Goal: Task Accomplishment & Management: Manage account settings

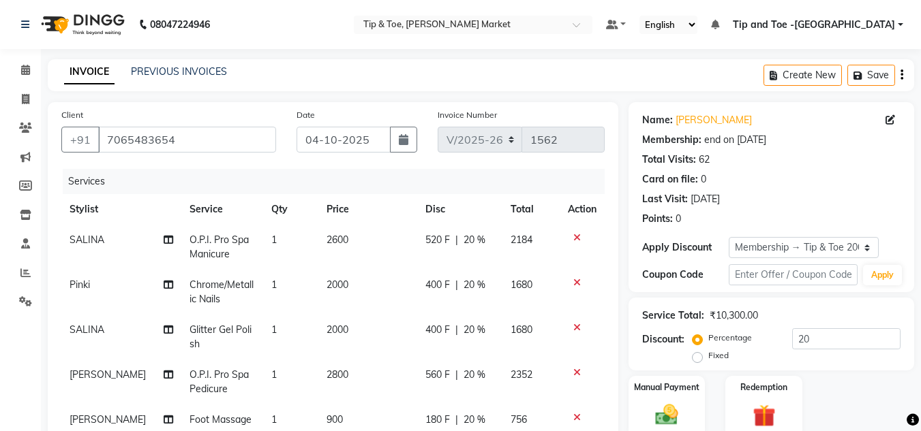
select select "5940"
select select "service"
select select "90516"
select select "1: Object"
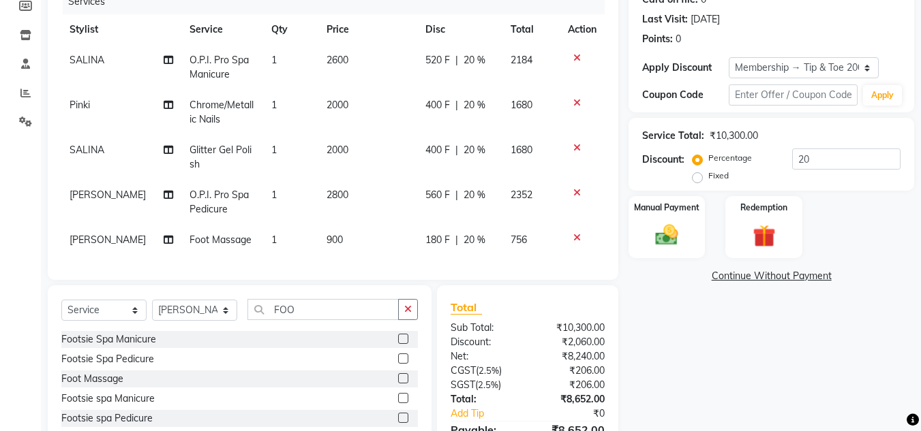
scroll to position [265, 0]
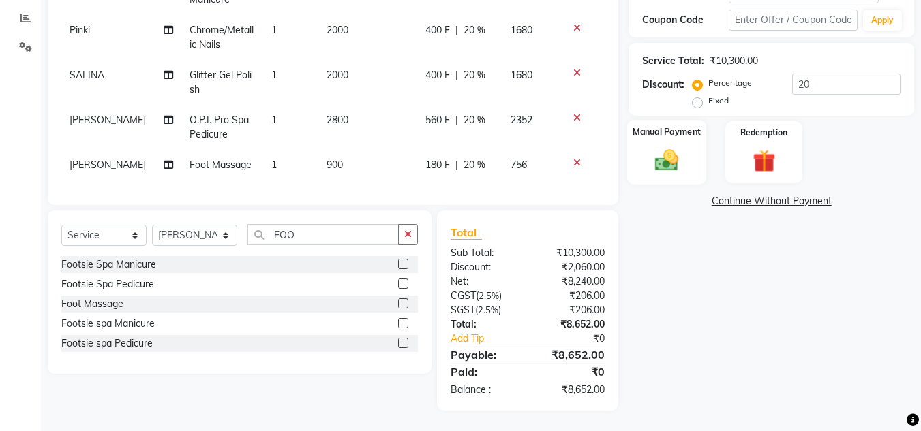
click at [653, 146] on img at bounding box center [666, 159] width 38 height 27
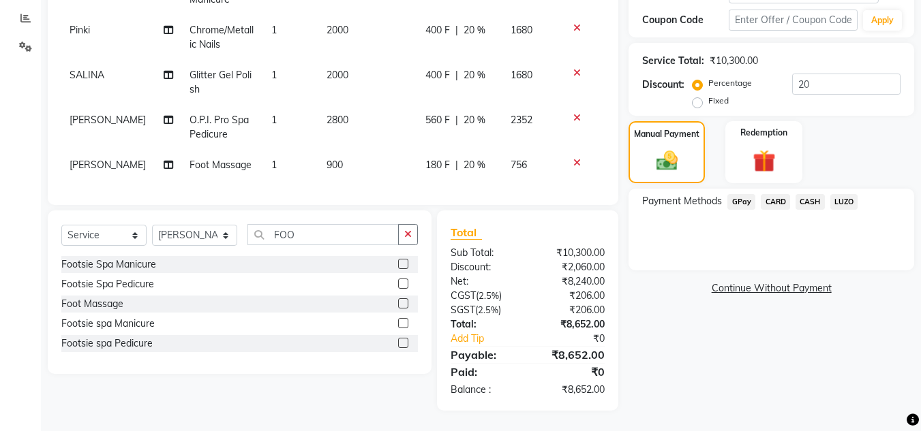
click at [772, 194] on span "CARD" at bounding box center [774, 202] width 29 height 16
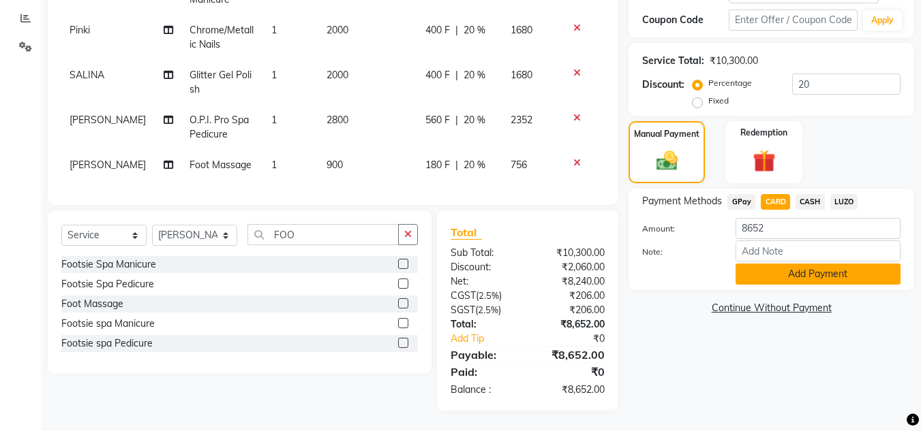
click at [769, 264] on button "Add Payment" at bounding box center [817, 274] width 165 height 21
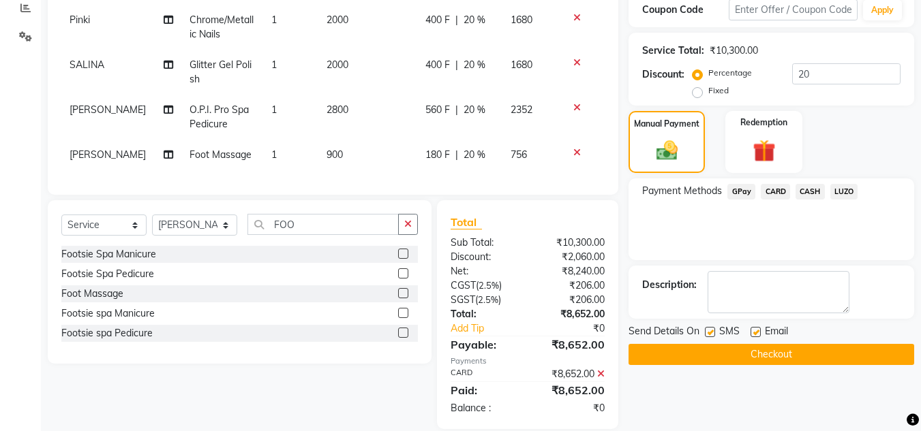
click at [721, 349] on button "Checkout" at bounding box center [770, 354] width 285 height 21
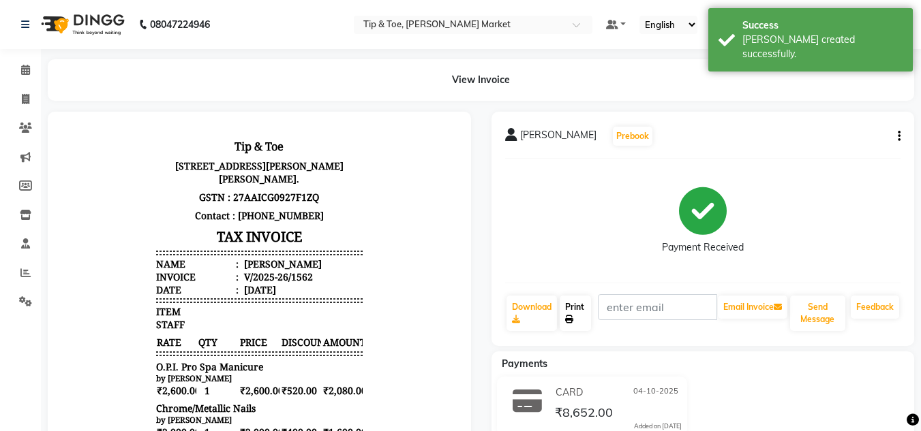
click at [579, 303] on link "Print" at bounding box center [574, 313] width 31 height 35
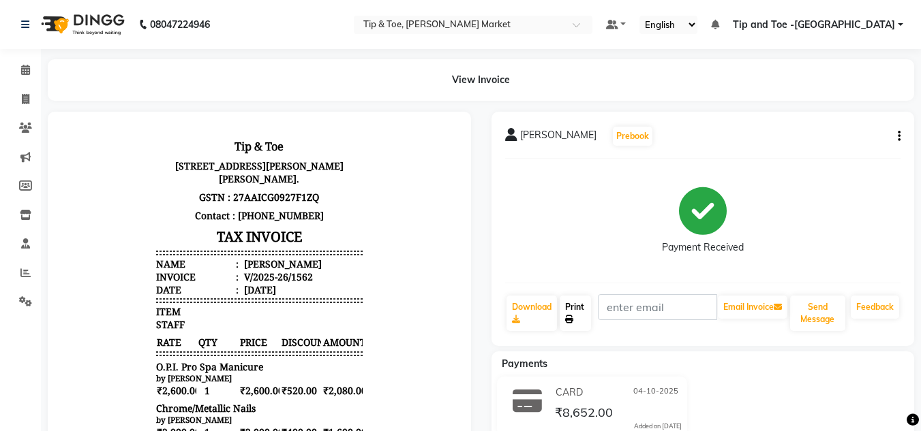
click at [578, 305] on link "Print" at bounding box center [574, 313] width 31 height 35
click at [27, 65] on icon at bounding box center [25, 70] width 9 height 10
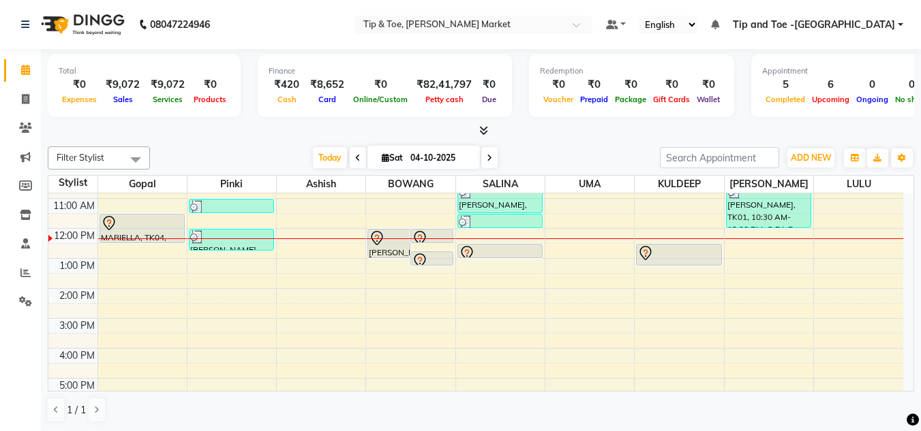
scroll to position [52, 0]
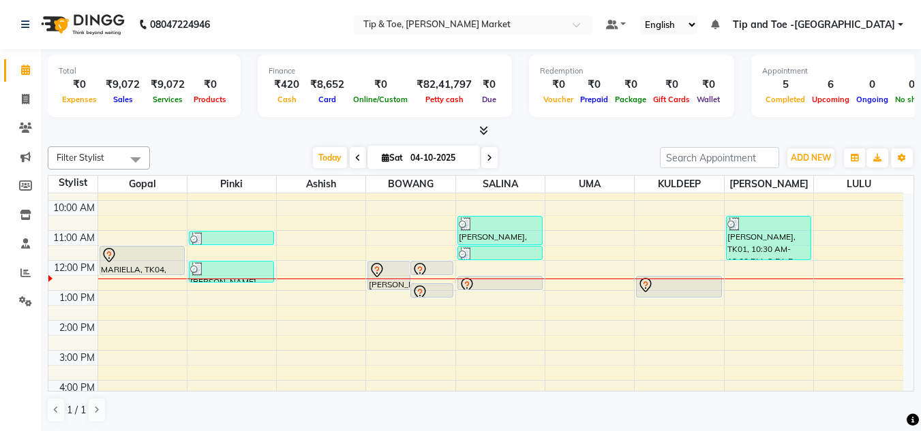
click at [218, 296] on div "8:00 AM 9:00 AM 10:00 AM 11:00 AM 12:00 PM 1:00 PM 2:00 PM 3:00 PM 4:00 PM 5:00…" at bounding box center [475, 335] width 854 height 389
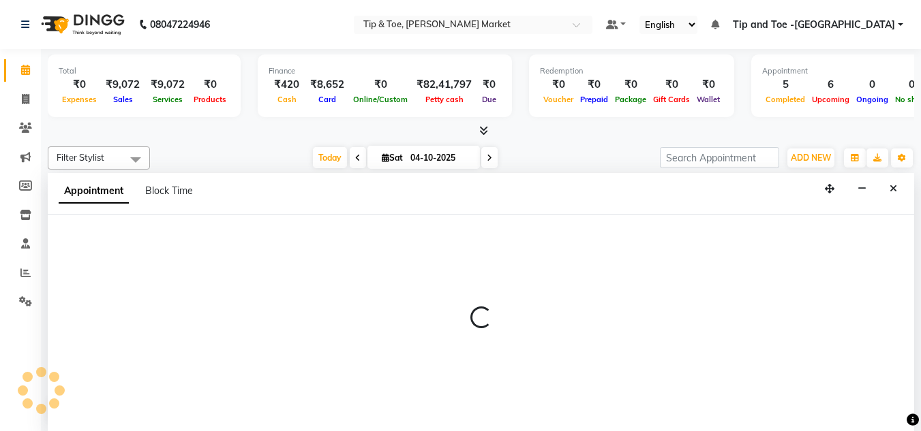
scroll to position [1, 0]
select select "41968"
select select "780"
select select "tentative"
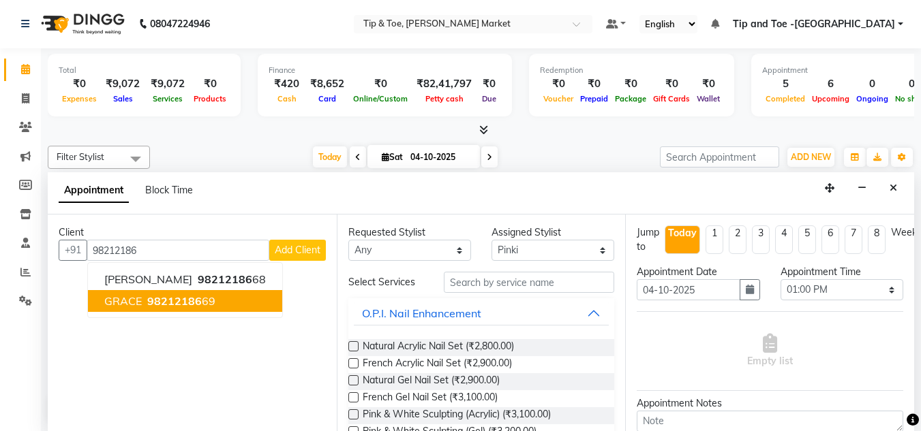
click at [159, 305] on span "98212186" at bounding box center [174, 301] width 55 height 14
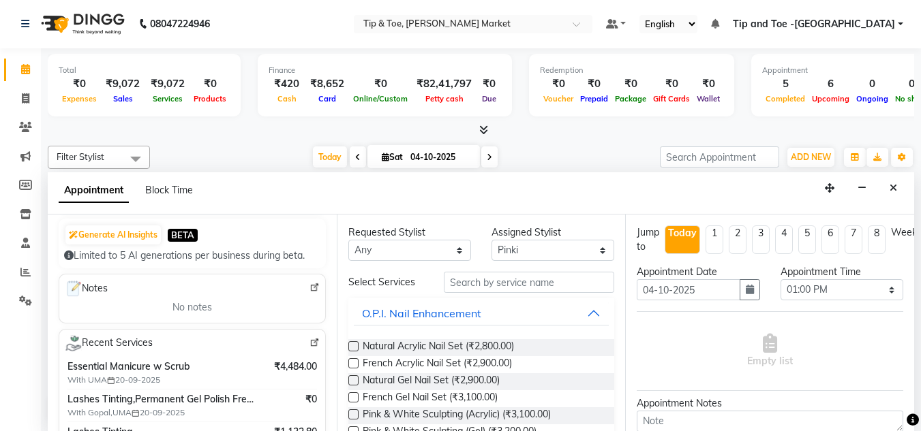
scroll to position [204, 0]
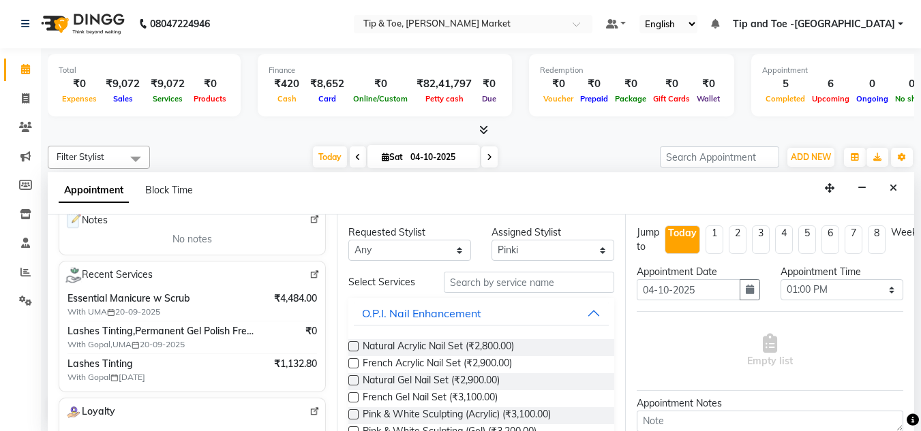
type input "9821218669"
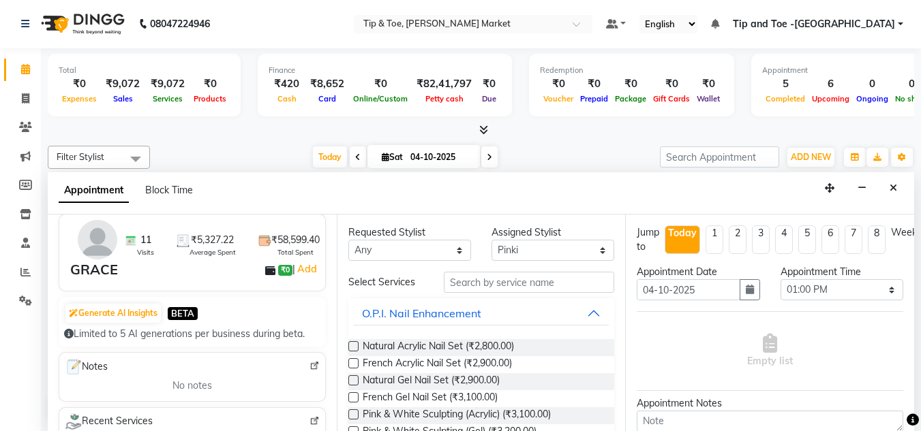
scroll to position [0, 0]
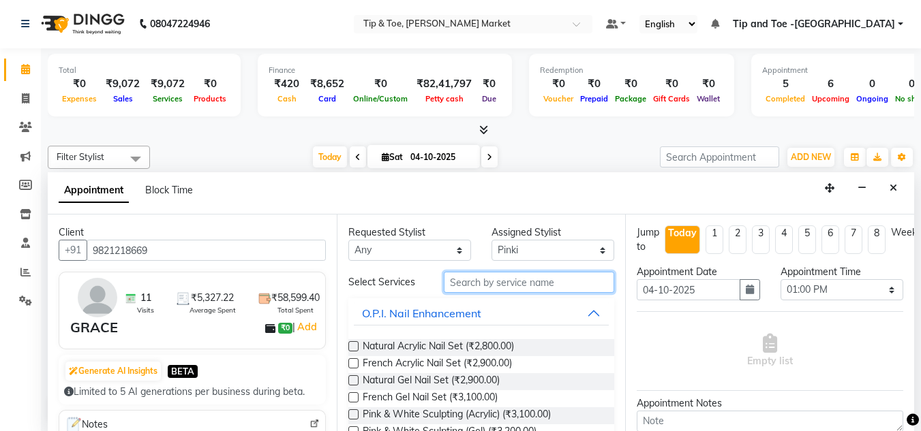
click at [462, 286] on input "text" at bounding box center [529, 282] width 170 height 21
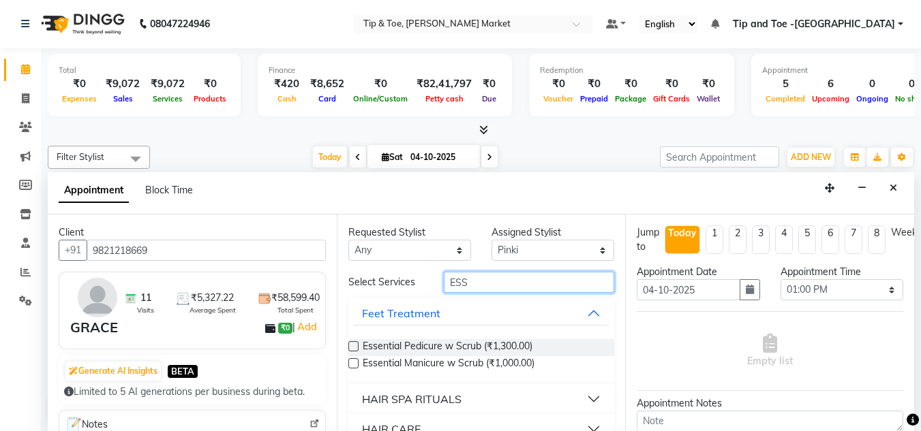
type input "ESS"
click at [351, 362] on label at bounding box center [353, 363] width 10 height 10
click at [351, 362] on input "checkbox" at bounding box center [352, 364] width 9 height 9
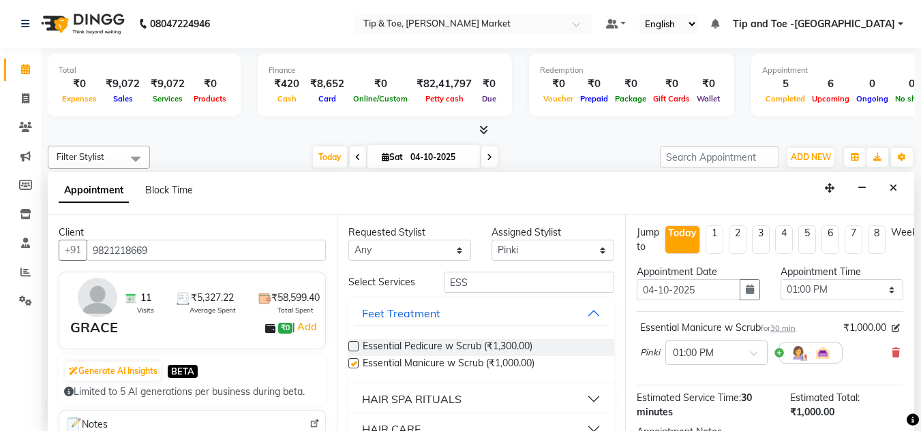
checkbox input "false"
click at [467, 279] on input "ESS" at bounding box center [529, 282] width 170 height 21
click at [475, 283] on input "ESS" at bounding box center [529, 282] width 170 height 21
type input "E"
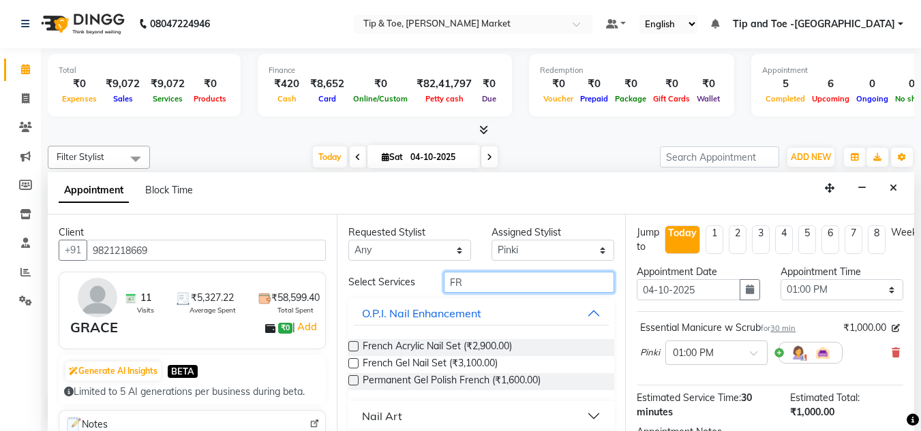
type input "FR"
click at [350, 383] on label at bounding box center [353, 380] width 10 height 10
click at [350, 383] on input "checkbox" at bounding box center [352, 381] width 9 height 9
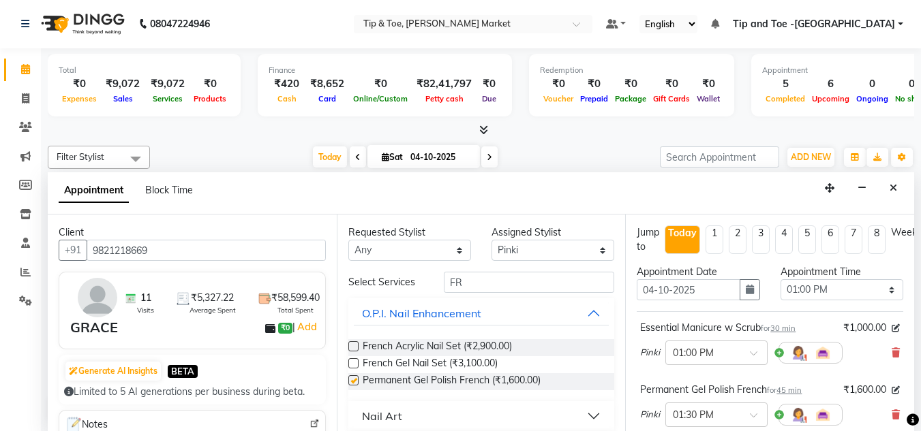
checkbox input "false"
click at [591, 251] on select "Select [PERSON_NAME] [PERSON_NAME] [PERSON_NAME] [PERSON_NAME]" at bounding box center [552, 250] width 123 height 21
select select "90516"
click at [491, 240] on select "Select [PERSON_NAME] [PERSON_NAME] [PERSON_NAME] [PERSON_NAME]" at bounding box center [552, 250] width 123 height 21
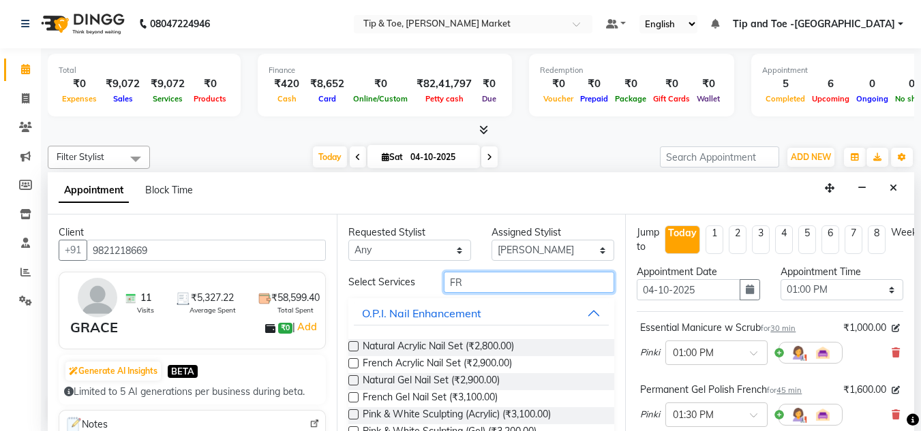
click at [474, 279] on input "FR" at bounding box center [529, 282] width 170 height 21
type input "F"
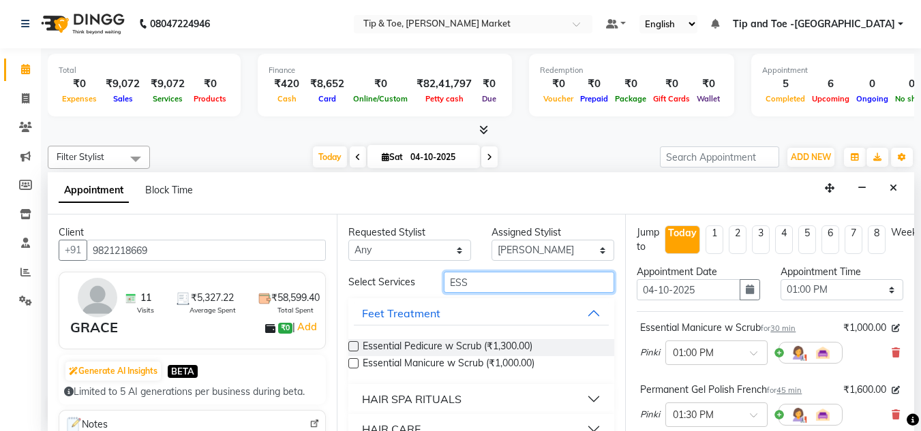
type input "ESS"
click at [353, 345] on label at bounding box center [353, 346] width 10 height 10
click at [353, 345] on input "checkbox" at bounding box center [352, 347] width 9 height 9
checkbox input "false"
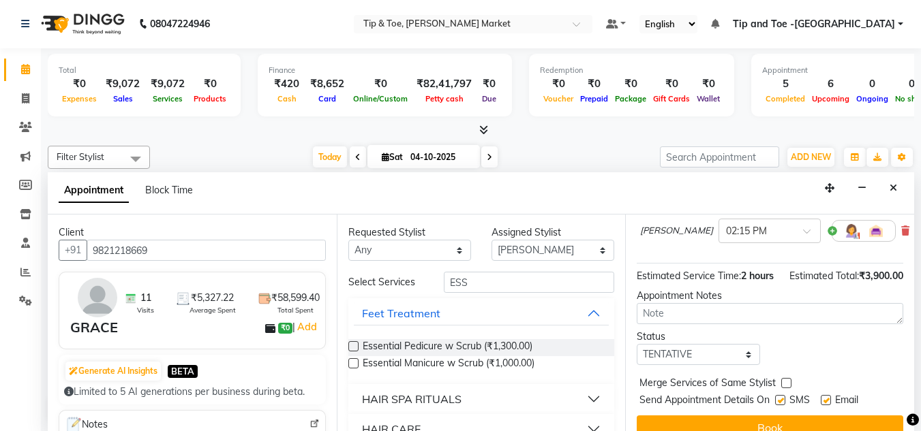
scroll to position [290, 0]
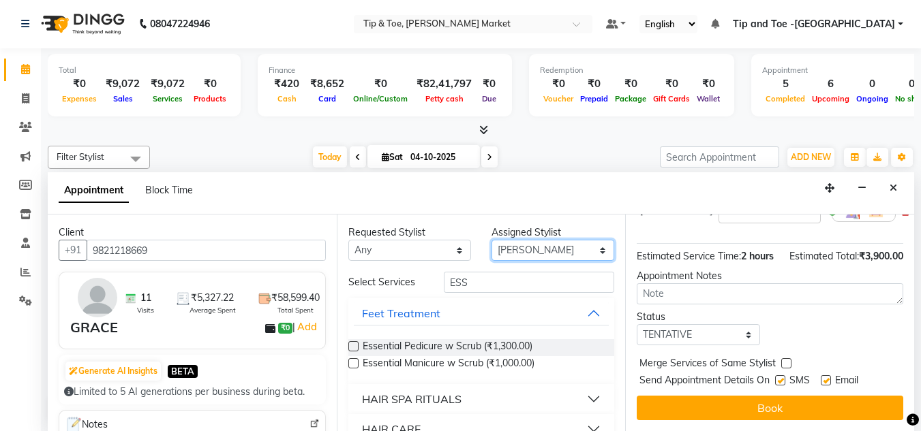
click at [591, 251] on select "Select [PERSON_NAME] [PERSON_NAME] [PERSON_NAME] [PERSON_NAME]" at bounding box center [552, 250] width 123 height 21
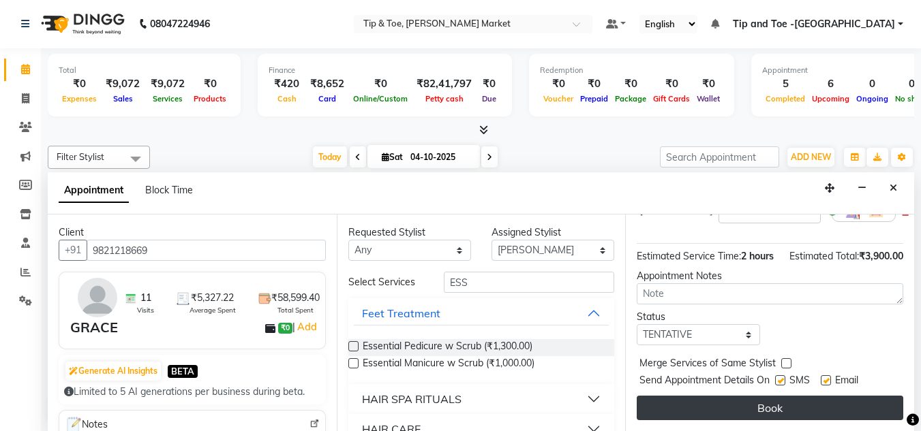
click at [775, 397] on button "Book" at bounding box center [769, 408] width 266 height 25
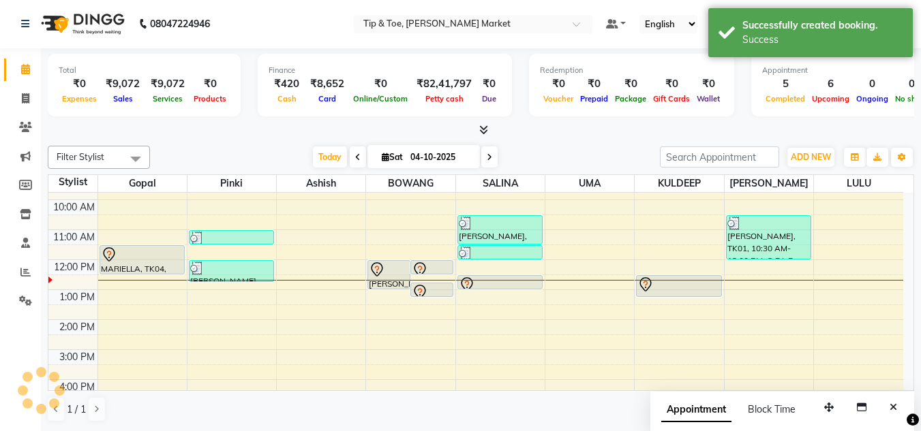
scroll to position [0, 0]
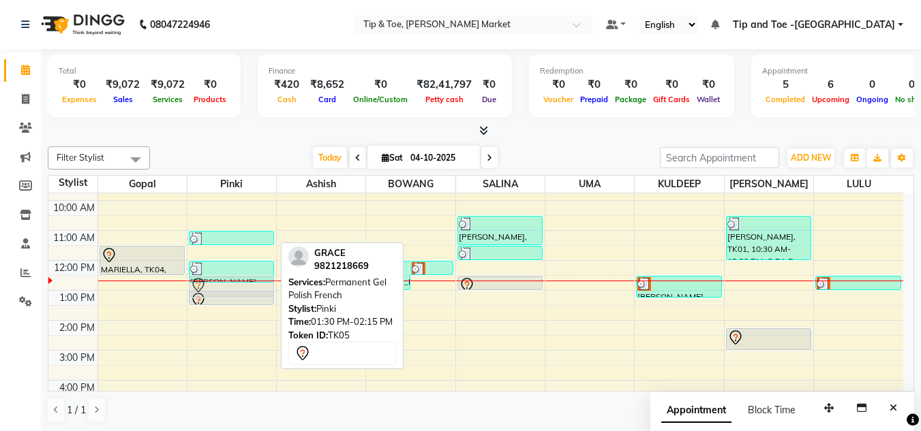
drag, startPoint x: 239, startPoint y: 322, endPoint x: 242, endPoint y: 298, distance: 24.0
click at [242, 298] on div "PRIYA, TK02, 11:00 AM-11:30 AM, Permanent Gel Polish Removal Jennifer, TK01, 12…" at bounding box center [231, 335] width 89 height 389
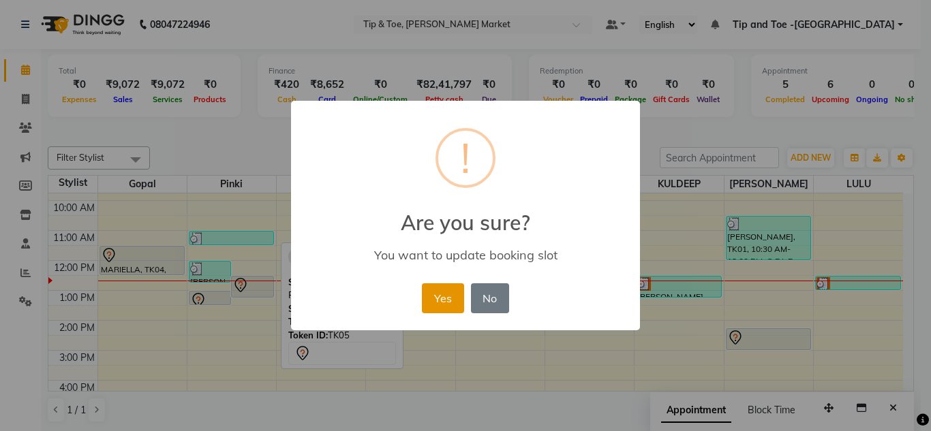
click at [437, 298] on button "Yes" at bounding box center [443, 298] width 42 height 30
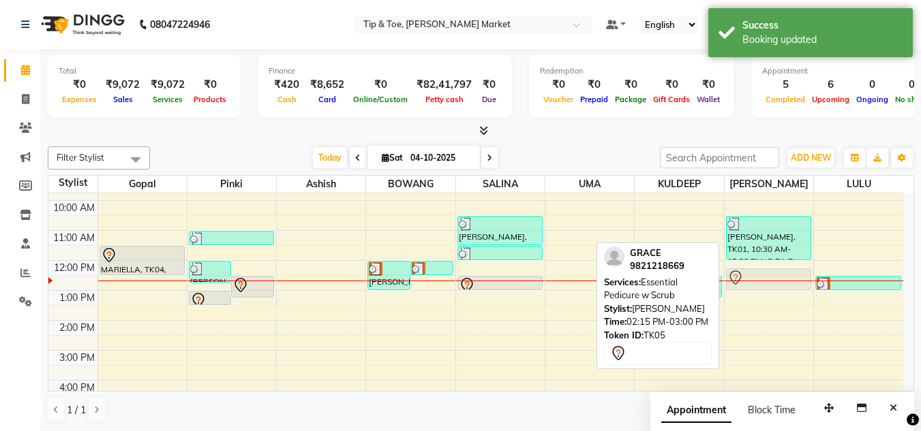
drag, startPoint x: 747, startPoint y: 340, endPoint x: 745, endPoint y: 281, distance: 59.3
click at [745, 281] on div "Jennifer, TK01, 10:30 AM-12:00 PM, O.P.I. Pro Spa Pedicure,Foot Massage GRACE, …" at bounding box center [768, 335] width 89 height 389
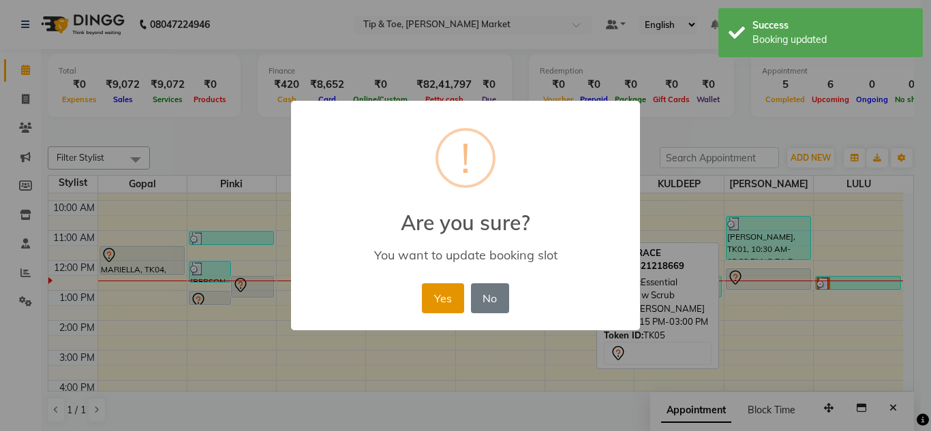
click at [442, 297] on button "Yes" at bounding box center [443, 298] width 42 height 30
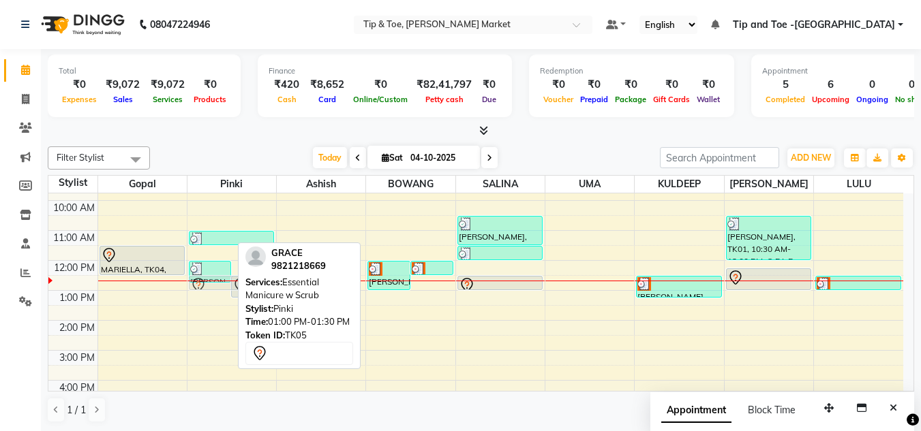
drag, startPoint x: 213, startPoint y: 298, endPoint x: 213, endPoint y: 290, distance: 8.2
click at [213, 279] on div "Jennifer, TK01, 12:00 PM-12:45 PM, Chrome/Metallic Nails GRACE, TK05, 12:30 PM-…" at bounding box center [231, 335] width 89 height 389
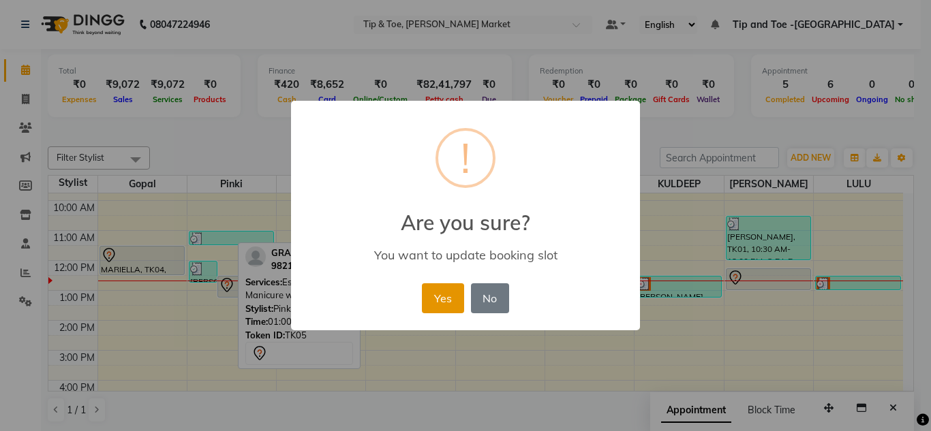
click at [433, 296] on button "Yes" at bounding box center [443, 298] width 42 height 30
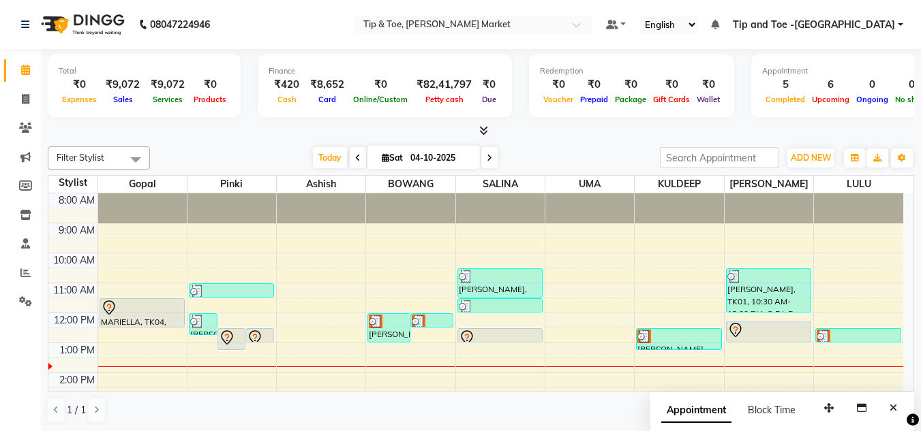
scroll to position [52, 0]
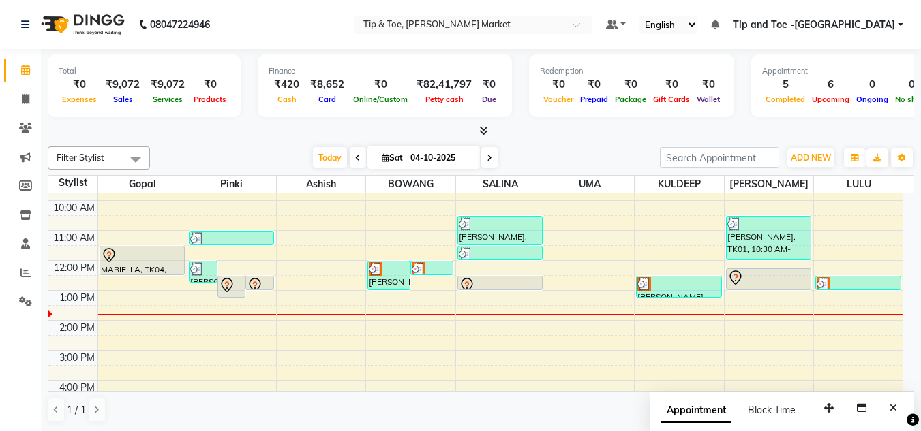
click at [20, 19] on div "08047224946" at bounding box center [115, 24] width 209 height 38
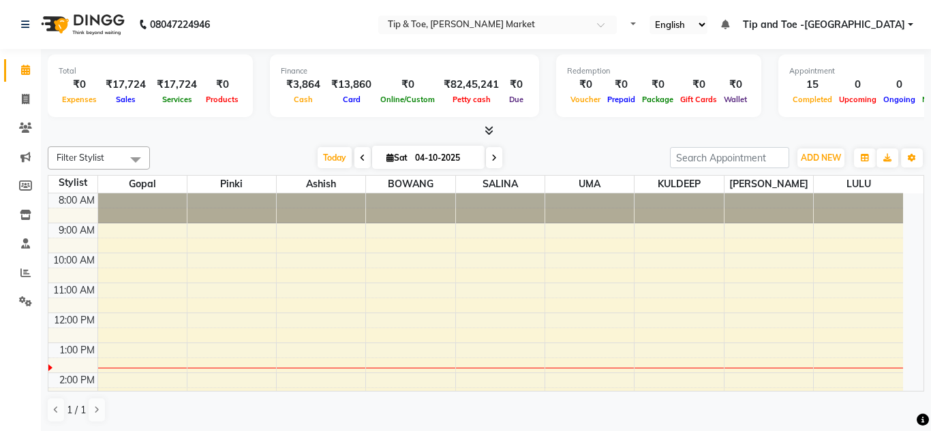
select select "en"
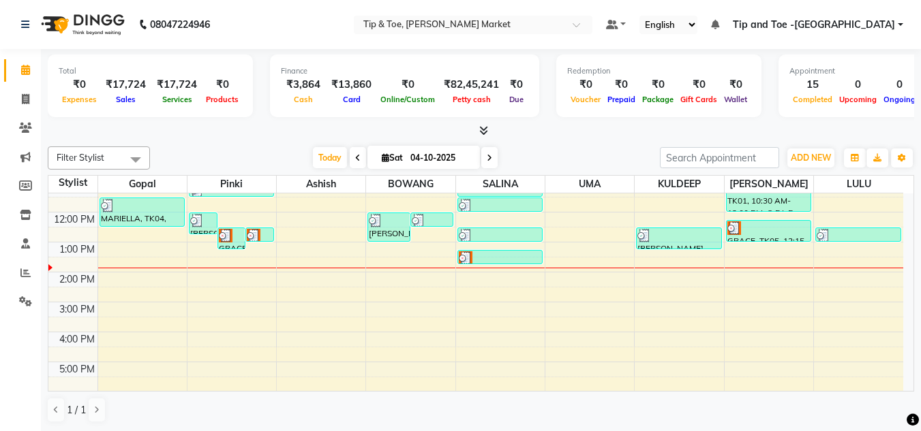
scroll to position [136, 0]
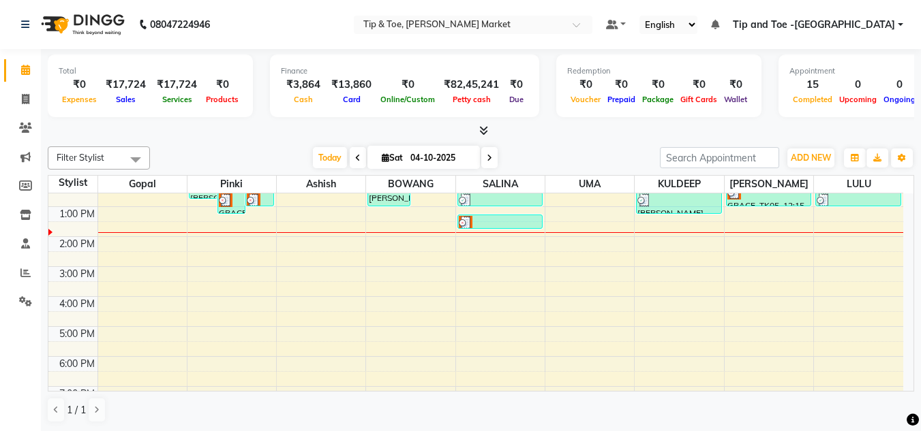
click at [491, 236] on div "8:00 AM 9:00 AM 10:00 AM 11:00 AM 12:00 PM 1:00 PM 2:00 PM 3:00 PM 4:00 PM 5:00…" at bounding box center [475, 251] width 854 height 389
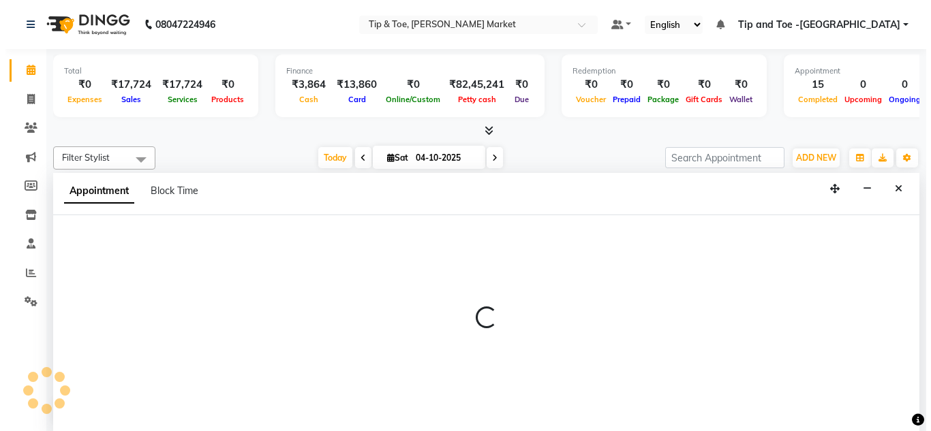
scroll to position [1, 0]
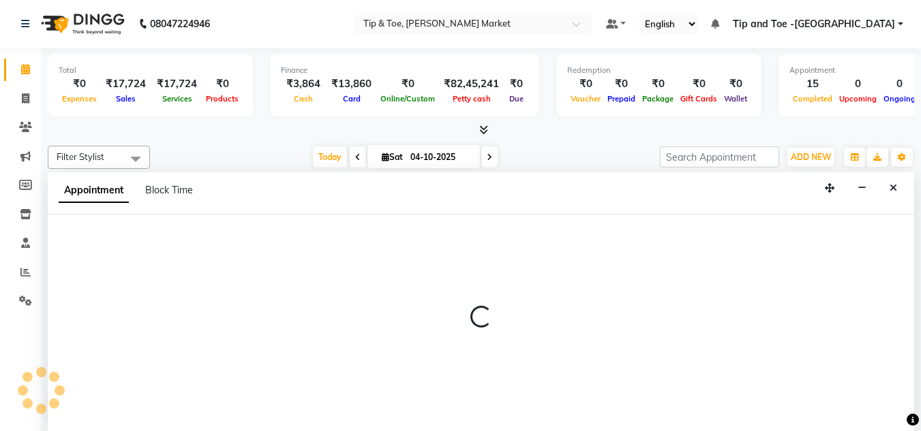
select select "41987"
select select "810"
select select "tentative"
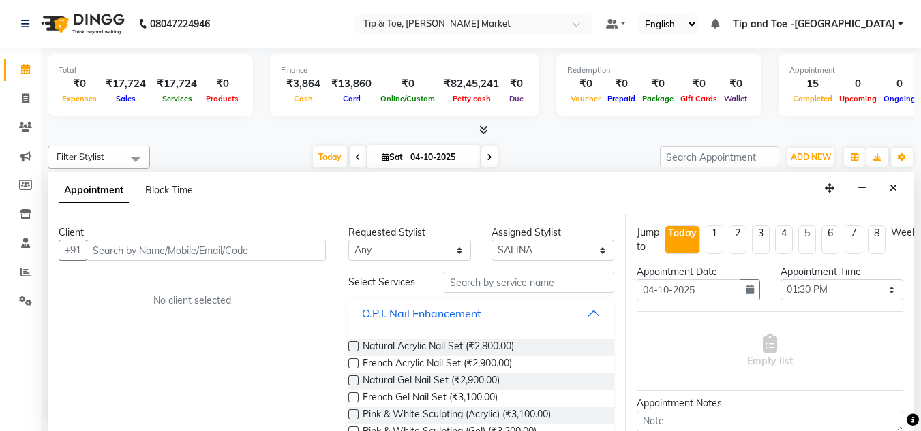
click at [134, 255] on input "text" at bounding box center [206, 250] width 239 height 21
type input "9876012048"
click at [290, 247] on span "Add Client" at bounding box center [298, 250] width 46 height 12
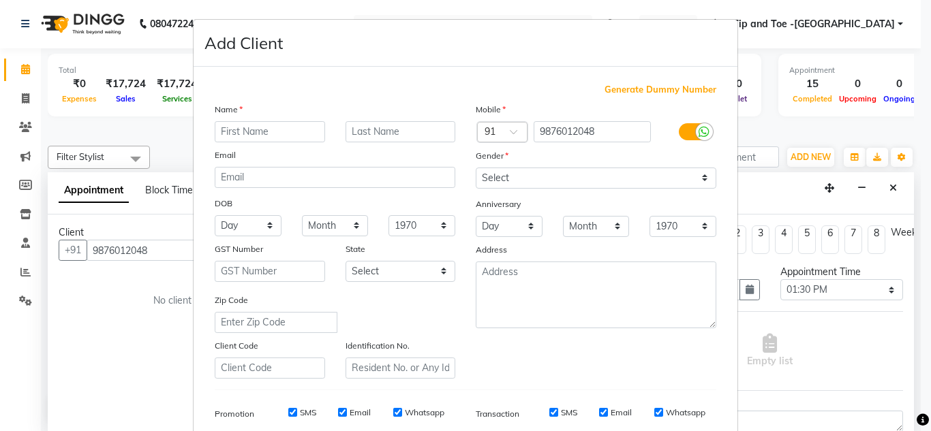
click at [162, 245] on ngb-modal-window "Add Client Generate Dummy Number Name Email DOB Day 01 02 03 04 05 06 07 08 09 …" at bounding box center [465, 215] width 931 height 431
click at [600, 133] on input "9876012048" at bounding box center [593, 131] width 118 height 21
type input "9"
type input "9871233188"
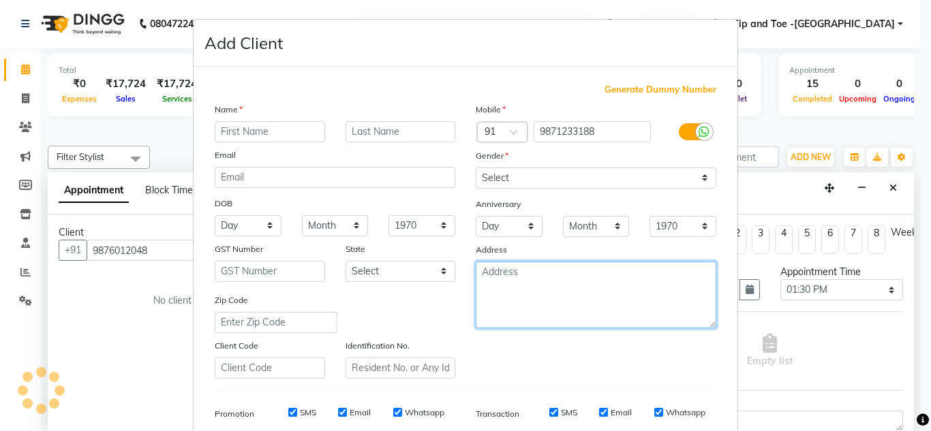
click at [655, 318] on textarea at bounding box center [596, 295] width 241 height 67
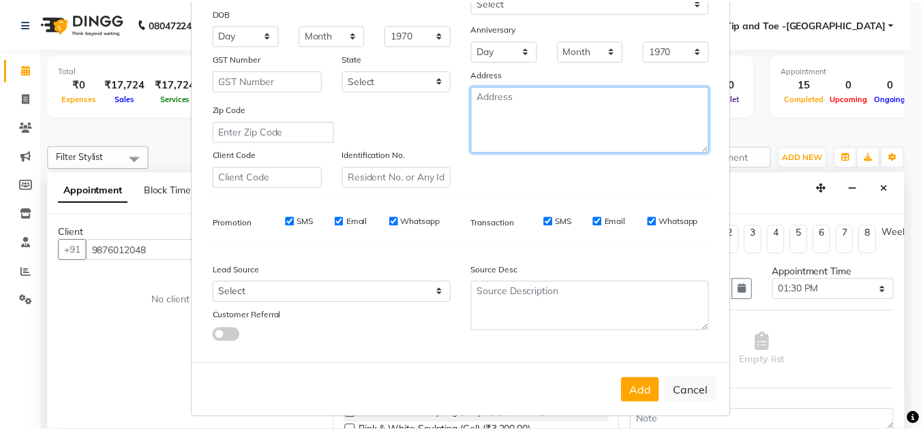
scroll to position [198, 0]
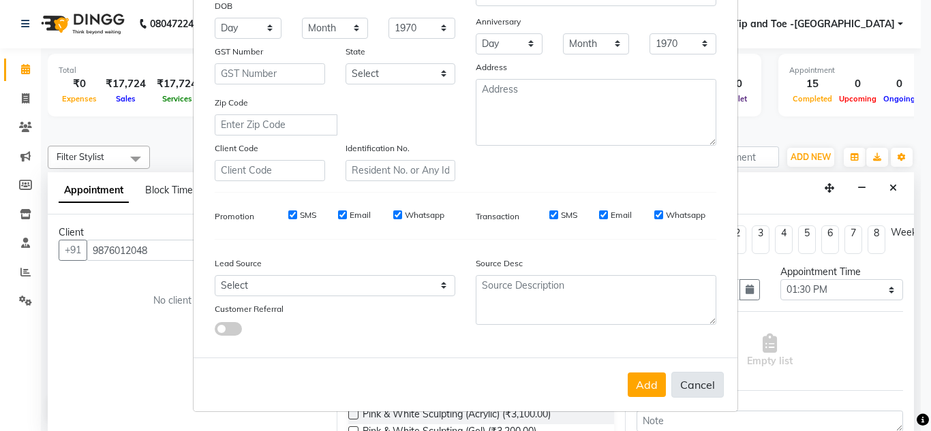
click at [695, 380] on button "Cancel" at bounding box center [697, 385] width 52 height 26
select select
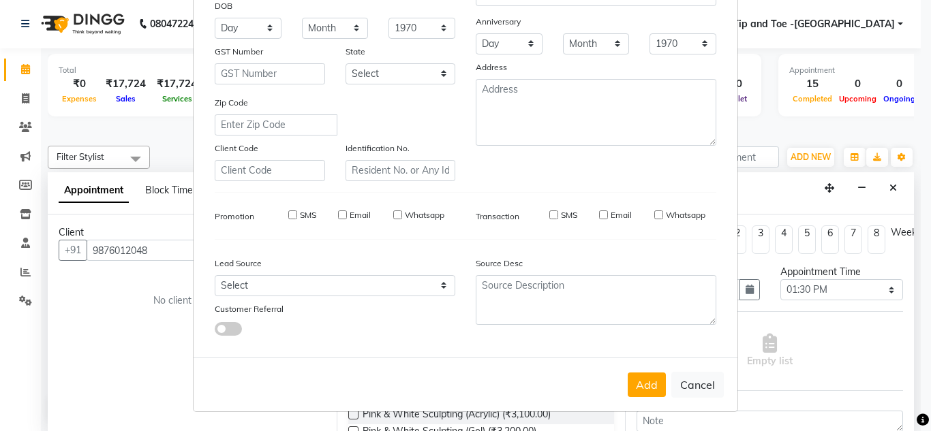
select select
checkbox input "false"
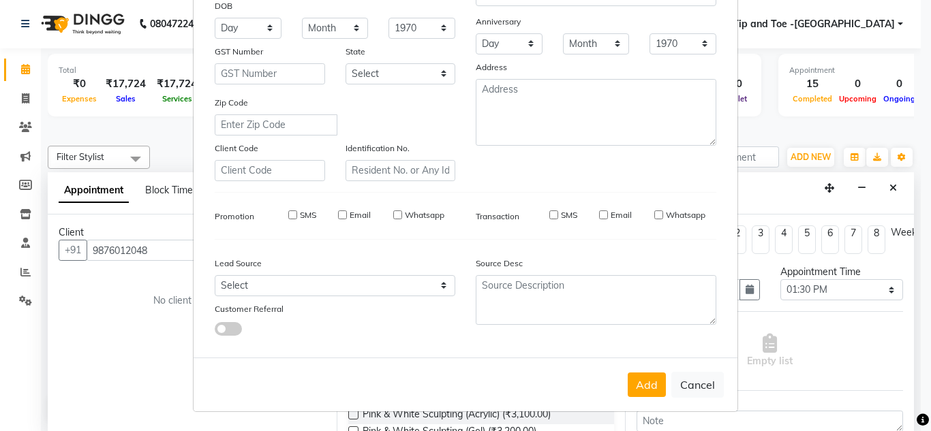
checkbox input "false"
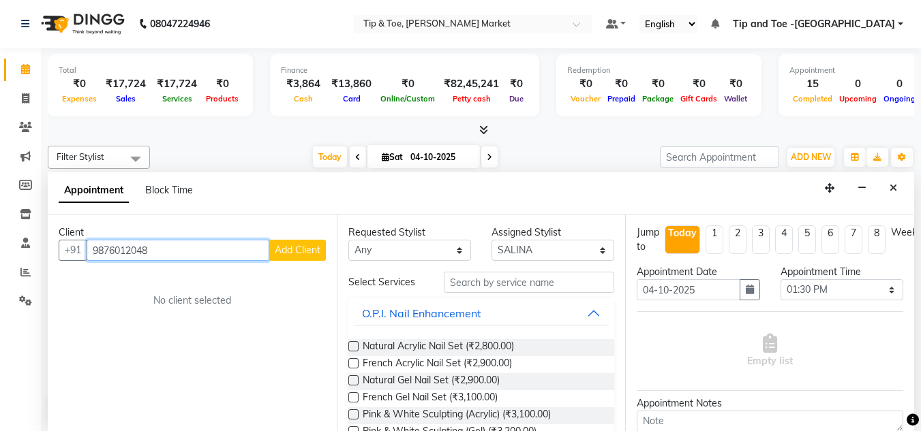
click at [170, 247] on input "9876012048" at bounding box center [178, 250] width 183 height 21
type input "9"
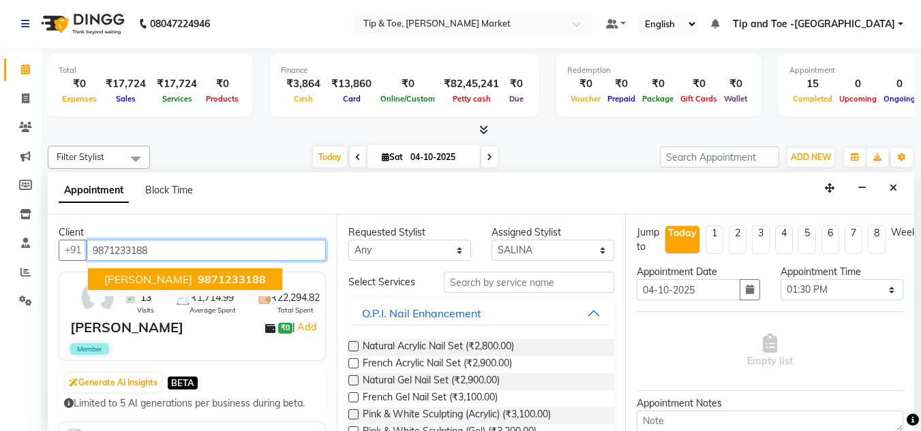
click at [179, 281] on span "[PERSON_NAME]" at bounding box center [148, 280] width 88 height 14
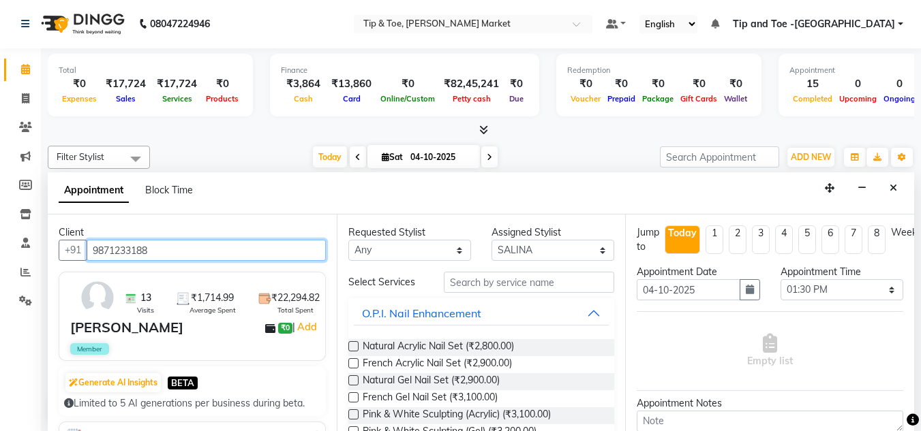
type input "9871233188"
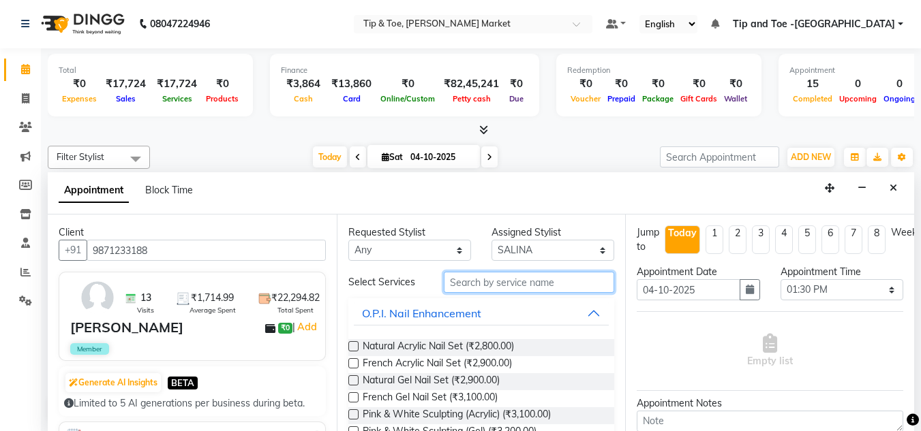
click at [536, 272] on input "text" at bounding box center [529, 282] width 170 height 21
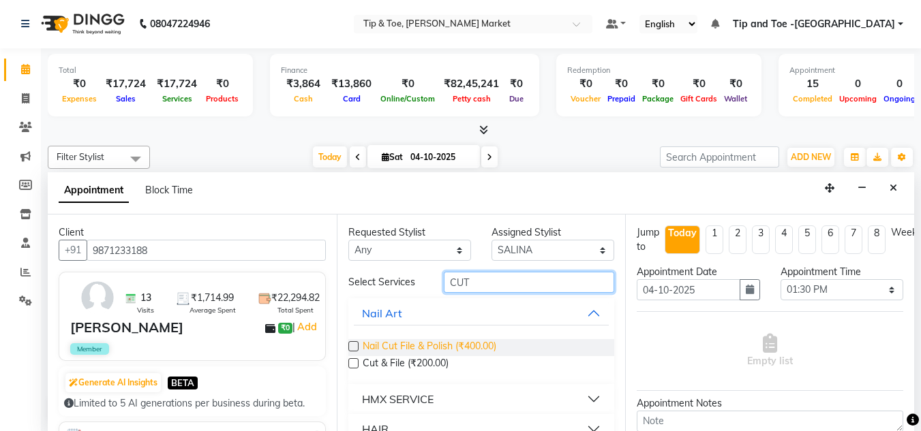
type input "CUT"
click at [437, 345] on span "Nail Cut File & Polish (₹400.00)" at bounding box center [429, 347] width 134 height 17
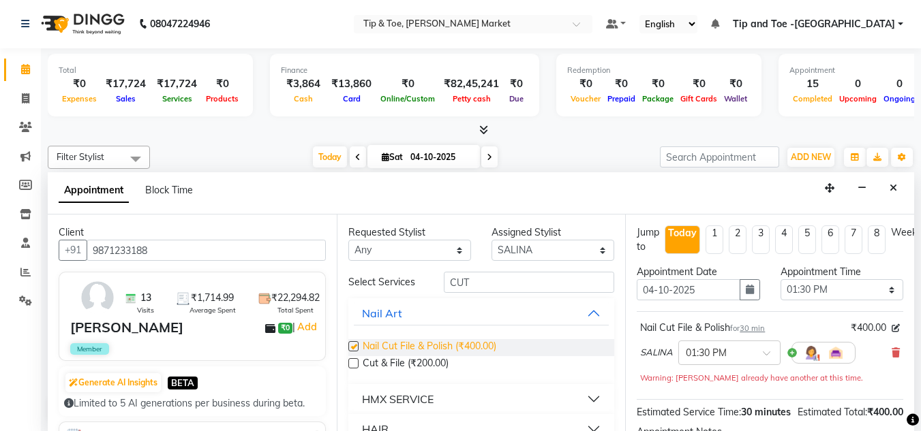
checkbox input "false"
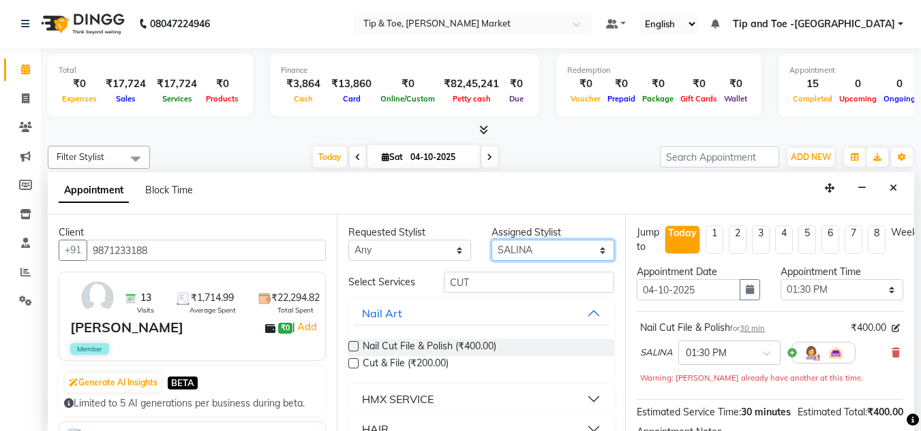
click at [535, 247] on select "Select [PERSON_NAME] [PERSON_NAME] [PERSON_NAME] [PERSON_NAME]" at bounding box center [552, 250] width 123 height 21
select select "90516"
click at [491, 240] on select "Select [PERSON_NAME] [PERSON_NAME] [PERSON_NAME] [PERSON_NAME]" at bounding box center [552, 250] width 123 height 21
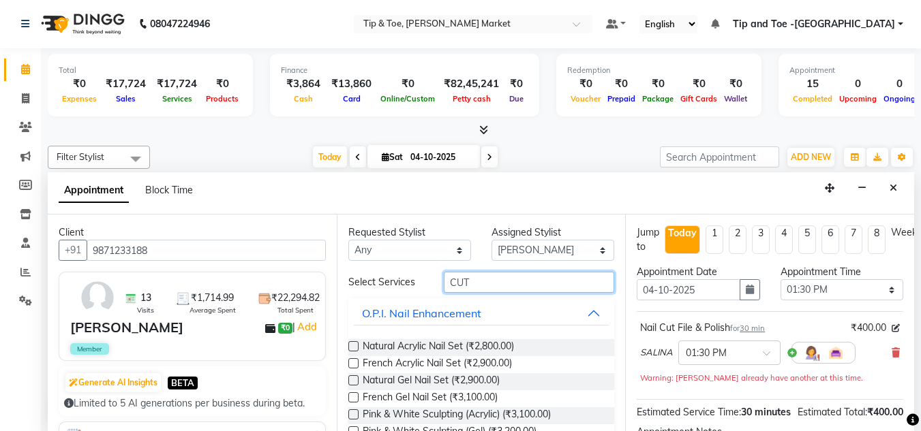
click at [490, 288] on input "CUT" at bounding box center [529, 282] width 170 height 21
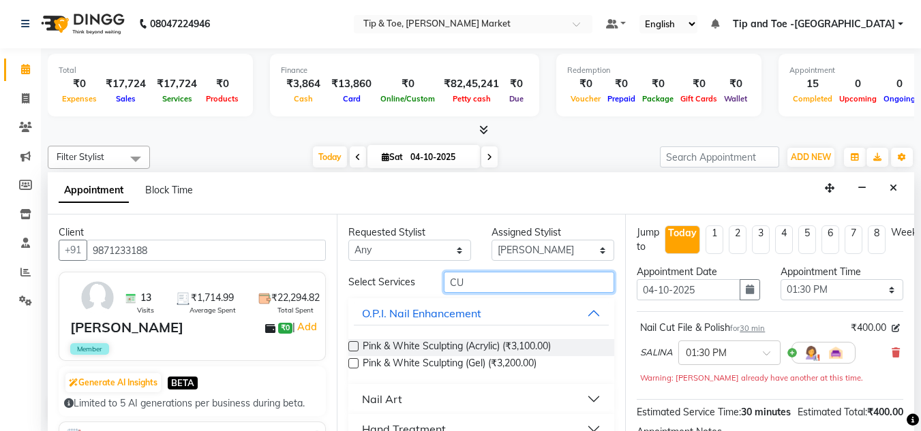
type input "C"
type input "CUT"
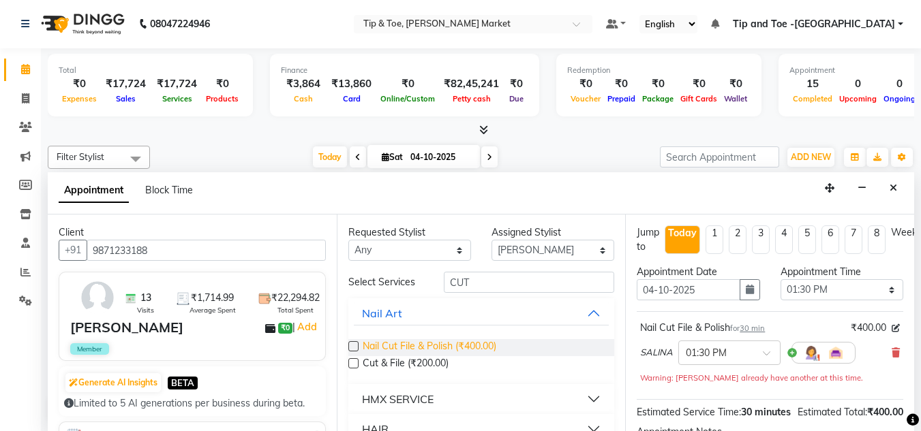
click at [470, 345] on span "Nail Cut File & Polish (₹400.00)" at bounding box center [429, 347] width 134 height 17
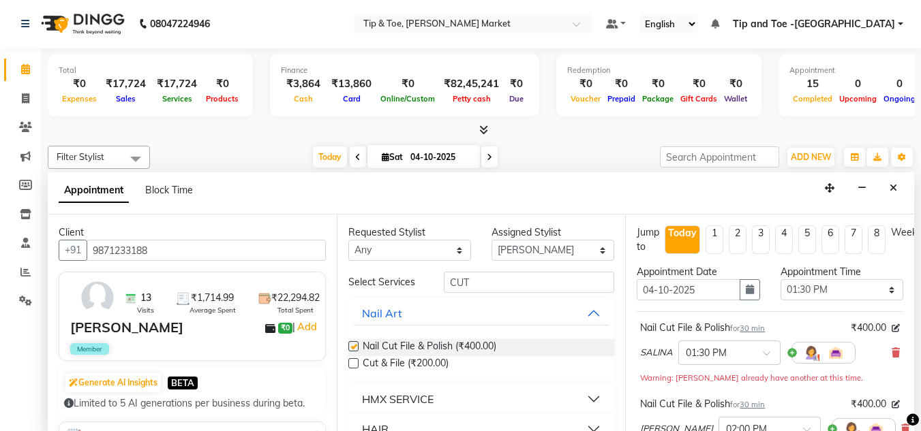
checkbox input "false"
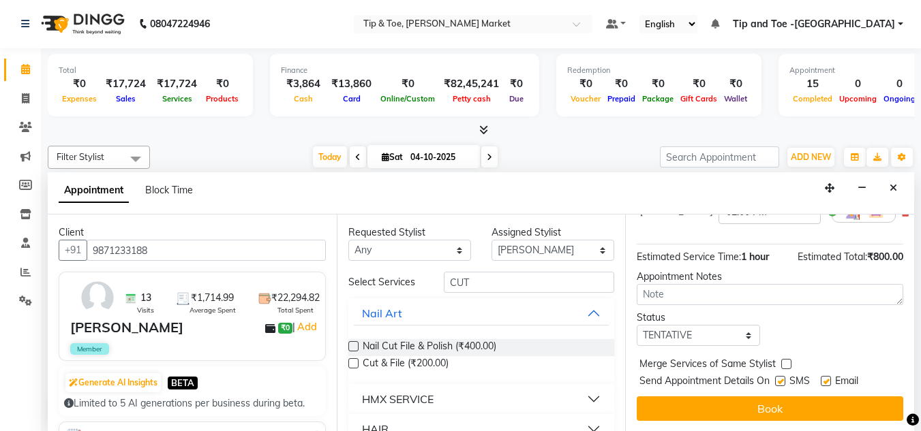
scroll to position [228, 0]
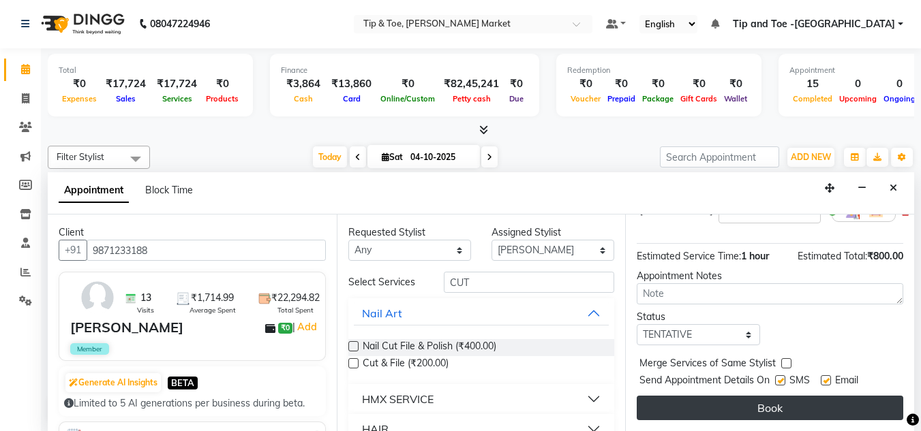
click at [752, 401] on button "Book" at bounding box center [769, 408] width 266 height 25
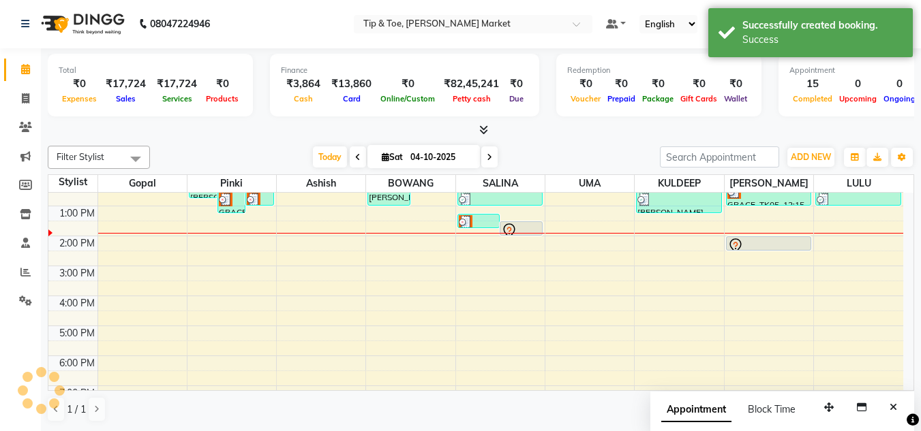
scroll to position [0, 0]
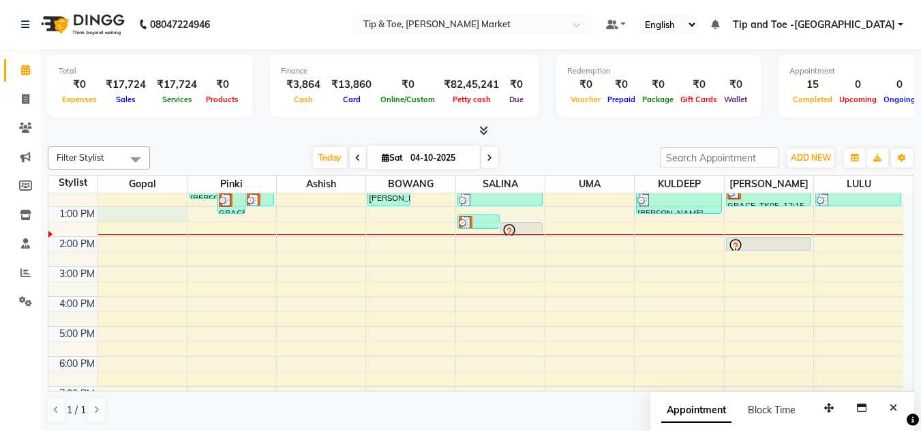
click at [133, 215] on div "8:00 AM 9:00 AM 10:00 AM 11:00 AM 12:00 PM 1:00 PM 2:00 PM 3:00 PM 4:00 PM 5:00…" at bounding box center [475, 251] width 854 height 389
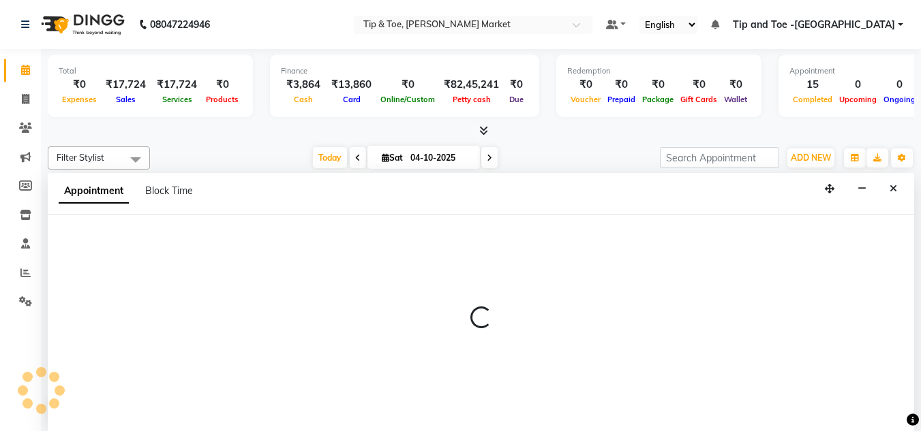
scroll to position [1, 0]
select select "41966"
select select "780"
select select "tentative"
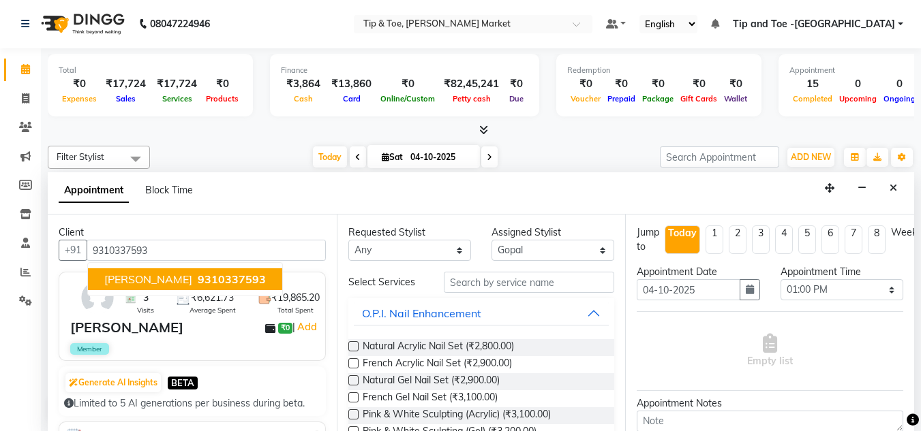
click at [112, 281] on span "[PERSON_NAME]" at bounding box center [148, 280] width 88 height 14
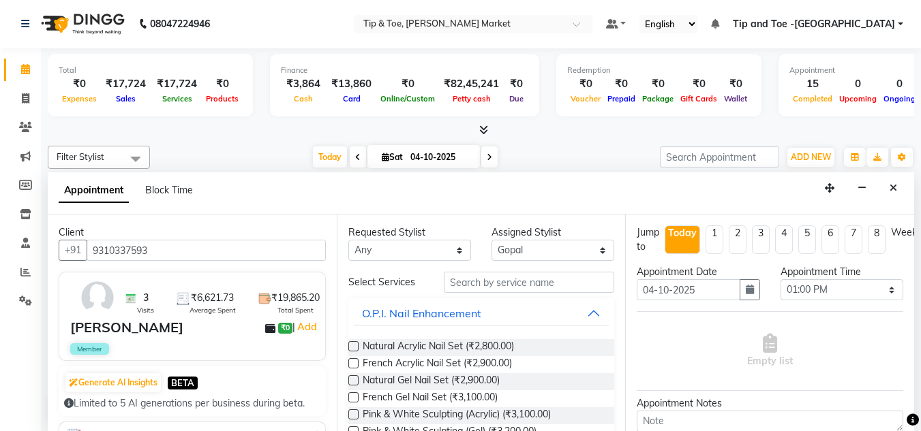
type input "9310337593"
click at [488, 278] on input "text" at bounding box center [529, 282] width 170 height 21
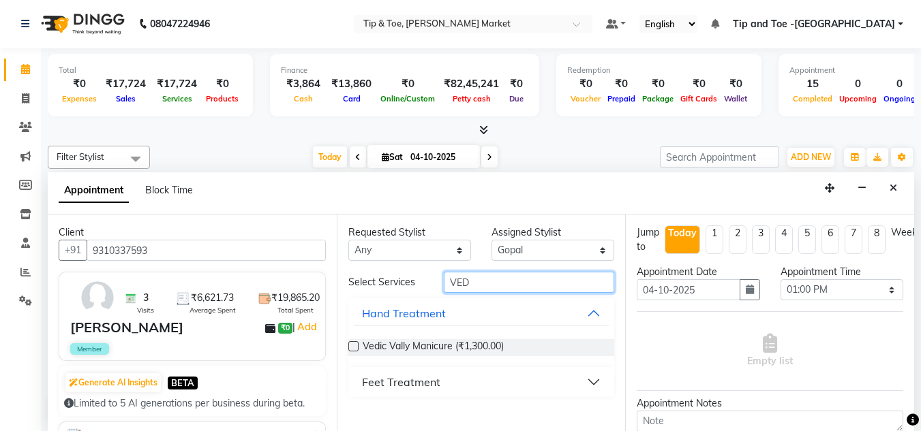
click at [487, 283] on input "VED" at bounding box center [529, 282] width 170 height 21
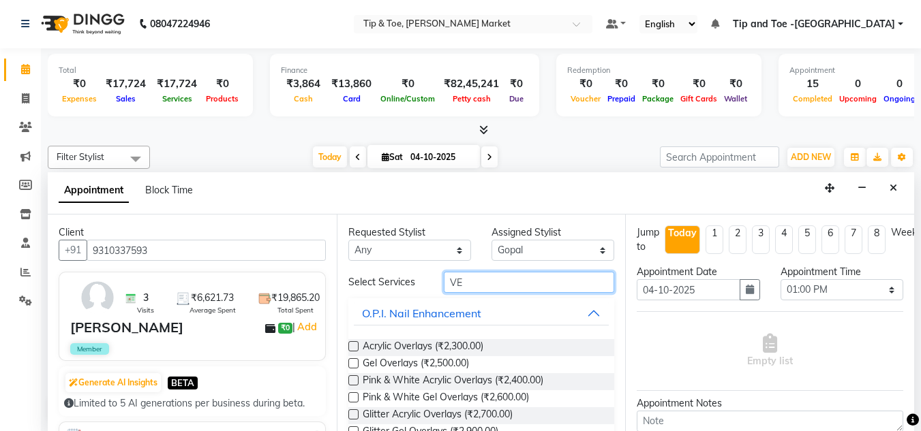
type input "V"
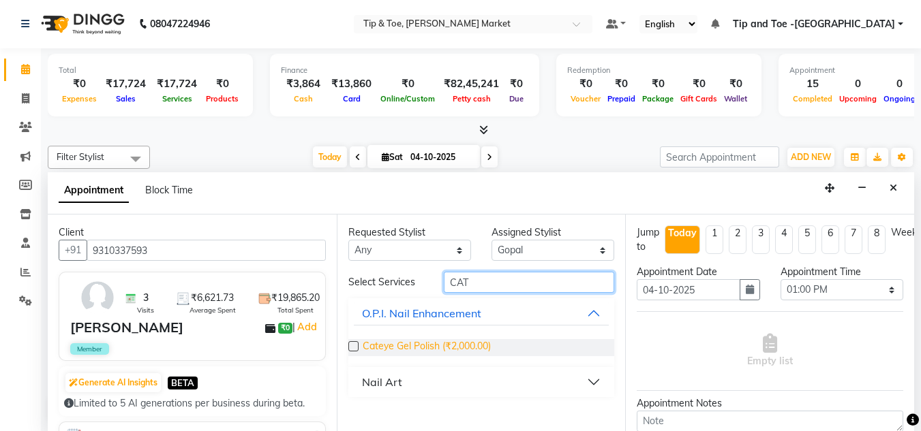
type input "CAT"
click at [437, 348] on span "Cateye Gel Polish (₹2,000.00)" at bounding box center [426, 347] width 128 height 17
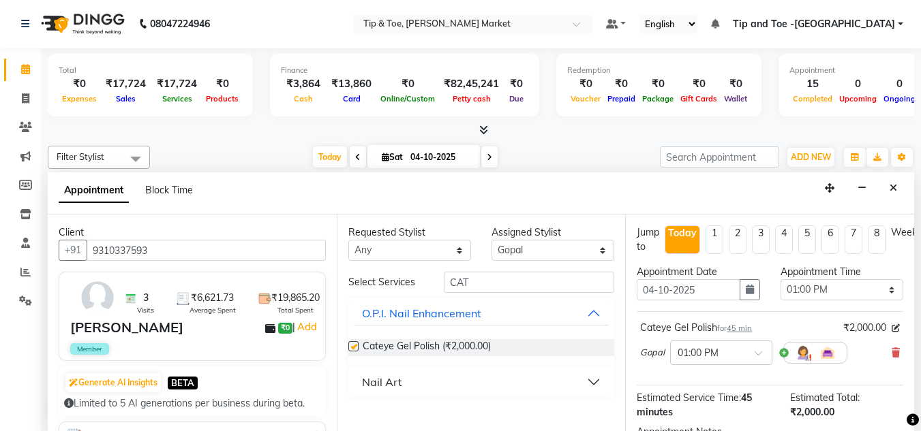
checkbox input "false"
click at [474, 279] on input "CAT" at bounding box center [529, 282] width 170 height 21
type input "C"
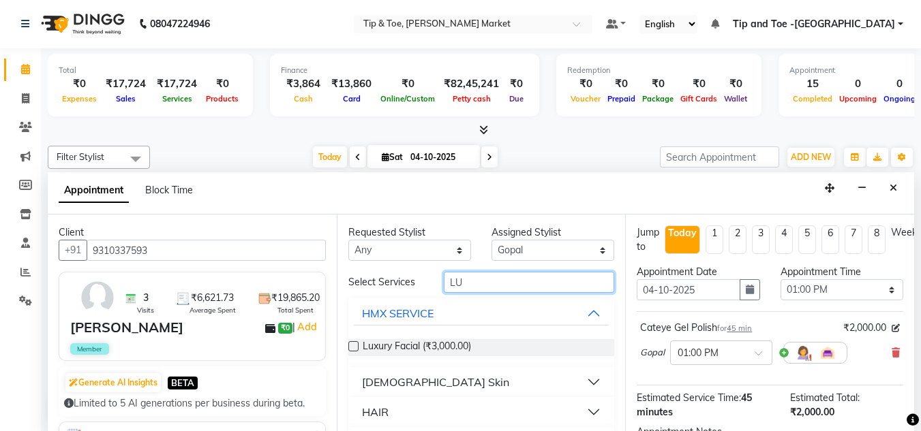
type input "LU"
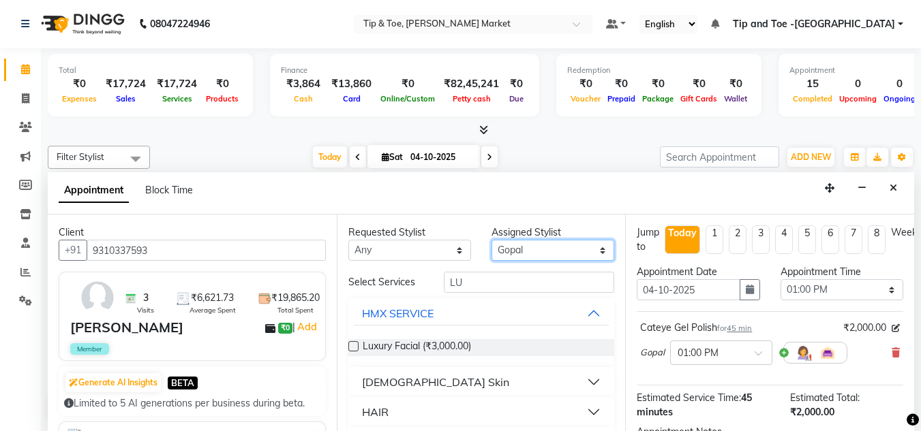
click at [527, 251] on select "Select [PERSON_NAME] [PERSON_NAME] [PERSON_NAME] [PERSON_NAME]" at bounding box center [552, 250] width 123 height 21
select select "90628"
click at [491, 240] on select "Select [PERSON_NAME] [PERSON_NAME] [PERSON_NAME] [PERSON_NAME]" at bounding box center [552, 250] width 123 height 21
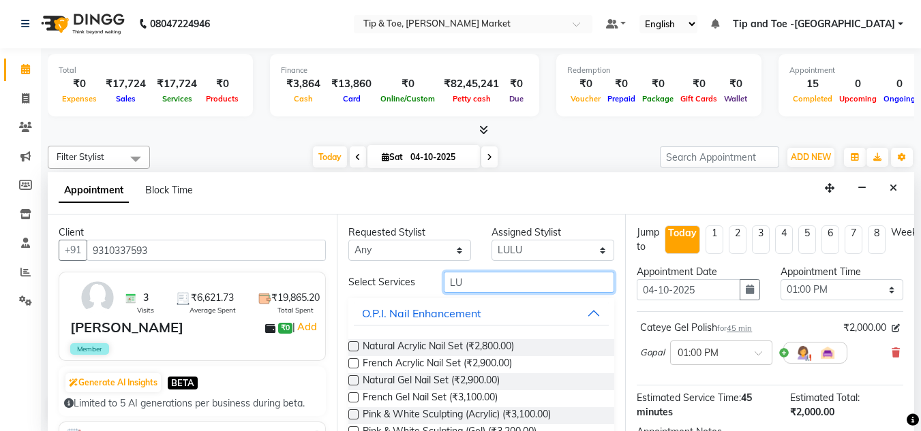
click at [467, 277] on input "LU" at bounding box center [529, 282] width 170 height 21
type input "L"
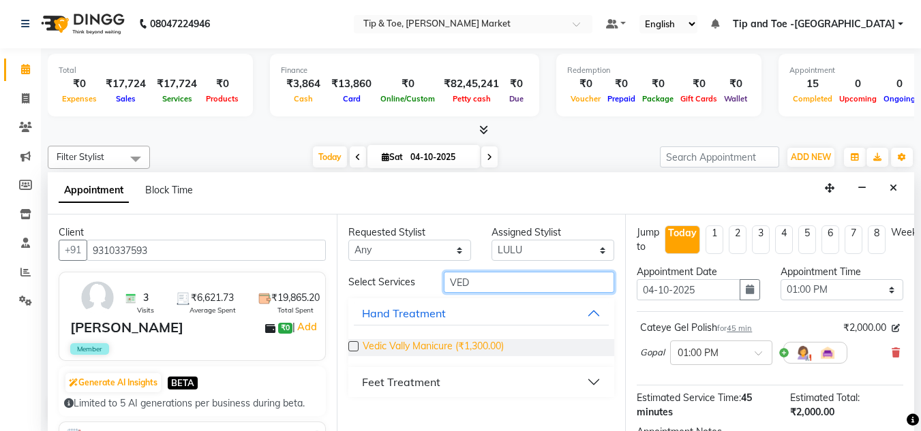
type input "VED"
click at [402, 347] on span "Vedic Vally Manicure (₹1,300.00)" at bounding box center [432, 347] width 141 height 17
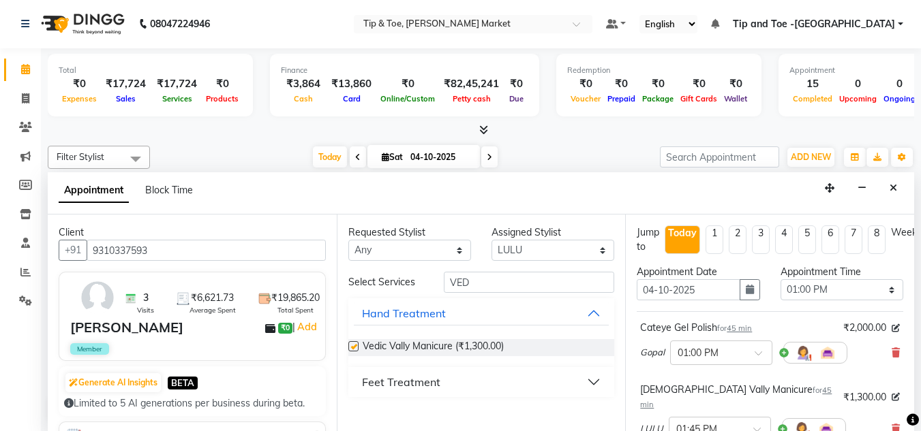
checkbox input "false"
click at [536, 251] on select "Select [PERSON_NAME] [PERSON_NAME] [PERSON_NAME] [PERSON_NAME]" at bounding box center [552, 250] width 123 height 21
select select "75418"
click at [491, 240] on select "Select [PERSON_NAME] [PERSON_NAME] [PERSON_NAME] [PERSON_NAME]" at bounding box center [552, 250] width 123 height 21
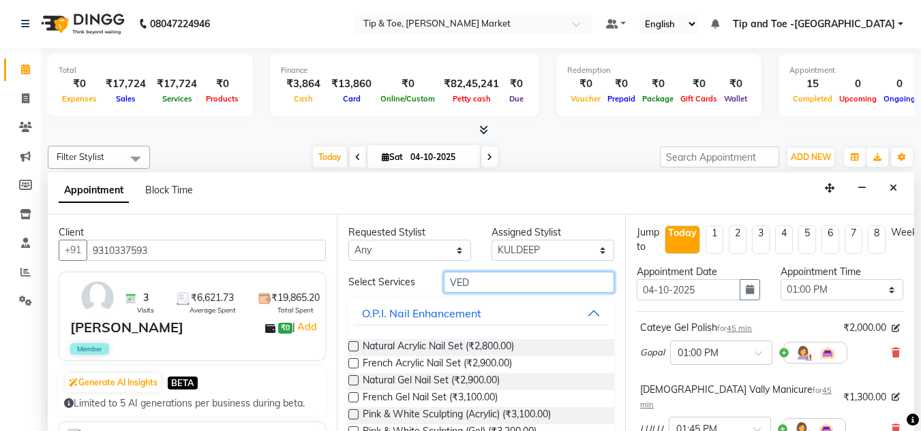
click at [487, 285] on input "VED" at bounding box center [529, 282] width 170 height 21
type input "V"
type input "VED"
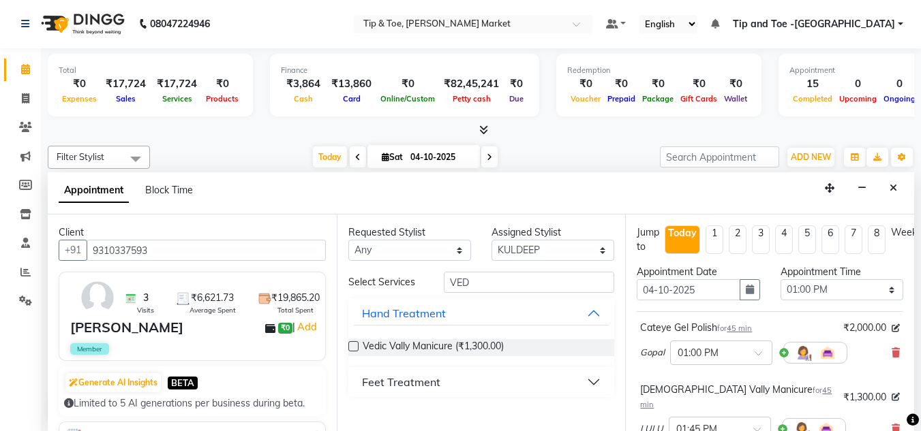
click at [385, 380] on div "Feet Treatment" at bounding box center [401, 382] width 78 height 16
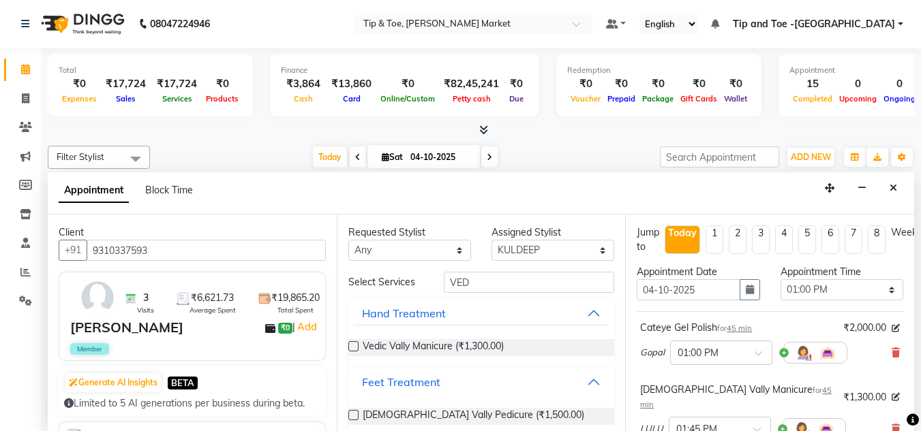
scroll to position [16, 0]
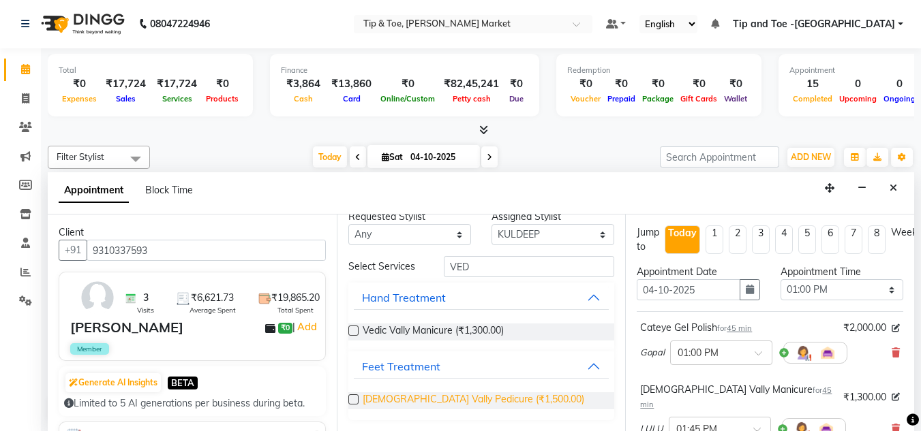
click at [373, 399] on span "[DEMOGRAPHIC_DATA] Vally Pedicure (₹1,500.00)" at bounding box center [472, 400] width 221 height 17
checkbox input "false"
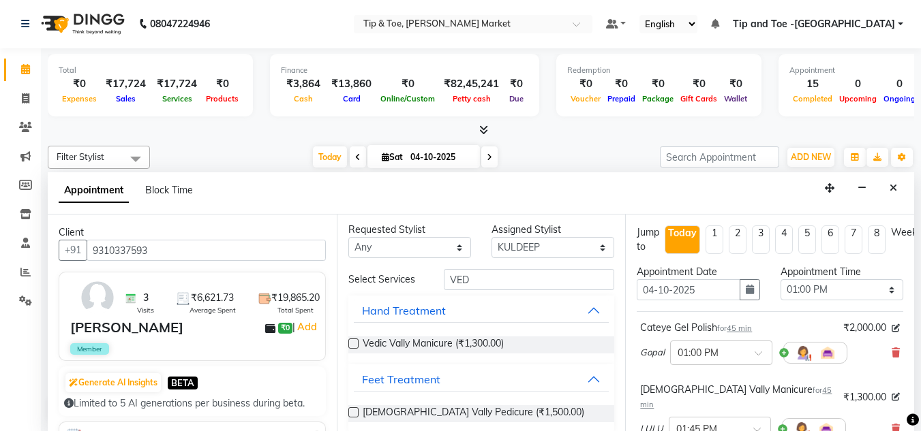
scroll to position [0, 0]
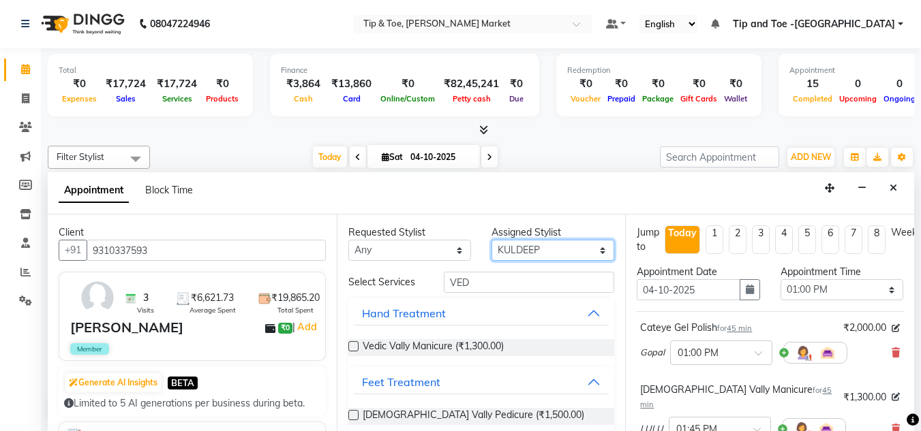
click at [557, 253] on select "Select [PERSON_NAME] [PERSON_NAME] [PERSON_NAME] [PERSON_NAME]" at bounding box center [552, 250] width 123 height 21
select select "90628"
click at [491, 240] on select "Select [PERSON_NAME] [PERSON_NAME] [PERSON_NAME] [PERSON_NAME]" at bounding box center [552, 250] width 123 height 21
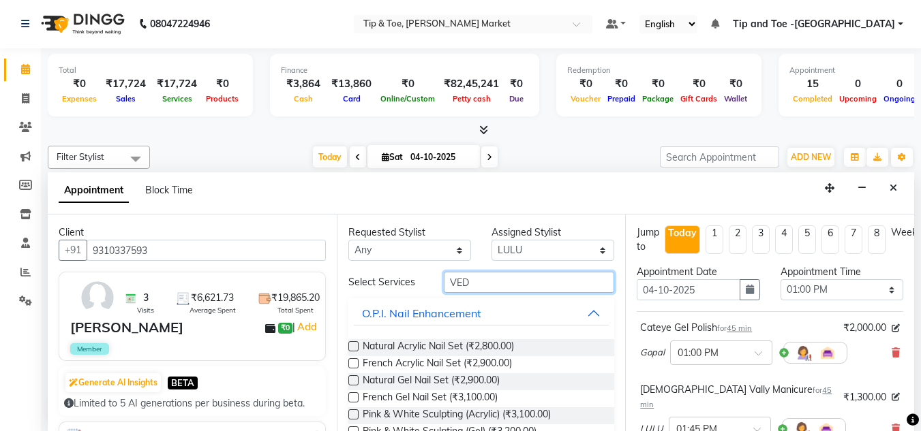
click at [478, 273] on input "VED" at bounding box center [529, 282] width 170 height 21
type input "V"
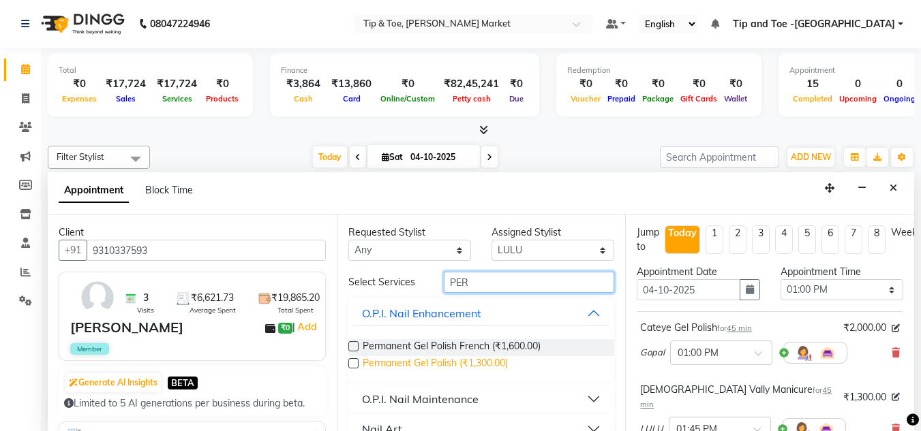
type input "PER"
click at [416, 361] on span "Permanent Gel Polish (₹1,300.00)" at bounding box center [434, 364] width 145 height 17
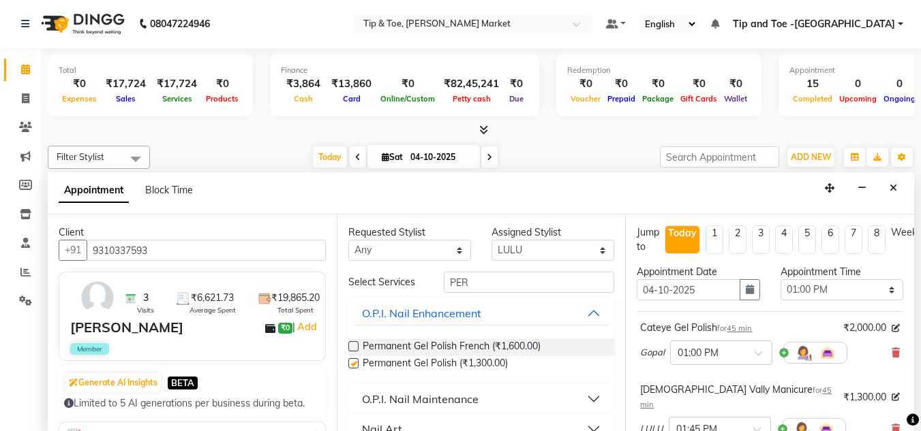
checkbox input "false"
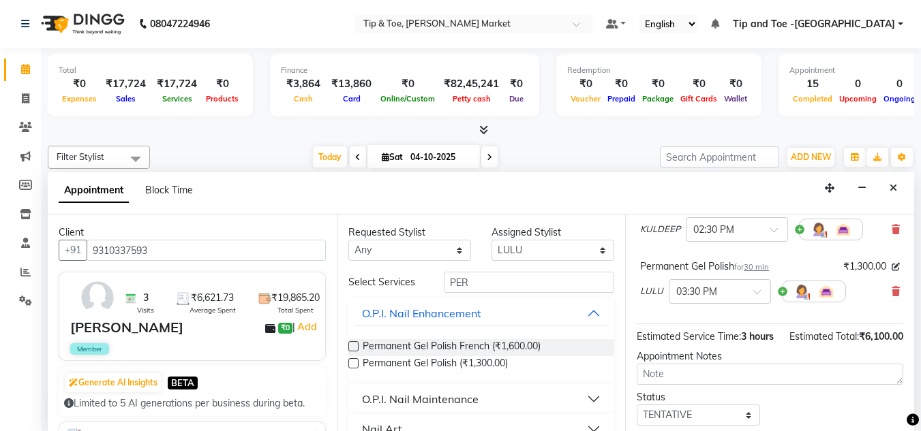
scroll to position [352, 0]
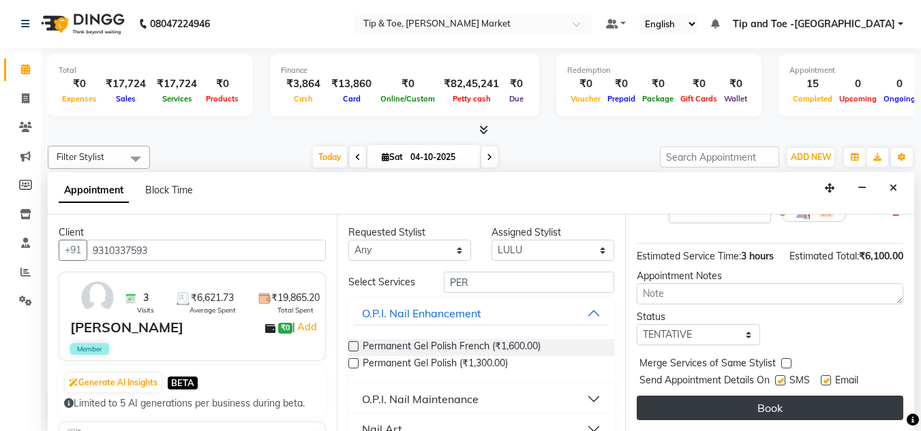
click at [710, 396] on button "Book" at bounding box center [769, 408] width 266 height 25
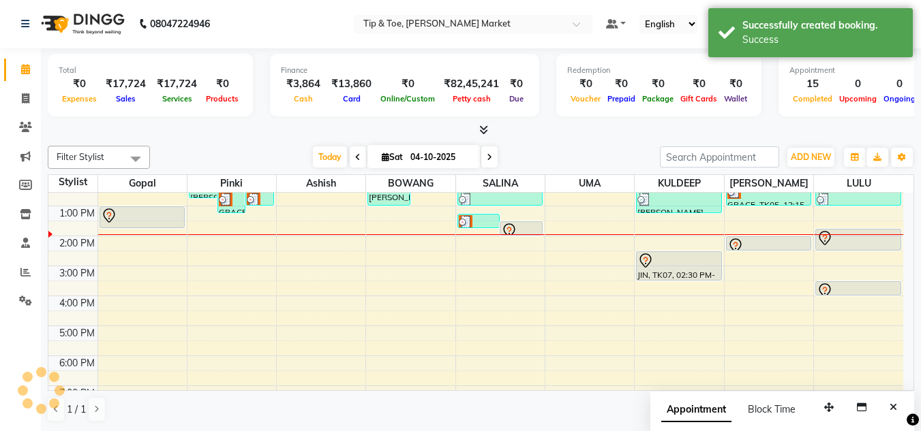
scroll to position [0, 0]
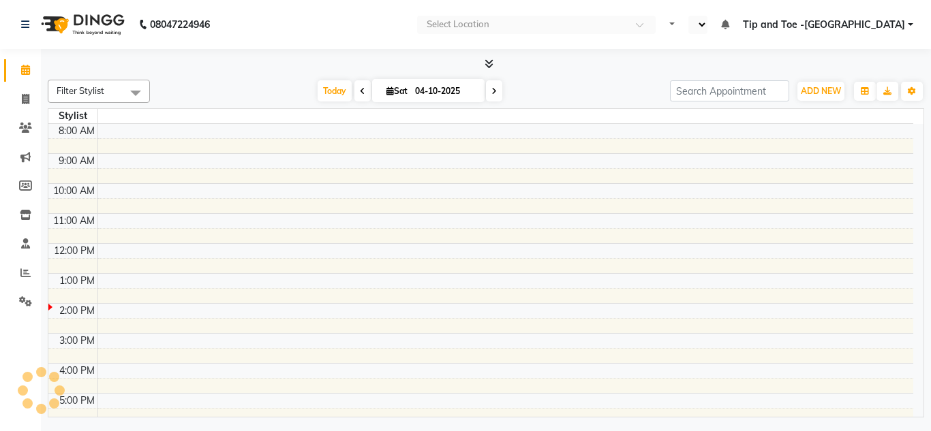
select select "en"
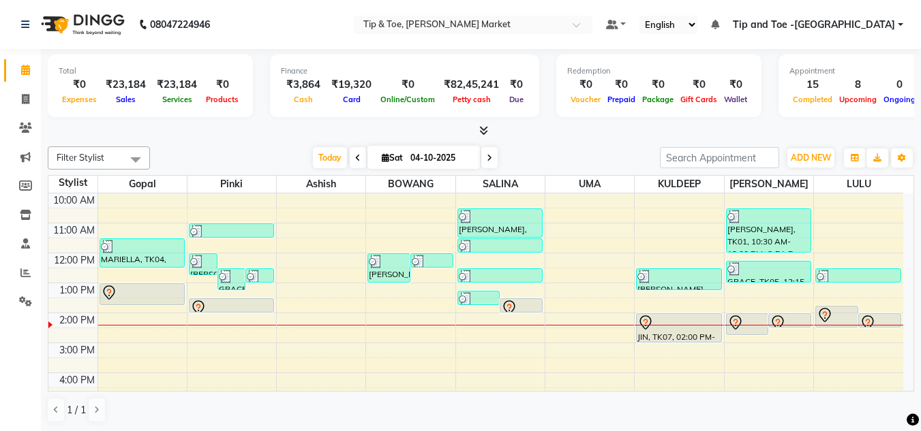
scroll to position [136, 0]
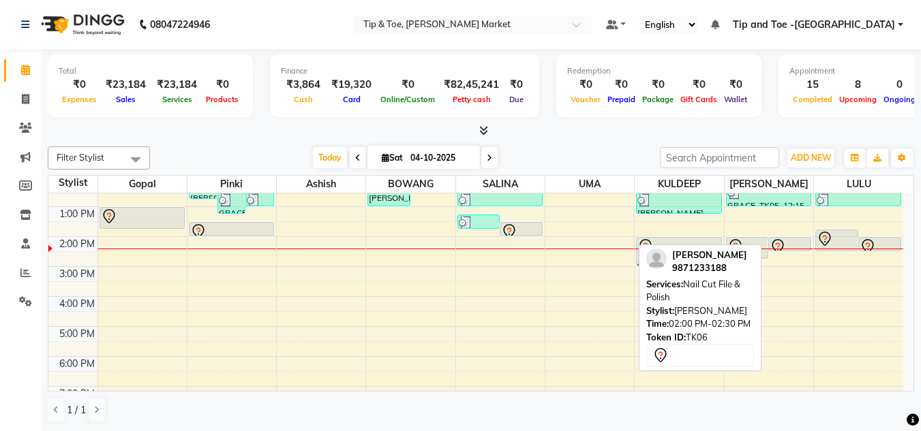
click at [786, 239] on div at bounding box center [789, 246] width 40 height 16
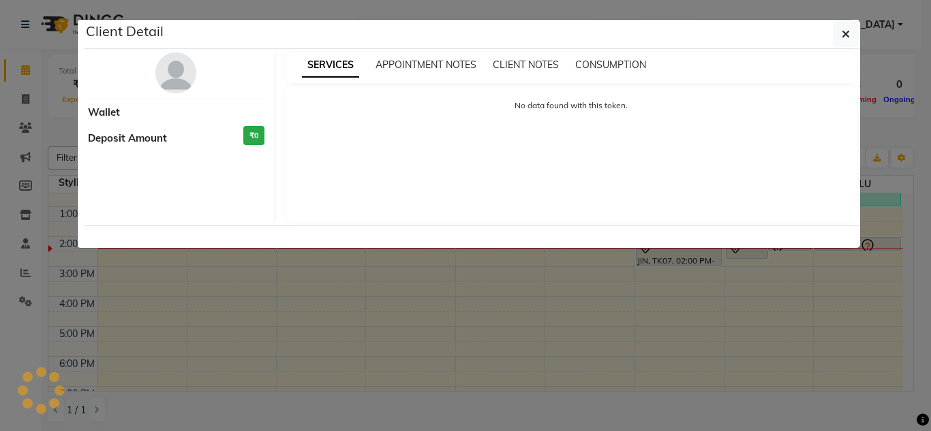
select select "7"
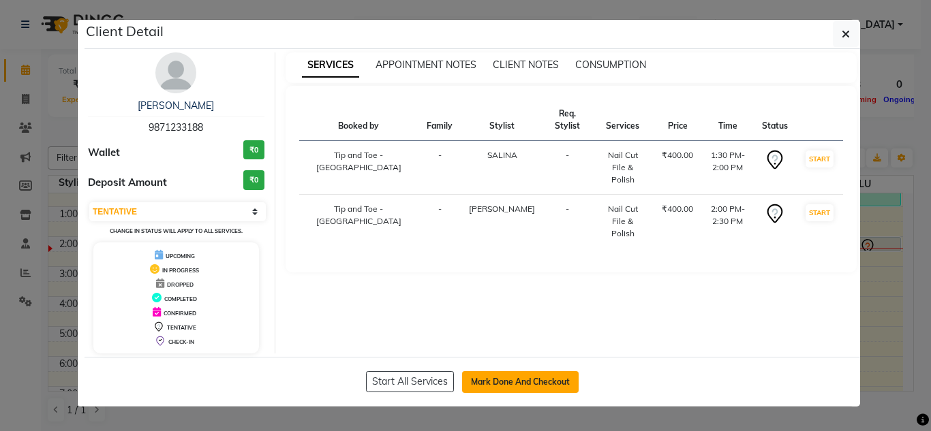
click at [516, 380] on button "Mark Done And Checkout" at bounding box center [520, 382] width 117 height 22
select select "service"
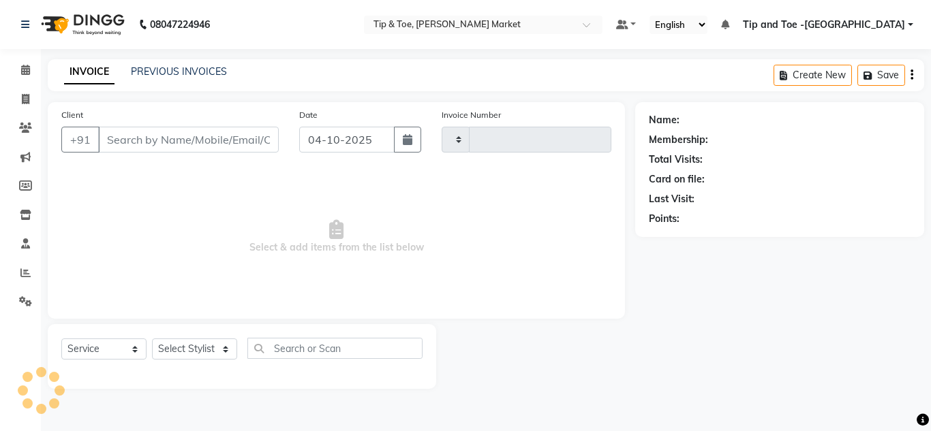
type input "1566"
select select "5940"
type input "9871233188"
select select "90516"
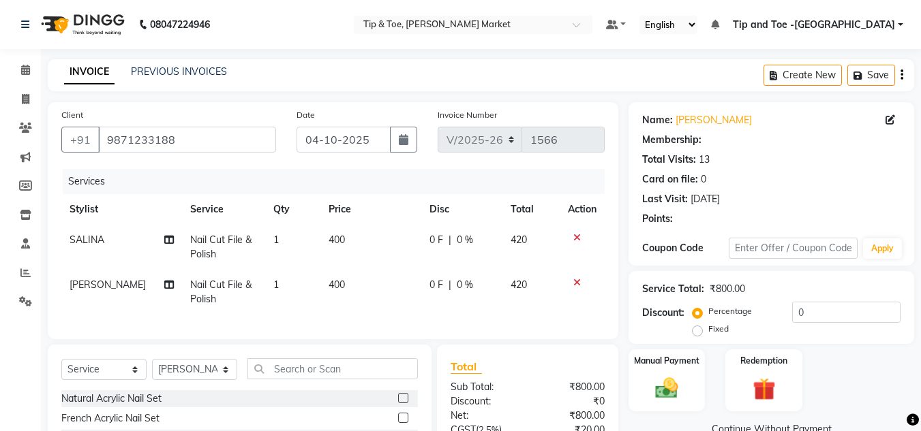
select select "1: Object"
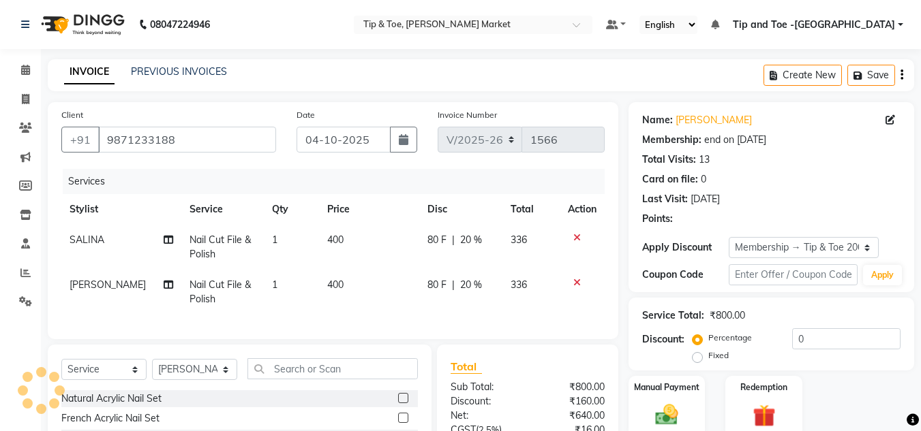
type input "20"
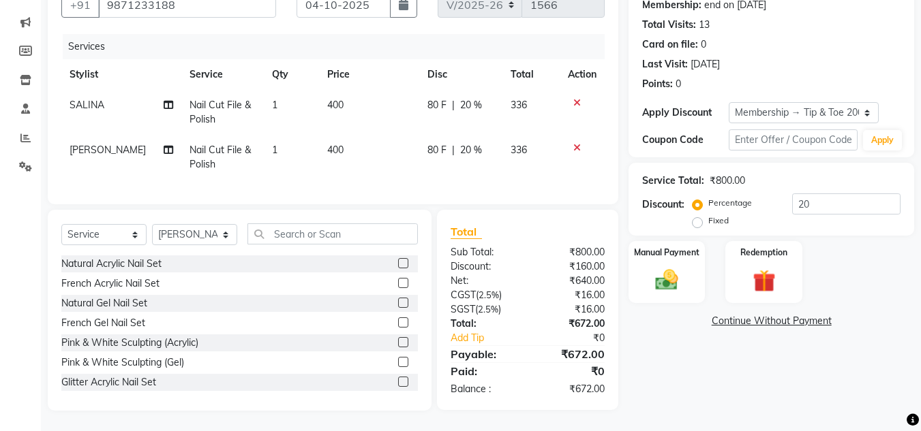
scroll to position [145, 0]
click at [433, 351] on div "Select Service Product Membership Package Voucher Prepaid Gift Card Select Styl…" at bounding box center [332, 310] width 591 height 201
click at [750, 386] on div "Name: Aradhana Misra Membership: end on 11-08-2028 Total Visits: 13 Card on fil…" at bounding box center [776, 189] width 296 height 444
click at [659, 249] on div "Manual Payment" at bounding box center [667, 272] width 80 height 65
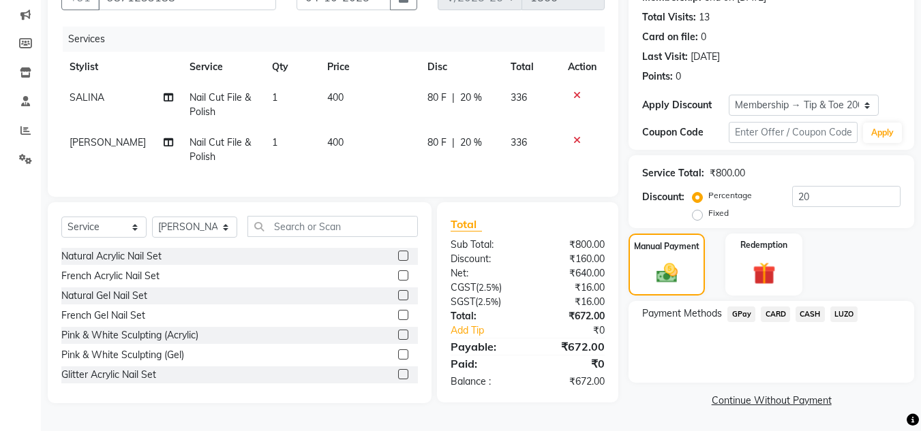
click at [805, 313] on span "CASH" at bounding box center [809, 315] width 29 height 16
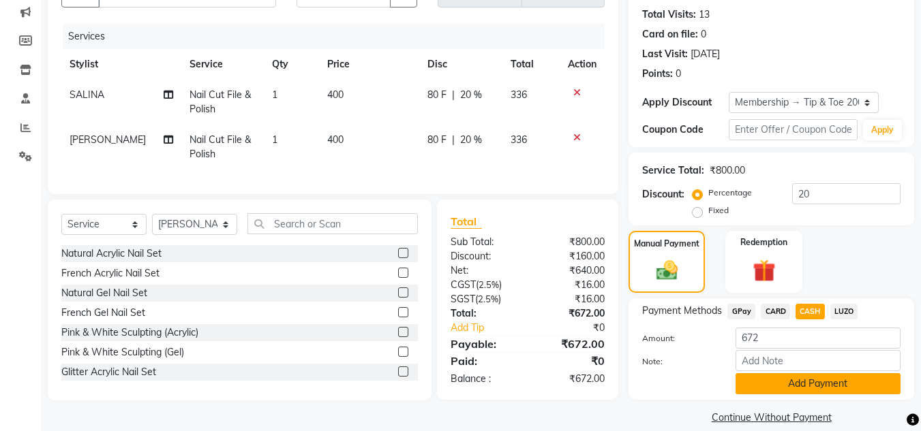
click at [807, 388] on button "Add Payment" at bounding box center [817, 383] width 165 height 21
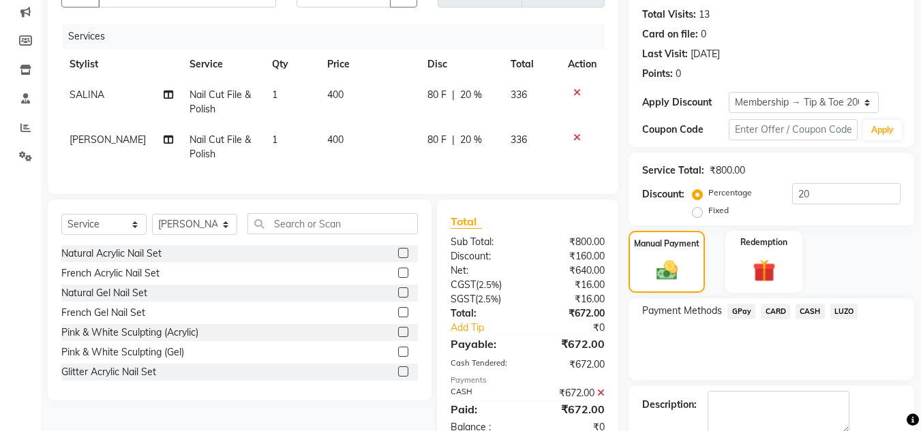
scroll to position [219, 0]
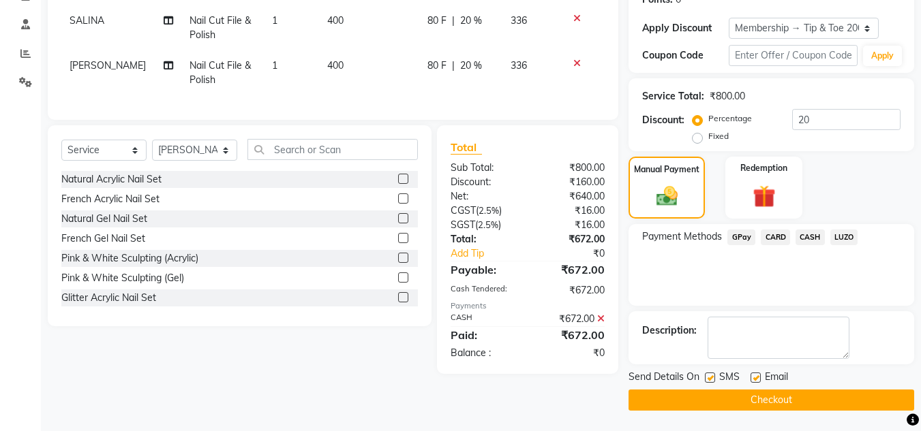
click at [753, 402] on button "Checkout" at bounding box center [770, 400] width 285 height 21
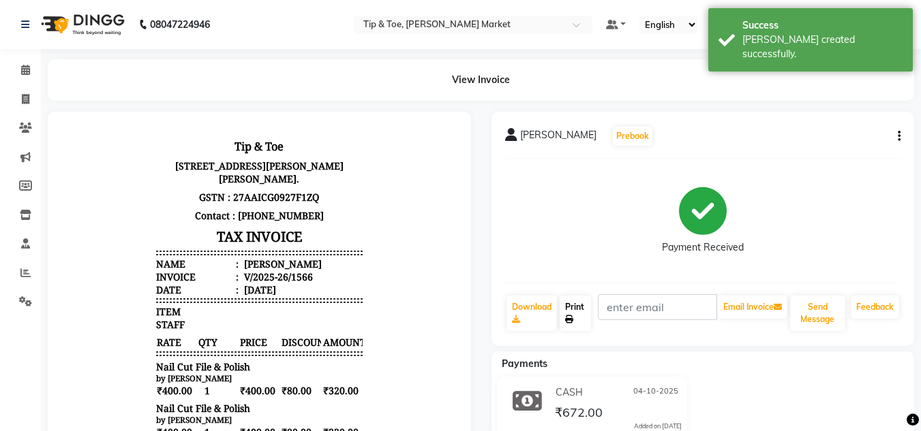
click at [574, 307] on link "Print" at bounding box center [574, 313] width 31 height 35
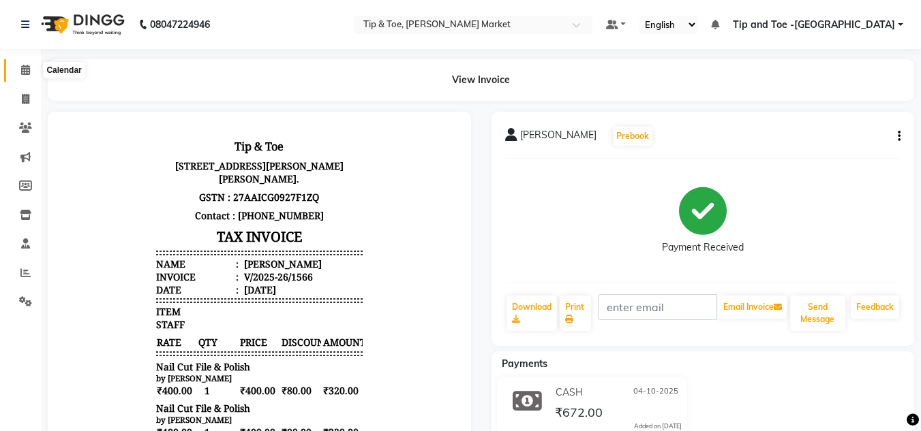
click at [22, 64] on span at bounding box center [26, 71] width 24 height 16
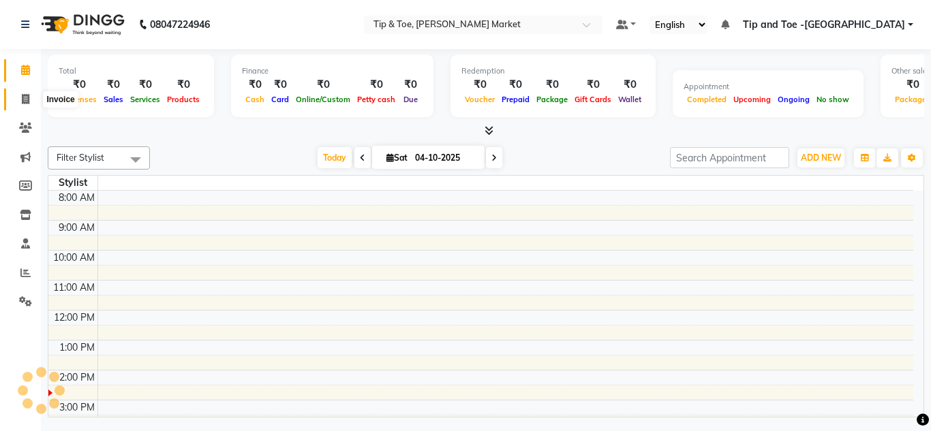
click at [26, 95] on icon at bounding box center [25, 99] width 7 height 10
select select "service"
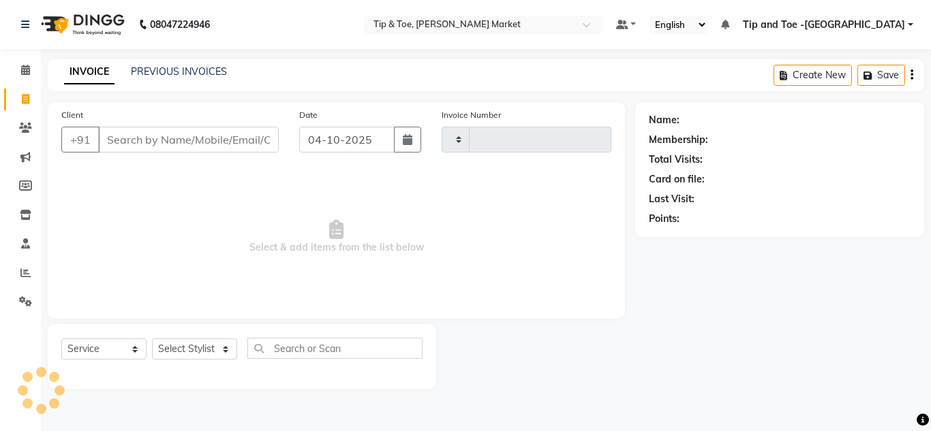
click at [178, 63] on div "INVOICE PREVIOUS INVOICES Create New Save" at bounding box center [486, 75] width 876 height 32
type input "1567"
select select "5940"
click at [178, 74] on link "PREVIOUS INVOICES" at bounding box center [179, 71] width 96 height 12
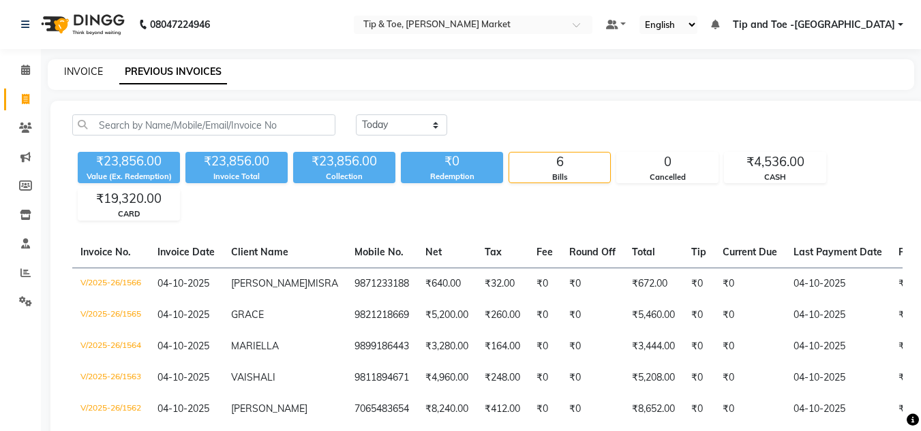
click at [80, 66] on link "INVOICE" at bounding box center [83, 71] width 39 height 12
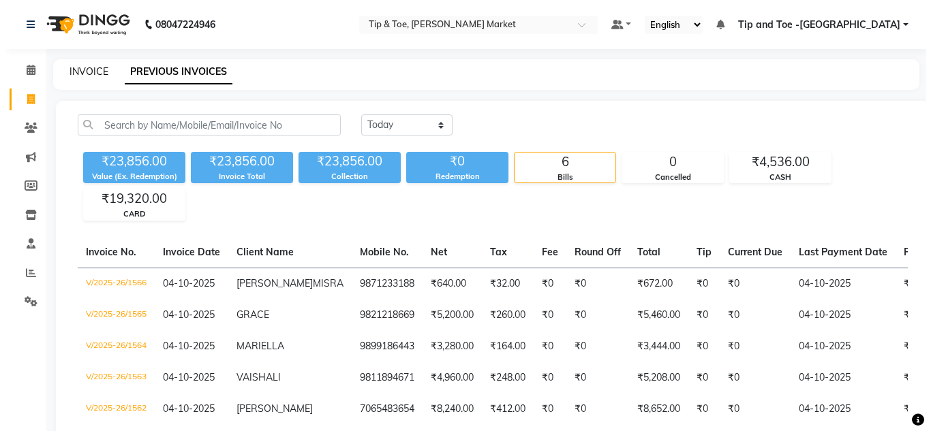
select select "service"
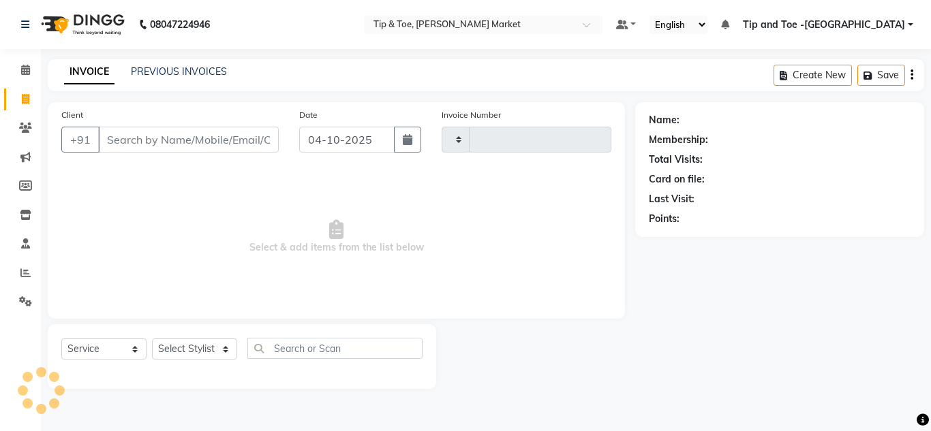
type input "1567"
select select "5940"
click at [20, 272] on icon at bounding box center [25, 273] width 10 height 10
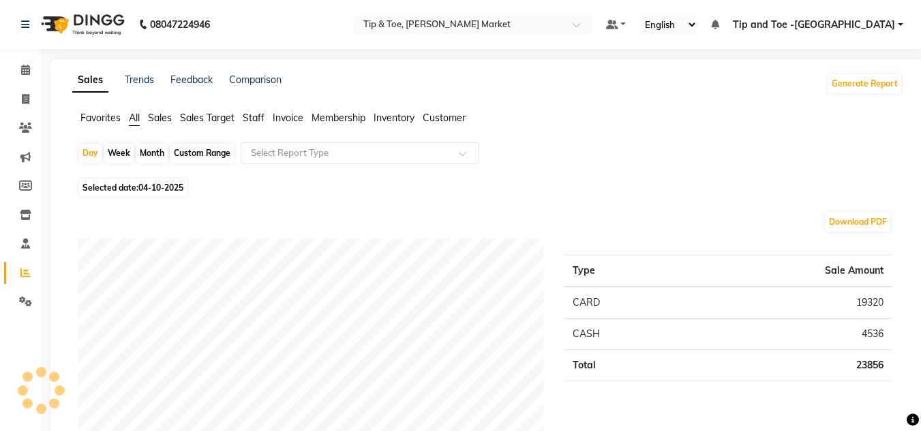
click at [187, 121] on span "Sales Target" at bounding box center [207, 118] width 55 height 12
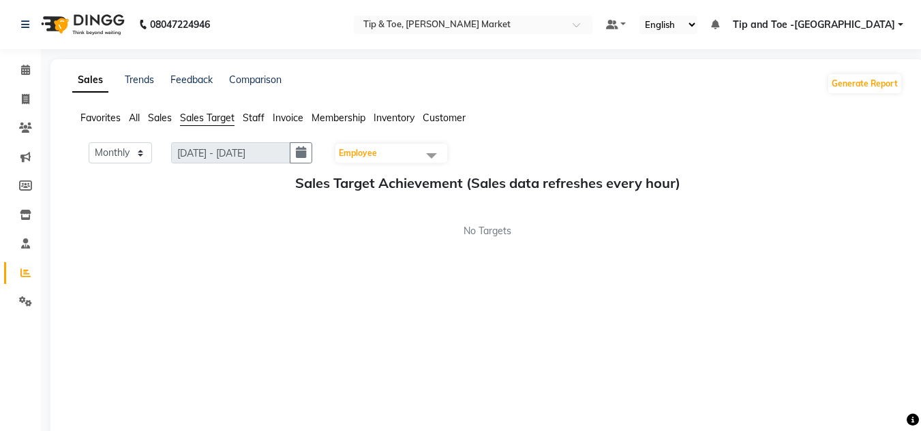
click at [153, 117] on span "Sales" at bounding box center [160, 118] width 24 height 12
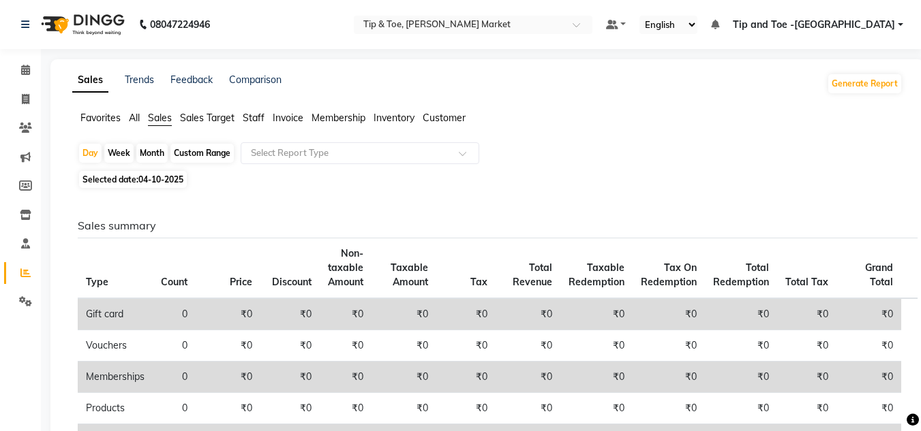
click at [285, 115] on span "Invoice" at bounding box center [288, 118] width 31 height 12
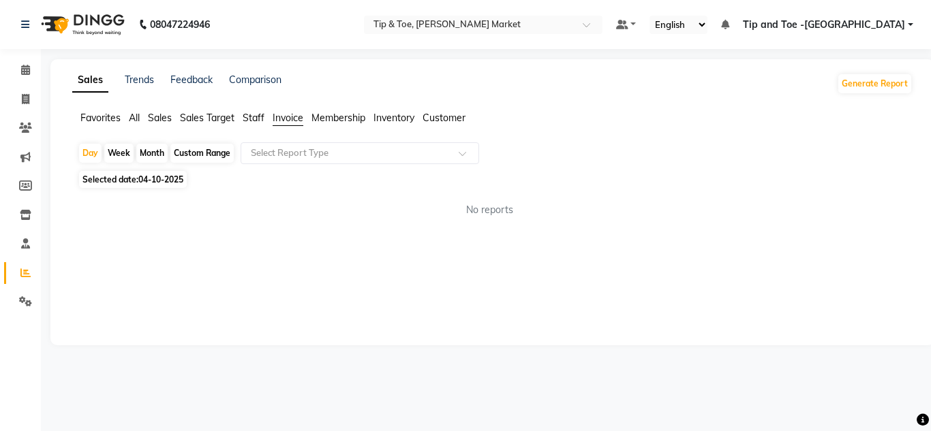
click at [239, 117] on ul "Favorites All Sales Sales Target Staff Invoice Membership Inventory Customer" at bounding box center [492, 118] width 840 height 15
click at [253, 117] on span "Staff" at bounding box center [254, 118] width 22 height 12
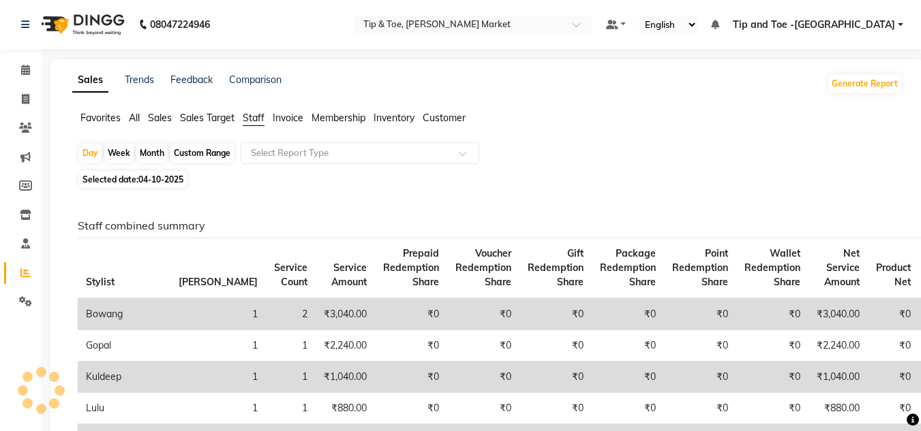
click at [162, 119] on span "Sales" at bounding box center [160, 118] width 24 height 12
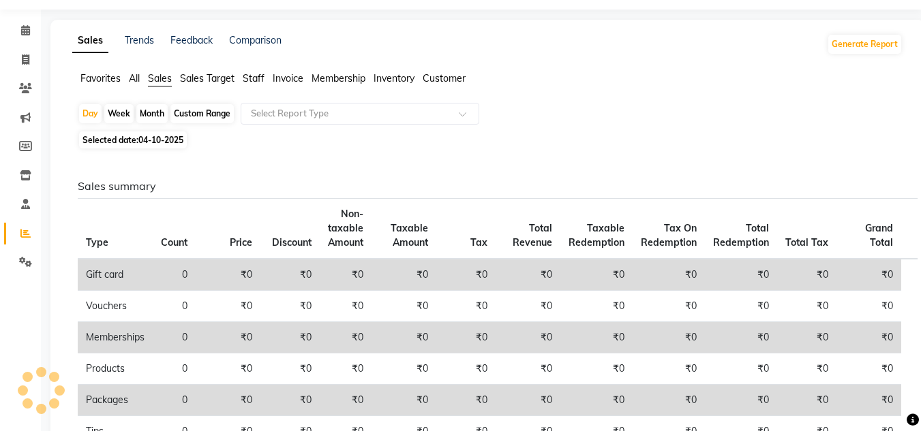
scroll to position [37, 0]
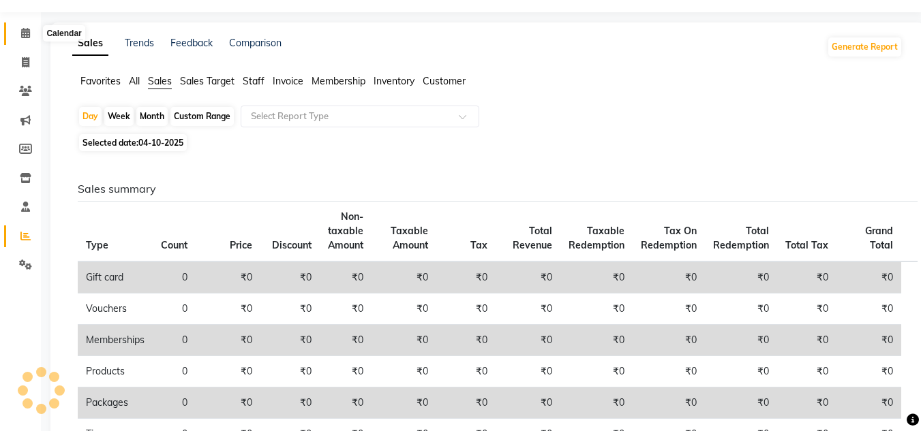
click at [25, 30] on icon at bounding box center [25, 33] width 9 height 10
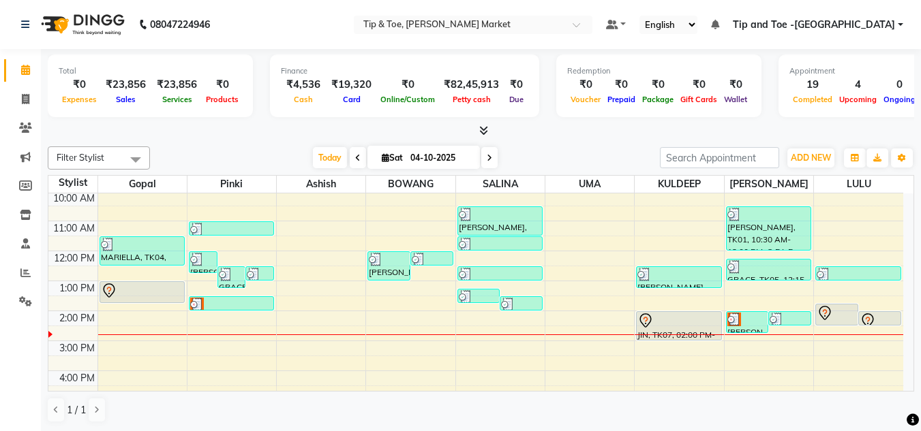
scroll to position [136, 0]
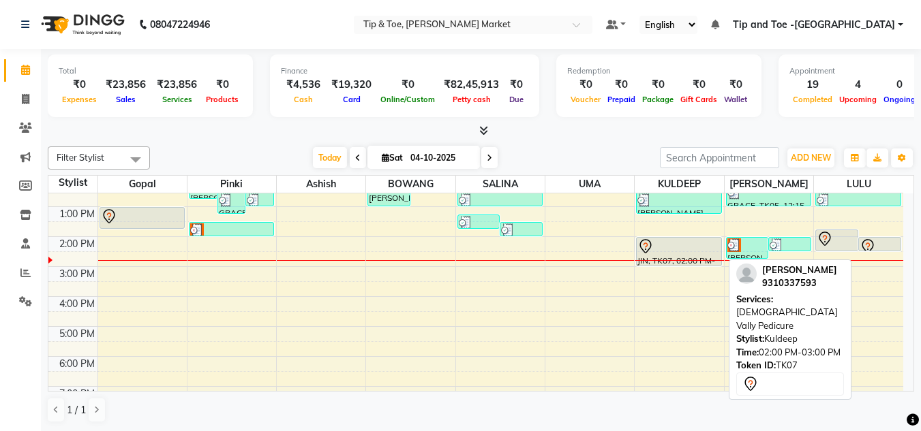
click at [668, 249] on div at bounding box center [678, 246] width 82 height 16
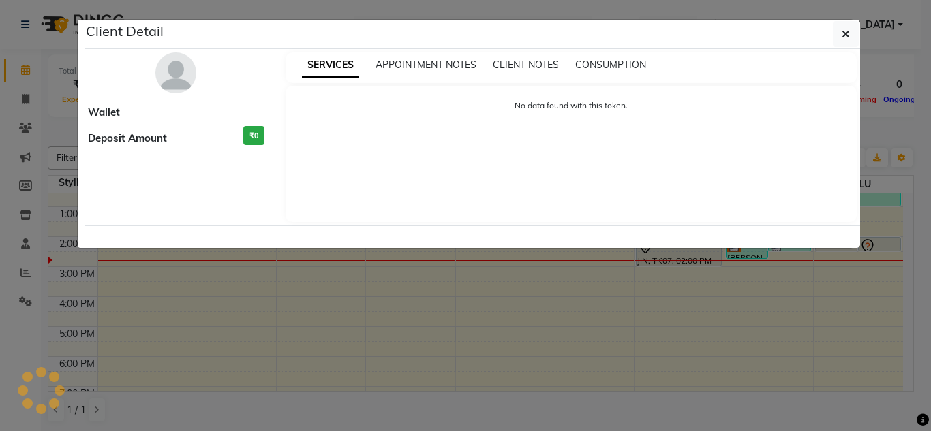
select select "7"
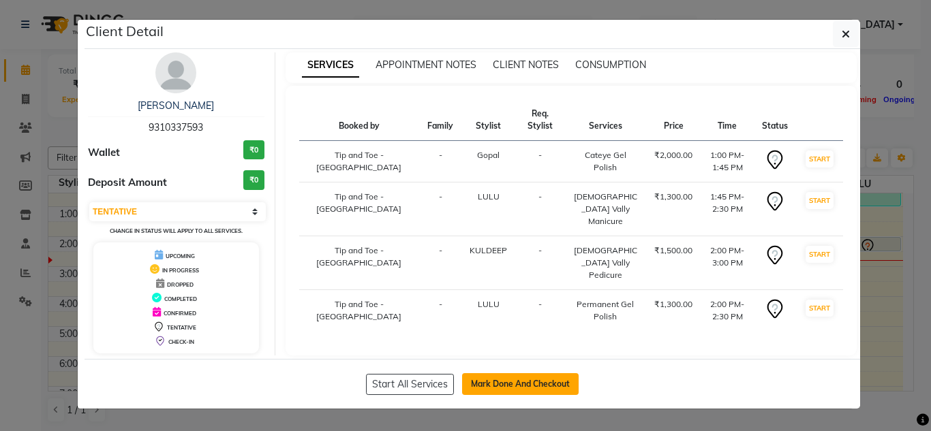
click at [495, 380] on button "Mark Done And Checkout" at bounding box center [520, 384] width 117 height 22
select select "service"
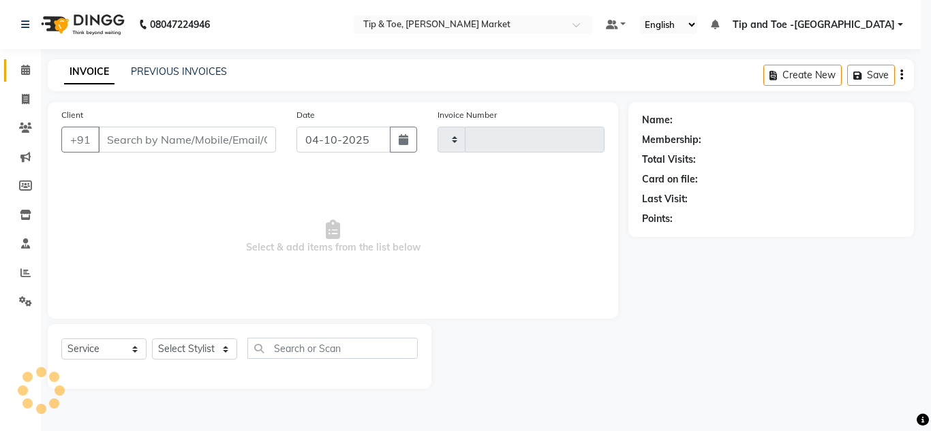
type input "1567"
select select "5940"
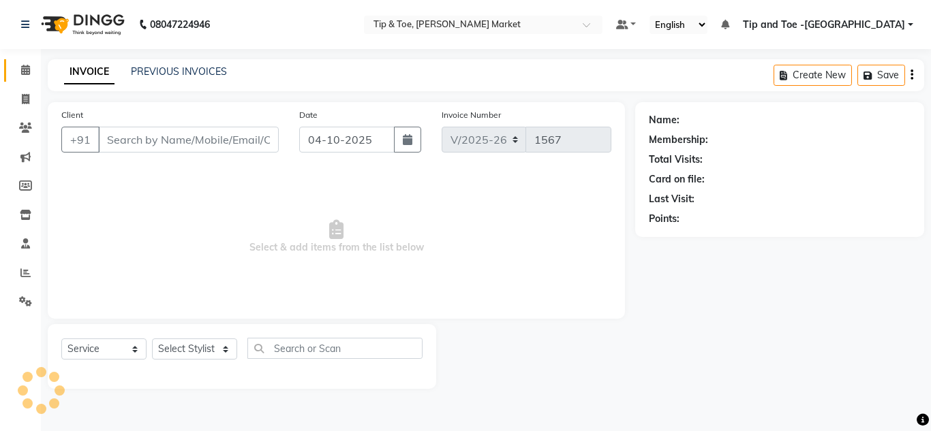
type input "9310337593"
select select "90628"
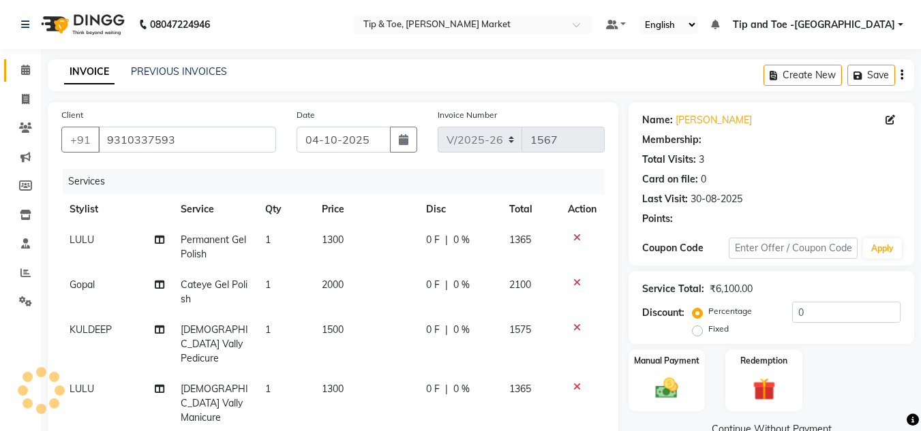
select select "1: Object"
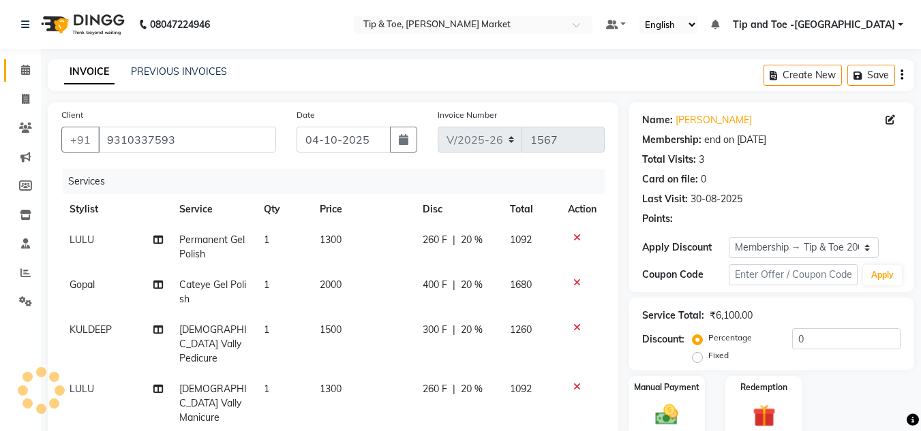
type input "20"
click at [221, 281] on span "Cateye Gel Polish" at bounding box center [212, 292] width 67 height 27
select select "41966"
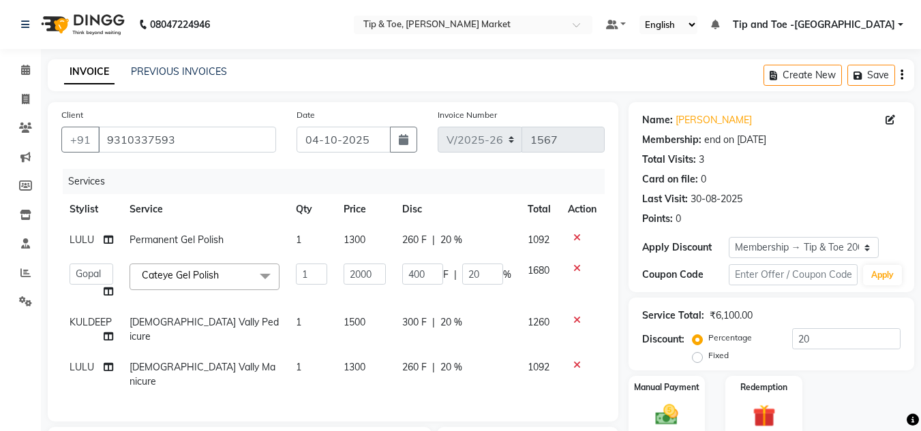
click at [266, 277] on span at bounding box center [264, 277] width 27 height 26
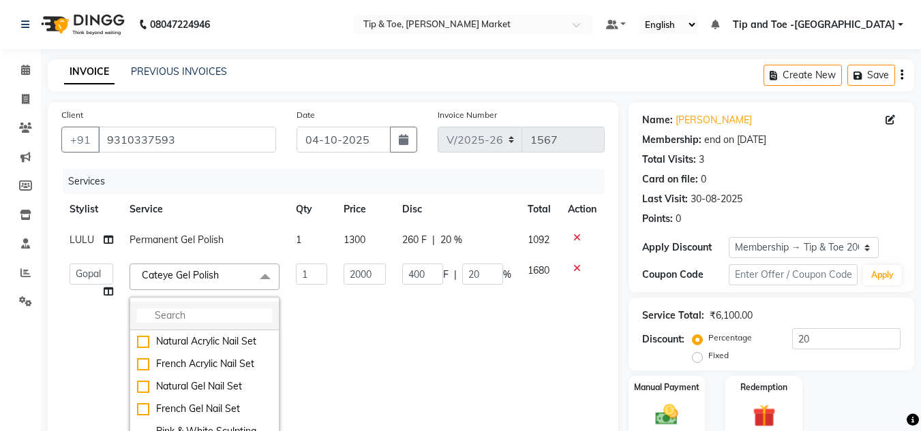
click at [184, 315] on input "multiselect-search" at bounding box center [204, 316] width 135 height 14
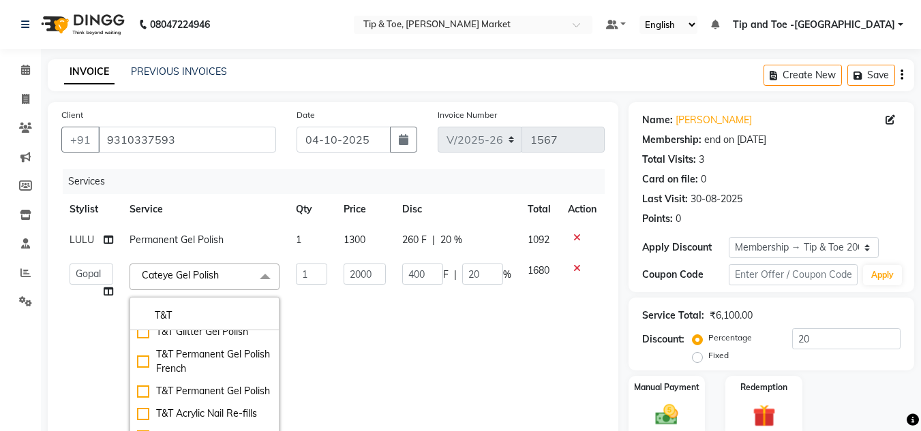
scroll to position [204, 0]
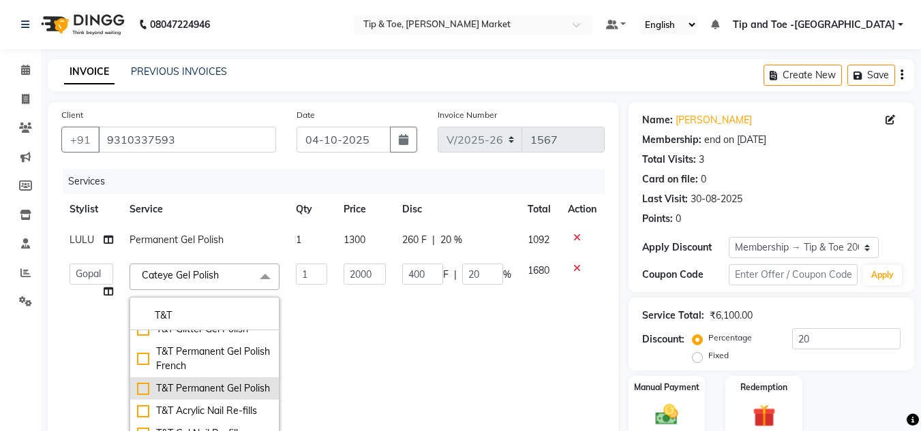
type input "T&T"
click at [190, 396] on div "T&T Permanent Gel Polish" at bounding box center [204, 389] width 135 height 14
checkbox input "true"
type input "900"
type input "180"
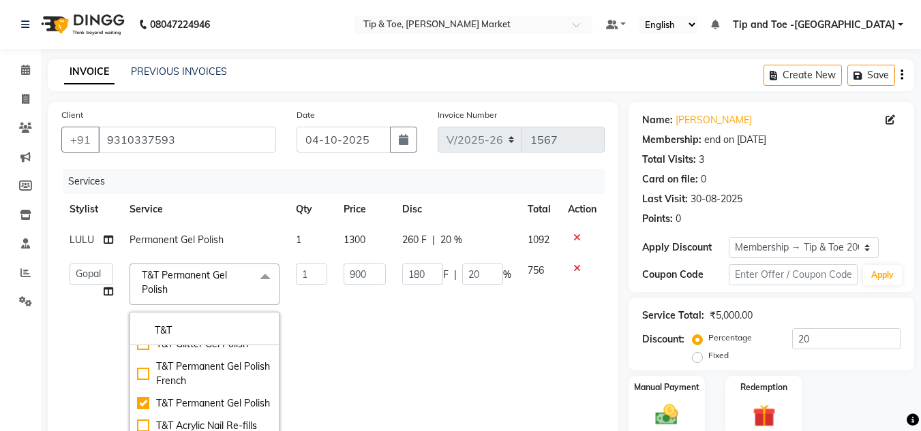
click at [438, 363] on td "180 F | 20 %" at bounding box center [456, 372] width 125 height 233
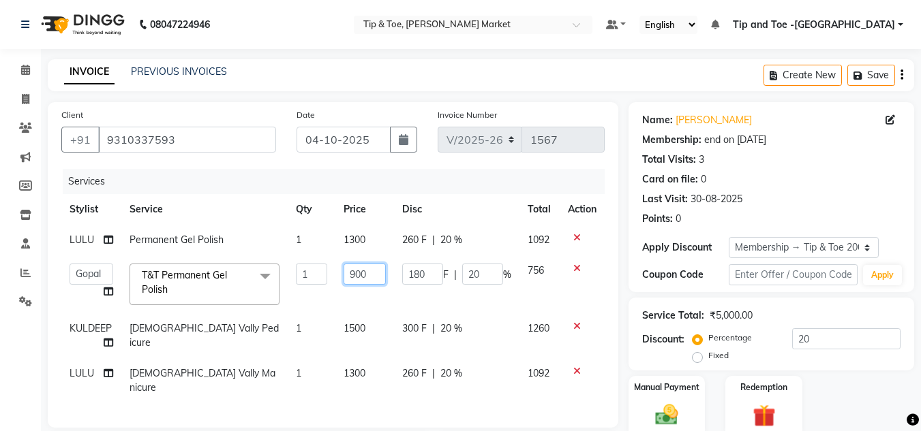
click at [355, 273] on input "900" at bounding box center [364, 274] width 42 height 21
type input "1100"
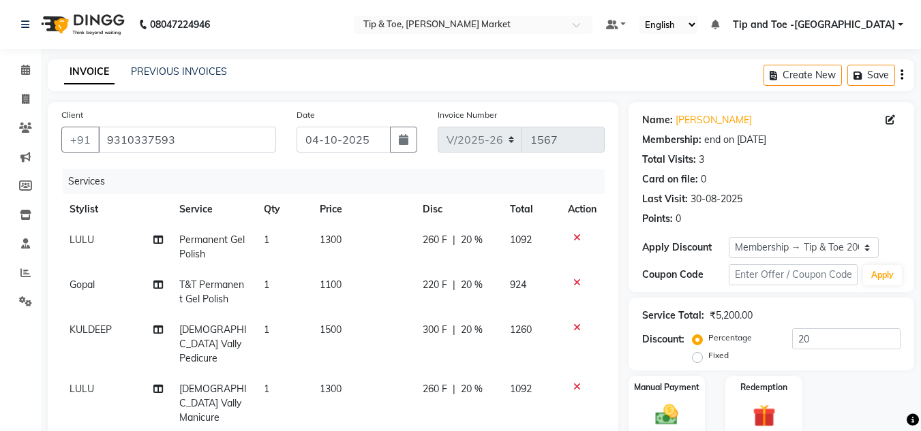
click at [204, 235] on span "Permanent Gel Polish" at bounding box center [211, 247] width 65 height 27
select select "90628"
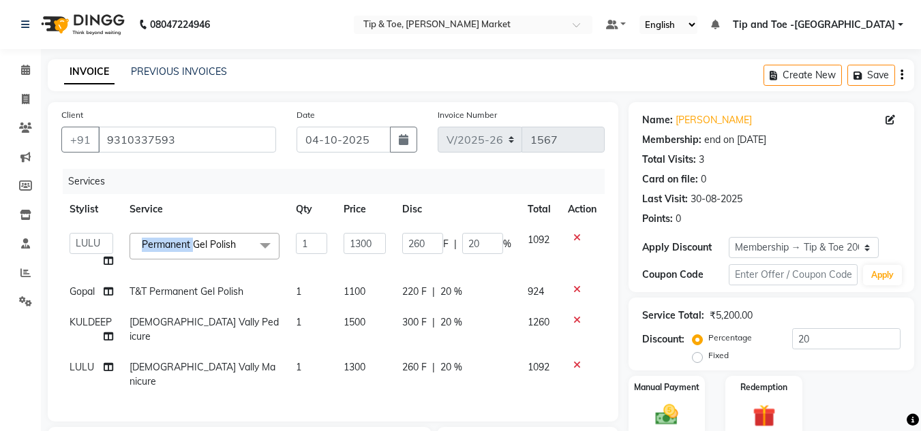
click at [202, 236] on span "Permanent Gel Polish x" at bounding box center [204, 246] width 150 height 27
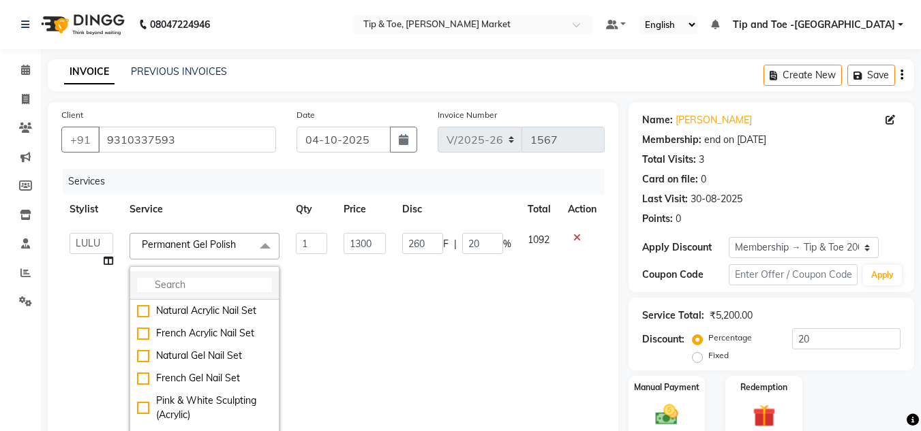
click at [211, 281] on input "multiselect-search" at bounding box center [204, 285] width 135 height 14
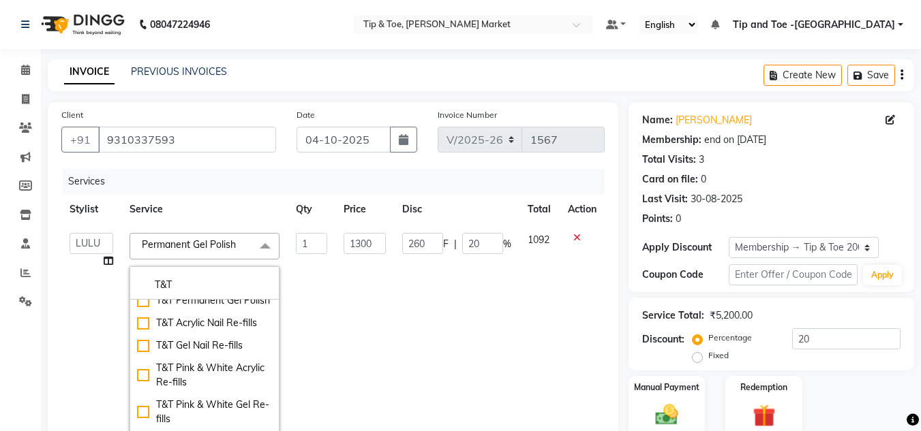
scroll to position [273, 0]
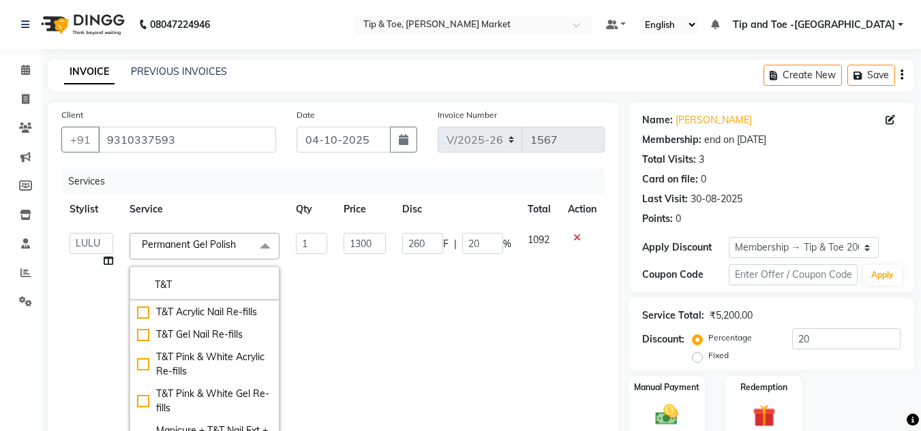
type input "T&T"
click at [211, 297] on div "T&T Permanent Gel Polish" at bounding box center [204, 290] width 135 height 14
checkbox input "true"
type input "900"
type input "180"
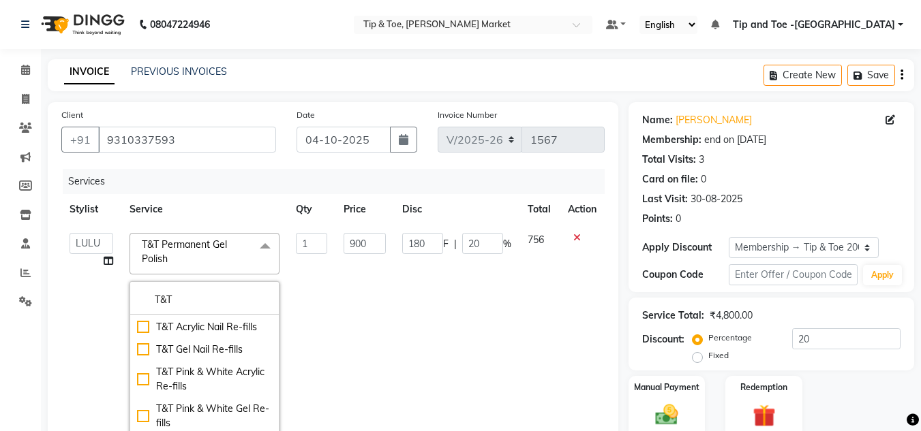
click at [381, 327] on td "900" at bounding box center [364, 341] width 59 height 233
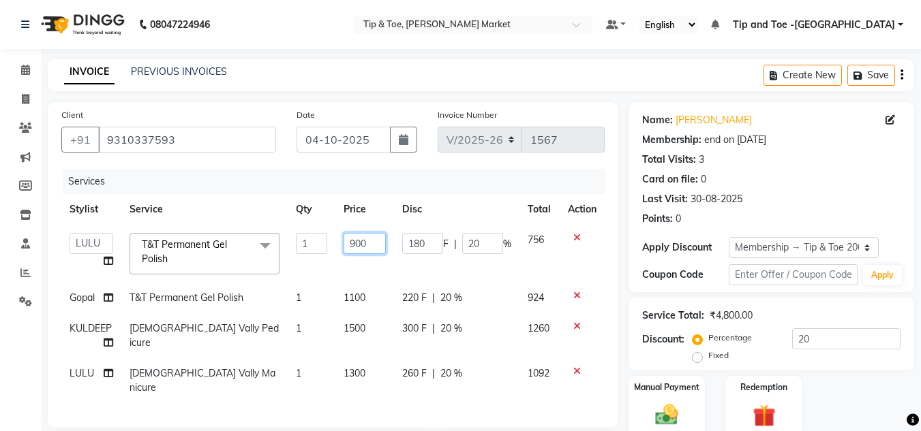
click at [357, 238] on input "900" at bounding box center [364, 243] width 42 height 21
type input "1100"
click at [358, 264] on td "1100" at bounding box center [364, 254] width 59 height 58
select select "90628"
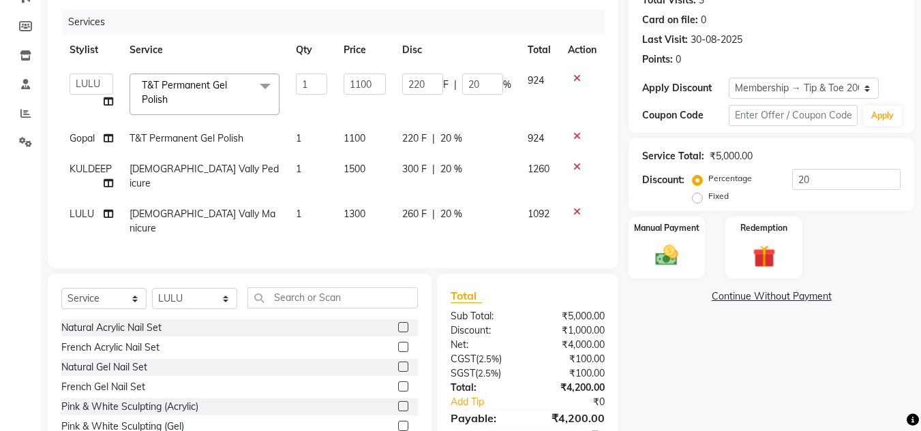
scroll to position [219, 0]
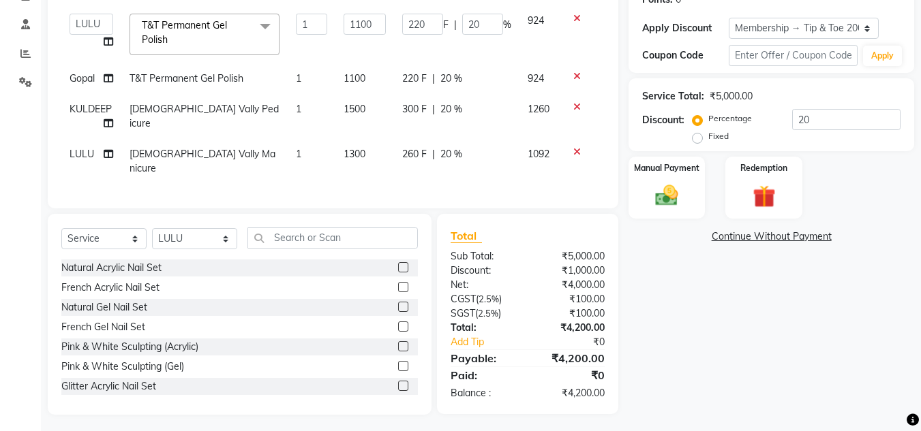
click at [719, 326] on div "Name: Jin Membership: end on 16-08-2028 Total Visits: 3 Card on file: 0 Last Vi…" at bounding box center [776, 149] width 296 height 532
click at [683, 180] on div "Manual Payment" at bounding box center [667, 187] width 80 height 65
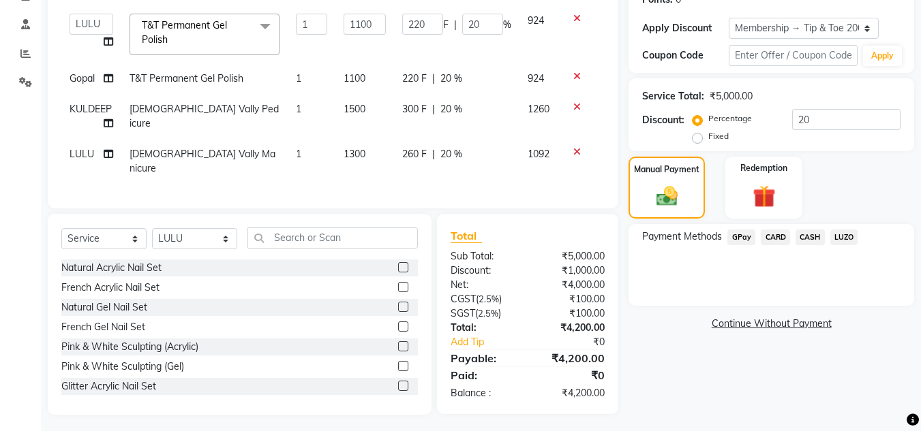
click at [816, 232] on span "CASH" at bounding box center [809, 238] width 29 height 16
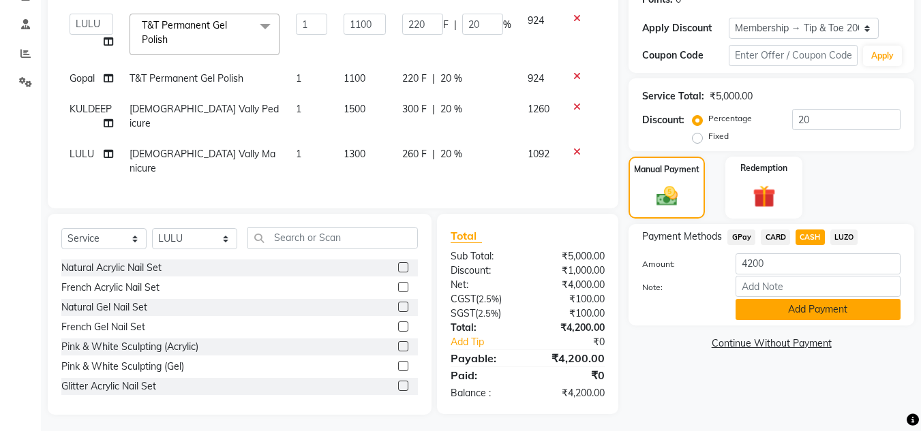
click at [789, 316] on button "Add Payment" at bounding box center [817, 309] width 165 height 21
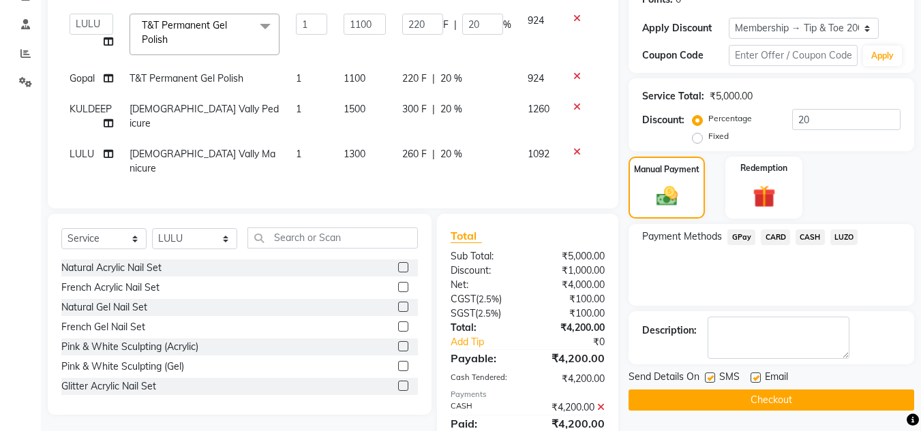
click at [692, 397] on button "Checkout" at bounding box center [770, 400] width 285 height 21
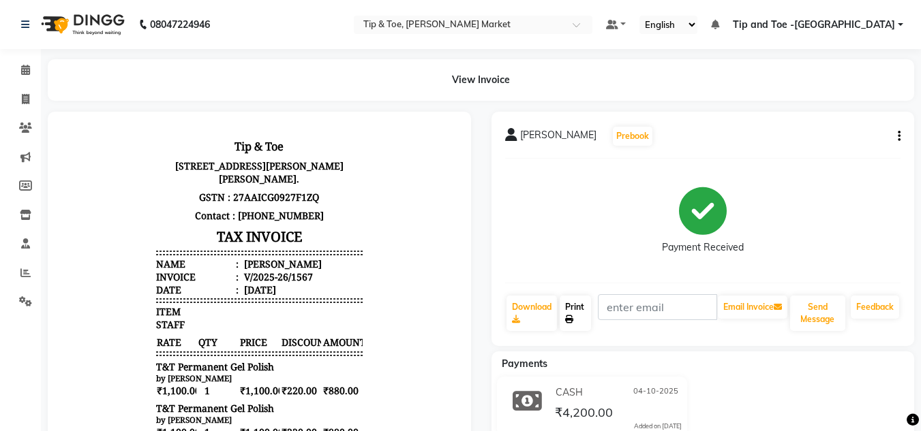
click at [575, 311] on link "Print" at bounding box center [574, 313] width 31 height 35
drag, startPoint x: 22, startPoint y: 62, endPoint x: 35, endPoint y: 63, distance: 13.0
click at [22, 62] on link "Calendar" at bounding box center [20, 70] width 33 height 22
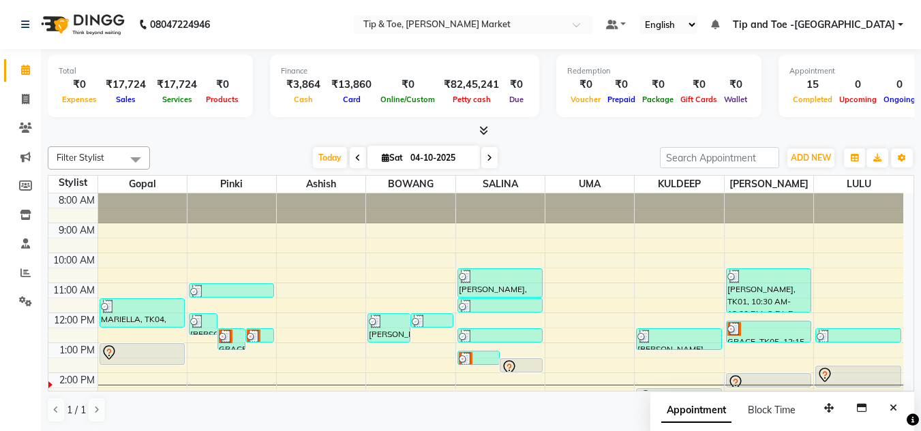
scroll to position [136, 0]
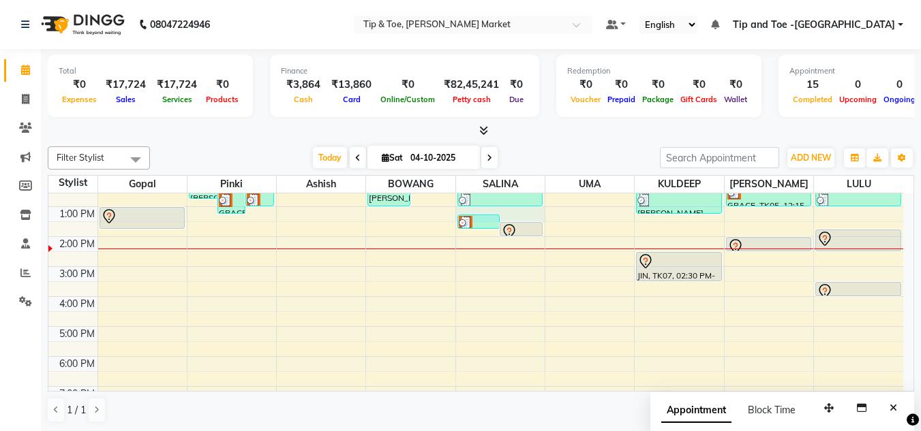
click at [525, 220] on div "8:00 AM 9:00 AM 10:00 AM 11:00 AM 12:00 PM 1:00 PM 2:00 PM 3:00 PM 4:00 PM 5:00…" at bounding box center [475, 251] width 854 height 389
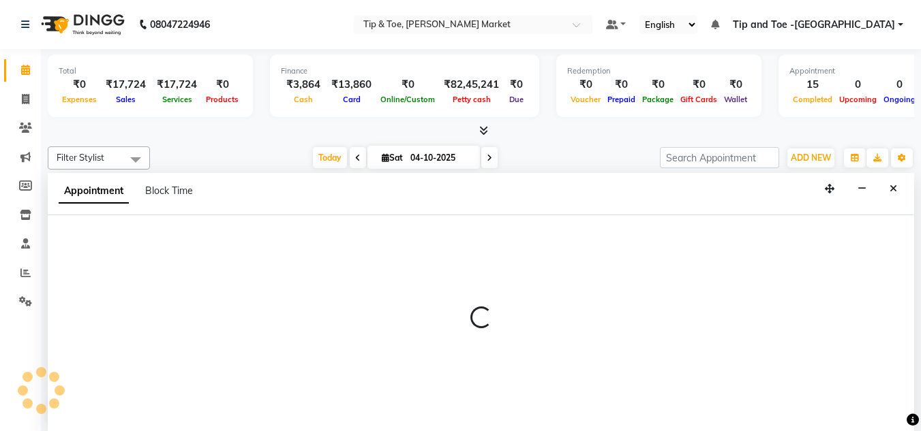
scroll to position [1, 0]
select select "41987"
select select "tentative"
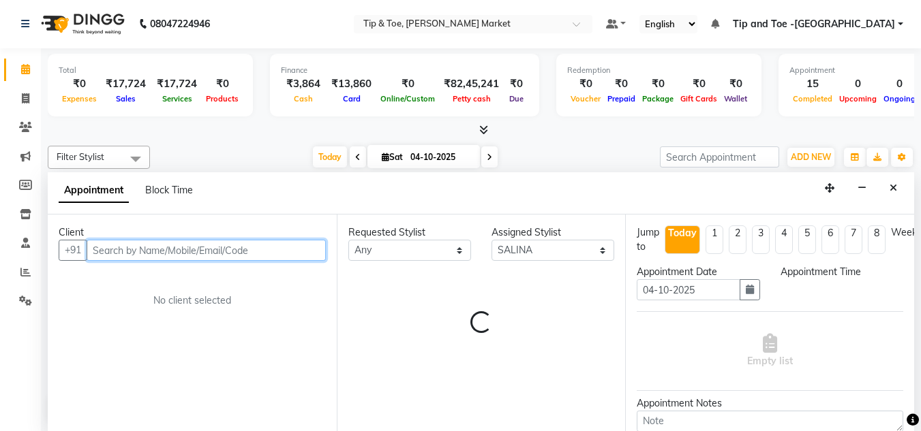
select select "780"
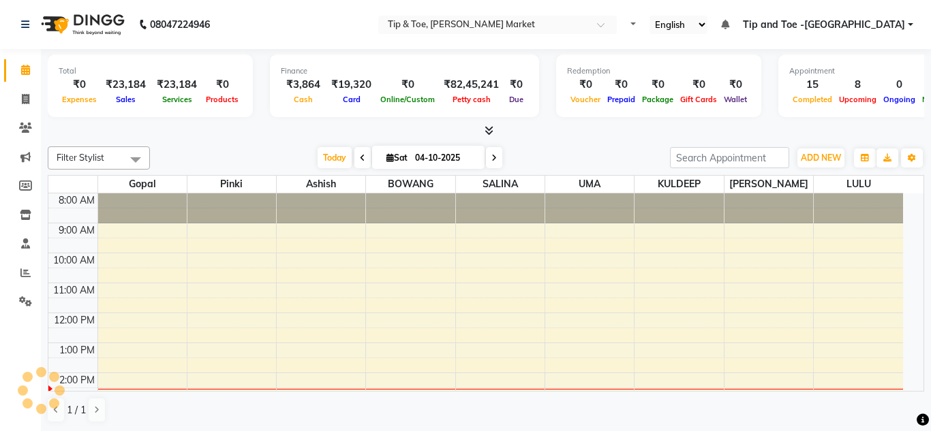
select select "en"
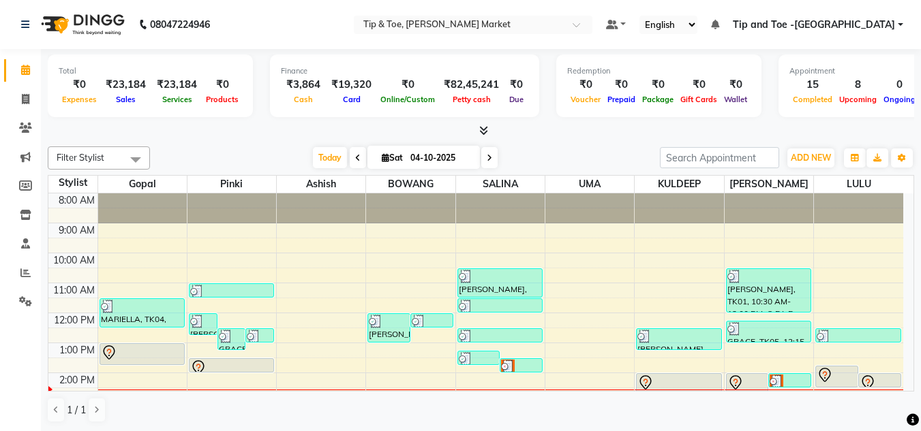
scroll to position [68, 0]
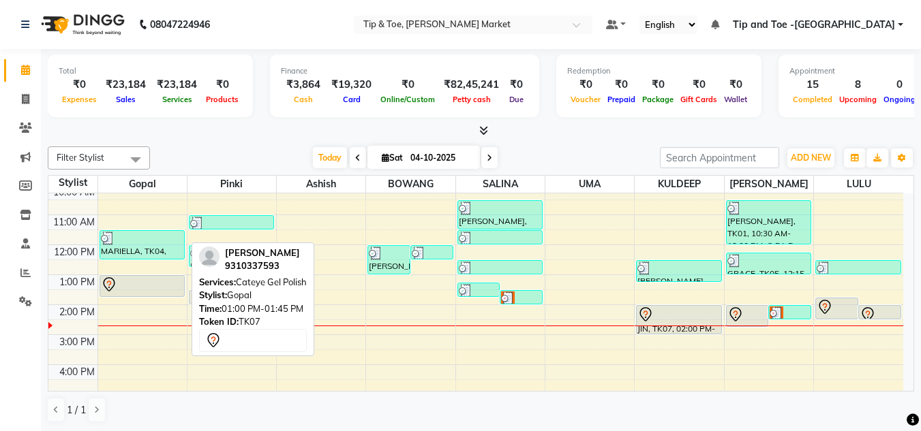
click at [166, 282] on div at bounding box center [142, 285] width 82 height 16
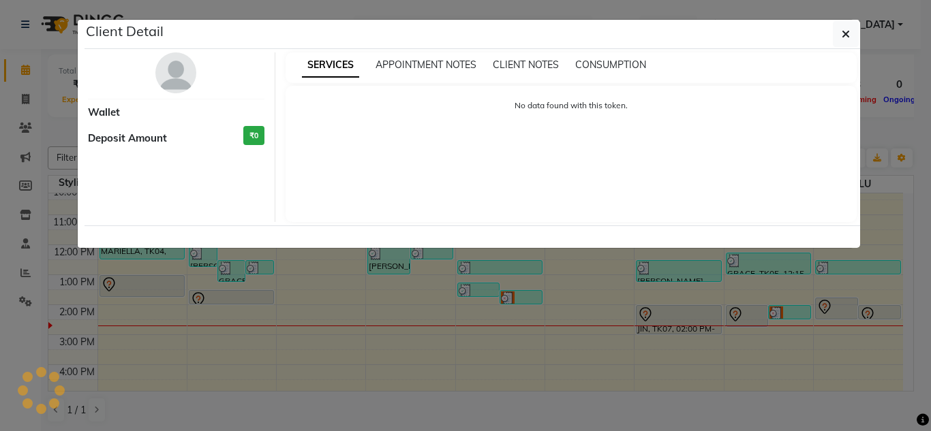
select select "7"
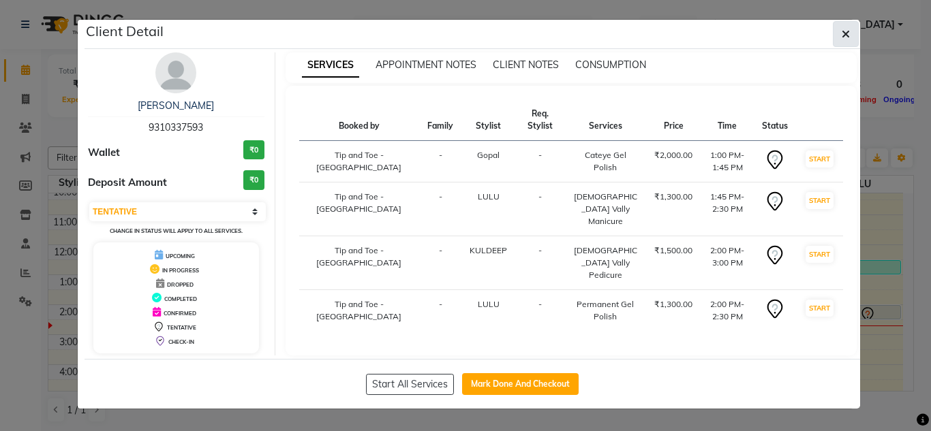
click at [839, 31] on button "button" at bounding box center [846, 34] width 26 height 26
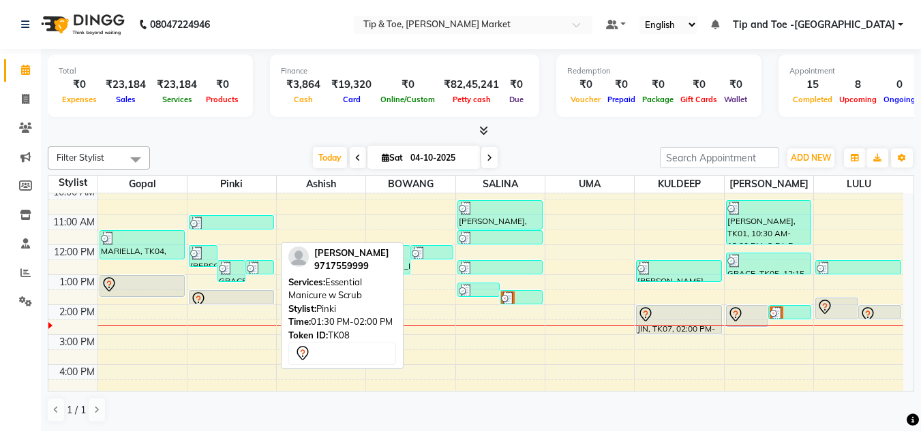
click at [227, 297] on div at bounding box center [231, 300] width 82 height 16
select select "7"
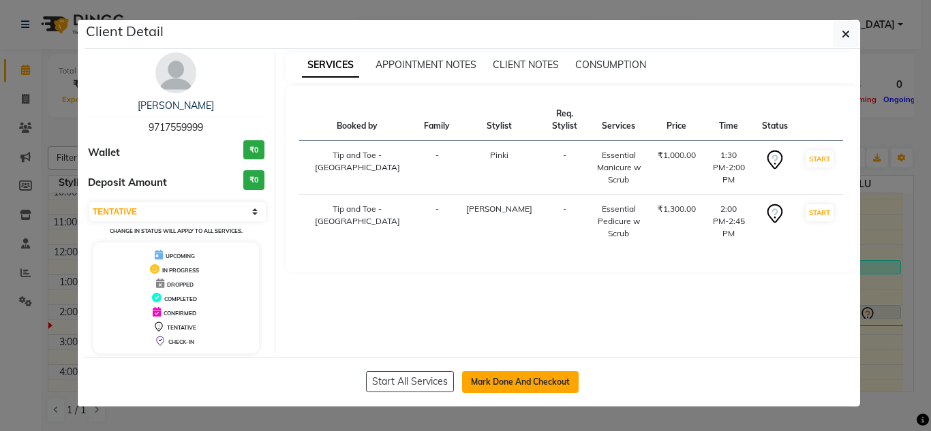
click at [500, 378] on button "Mark Done And Checkout" at bounding box center [520, 382] width 117 height 22
select select "service"
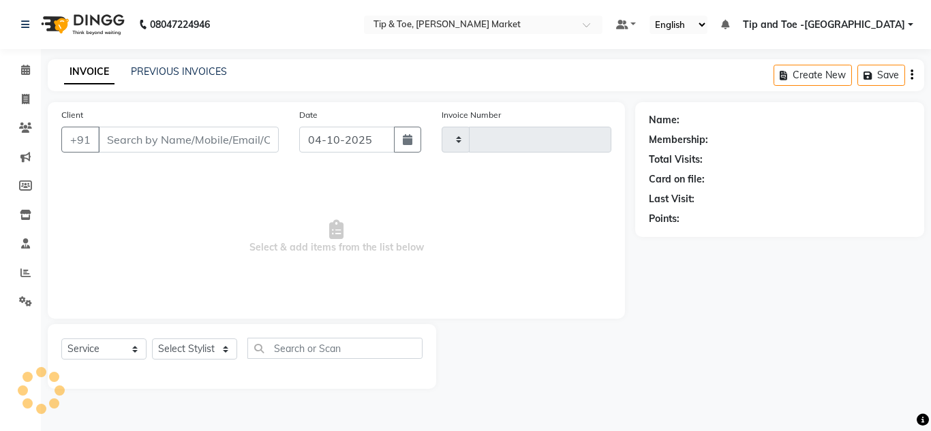
type input "1566"
select select "5940"
type input "9717559999"
select select "90516"
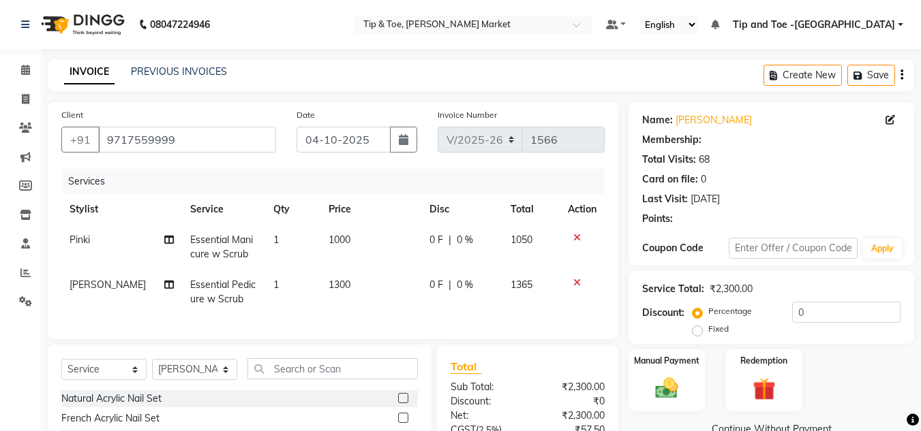
select select "1: Object"
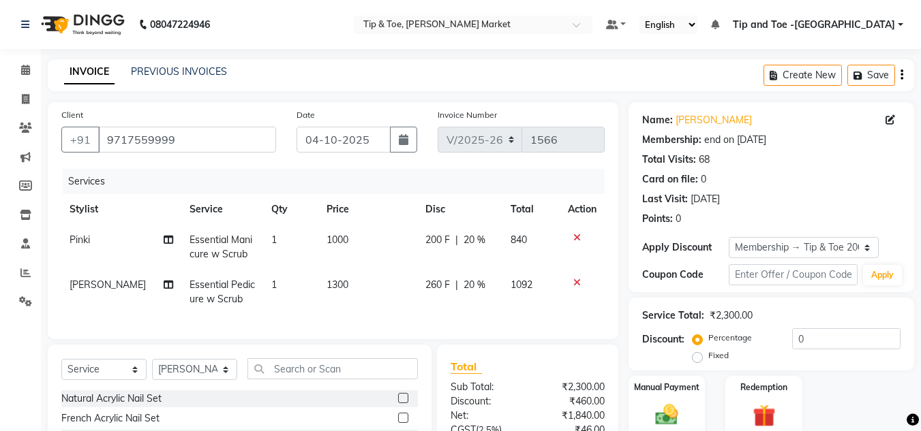
type input "20"
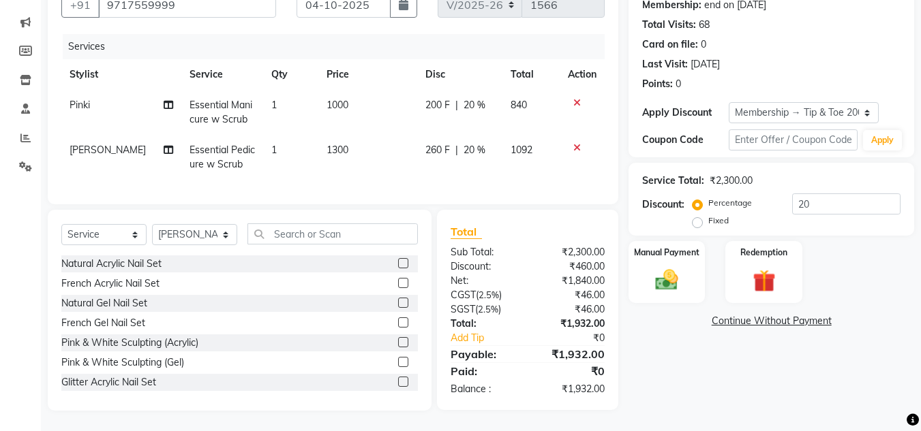
scroll to position [145, 0]
click at [659, 254] on div "Manual Payment" at bounding box center [667, 272] width 80 height 65
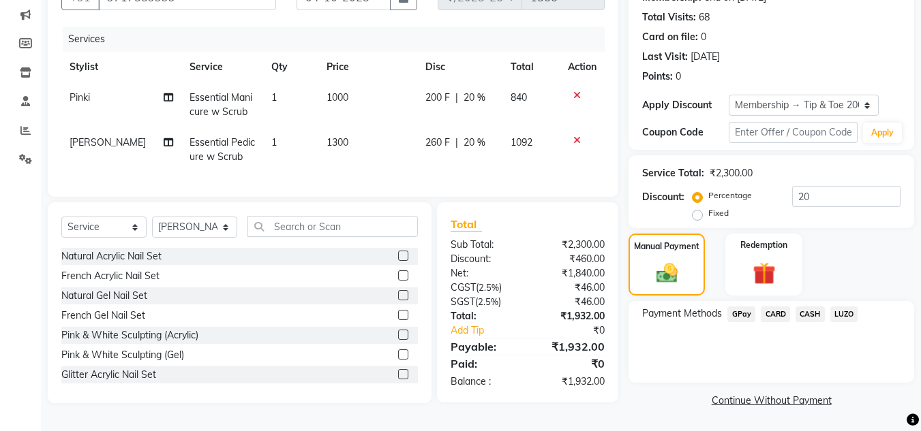
click at [773, 307] on span "CARD" at bounding box center [774, 315] width 29 height 16
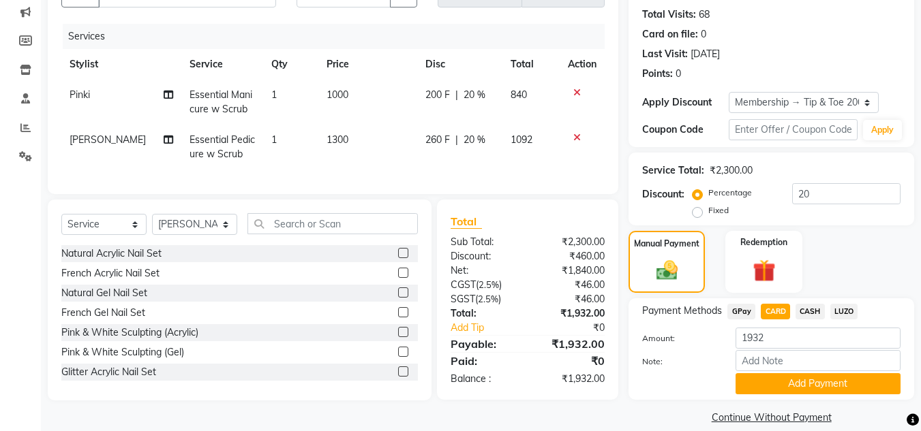
click at [865, 350] on div "Amount: 1932 Note: Add Payment" at bounding box center [771, 361] width 258 height 67
click at [838, 380] on button "Add Payment" at bounding box center [817, 383] width 165 height 21
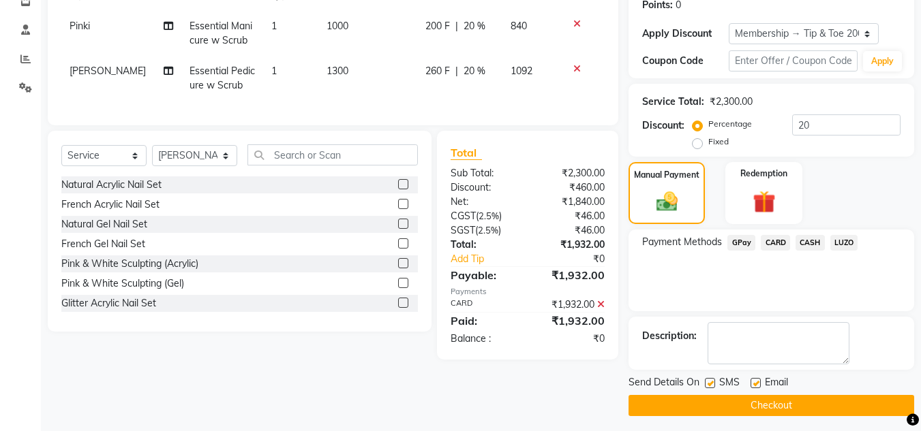
scroll to position [219, 0]
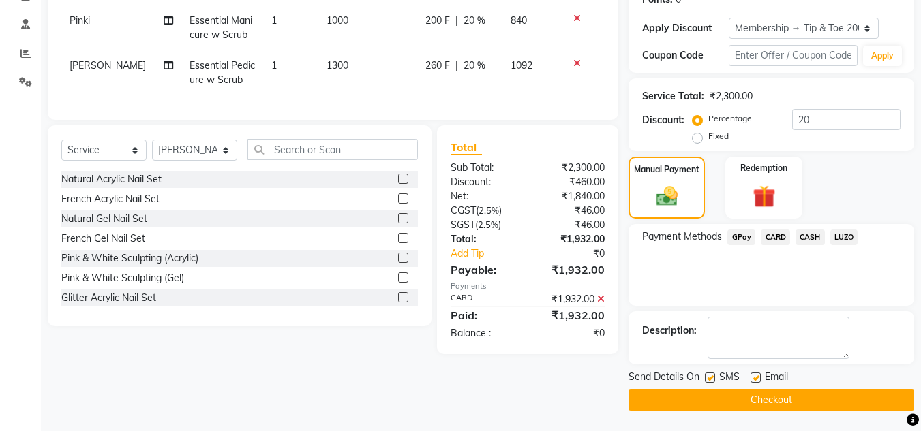
click at [719, 402] on button "Checkout" at bounding box center [770, 400] width 285 height 21
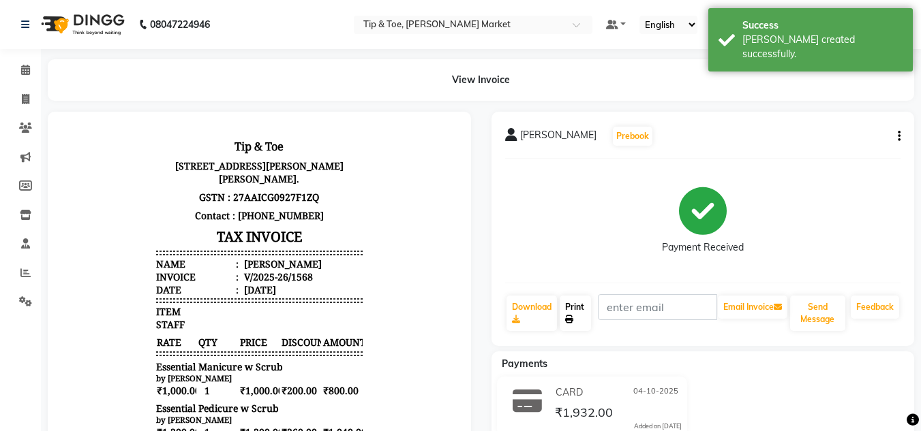
click at [577, 309] on link "Print" at bounding box center [574, 313] width 31 height 35
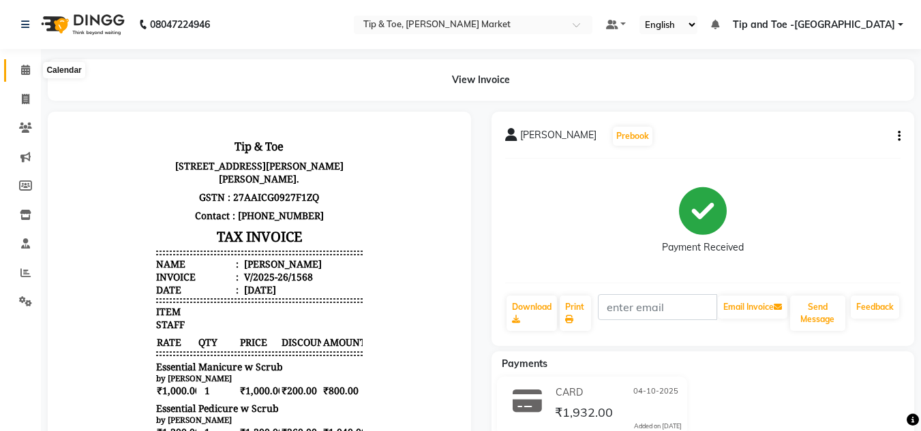
click at [19, 71] on span at bounding box center [26, 71] width 24 height 16
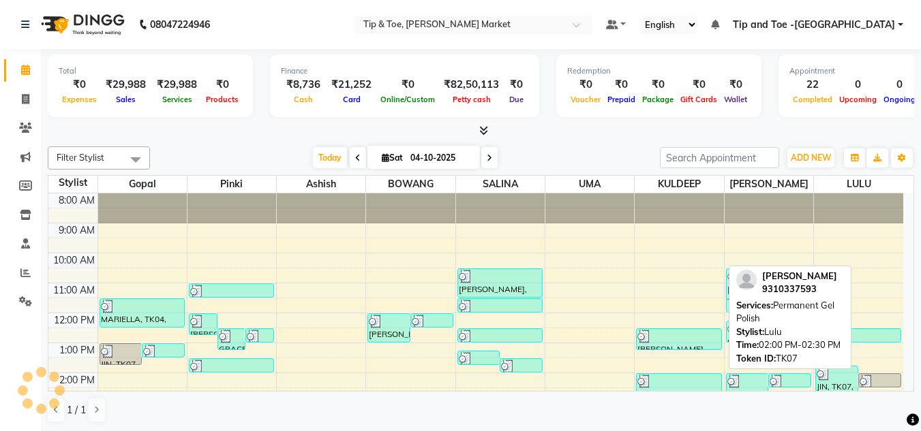
click at [888, 384] on div at bounding box center [879, 382] width 40 height 14
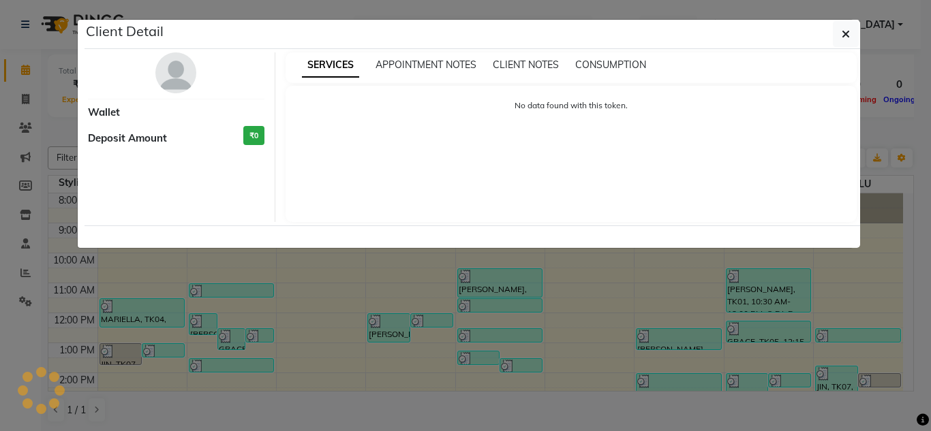
select select "3"
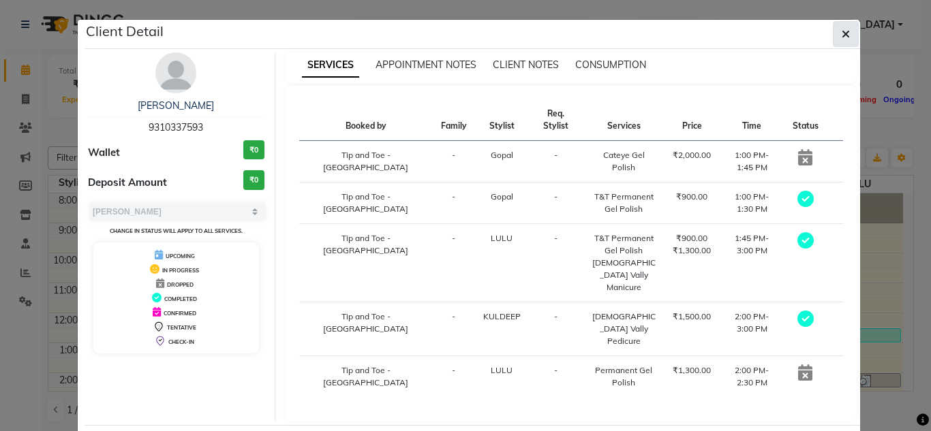
click at [843, 33] on icon "button" at bounding box center [845, 34] width 8 height 11
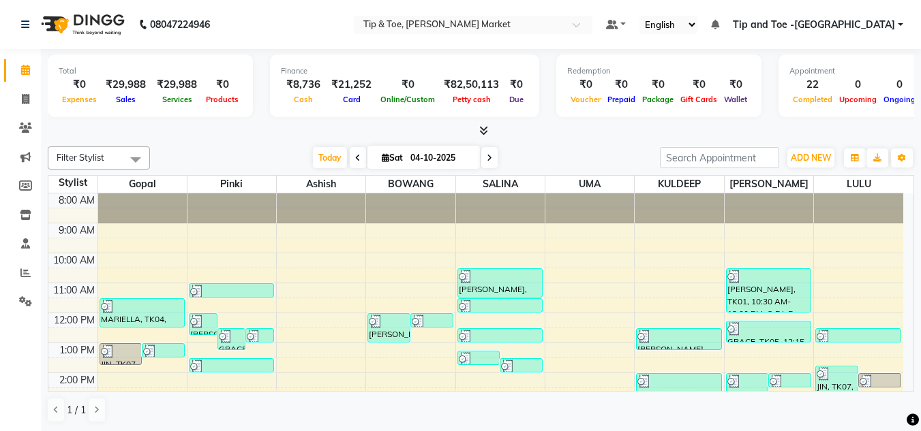
scroll to position [68, 0]
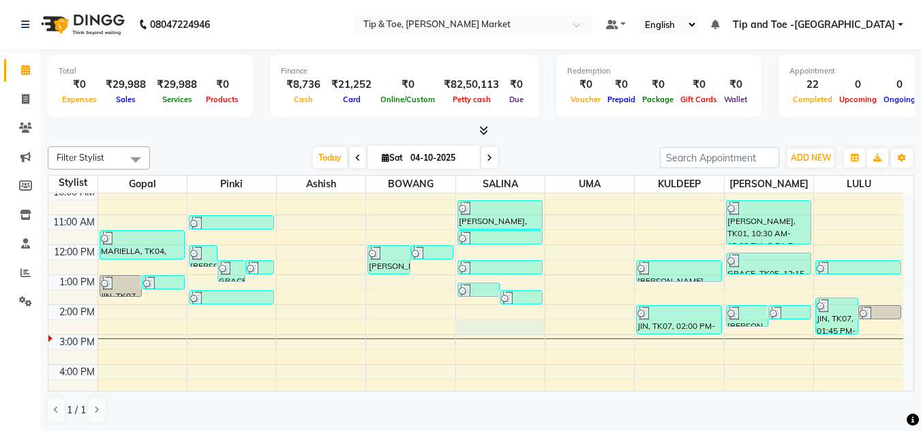
click at [495, 328] on div "8:00 AM 9:00 AM 10:00 AM 11:00 AM 12:00 PM 1:00 PM 2:00 PM 3:00 PM 4:00 PM 5:00…" at bounding box center [475, 319] width 854 height 389
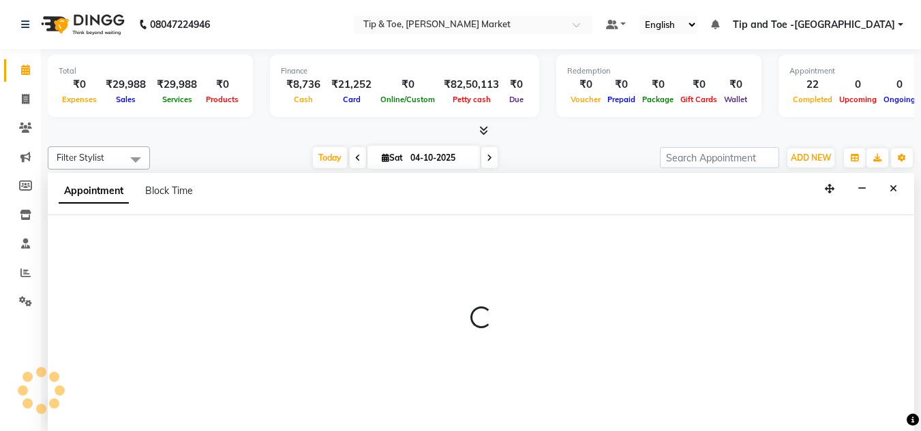
scroll to position [1, 0]
select select "41987"
select select "tentative"
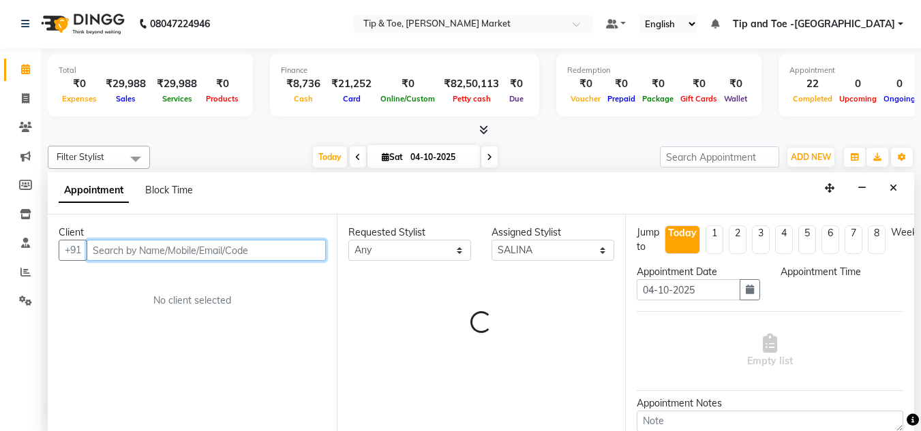
select select "870"
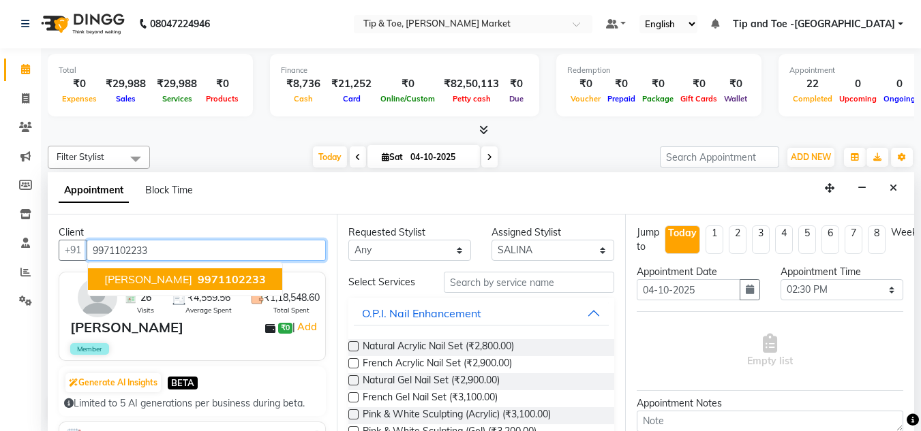
click at [198, 273] on span "9971102233" at bounding box center [232, 280] width 68 height 14
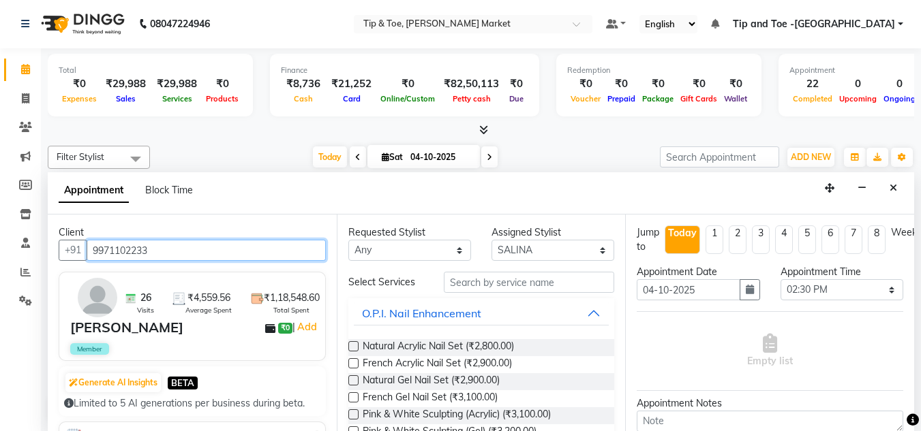
type input "9971102233"
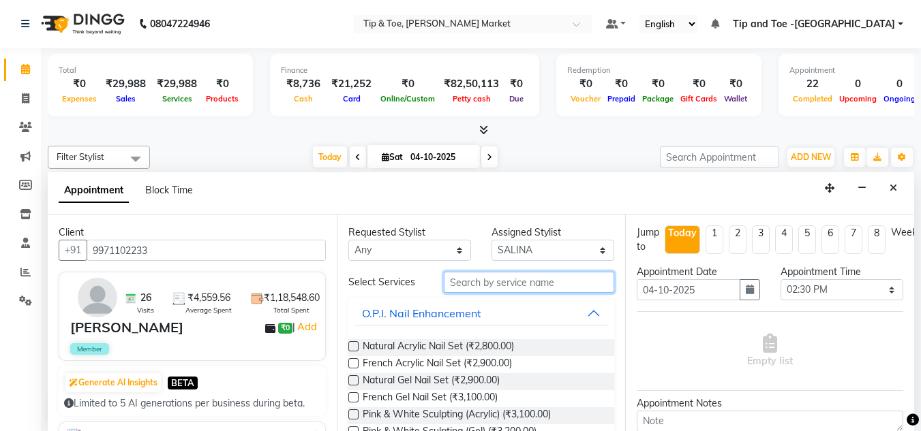
click at [484, 285] on input "text" at bounding box center [529, 282] width 170 height 21
type input "ACRYLIC"
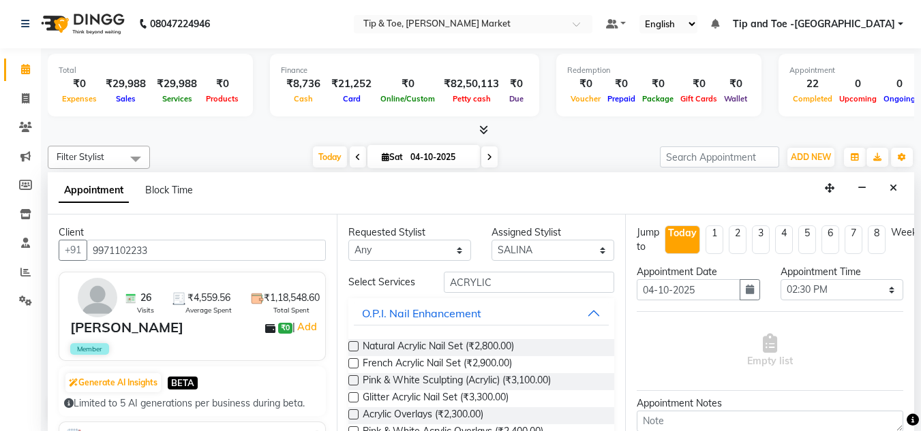
click at [351, 343] on label at bounding box center [353, 346] width 10 height 10
click at [351, 343] on input "checkbox" at bounding box center [352, 347] width 9 height 9
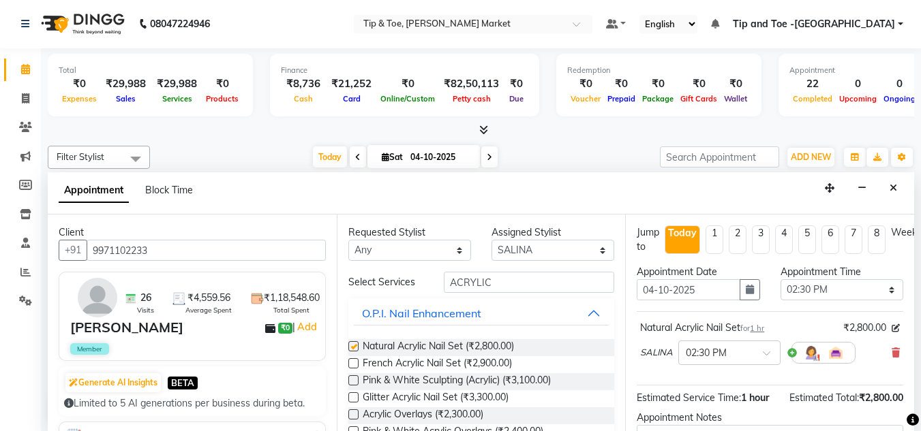
checkbox input "false"
click at [495, 284] on input "ACRYLIC" at bounding box center [529, 282] width 170 height 21
type input "A"
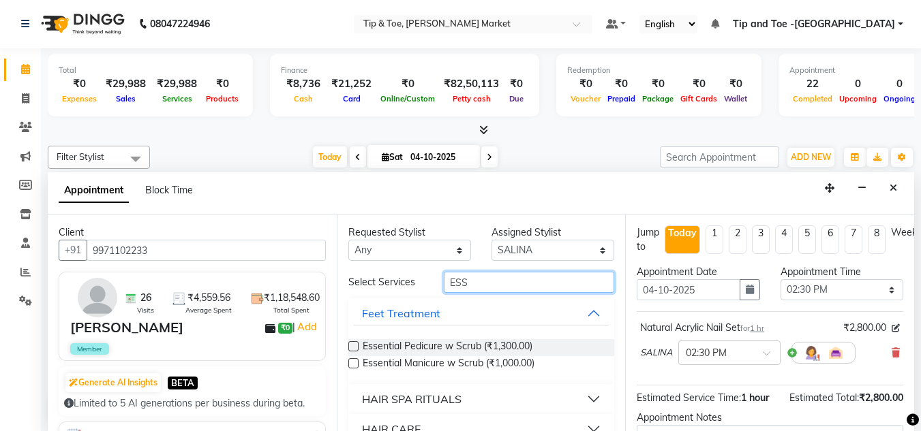
type input "ESS"
click at [353, 362] on label at bounding box center [353, 363] width 10 height 10
click at [353, 362] on input "checkbox" at bounding box center [352, 364] width 9 height 9
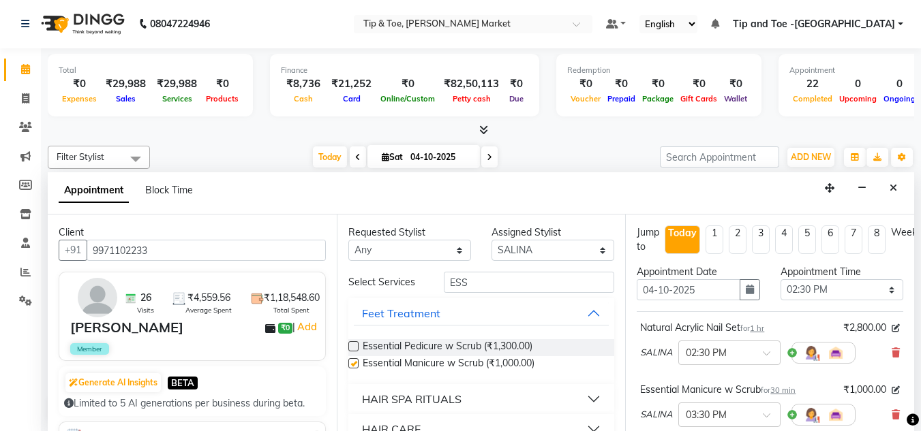
checkbox input "false"
click at [591, 248] on select "Select [PERSON_NAME] [PERSON_NAME] [PERSON_NAME] [PERSON_NAME]" at bounding box center [552, 250] width 123 height 21
select select "75418"
click at [491, 240] on select "Select [PERSON_NAME] [PERSON_NAME] [PERSON_NAME] [PERSON_NAME]" at bounding box center [552, 250] width 123 height 21
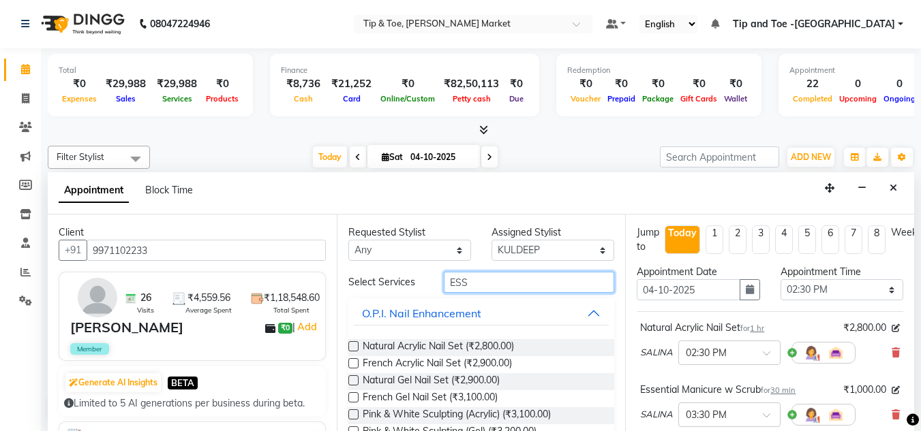
click at [474, 281] on input "ESS" at bounding box center [529, 282] width 170 height 21
type input "E"
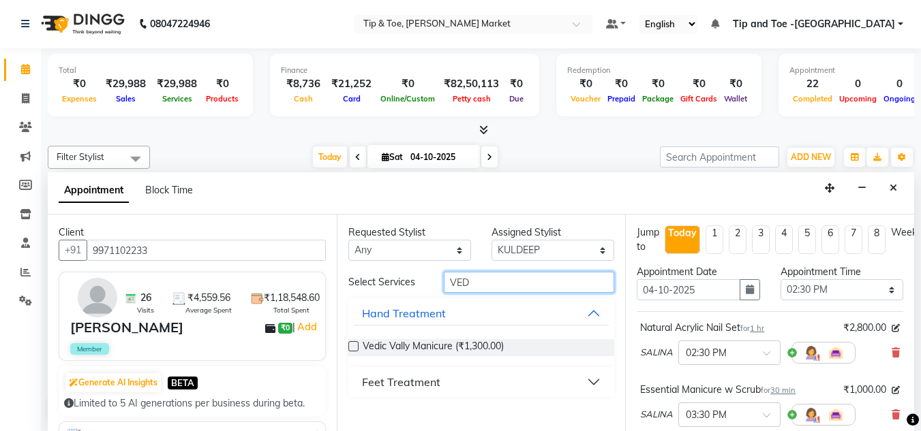
type input "VED"
click at [446, 377] on button "Feet Treatment" at bounding box center [482, 382] width 256 height 25
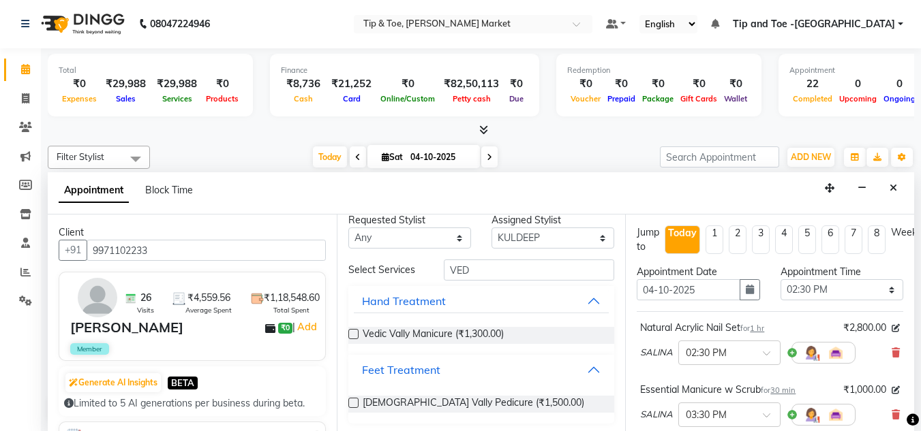
scroll to position [16, 0]
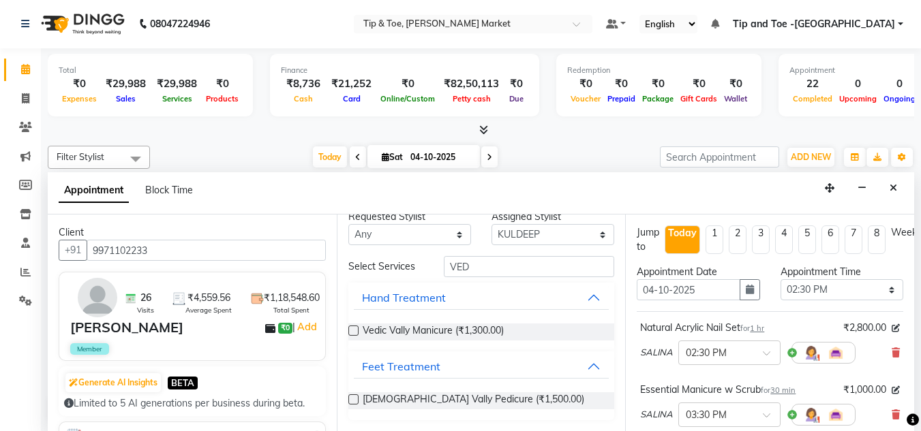
drag, startPoint x: 355, startPoint y: 397, endPoint x: 356, endPoint y: 384, distance: 13.6
click at [355, 397] on label at bounding box center [353, 400] width 10 height 10
click at [355, 397] on input "checkbox" at bounding box center [352, 401] width 9 height 9
checkbox input "false"
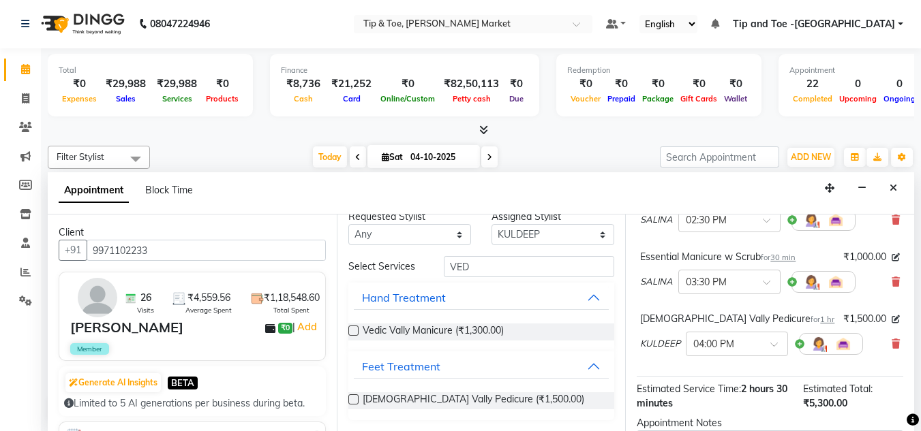
scroll to position [136, 0]
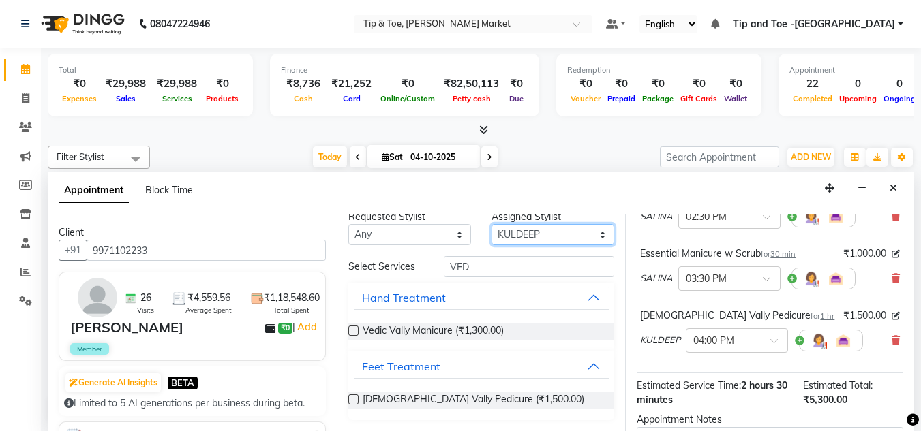
click at [590, 233] on select "Select [PERSON_NAME] [PERSON_NAME] [PERSON_NAME] [PERSON_NAME]" at bounding box center [552, 234] width 123 height 21
select select "90516"
click at [491, 240] on select "Select [PERSON_NAME] [PERSON_NAME] [PERSON_NAME] [PERSON_NAME]" at bounding box center [552, 234] width 123 height 21
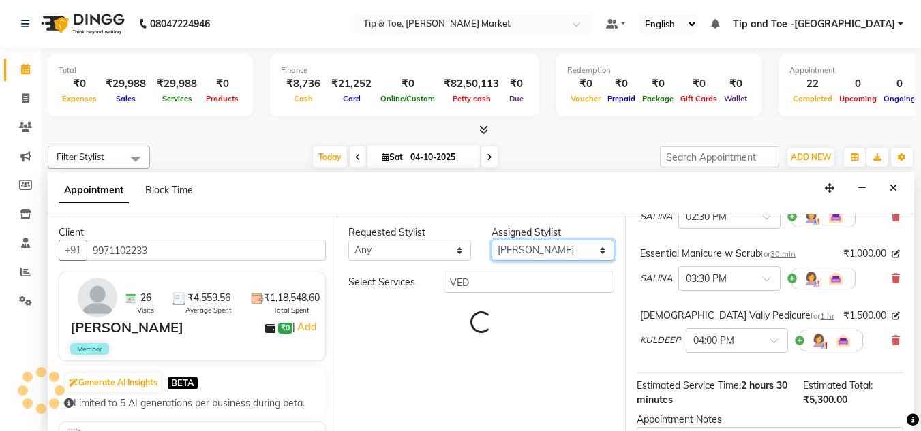
scroll to position [0, 0]
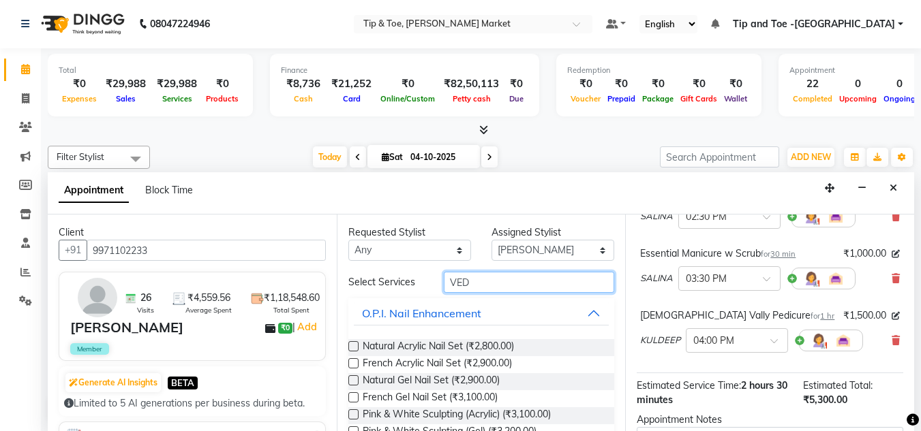
click at [476, 282] on input "VED" at bounding box center [529, 282] width 170 height 21
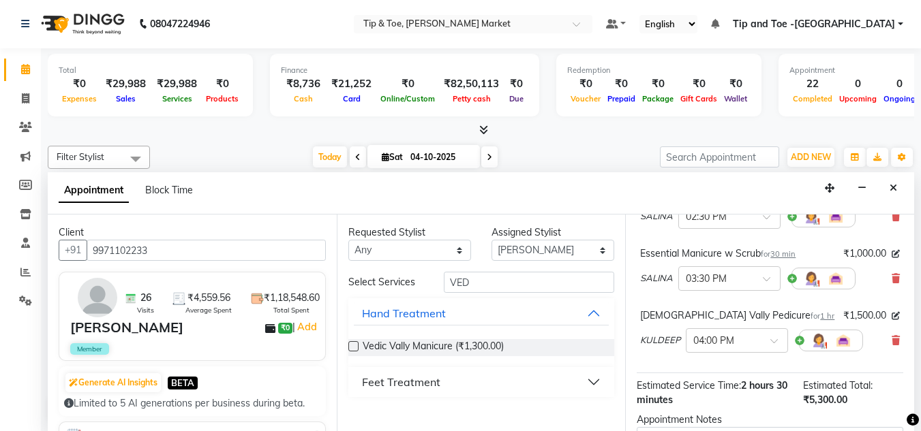
click at [408, 384] on div "Feet Treatment" at bounding box center [401, 382] width 78 height 16
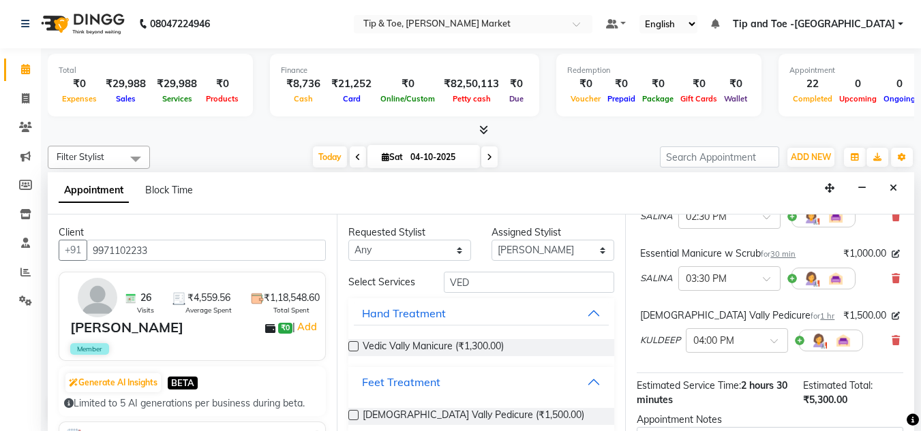
scroll to position [12, 0]
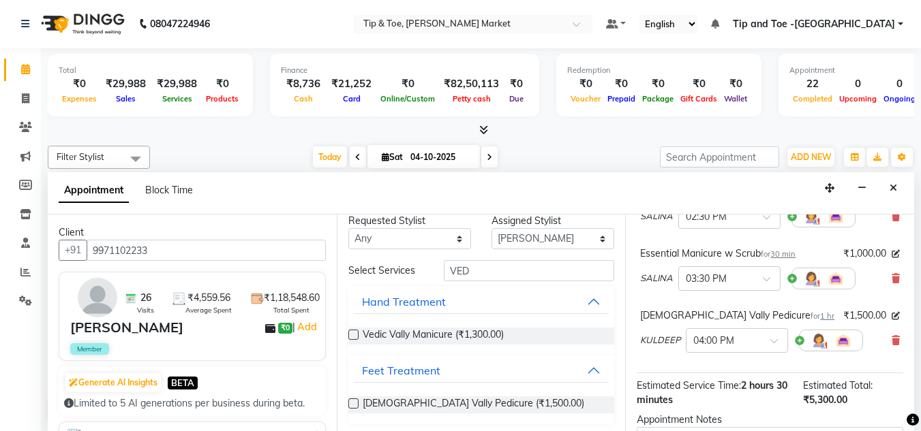
click at [354, 401] on label at bounding box center [353, 404] width 10 height 10
click at [354, 401] on input "checkbox" at bounding box center [352, 405] width 9 height 9
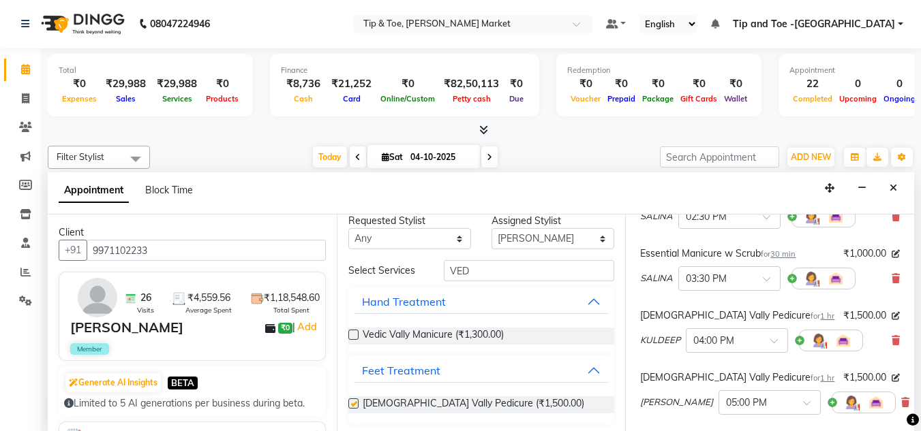
checkbox input "false"
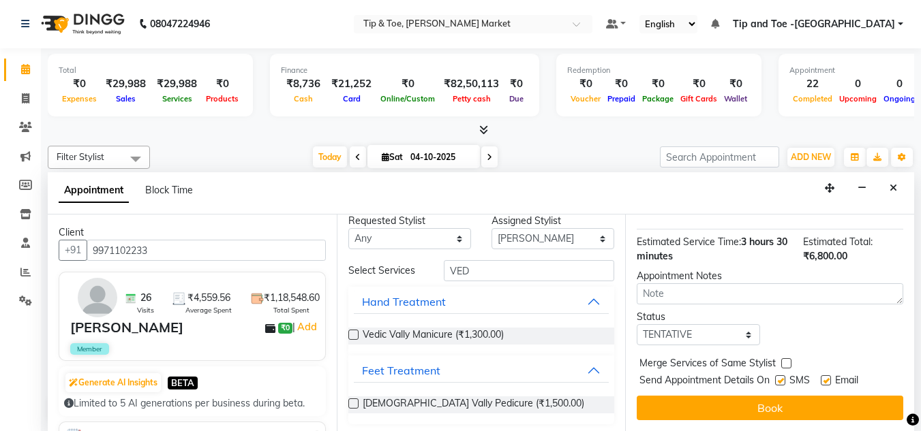
scroll to position [352, 0]
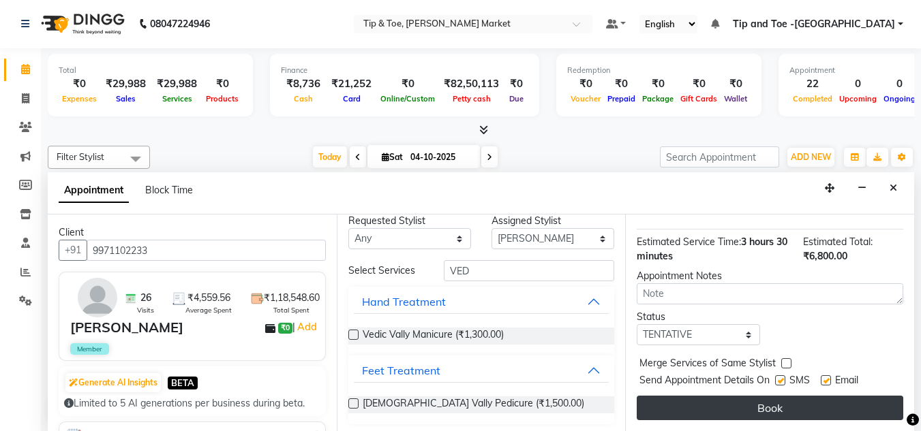
click at [768, 396] on button "Book" at bounding box center [769, 408] width 266 height 25
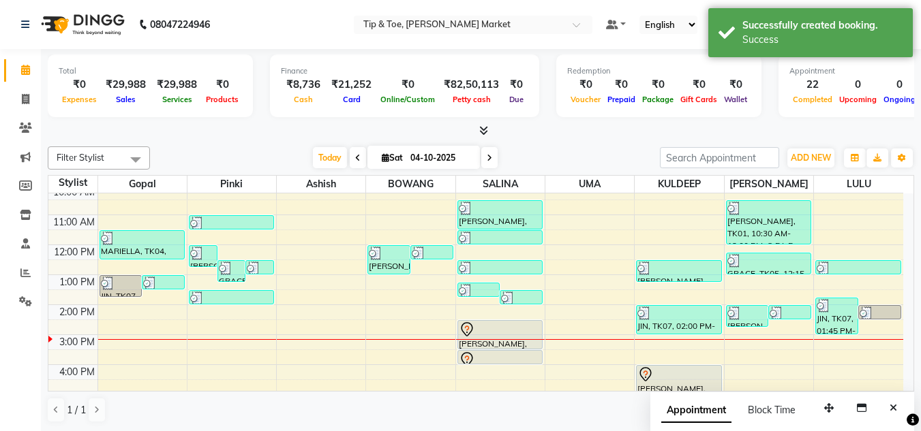
scroll to position [136, 0]
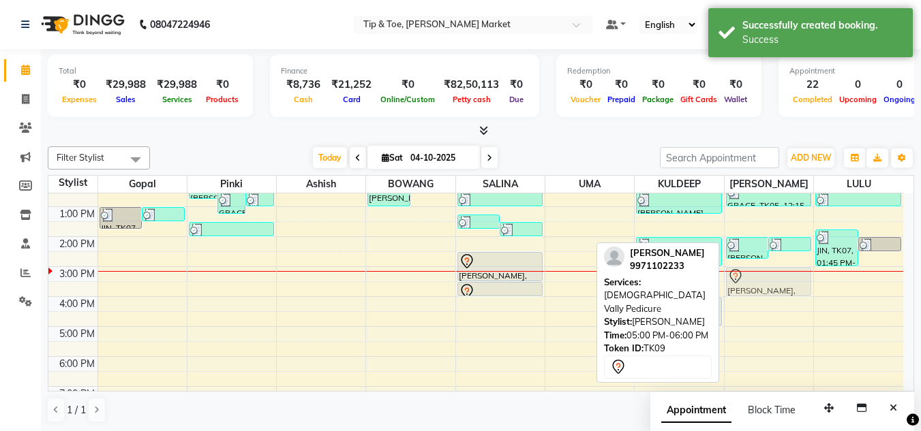
drag, startPoint x: 755, startPoint y: 343, endPoint x: 760, endPoint y: 278, distance: 65.6
click at [760, 278] on div "SERGEY, TK08, 02:00 PM-02:45 PM, Essential Pedicure w Scrub ARADHANA MISRA, TK0…" at bounding box center [768, 251] width 89 height 389
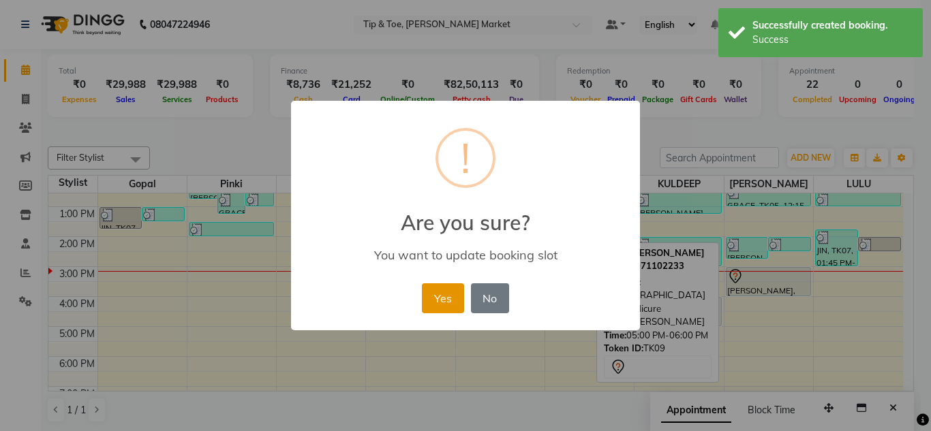
click at [444, 297] on button "Yes" at bounding box center [443, 298] width 42 height 30
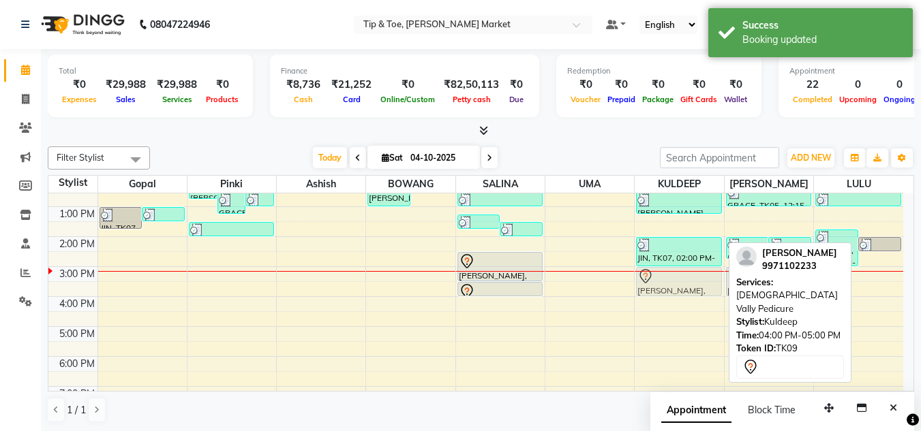
drag, startPoint x: 681, startPoint y: 319, endPoint x: 685, endPoint y: 288, distance: 31.6
click at [685, 288] on div "VAISHALI, TK03, 12:30 PM-01:15 PM, Essential Pedicure w Scrub JIN, TK07, 02:00 …" at bounding box center [678, 251] width 89 height 389
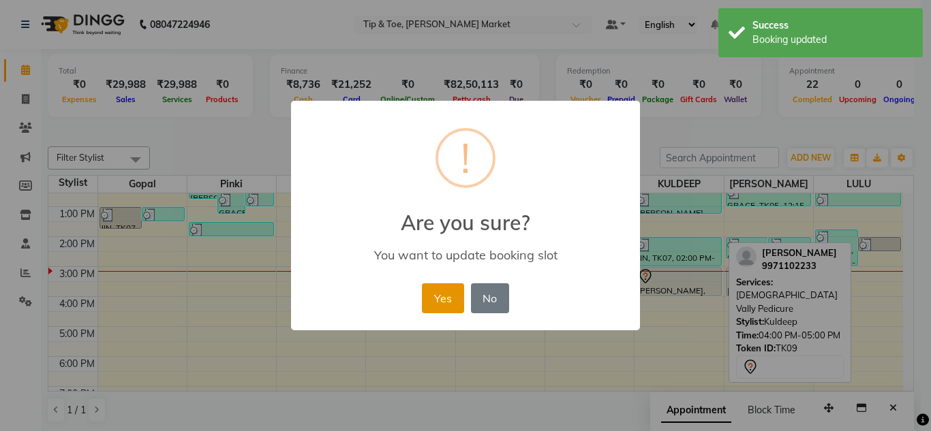
click at [447, 302] on button "Yes" at bounding box center [443, 298] width 42 height 30
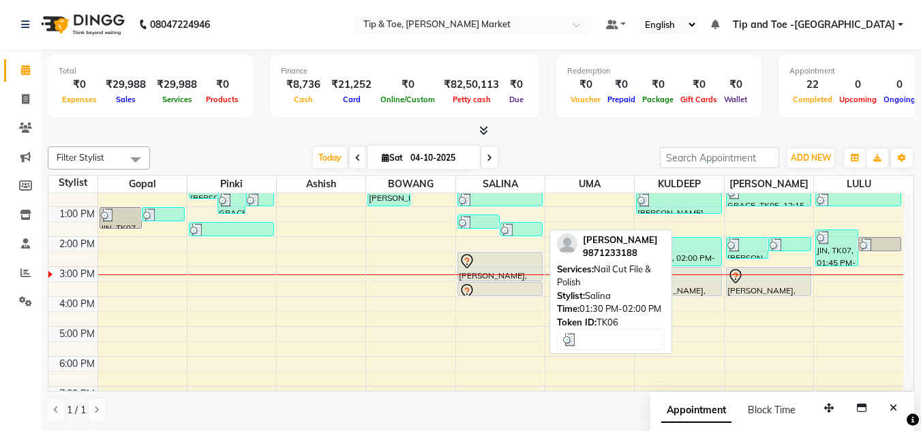
click at [519, 225] on div at bounding box center [521, 230] width 40 height 14
click at [517, 232] on div at bounding box center [521, 230] width 40 height 14
select select "3"
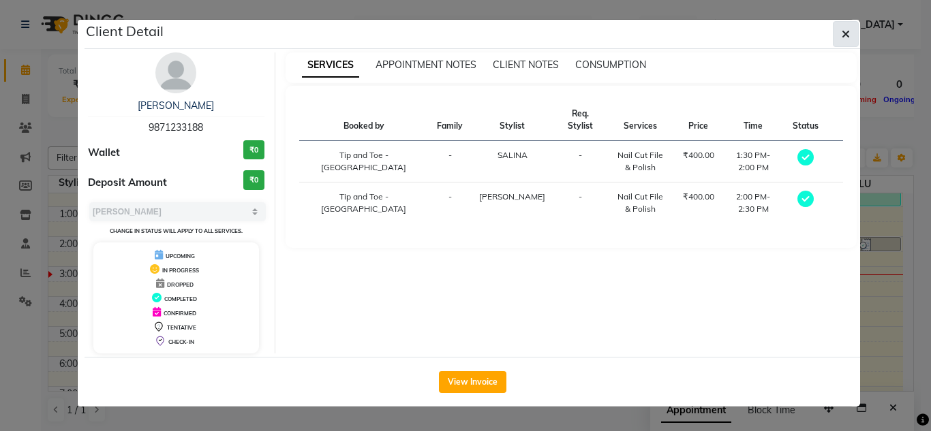
click at [840, 27] on button "button" at bounding box center [846, 34] width 26 height 26
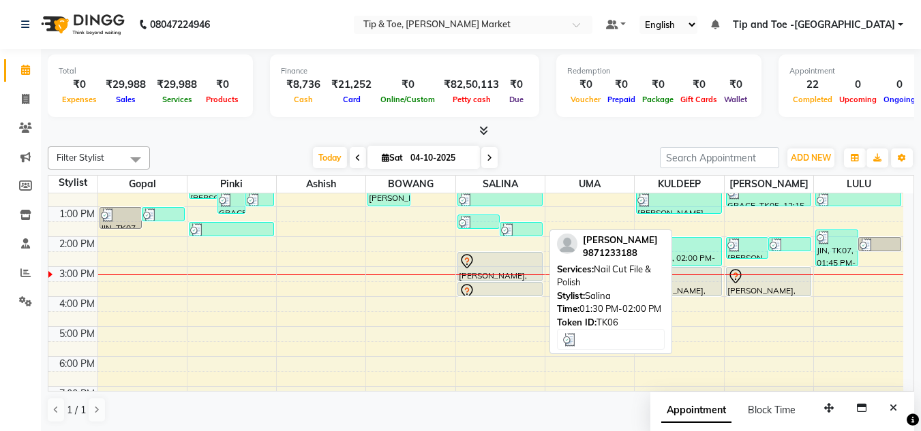
click at [514, 234] on img at bounding box center [508, 230] width 14 height 14
select select "3"
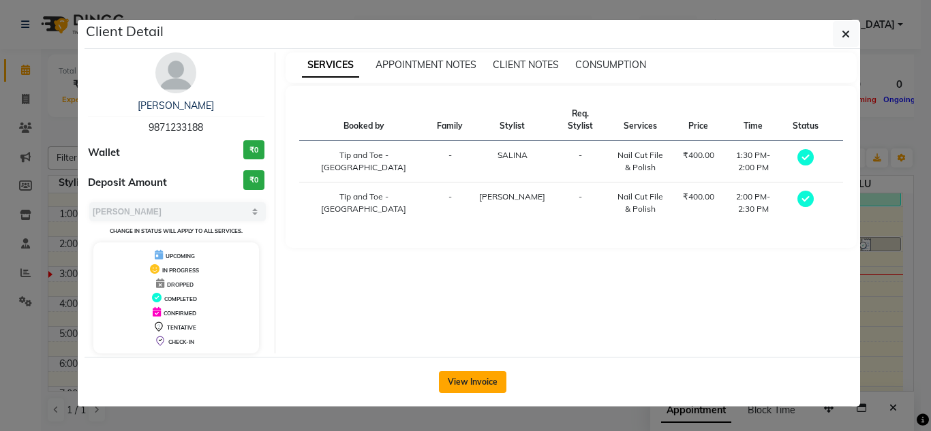
click at [489, 388] on button "View Invoice" at bounding box center [472, 382] width 67 height 22
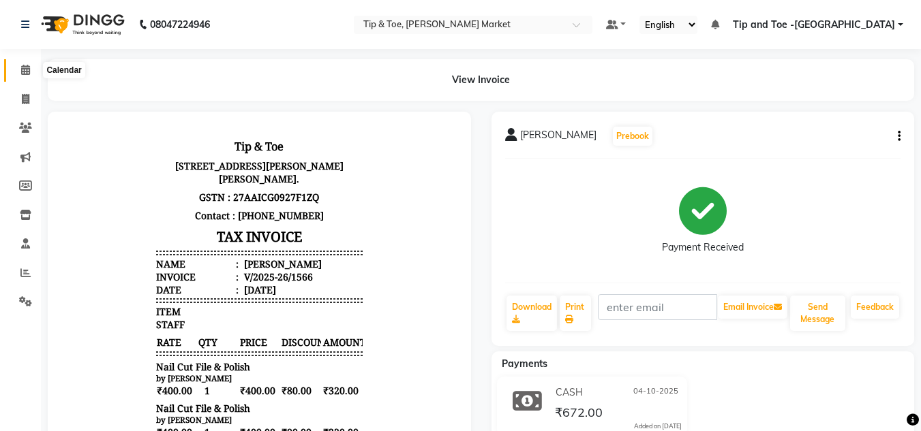
click at [25, 73] on icon at bounding box center [25, 70] width 9 height 10
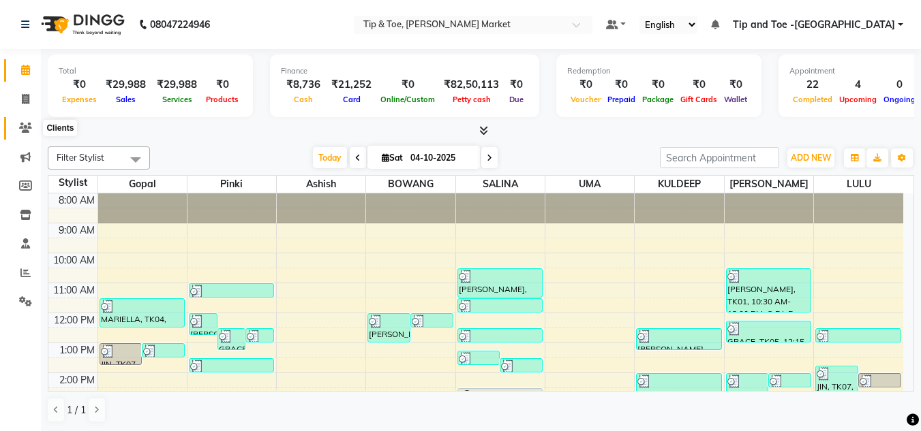
click at [29, 129] on icon at bounding box center [25, 128] width 13 height 10
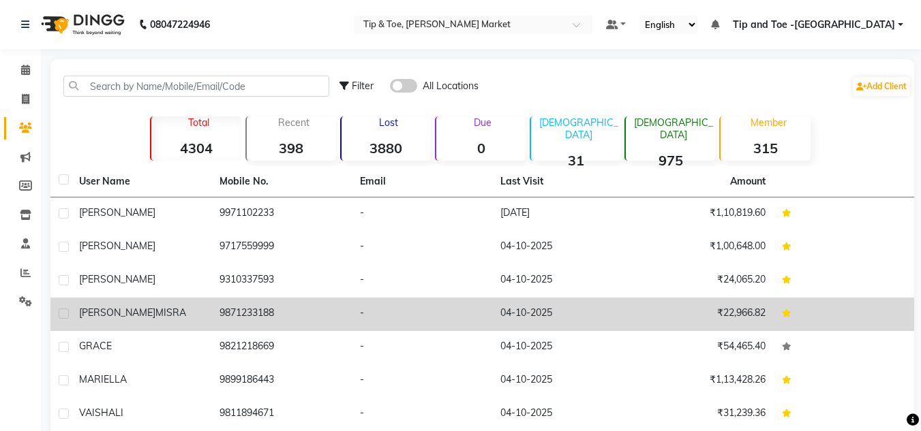
click at [155, 307] on span "MISRA" at bounding box center [170, 313] width 31 height 12
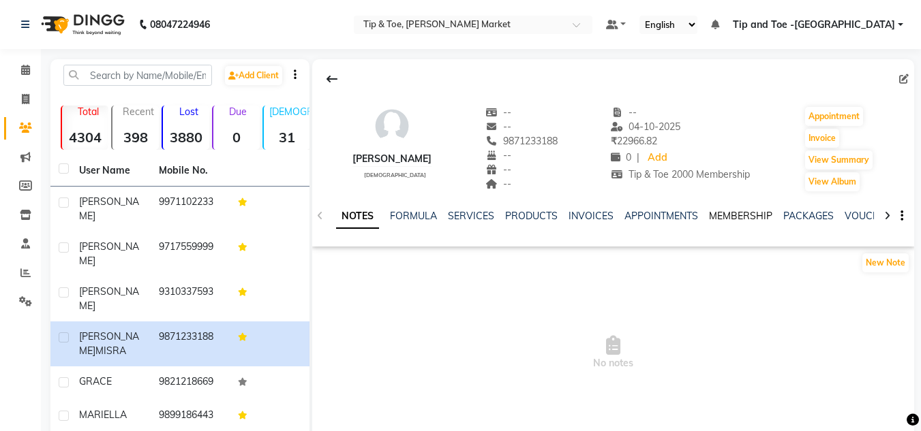
click at [747, 215] on link "MEMBERSHIP" at bounding box center [740, 216] width 63 height 12
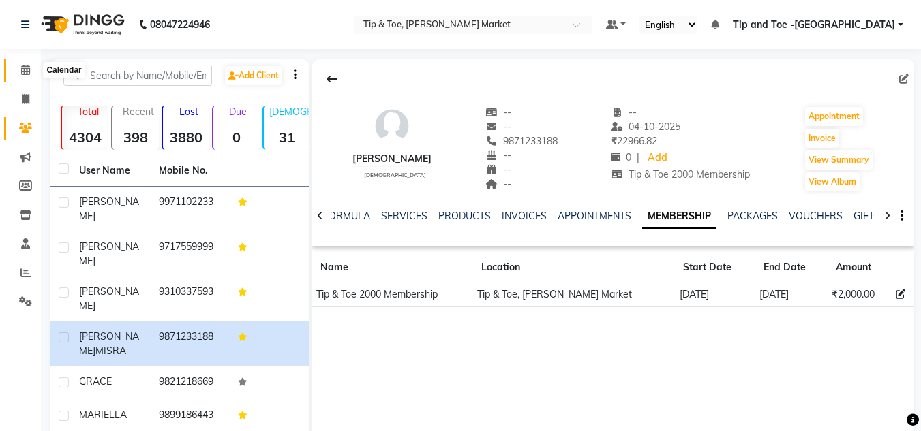
click at [31, 68] on span at bounding box center [26, 71] width 24 height 16
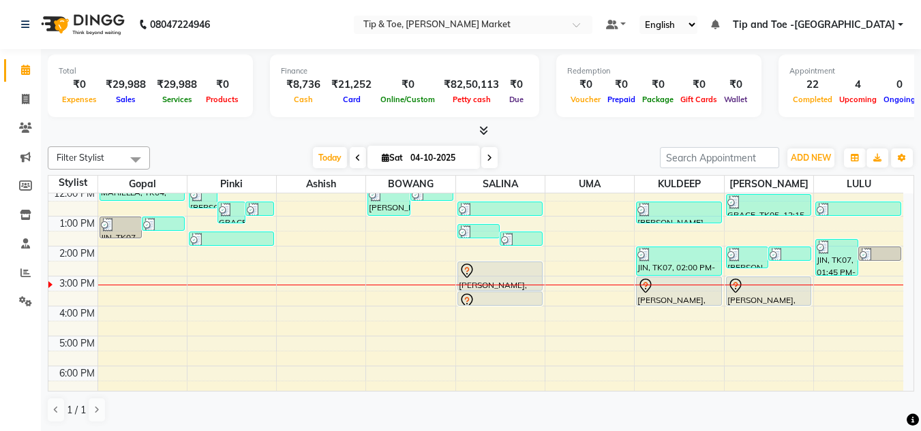
scroll to position [191, 0]
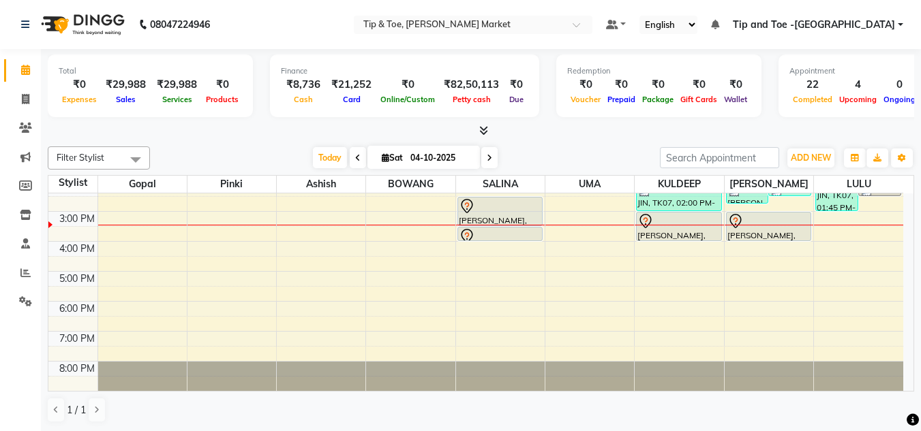
click at [229, 217] on div "8:00 AM 9:00 AM 10:00 AM 11:00 AM 12:00 PM 1:00 PM 2:00 PM 3:00 PM 4:00 PM 5:00…" at bounding box center [475, 196] width 854 height 389
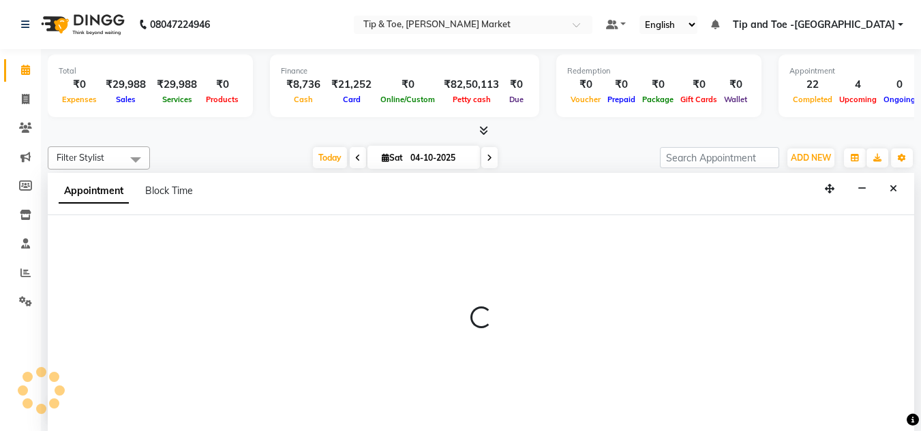
scroll to position [1, 0]
select select "41968"
select select "900"
select select "tentative"
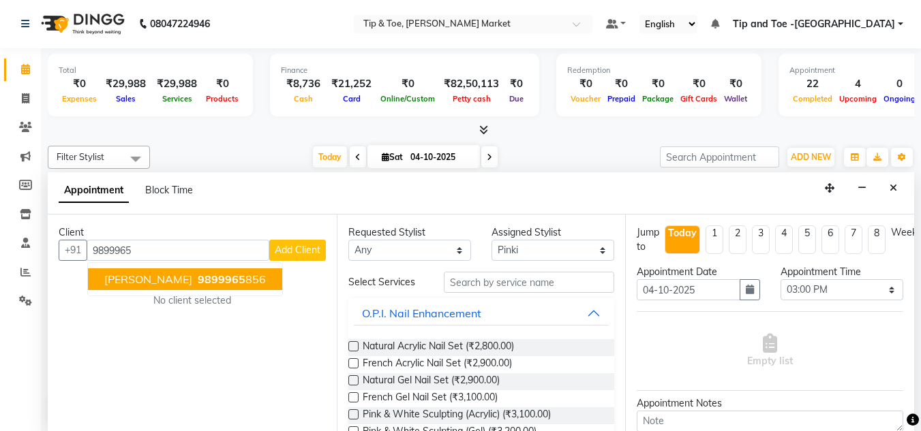
click at [213, 283] on span "9899965" at bounding box center [222, 280] width 48 height 14
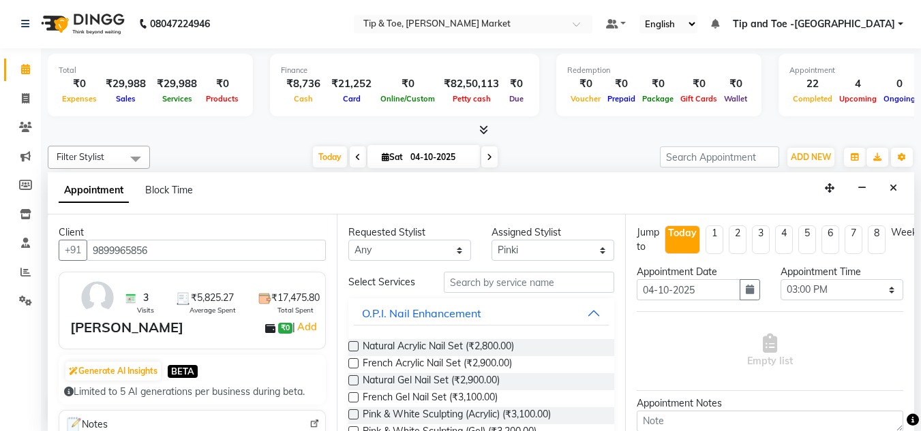
type input "9899965856"
click at [451, 283] on input "text" at bounding box center [529, 282] width 170 height 21
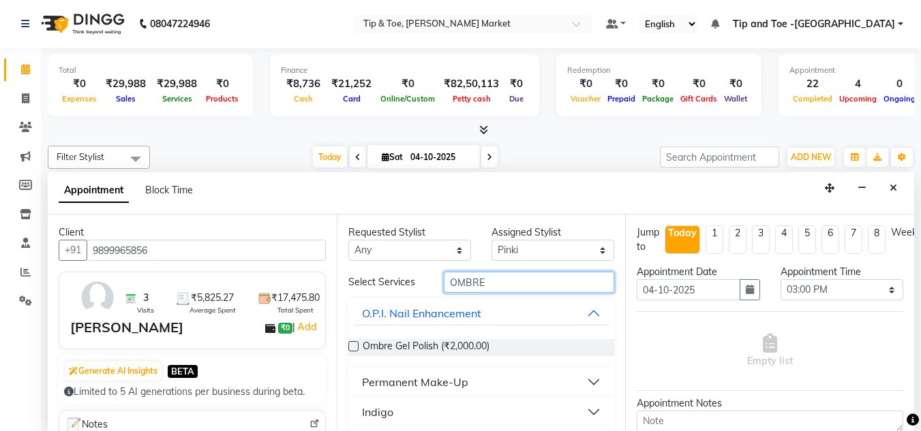
type input "OMBRE"
click at [359, 342] on div "Ombre Gel Polish (₹2,000.00)" at bounding box center [481, 347] width 266 height 17
click at [352, 347] on label at bounding box center [353, 346] width 10 height 10
click at [352, 347] on input "checkbox" at bounding box center [352, 347] width 9 height 9
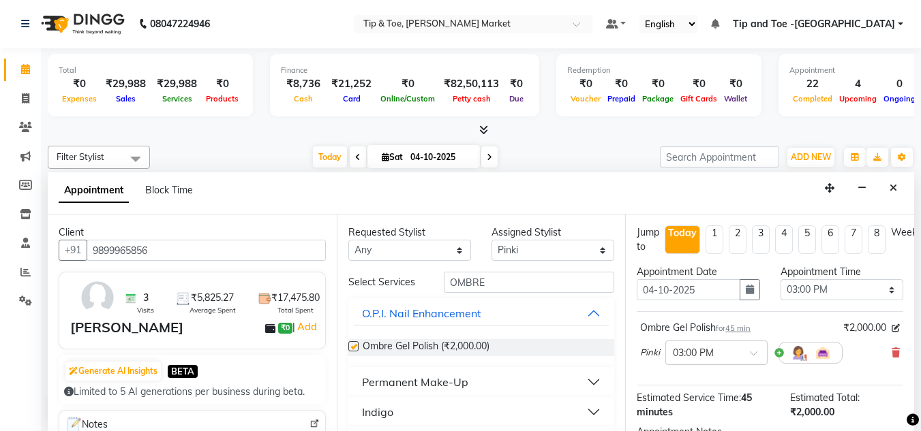
checkbox input "false"
click at [488, 284] on input "OMBRE" at bounding box center [529, 282] width 170 height 21
type input "O"
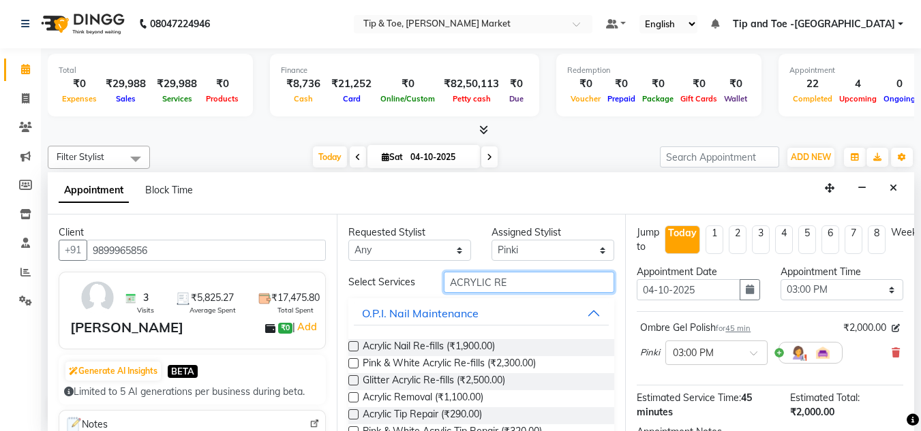
type input "ACRYLIC RE"
click at [350, 345] on label at bounding box center [353, 346] width 10 height 10
click at [350, 345] on input "checkbox" at bounding box center [352, 347] width 9 height 9
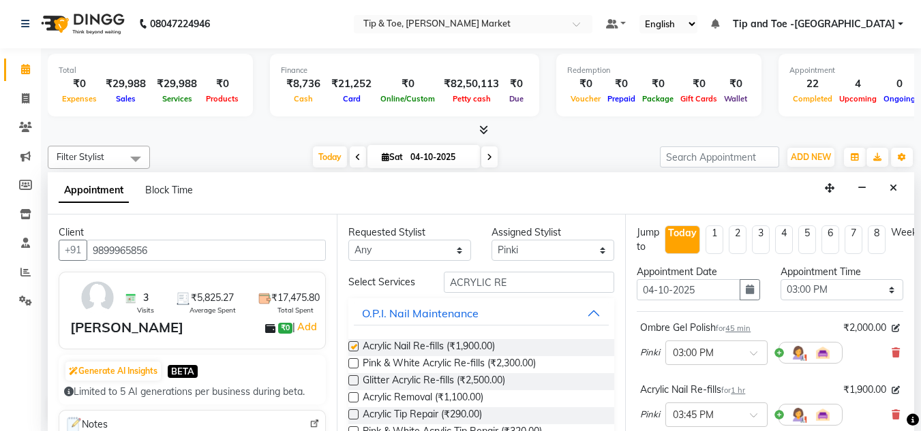
checkbox input "false"
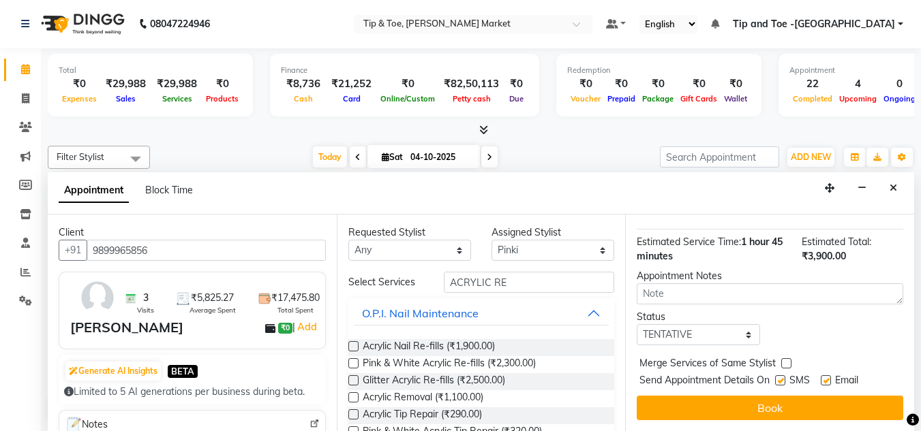
scroll to position [228, 0]
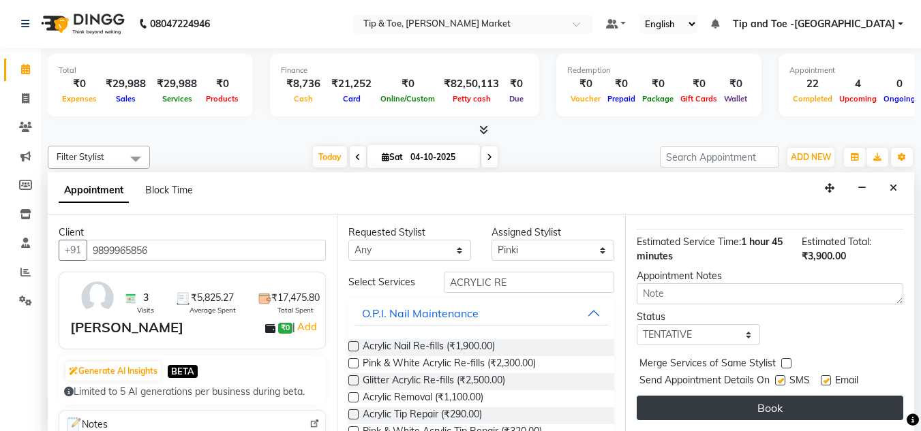
click at [769, 398] on button "Book" at bounding box center [769, 408] width 266 height 25
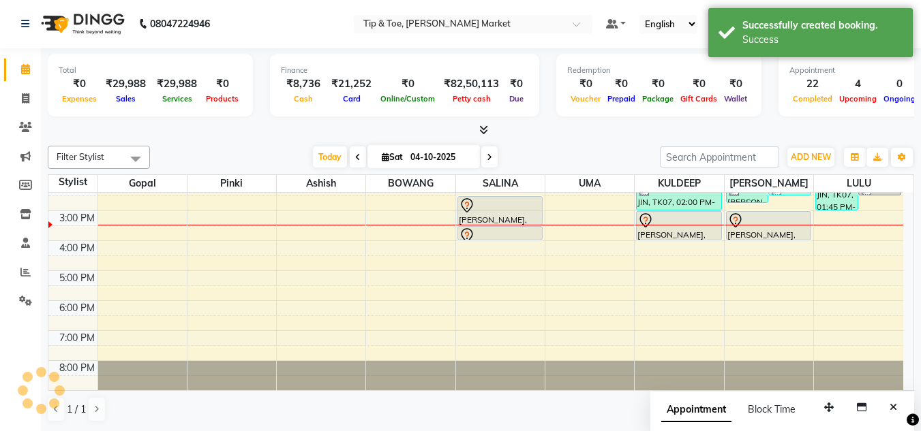
scroll to position [0, 0]
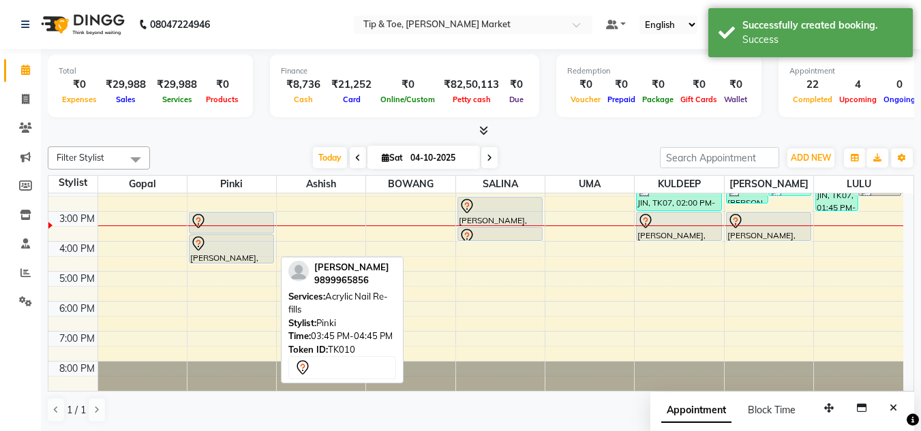
click at [223, 241] on div at bounding box center [231, 244] width 82 height 16
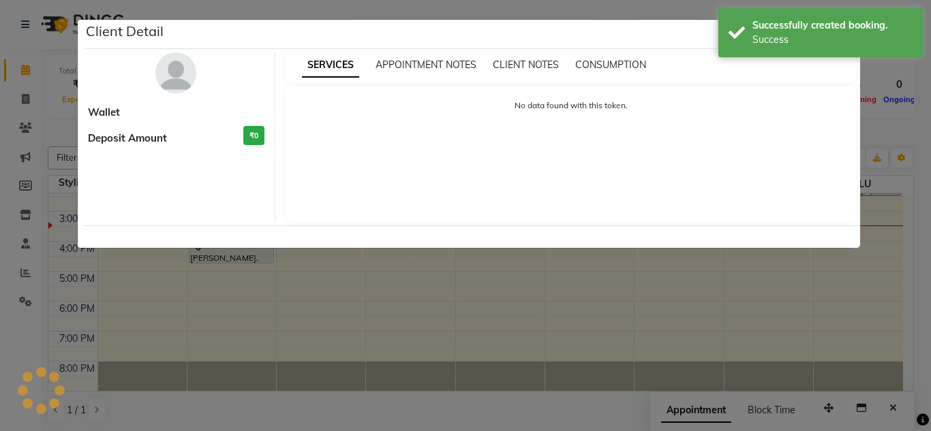
select select "7"
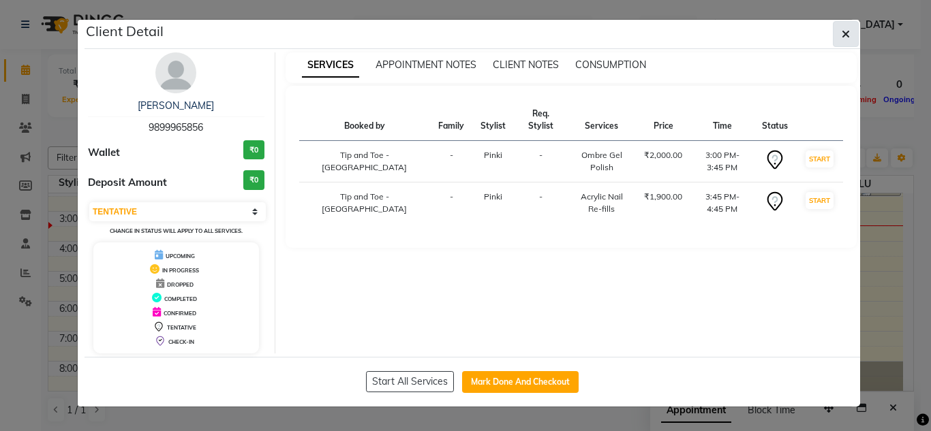
click at [848, 36] on icon "button" at bounding box center [845, 34] width 8 height 11
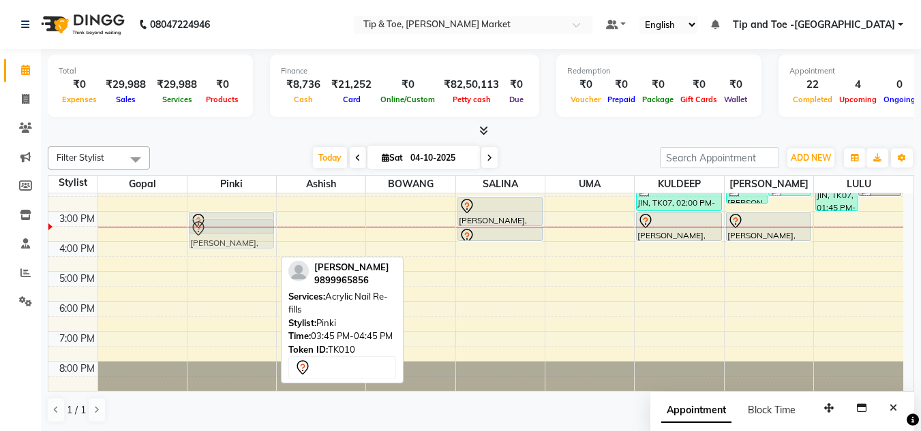
drag, startPoint x: 234, startPoint y: 245, endPoint x: 238, endPoint y: 226, distance: 19.4
click at [238, 226] on div "Jennifer, TK01, 12:00 PM-12:45 PM, Chrome/Metallic Nails GRACE, TK05, 12:30 PM-…" at bounding box center [231, 196] width 89 height 389
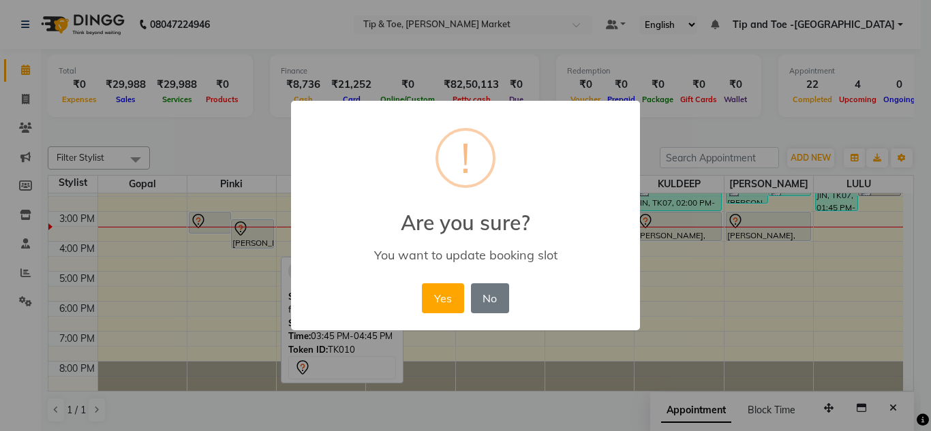
drag, startPoint x: 437, startPoint y: 295, endPoint x: 463, endPoint y: 301, distance: 26.6
click at [439, 294] on button "Yes" at bounding box center [443, 298] width 42 height 30
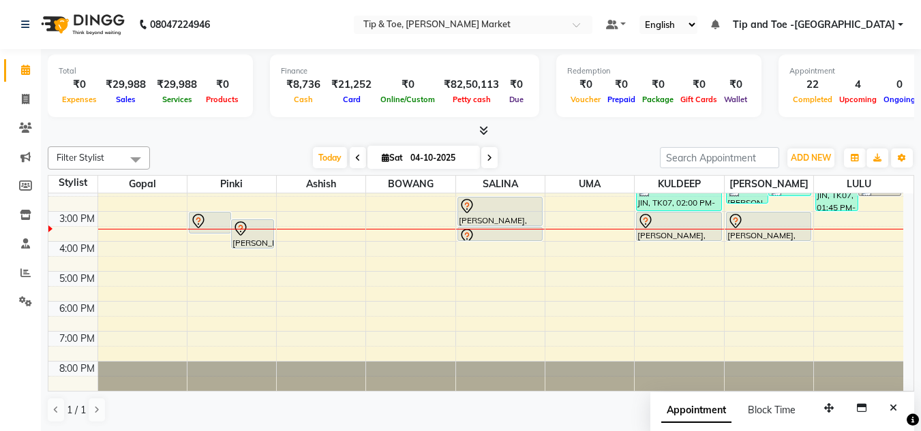
click at [428, 212] on div "8:00 AM 9:00 AM 10:00 AM 11:00 AM 12:00 PM 1:00 PM 2:00 PM 3:00 PM 4:00 PM 5:00…" at bounding box center [475, 196] width 854 height 389
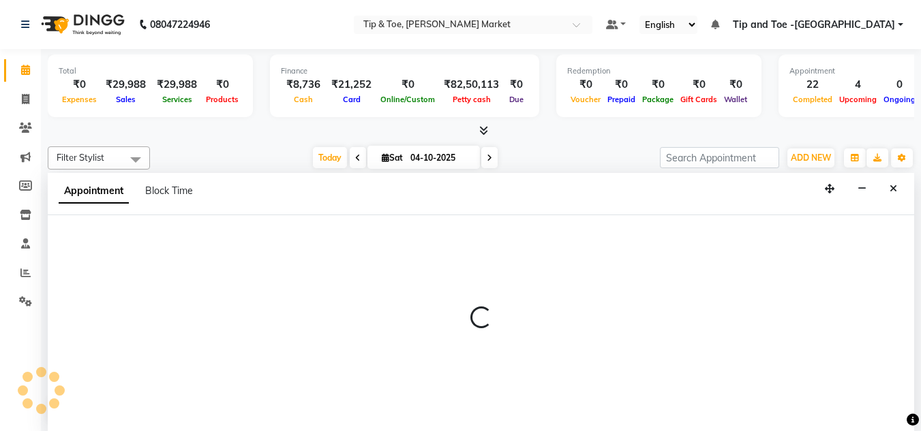
select select "41981"
select select "tentative"
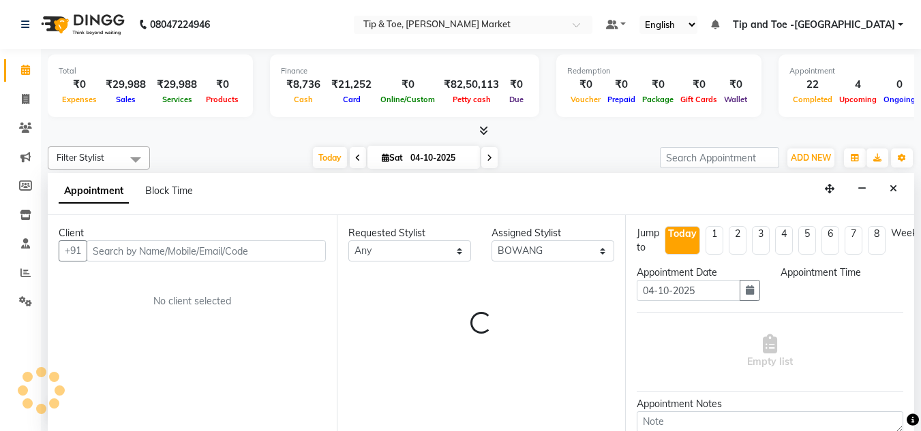
click at [435, 211] on div "Appointment Block Time" at bounding box center [481, 194] width 866 height 42
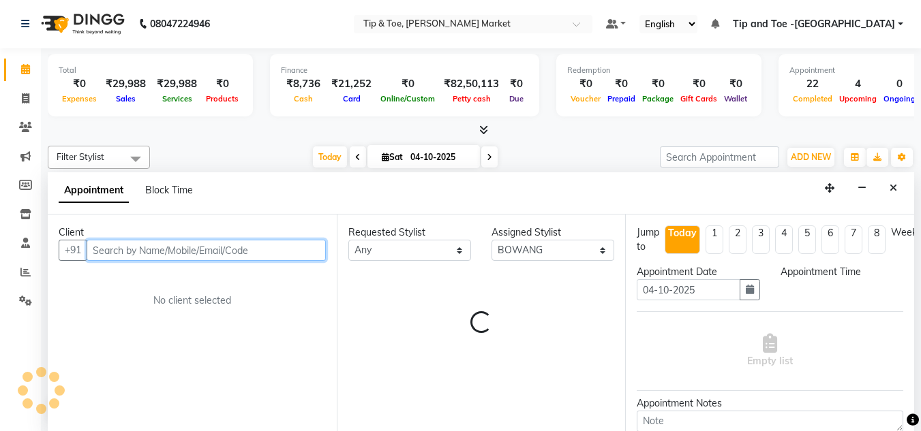
select select "900"
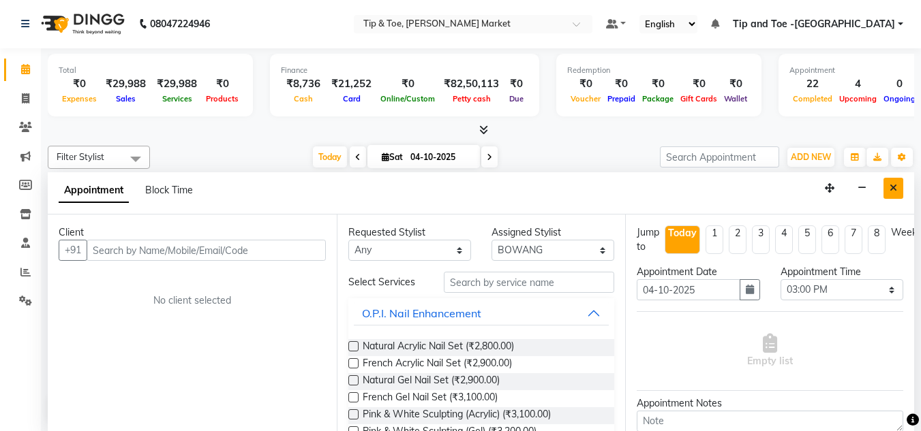
click at [898, 181] on button "Close" at bounding box center [893, 188] width 20 height 21
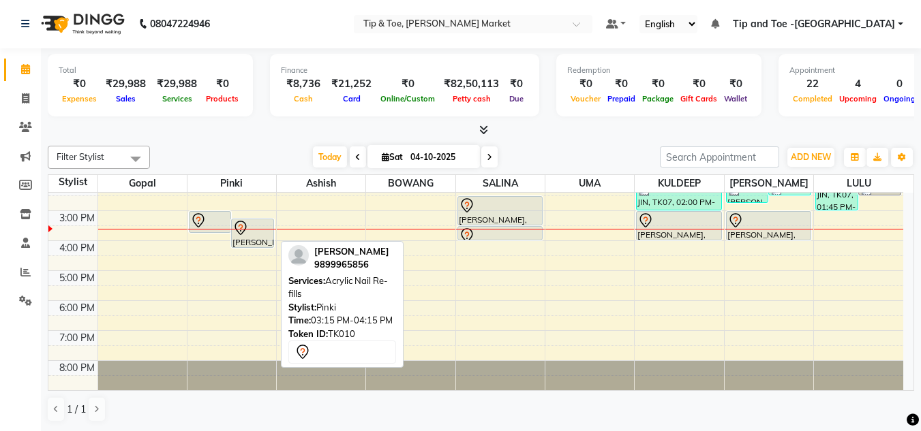
click at [248, 235] on icon at bounding box center [240, 228] width 16 height 16
click at [248, 234] on icon at bounding box center [240, 228] width 16 height 16
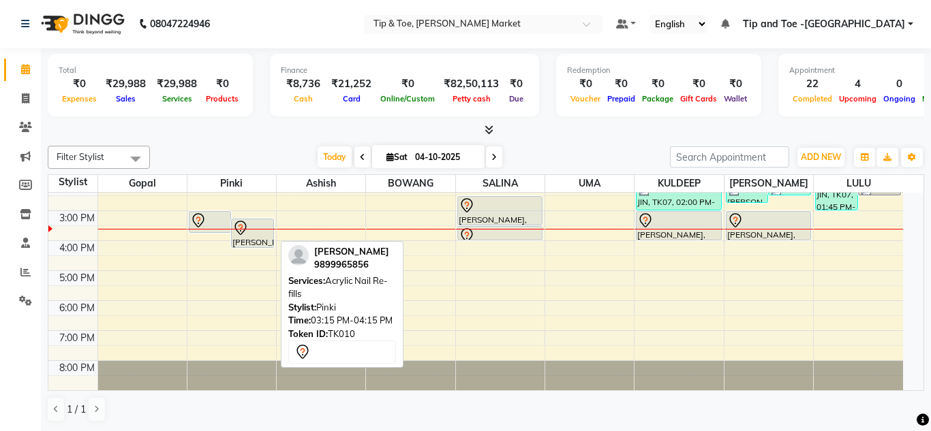
select select "7"
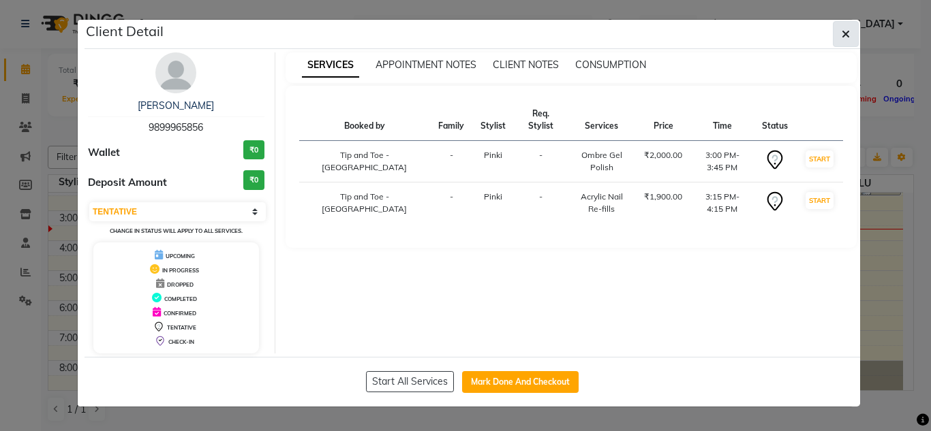
click at [846, 29] on icon "button" at bounding box center [845, 34] width 8 height 11
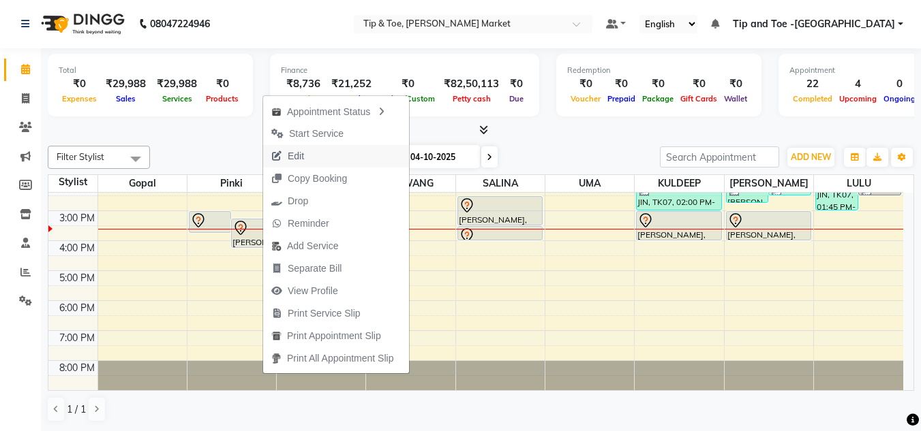
click at [299, 152] on span "Edit" at bounding box center [296, 156] width 16 height 14
select select "tentative"
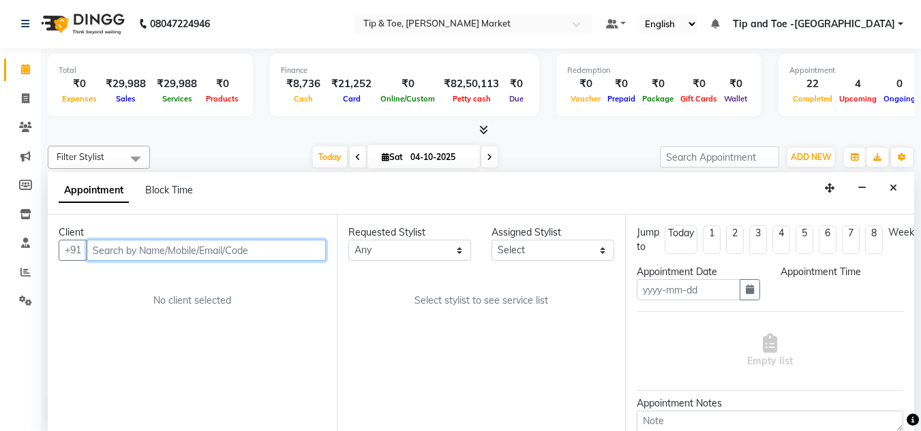
type input "04-10-2025"
select select "41968"
select select "900"
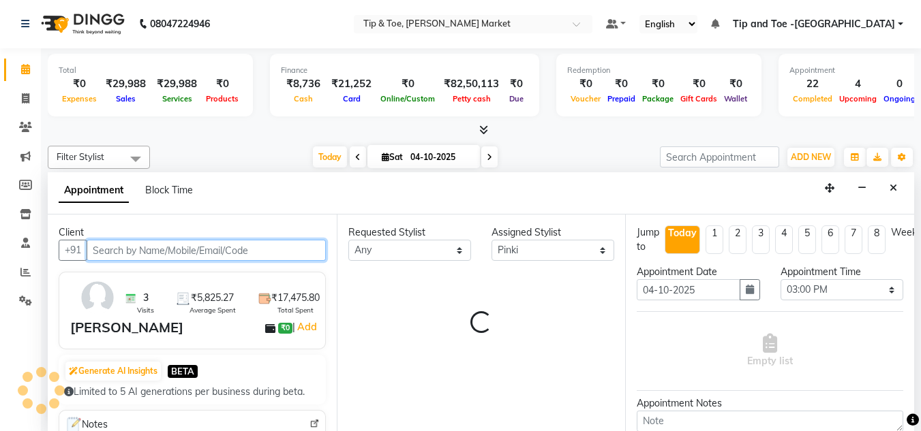
select select "2880"
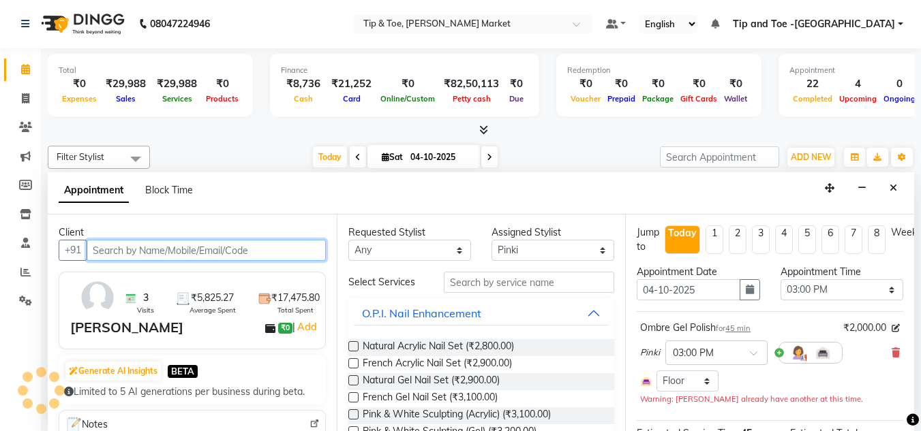
select select "2880"
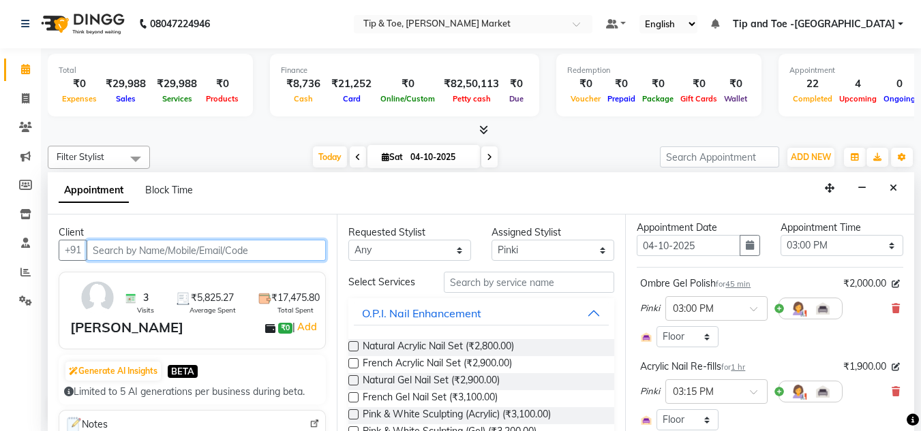
scroll to position [68, 0]
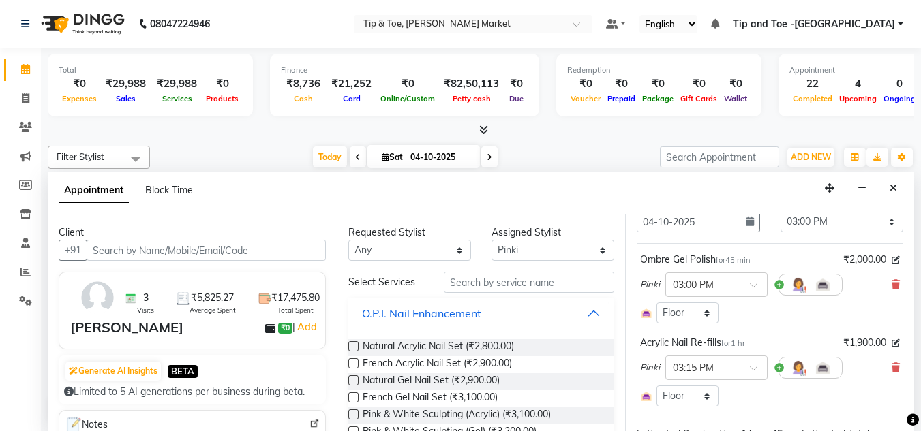
click at [891, 280] on icon at bounding box center [895, 285] width 8 height 10
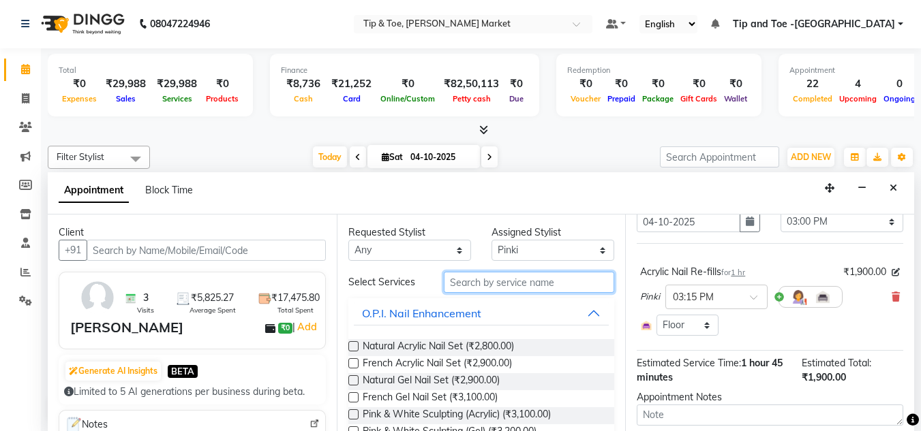
click at [455, 287] on input "text" at bounding box center [529, 282] width 170 height 21
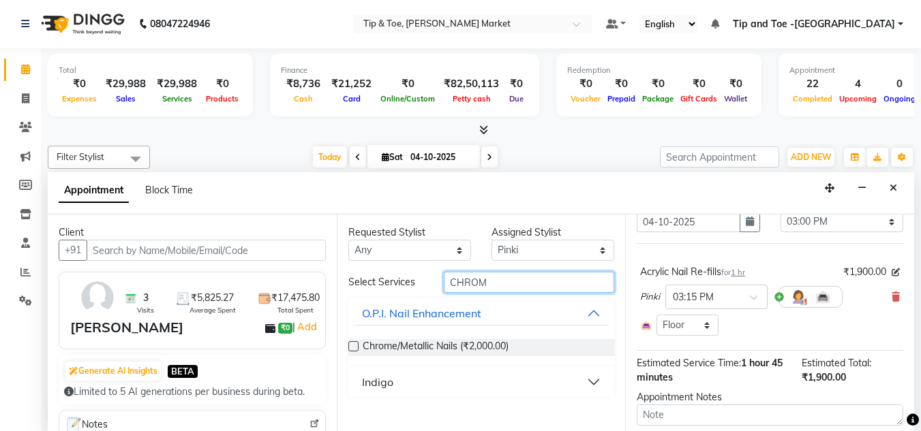
type input "CHROM"
click at [352, 344] on label at bounding box center [353, 346] width 10 height 10
click at [352, 344] on input "checkbox" at bounding box center [352, 347] width 9 height 9
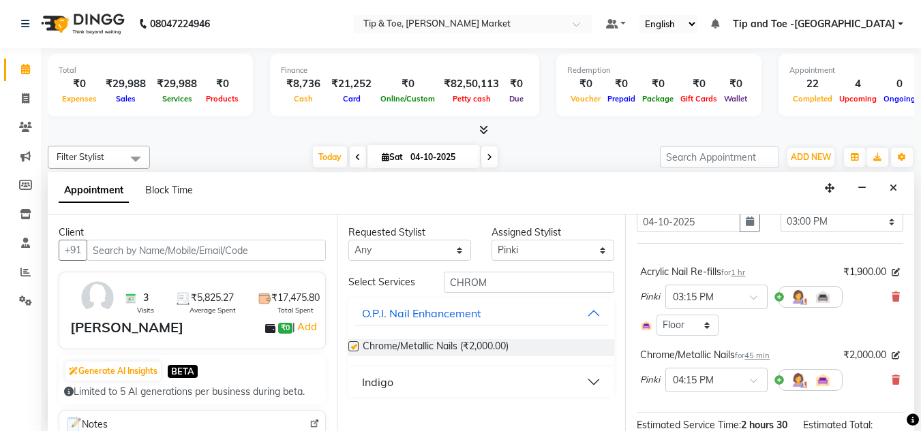
checkbox input "false"
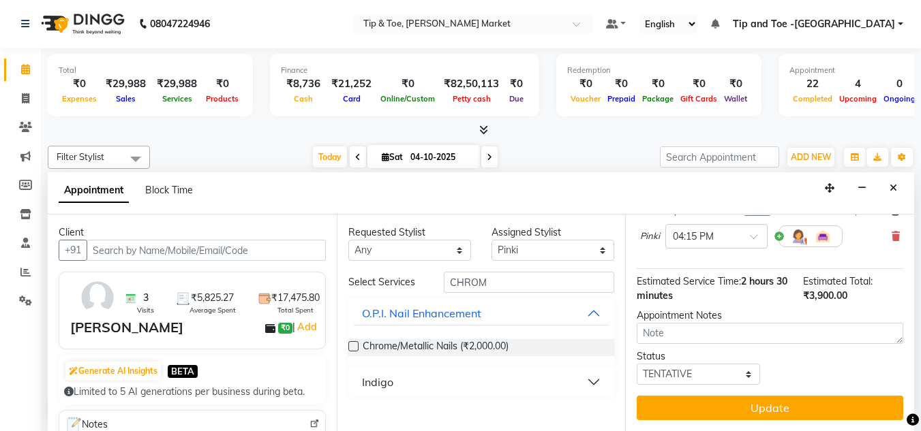
scroll to position [222, 0]
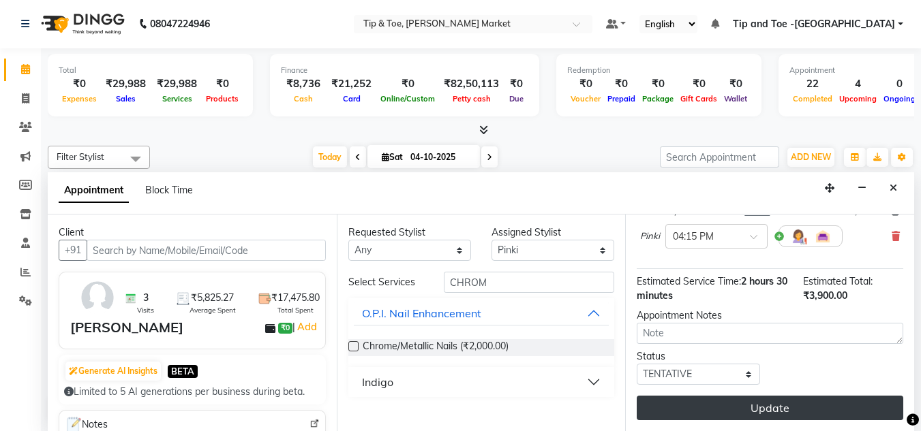
click at [772, 396] on button "Update" at bounding box center [769, 408] width 266 height 25
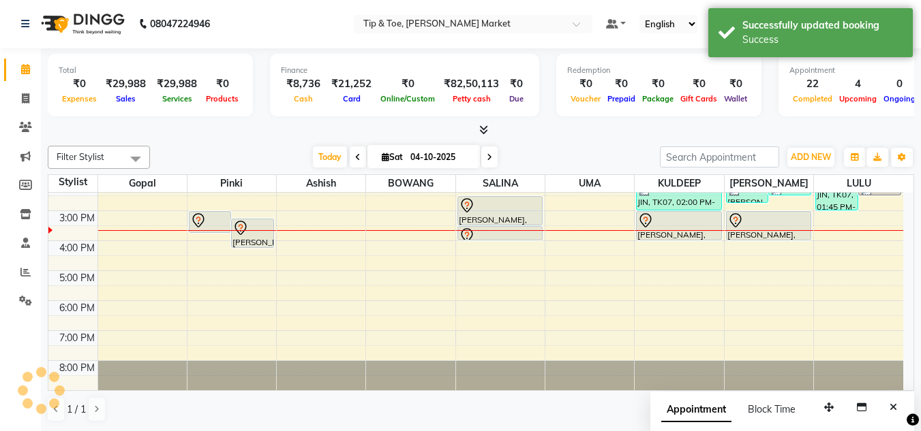
scroll to position [0, 0]
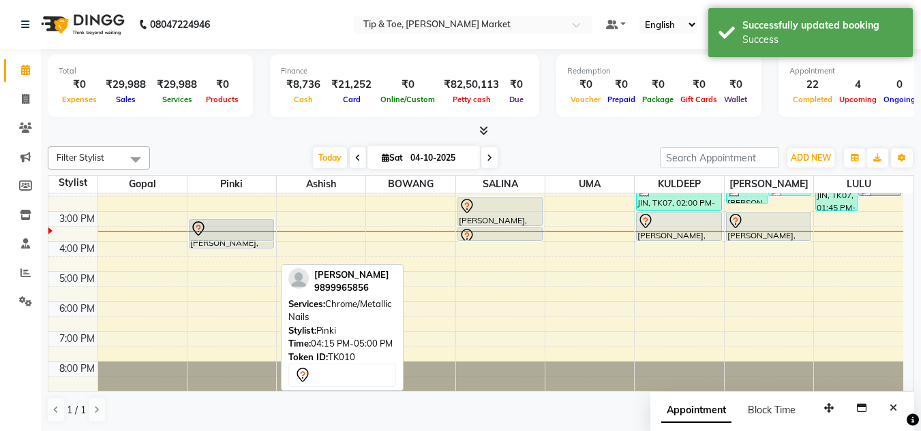
drag, startPoint x: 218, startPoint y: 262, endPoint x: 225, endPoint y: 238, distance: 25.5
click at [225, 238] on div "Jennifer, TK01, 12:00 PM-12:45 PM, Chrome/Metallic Nails GRACE, TK05, 12:30 PM-…" at bounding box center [231, 196] width 89 height 389
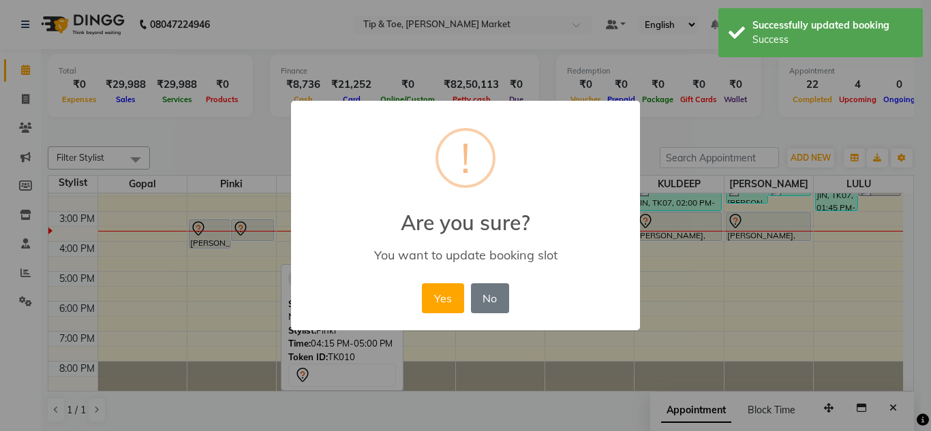
click at [435, 291] on button "Yes" at bounding box center [443, 298] width 42 height 30
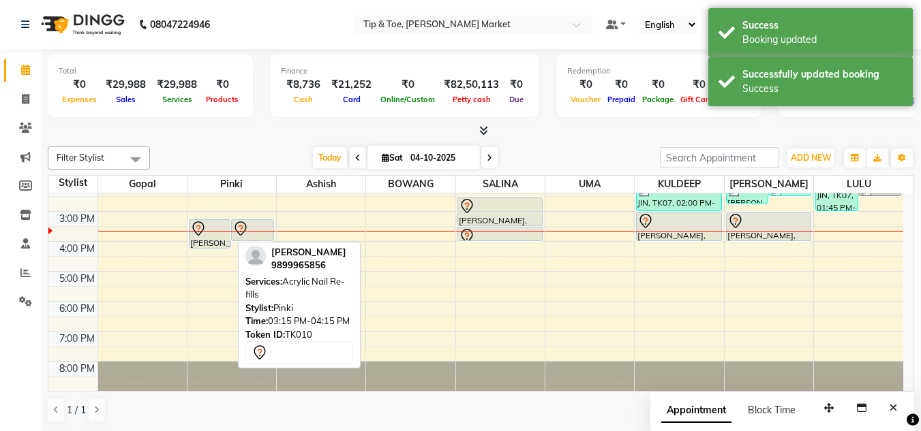
click at [223, 233] on div at bounding box center [210, 229] width 40 height 16
click at [215, 236] on div "SHWATA WAHI, TK10, 03:15 PM-04:15 PM, Acrylic Nail Re-fills" at bounding box center [210, 234] width 42 height 28
select select "7"
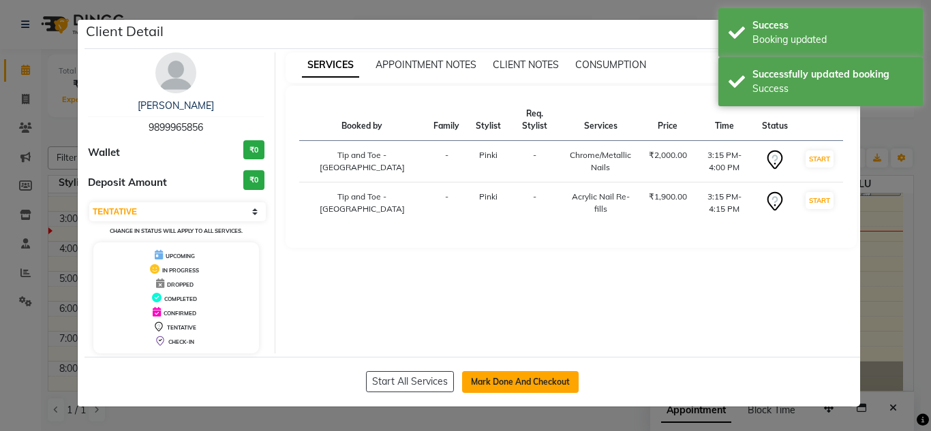
click at [498, 383] on button "Mark Done And Checkout" at bounding box center [520, 382] width 117 height 22
select select "service"
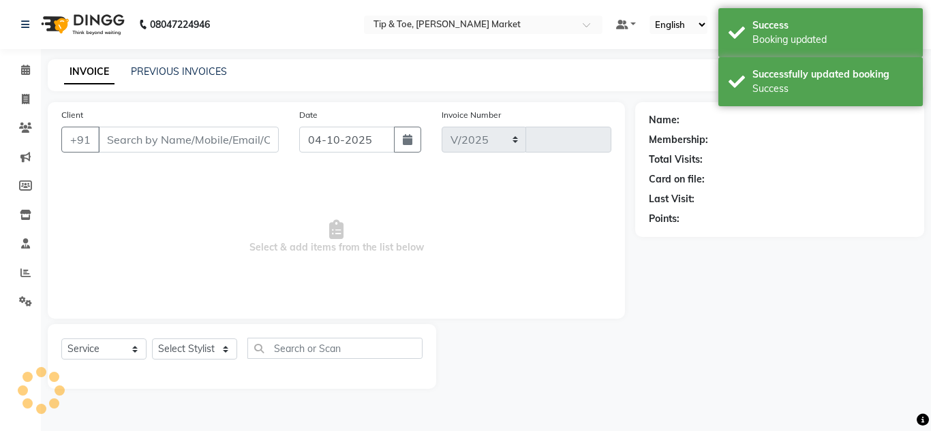
select select "5940"
type input "1569"
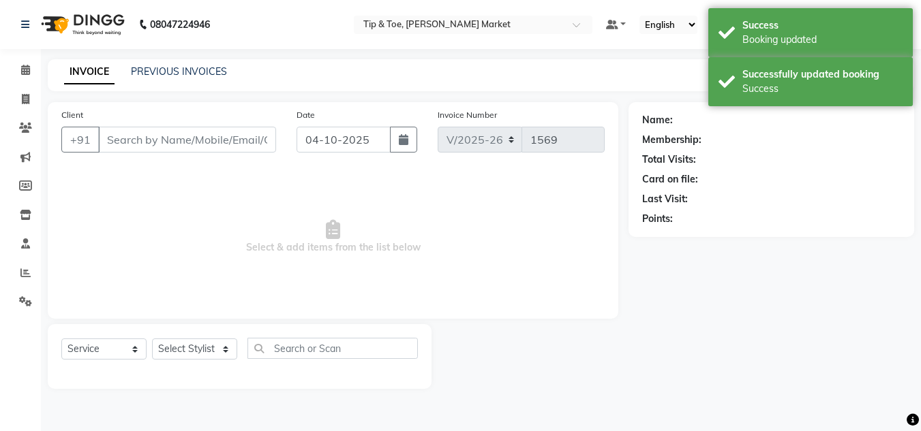
type input "9899965856"
select select "41968"
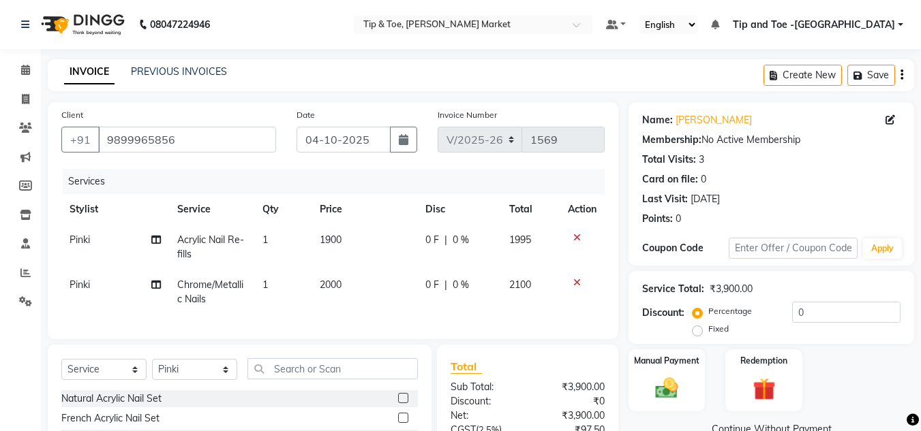
click at [331, 237] on span "1900" at bounding box center [331, 240] width 22 height 12
select select "41968"
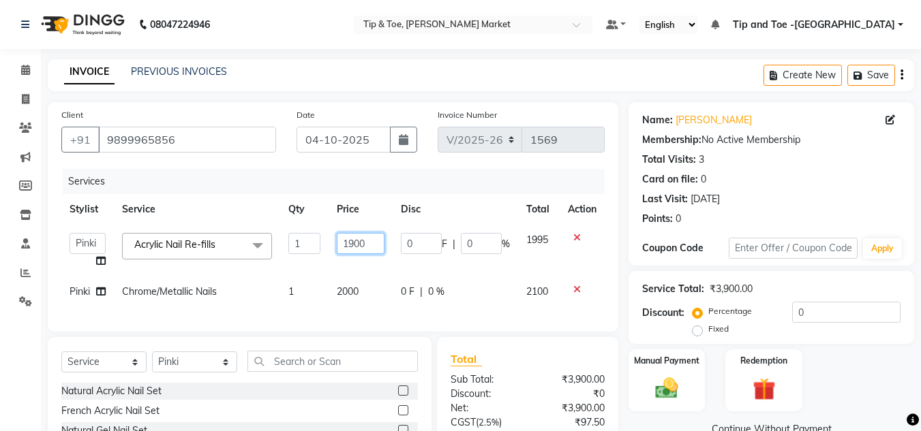
click at [358, 243] on input "1900" at bounding box center [360, 243] width 47 height 21
type input "570"
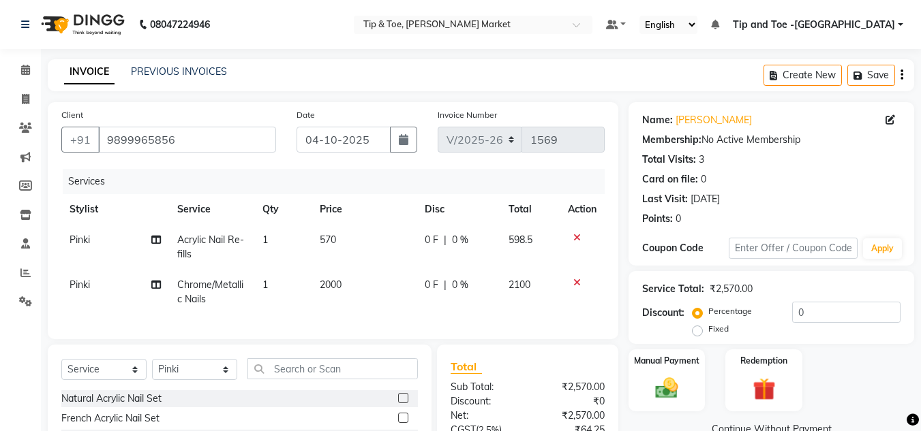
click at [891, 371] on div "Manual Payment Redemption" at bounding box center [771, 381] width 306 height 62
click at [330, 281] on span "2000" at bounding box center [331, 285] width 22 height 12
select select "41968"
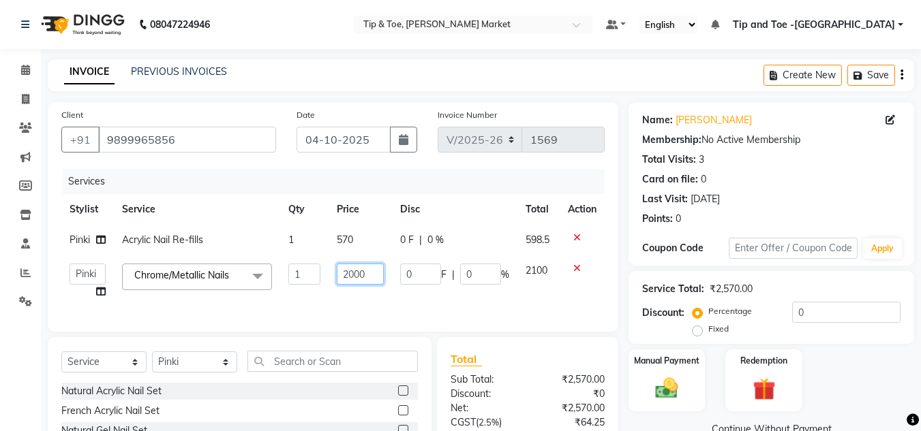
click at [352, 274] on input "2000" at bounding box center [360, 274] width 47 height 21
type input "2000"
click at [883, 353] on div "Manual Payment Redemption" at bounding box center [771, 381] width 306 height 62
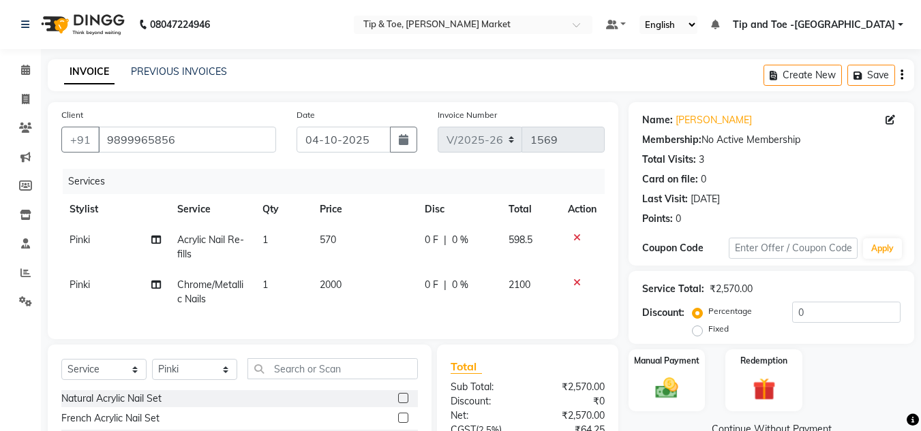
scroll to position [145, 0]
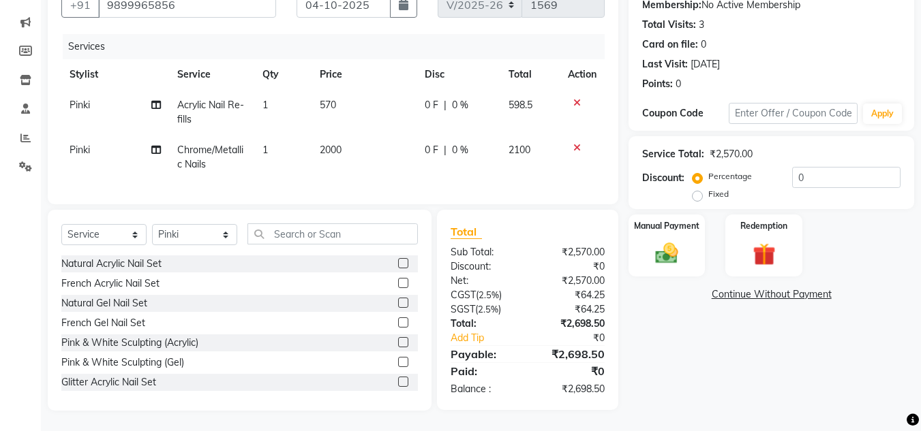
click at [329, 144] on span "2000" at bounding box center [331, 150] width 22 height 12
select select "41968"
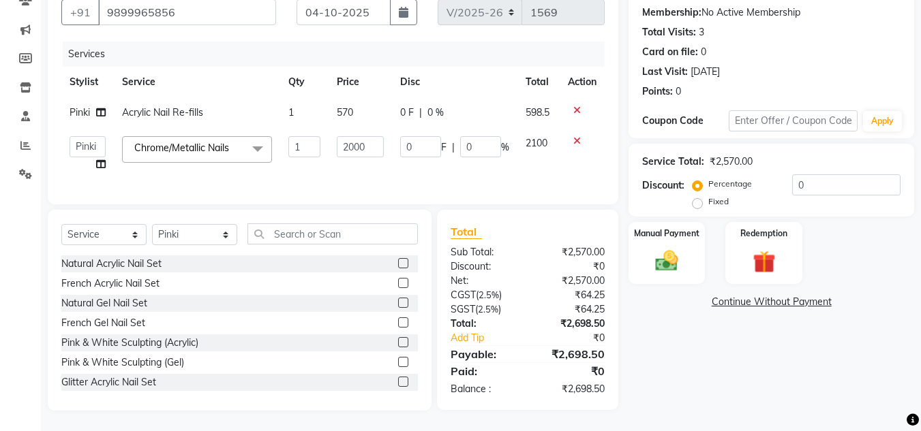
scroll to position [138, 0]
click at [350, 136] on input "2000" at bounding box center [360, 146] width 47 height 21
click at [352, 136] on input "2000" at bounding box center [360, 146] width 47 height 21
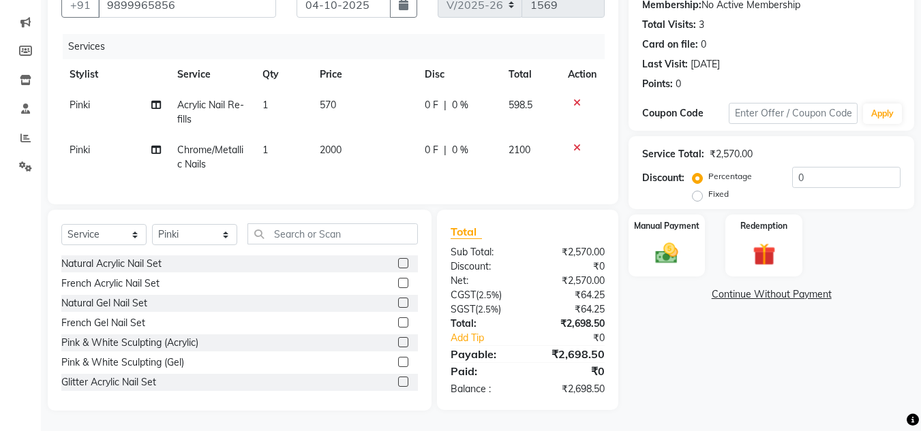
click at [226, 148] on span "Chrome/Metallic Nails" at bounding box center [210, 157] width 66 height 27
select select "41968"
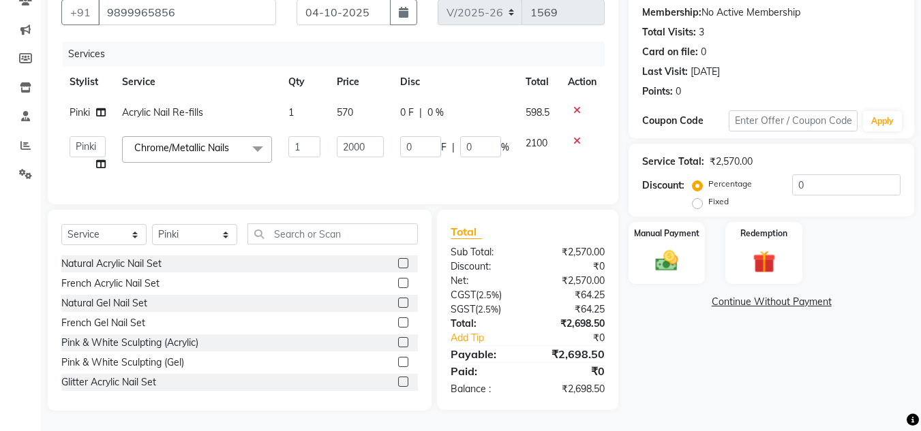
click at [254, 141] on span at bounding box center [257, 149] width 27 height 26
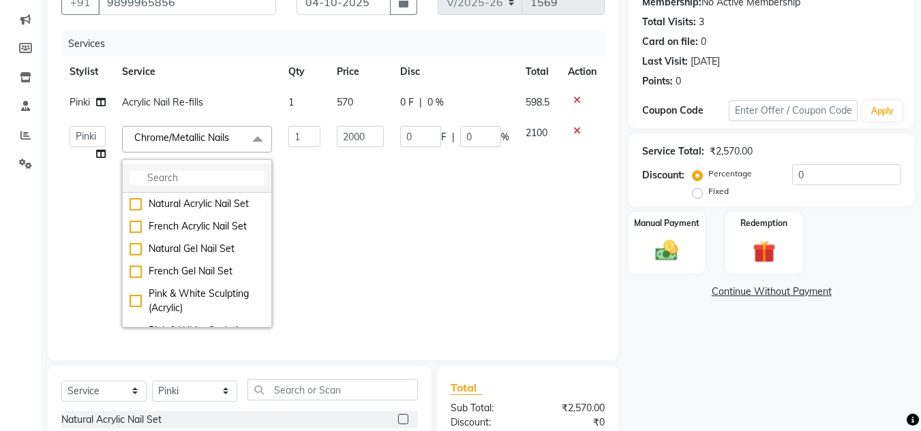
click at [168, 185] on input "multiselect-search" at bounding box center [196, 178] width 135 height 14
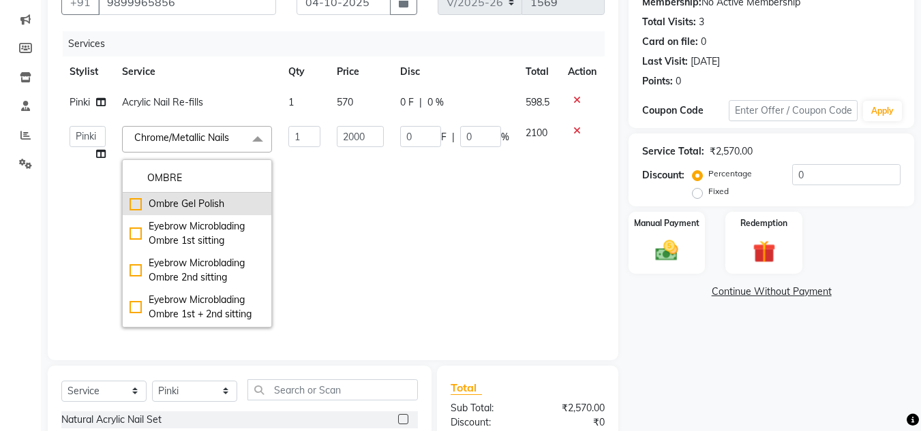
type input "OMBRE"
click at [133, 211] on div "Ombre Gel Polish" at bounding box center [196, 204] width 135 height 14
checkbox input "true"
click at [354, 147] on input "2000" at bounding box center [360, 136] width 47 height 21
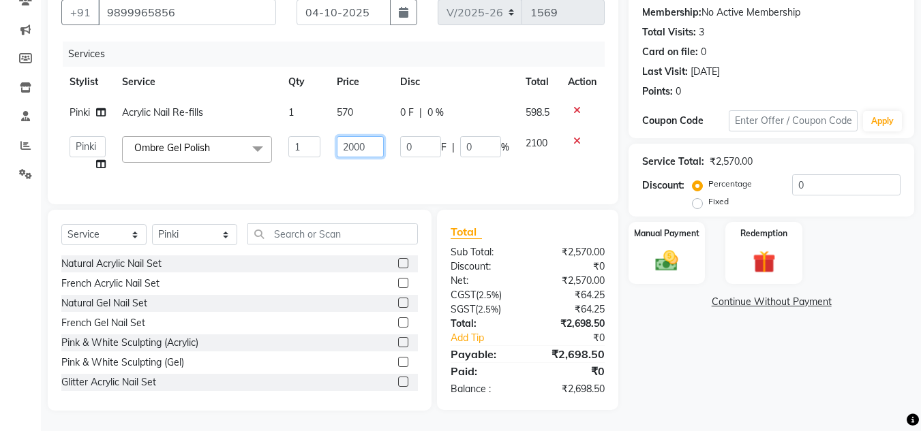
click at [354, 138] on input "2000" at bounding box center [360, 146] width 47 height 21
type input "3500"
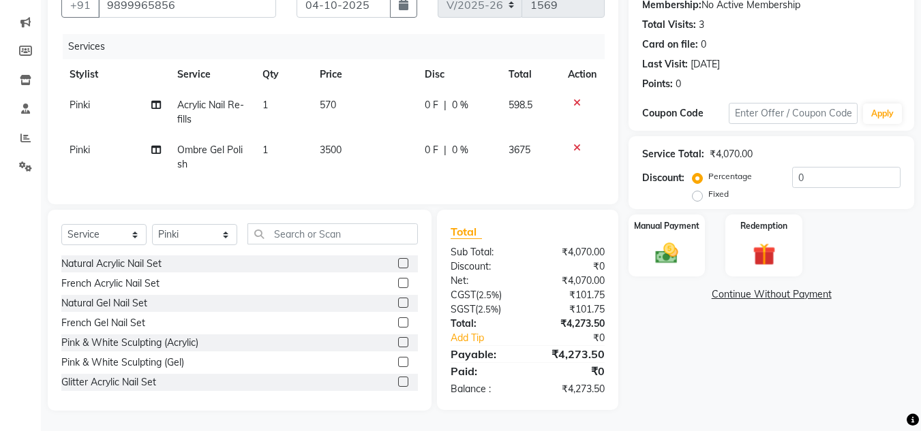
click at [871, 236] on div "Manual Payment Redemption" at bounding box center [771, 246] width 306 height 62
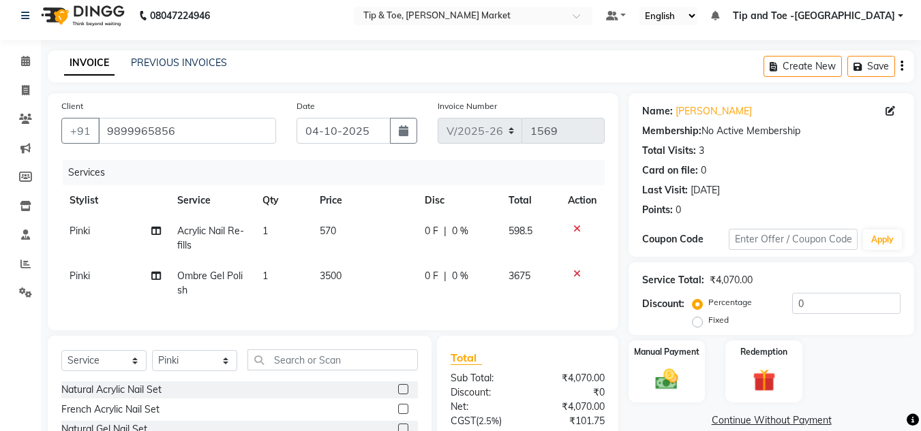
scroll to position [145, 0]
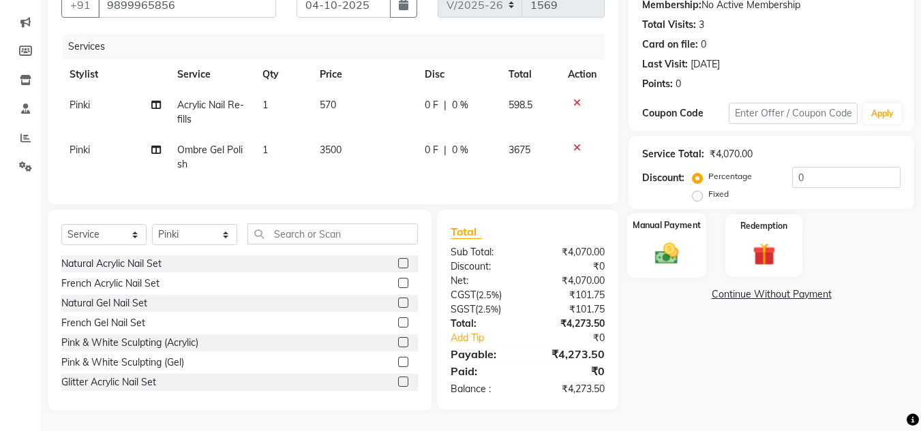
drag, startPoint x: 666, startPoint y: 235, endPoint x: 659, endPoint y: 238, distance: 8.0
click at [665, 240] on img at bounding box center [666, 253] width 38 height 27
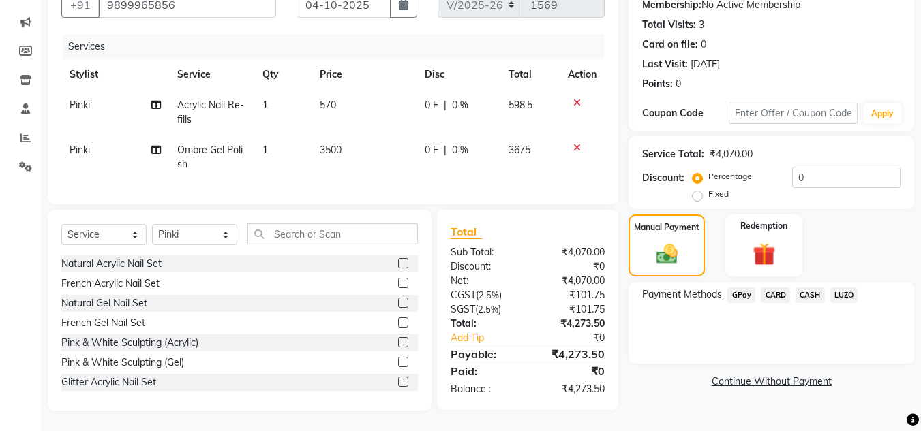
click at [771, 282] on div "Payment Methods GPay CARD CASH LUZO" at bounding box center [770, 323] width 285 height 82
click at [776, 288] on span "CARD" at bounding box center [774, 296] width 29 height 16
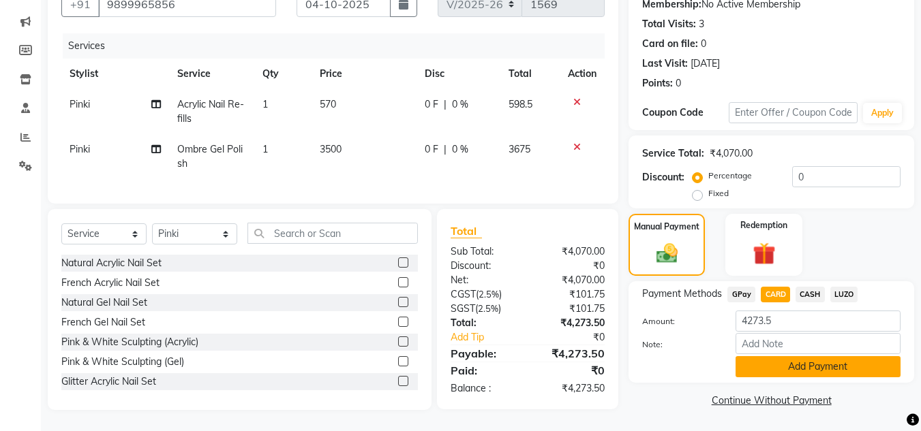
click at [799, 356] on button "Add Payment" at bounding box center [817, 366] width 165 height 21
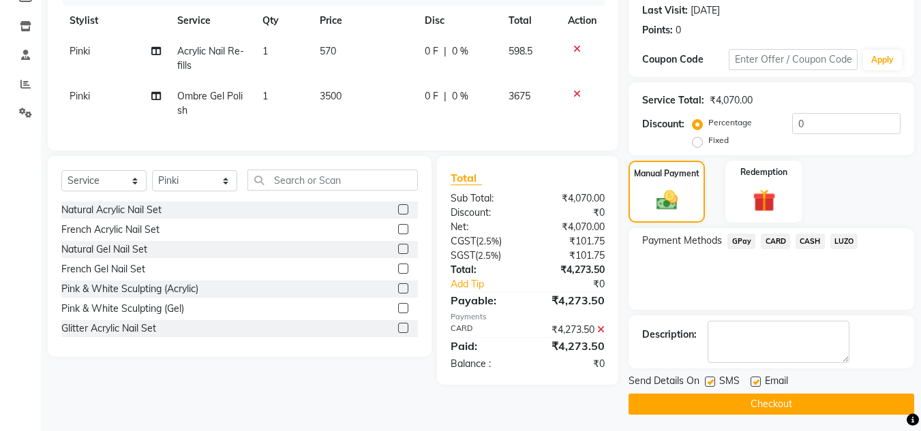
scroll to position [193, 0]
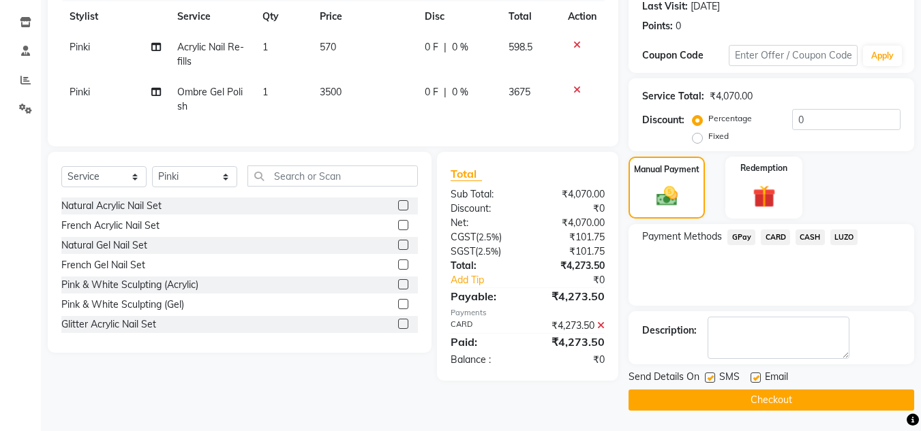
click at [701, 400] on button "Checkout" at bounding box center [770, 400] width 285 height 21
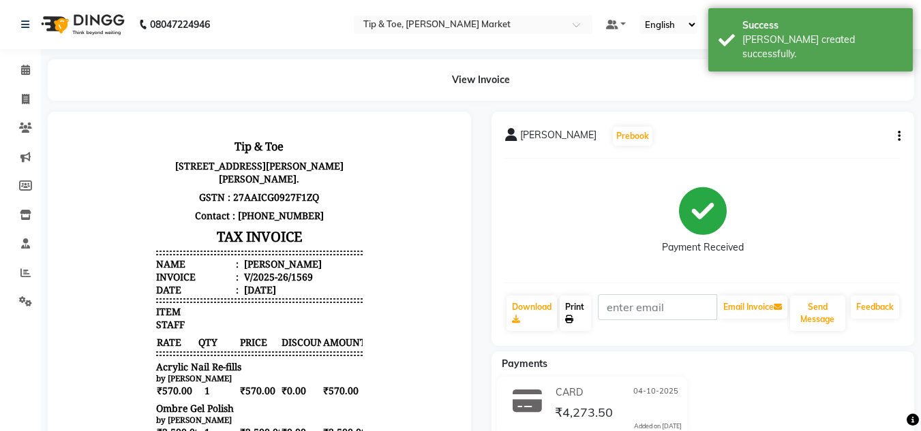
click at [576, 302] on link "Print" at bounding box center [574, 313] width 31 height 35
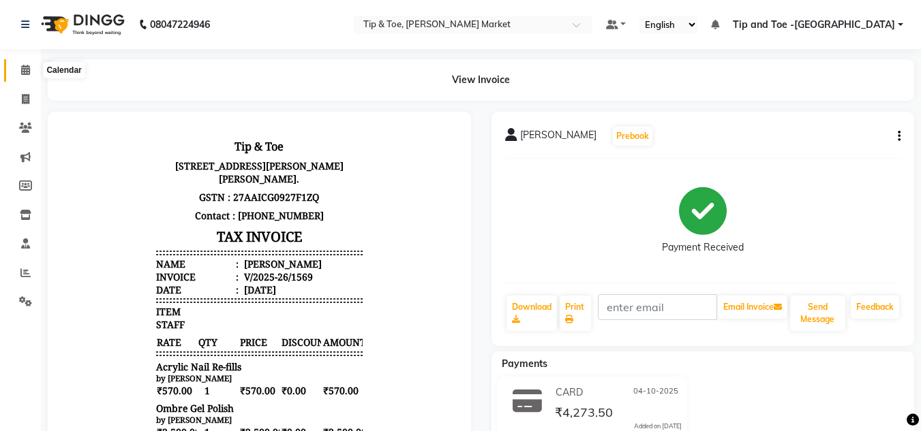
drag, startPoint x: 25, startPoint y: 70, endPoint x: 771, endPoint y: 423, distance: 825.7
click at [25, 70] on icon at bounding box center [25, 70] width 9 height 10
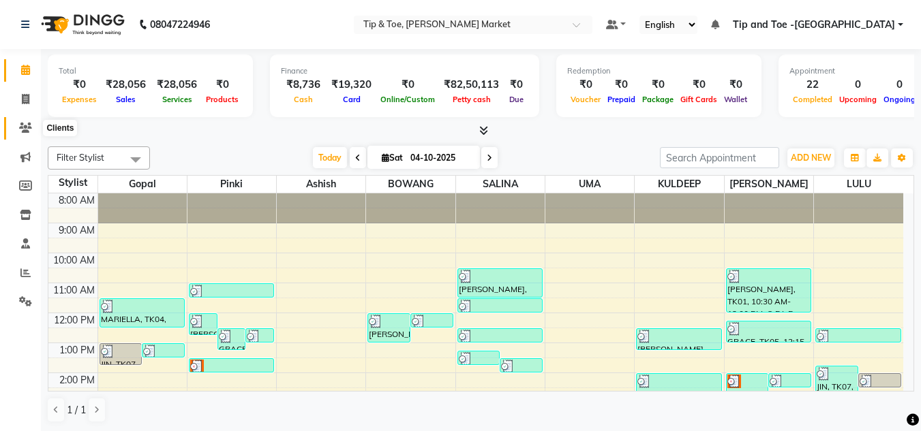
click at [24, 129] on icon at bounding box center [25, 128] width 13 height 10
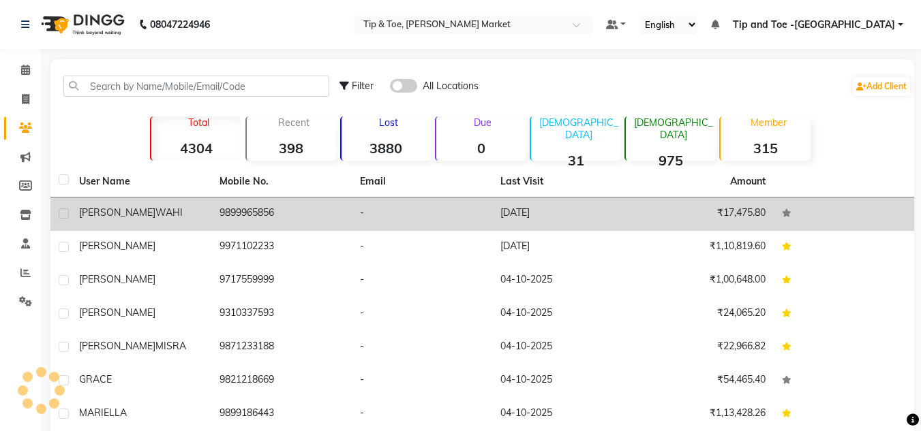
click at [211, 210] on td "9899965856" at bounding box center [281, 214] width 140 height 33
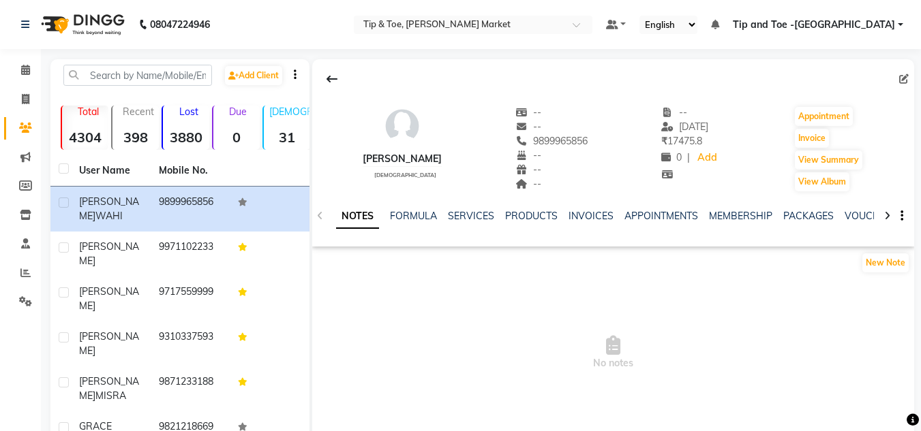
click at [742, 206] on div "NOTES FORMULA SERVICES PRODUCTS INVOICES APPOINTMENTS MEMBERSHIP PACKAGES VOUCH…" at bounding box center [613, 216] width 602 height 47
click at [720, 211] on link "MEMBERSHIP" at bounding box center [740, 216] width 63 height 12
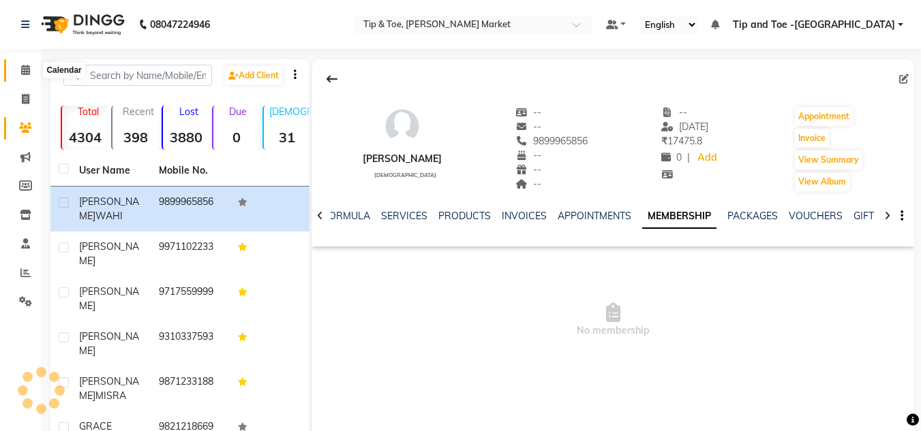
drag, startPoint x: 26, startPoint y: 63, endPoint x: 45, endPoint y: 81, distance: 26.5
click at [26, 63] on span at bounding box center [26, 71] width 24 height 16
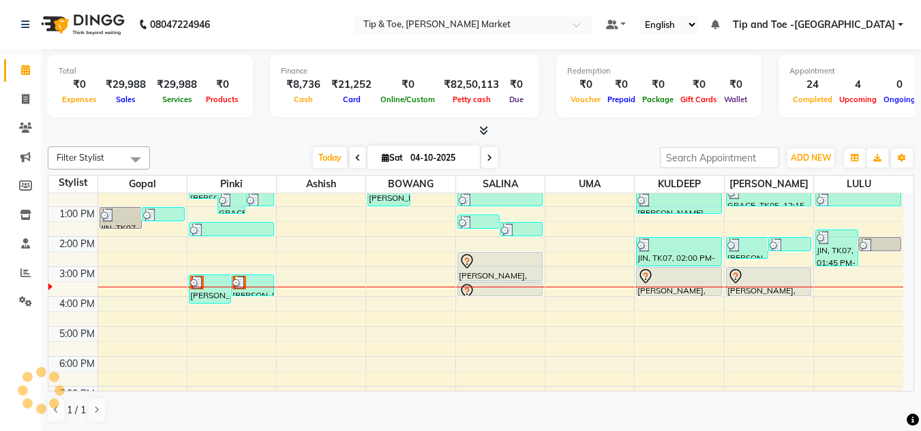
scroll to position [191, 0]
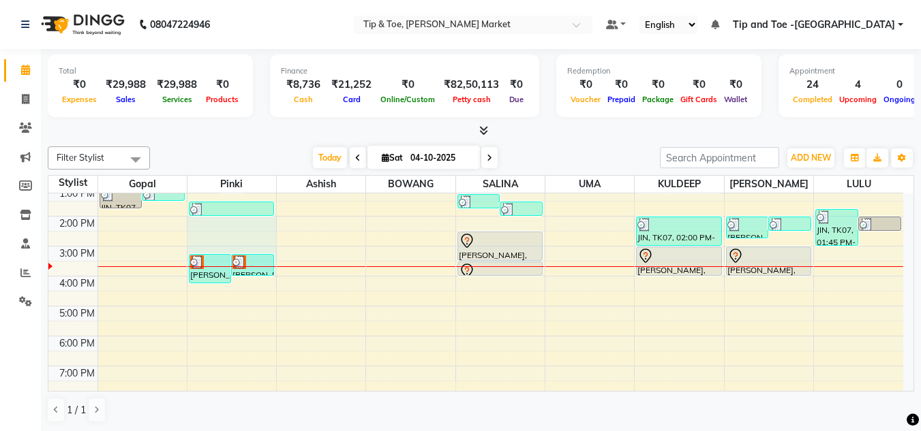
drag, startPoint x: 204, startPoint y: 232, endPoint x: 206, endPoint y: 211, distance: 21.2
click at [206, 206] on div "[PERSON_NAME], TK01, 12:00 PM-12:45 PM, Chrome/Metallic Nails GRACE, TK05, 12:3…" at bounding box center [231, 231] width 89 height 389
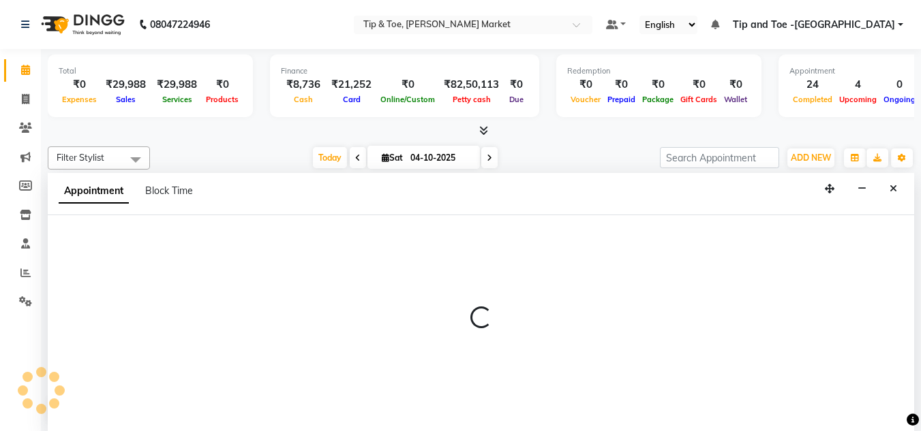
scroll to position [1, 0]
select select "41968"
select select "810"
select select "tentative"
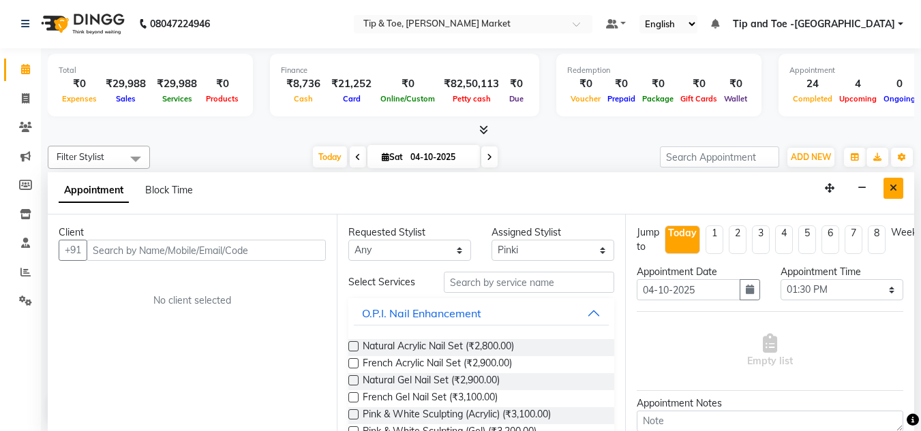
click at [891, 190] on icon "Close" at bounding box center [892, 188] width 7 height 10
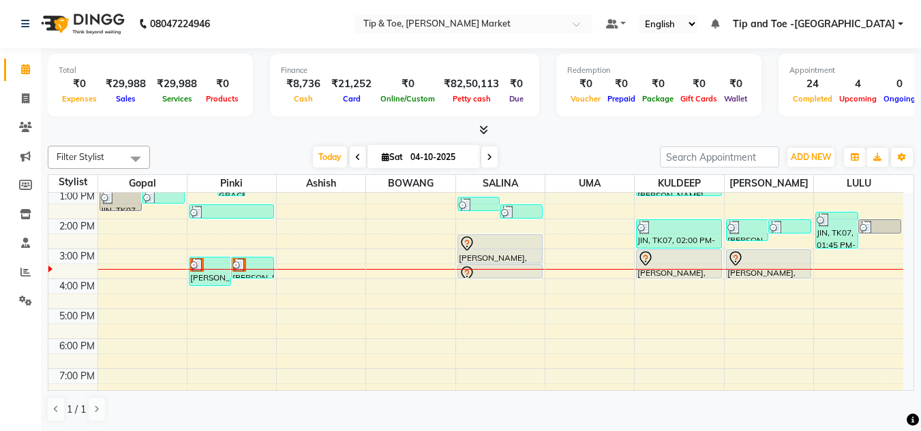
drag, startPoint x: 209, startPoint y: 275, endPoint x: 215, endPoint y: 247, distance: 28.5
click at [215, 247] on div "8:00 AM 9:00 AM 10:00 AM 11:00 AM 12:00 PM 1:00 PM 2:00 PM 3:00 PM 4:00 PM 5:00…" at bounding box center [475, 234] width 854 height 389
drag, startPoint x: 220, startPoint y: 278, endPoint x: 228, endPoint y: 231, distance: 47.6
click at [228, 231] on div "8:00 AM 9:00 AM 10:00 AM 11:00 AM 12:00 PM 1:00 PM 2:00 PM 3:00 PM 4:00 PM 5:00…" at bounding box center [475, 234] width 854 height 389
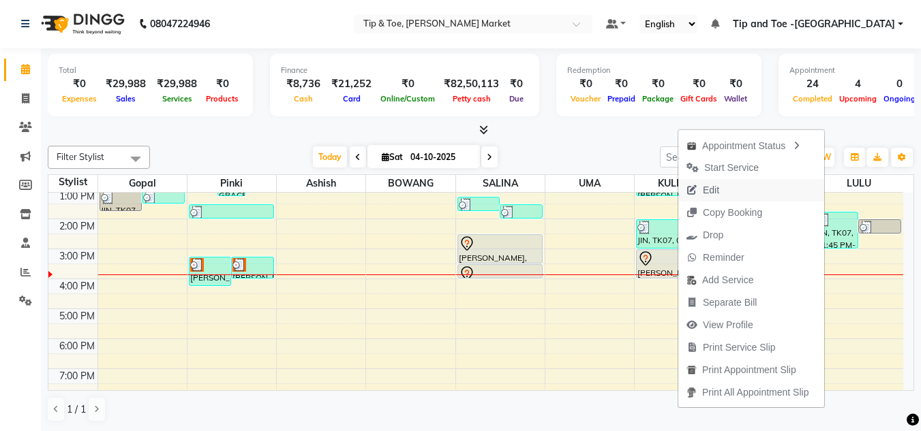
click at [709, 191] on span "Edit" at bounding box center [710, 190] width 16 height 14
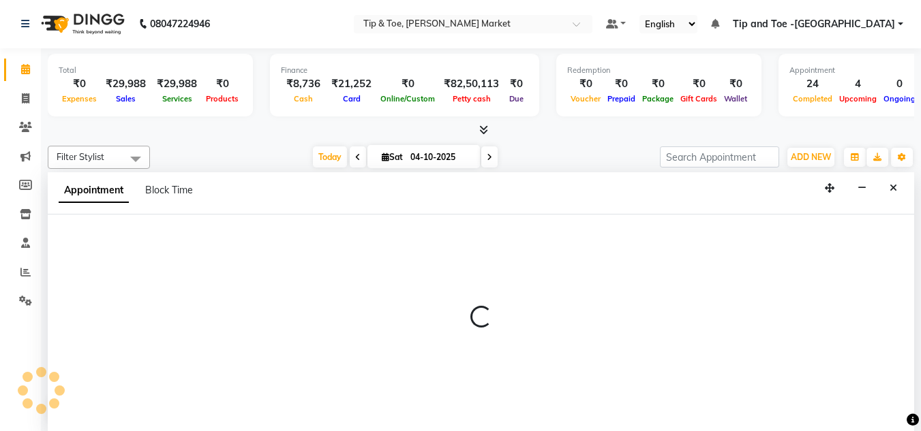
select select "tentative"
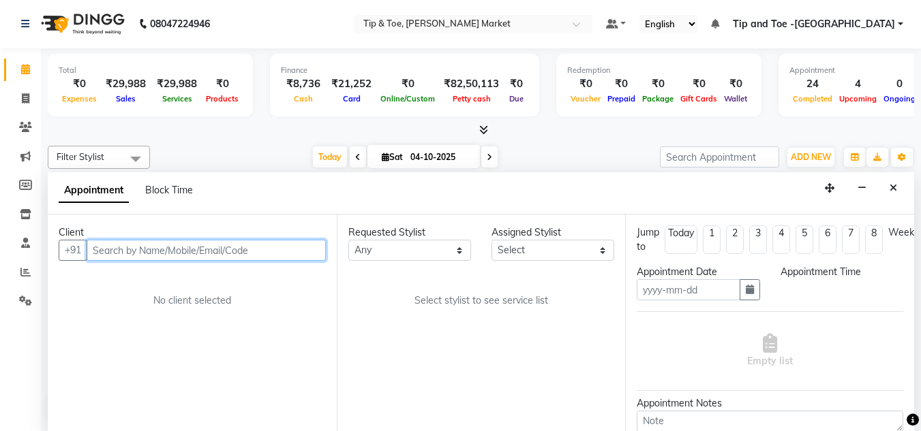
type input "04-10-2025"
select select "870"
select select "41987"
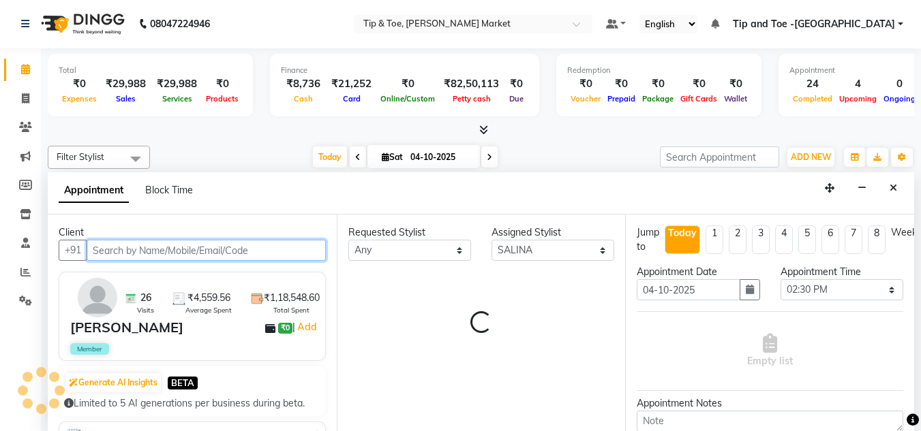
select select "2880"
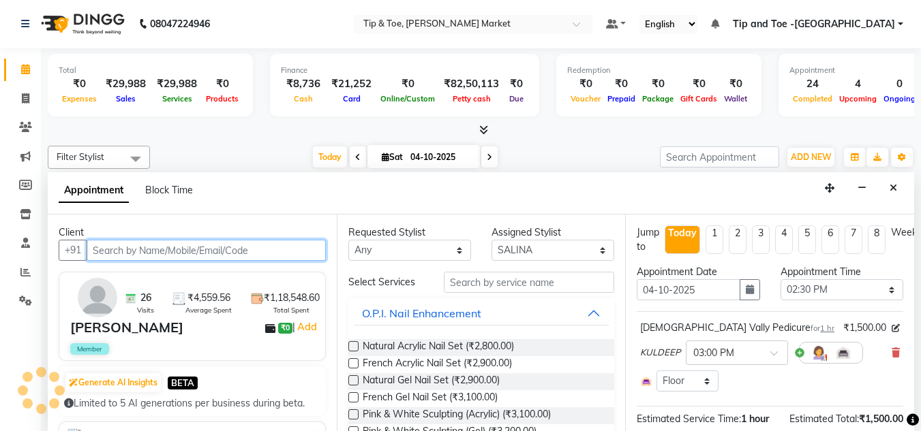
select select "2880"
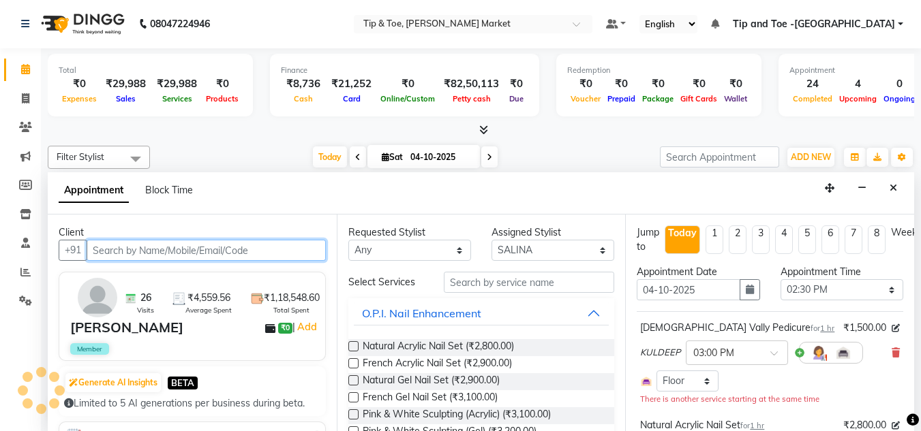
select select "2880"
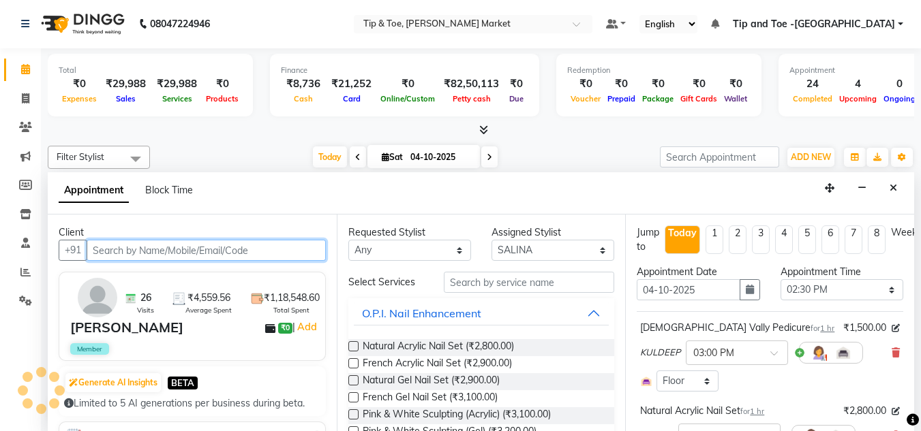
scroll to position [191, 0]
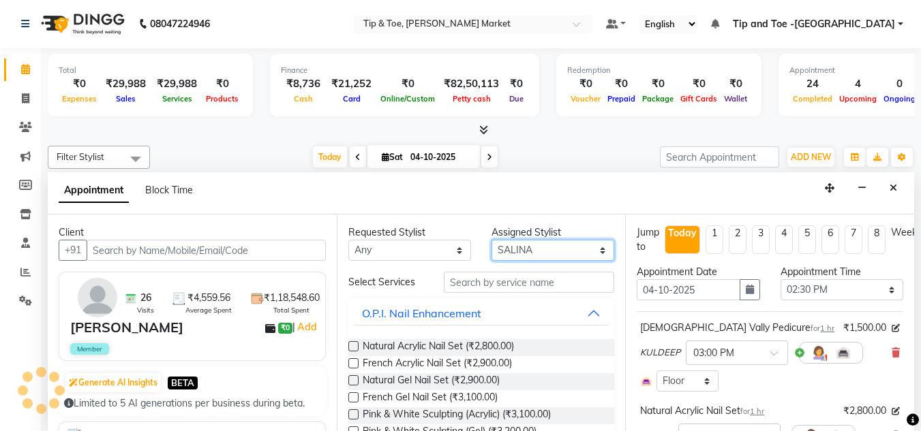
click at [564, 251] on select "Select [PERSON_NAME] [PERSON_NAME] [PERSON_NAME] [PERSON_NAME]" at bounding box center [552, 250] width 123 height 21
select select "75418"
click at [491, 240] on select "Select [PERSON_NAME] [PERSON_NAME] [PERSON_NAME] [PERSON_NAME]" at bounding box center [552, 250] width 123 height 21
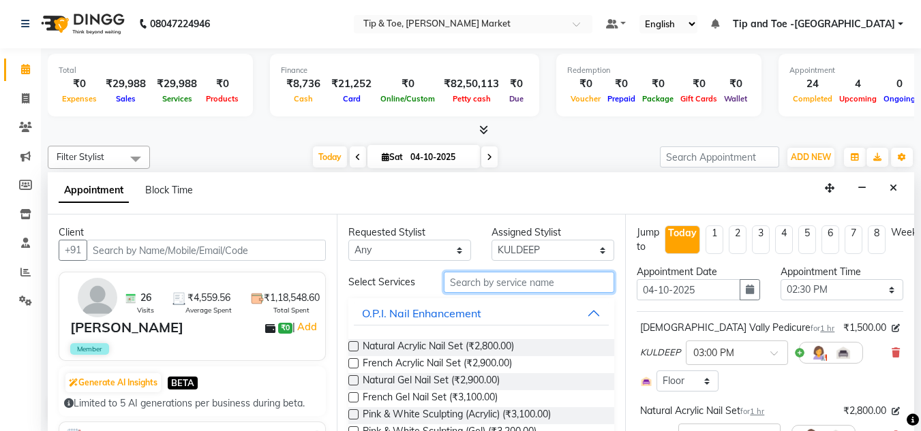
click at [487, 279] on input "text" at bounding box center [529, 282] width 170 height 21
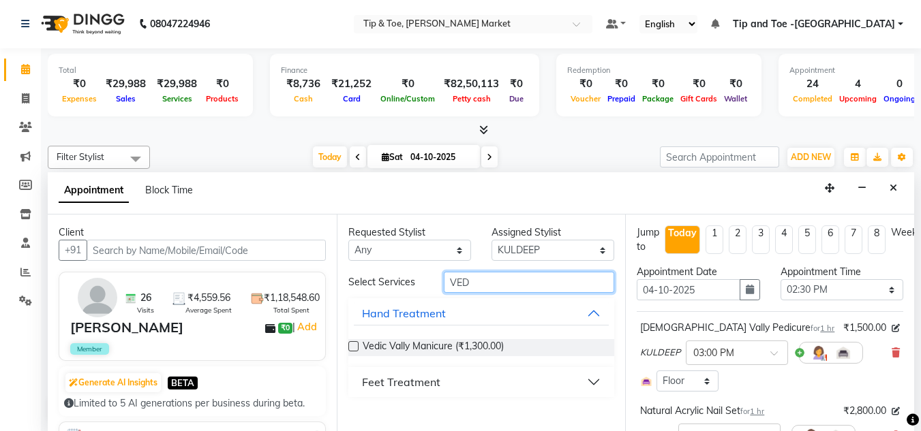
type input "VED"
click at [418, 381] on div "Feet Treatment" at bounding box center [401, 382] width 78 height 16
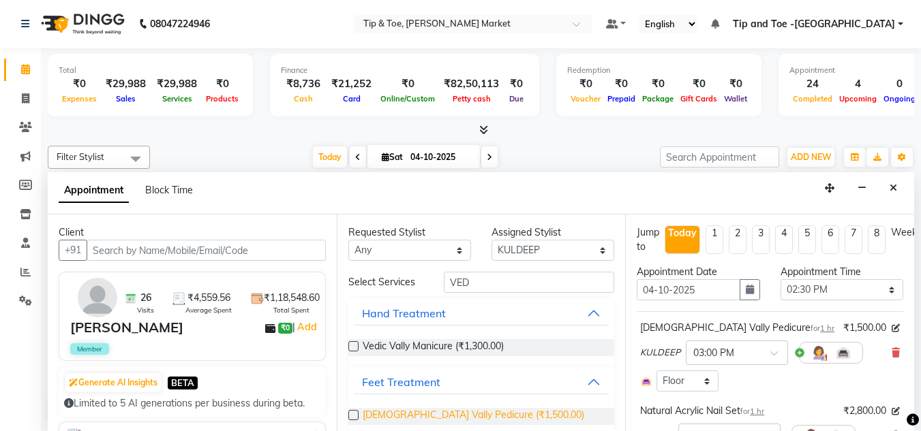
click at [412, 414] on span "Vedic Vally Pedicure (₹1,500.00)" at bounding box center [472, 416] width 221 height 17
checkbox input "false"
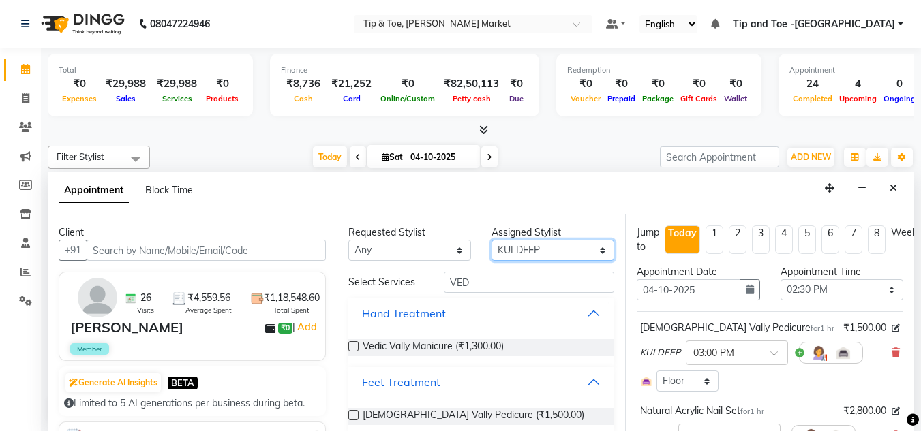
click at [553, 247] on select "Select [PERSON_NAME] [PERSON_NAME] [PERSON_NAME] [PERSON_NAME]" at bounding box center [552, 250] width 123 height 21
select select "90628"
click at [491, 240] on select "Select [PERSON_NAME] [PERSON_NAME] [PERSON_NAME] [PERSON_NAME]" at bounding box center [552, 250] width 123 height 21
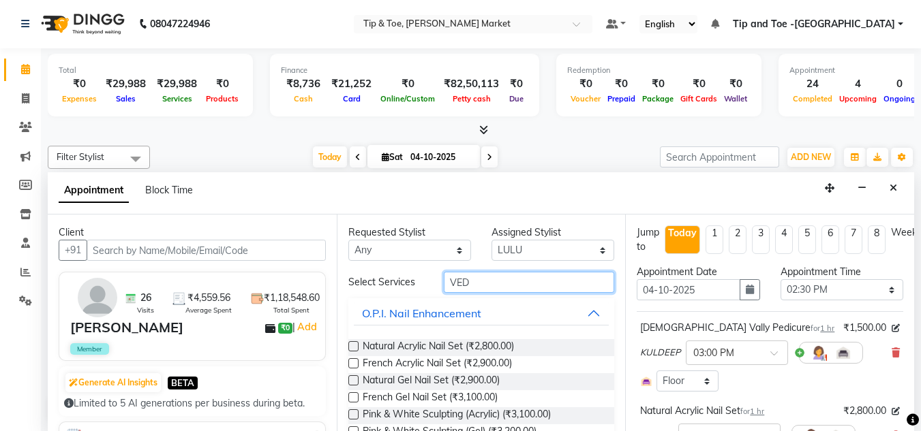
click at [498, 279] on input "VED" at bounding box center [529, 282] width 170 height 21
type input "V"
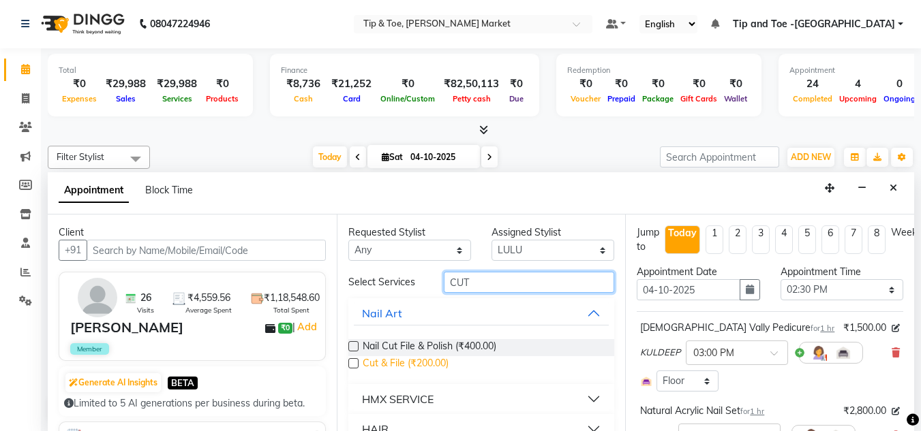
type input "CUT"
click at [412, 364] on span "Cut & File (₹200.00)" at bounding box center [405, 364] width 86 height 17
checkbox input "false"
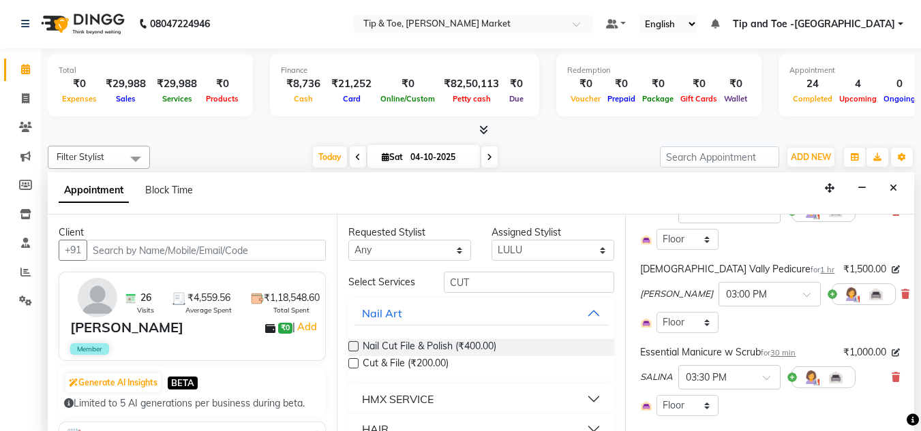
scroll to position [249, 0]
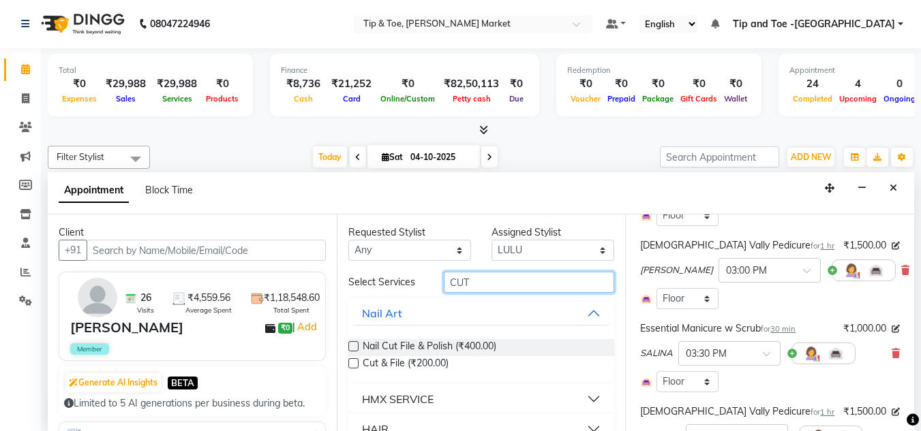
click at [477, 279] on input "CUT" at bounding box center [529, 282] width 170 height 21
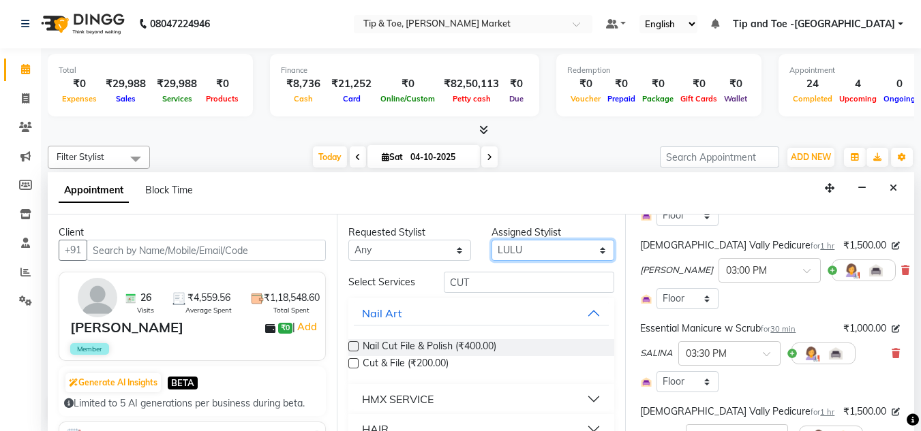
click at [564, 250] on select "Select [PERSON_NAME] [PERSON_NAME] [PERSON_NAME] [PERSON_NAME]" at bounding box center [552, 250] width 123 height 21
select select "41987"
click at [491, 240] on select "Select [PERSON_NAME] [PERSON_NAME] [PERSON_NAME] [PERSON_NAME]" at bounding box center [552, 250] width 123 height 21
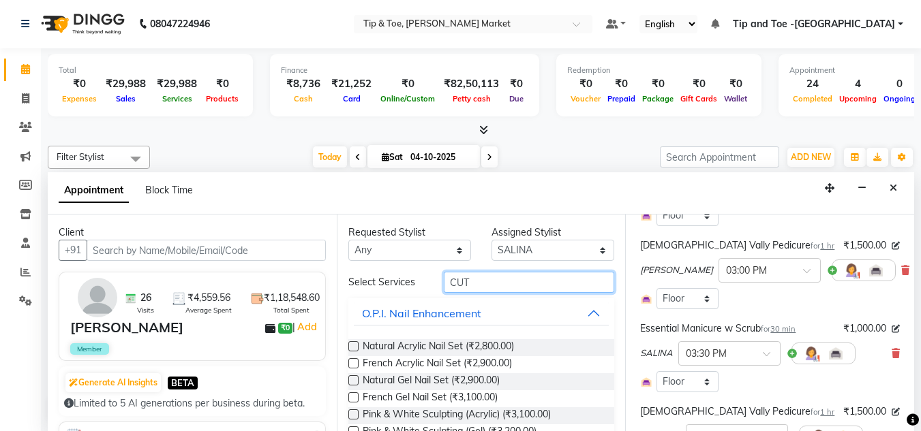
click at [469, 280] on input "CUT" at bounding box center [529, 282] width 170 height 21
type input "C"
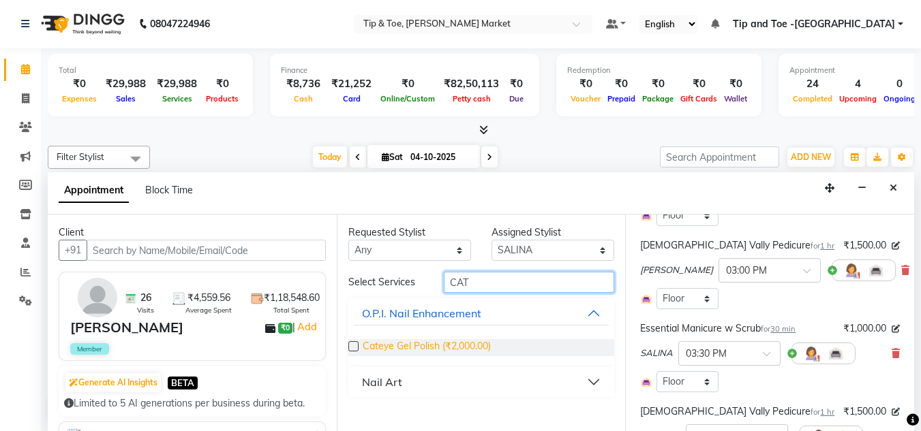
type input "CAT"
click at [406, 347] on span "Cateye Gel Polish (₹2,000.00)" at bounding box center [426, 347] width 128 height 17
checkbox input "false"
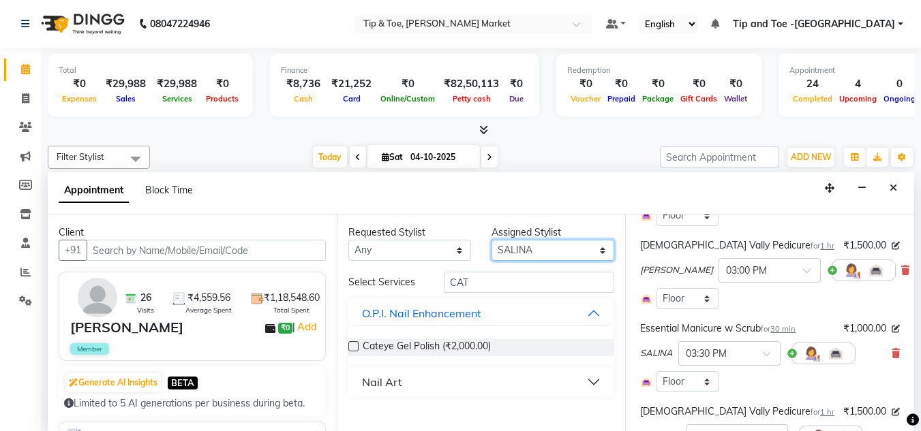
click at [542, 251] on select "Select [PERSON_NAME] [PERSON_NAME] [PERSON_NAME] [PERSON_NAME]" at bounding box center [552, 250] width 123 height 21
select select "41966"
click at [491, 240] on select "Select [PERSON_NAME] [PERSON_NAME] [PERSON_NAME] [PERSON_NAME]" at bounding box center [552, 250] width 123 height 21
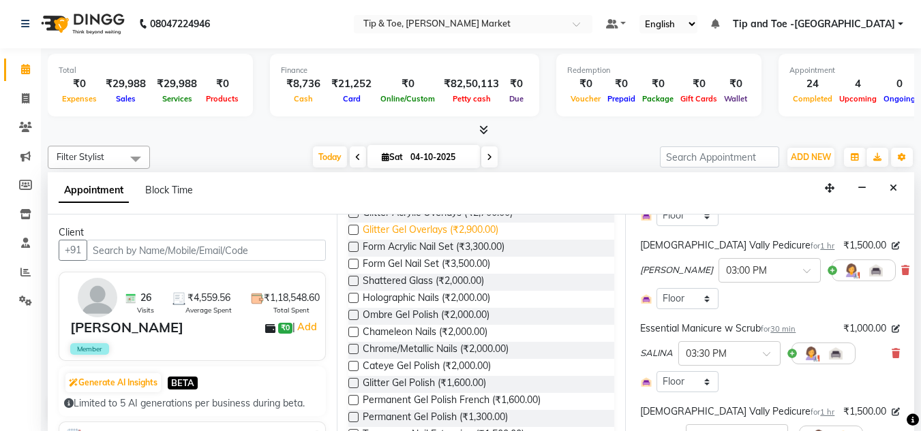
scroll to position [341, 0]
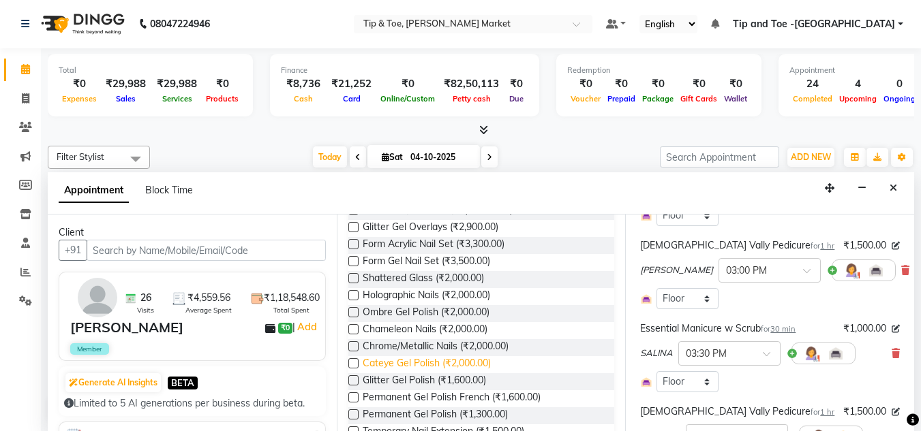
click at [392, 358] on span "Cateye Gel Polish (₹2,000.00)" at bounding box center [426, 364] width 128 height 17
checkbox input "false"
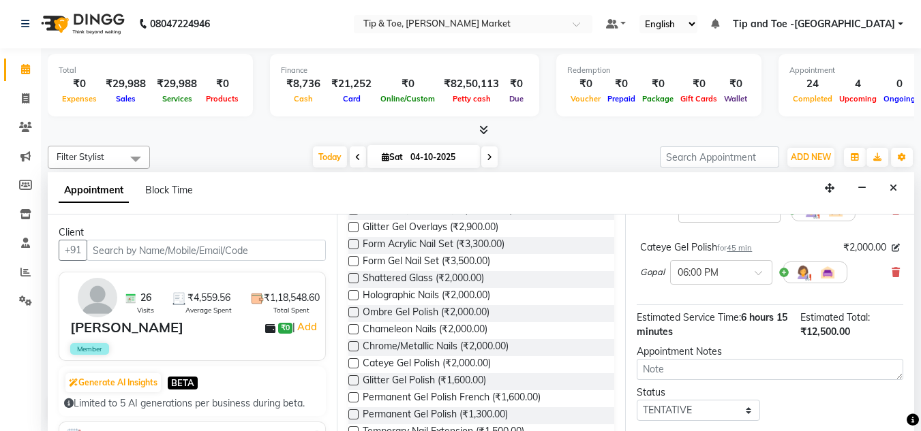
scroll to position [577, 0]
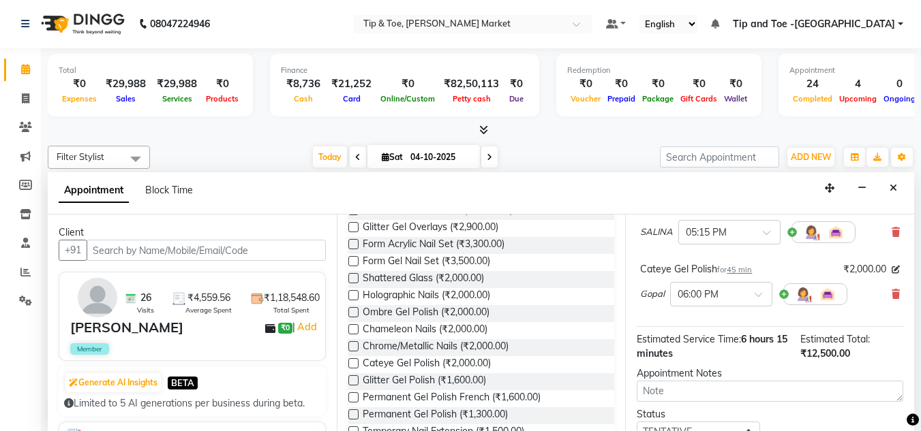
click at [891, 290] on icon at bounding box center [895, 295] width 8 height 10
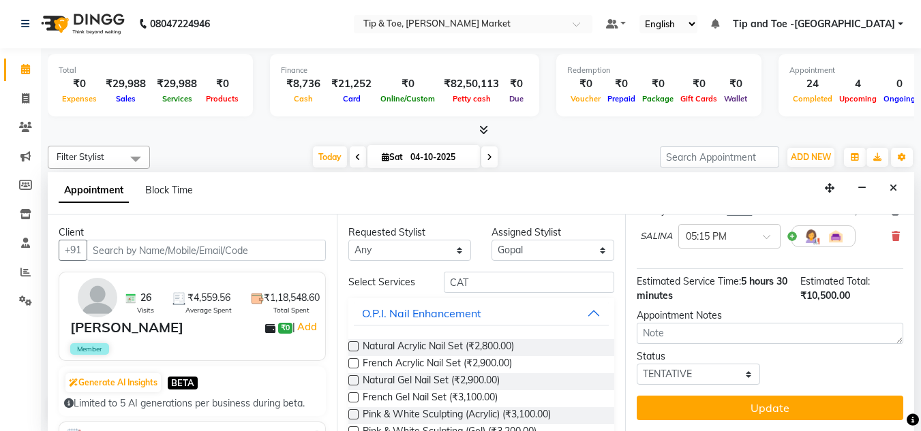
scroll to position [0, 0]
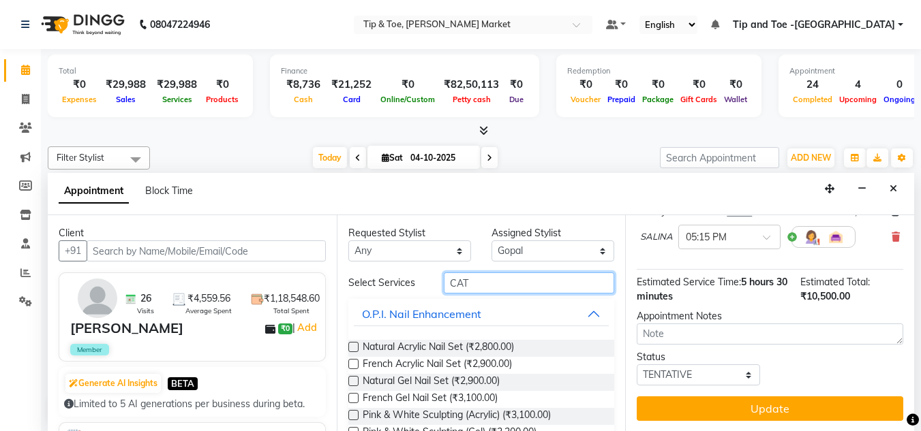
click at [468, 281] on input "CAT" at bounding box center [529, 283] width 170 height 21
type input "C"
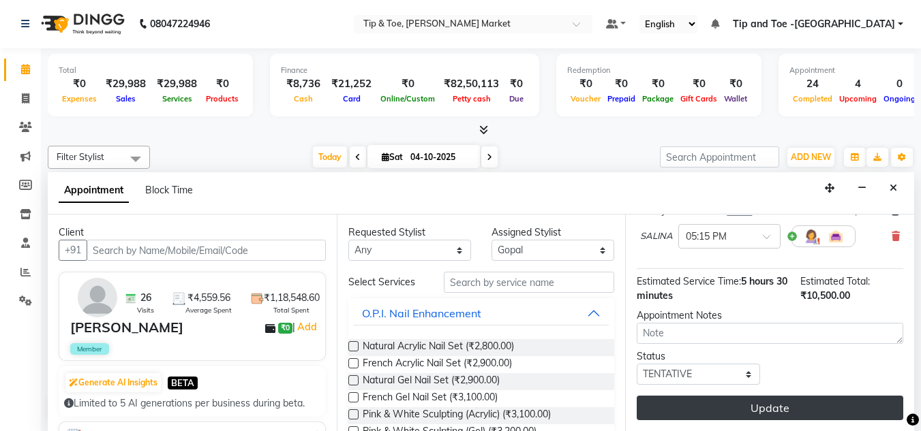
click at [747, 398] on button "Update" at bounding box center [769, 408] width 266 height 25
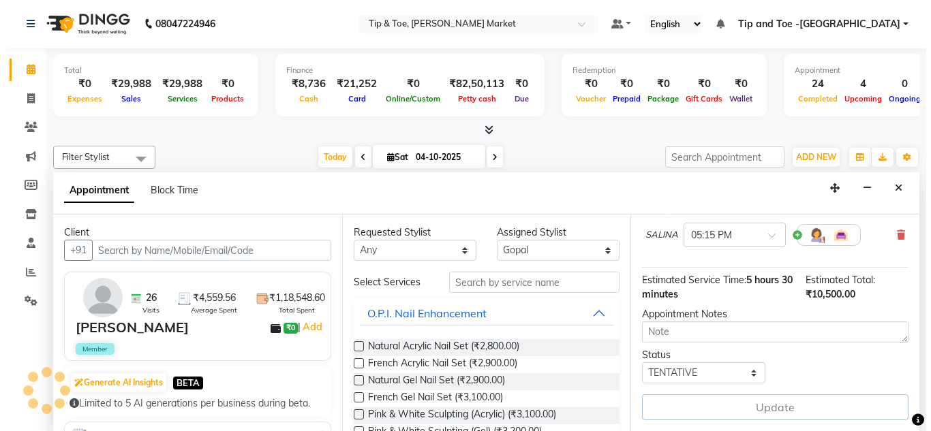
scroll to position [0, 0]
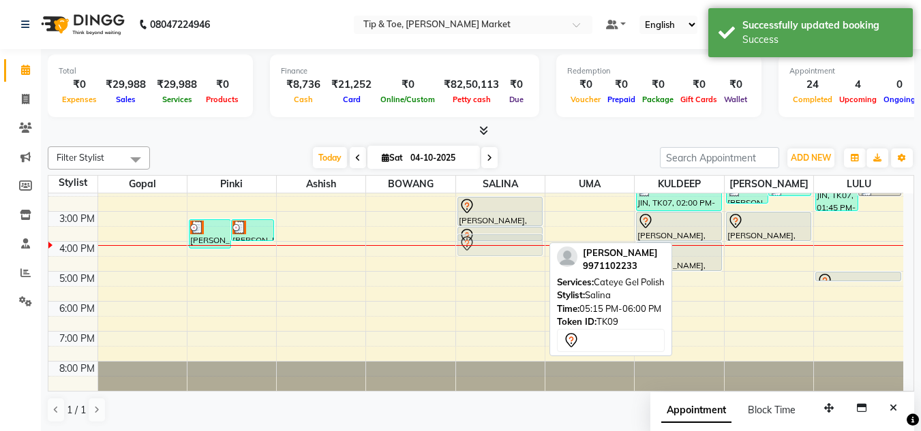
drag, startPoint x: 500, startPoint y: 293, endPoint x: 499, endPoint y: 253, distance: 39.5
click at [499, 253] on div "GRACE, TK05, 01:15 PM-01:45 PM, Permanent Gel Polish ARADHANA MISRA, TK06, 01:3…" at bounding box center [500, 196] width 89 height 389
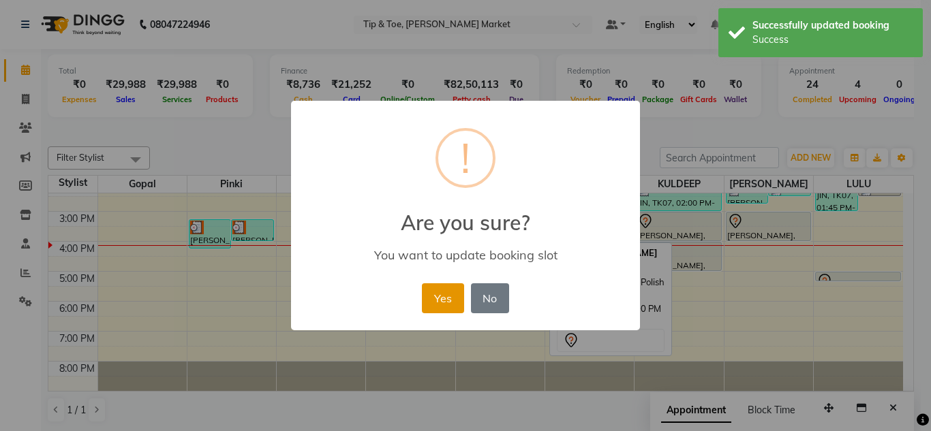
click at [444, 296] on button "Yes" at bounding box center [443, 298] width 42 height 30
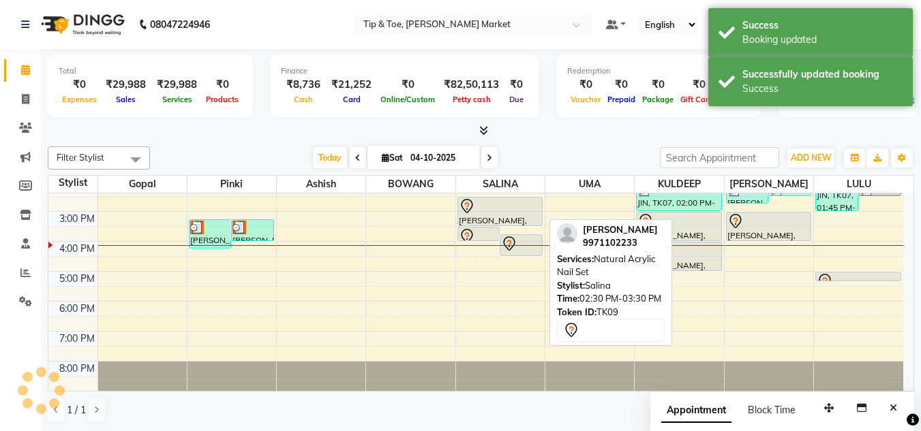
click at [479, 218] on div "[PERSON_NAME], TK09, 02:30 PM-03:30 PM, Natural Acrylic Nail Set" at bounding box center [500, 212] width 84 height 28
click at [492, 213] on div at bounding box center [500, 206] width 82 height 16
select select "7"
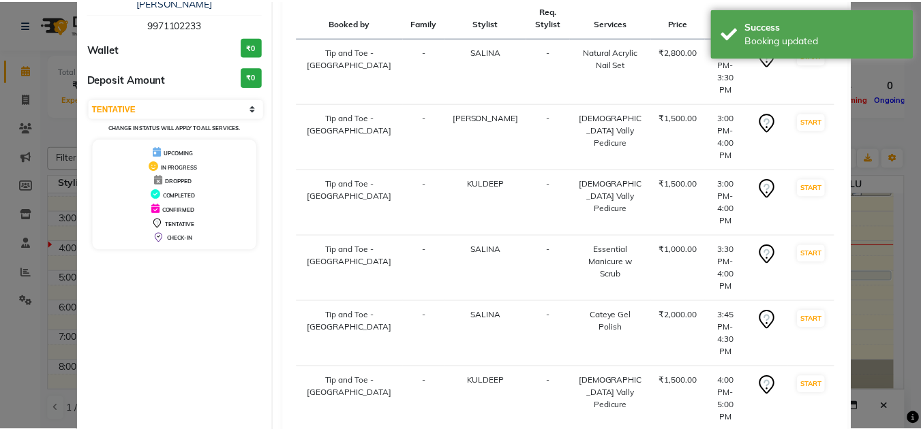
scroll to position [110, 0]
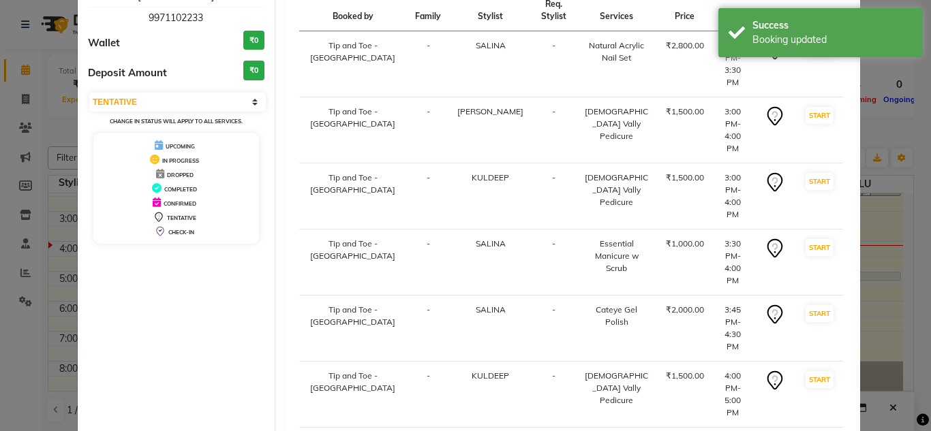
select select "service"
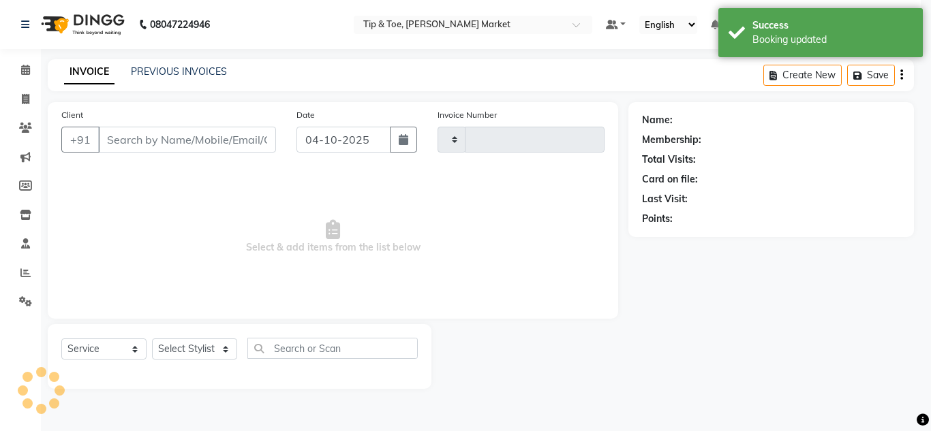
type input "1569"
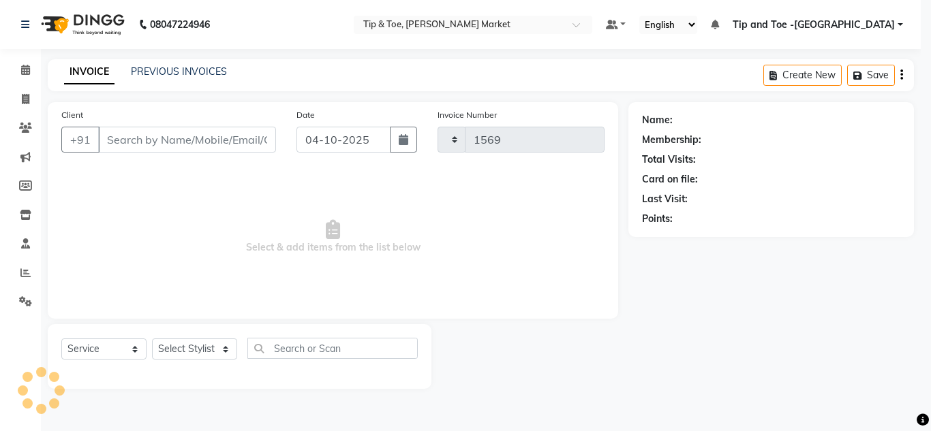
select select "5940"
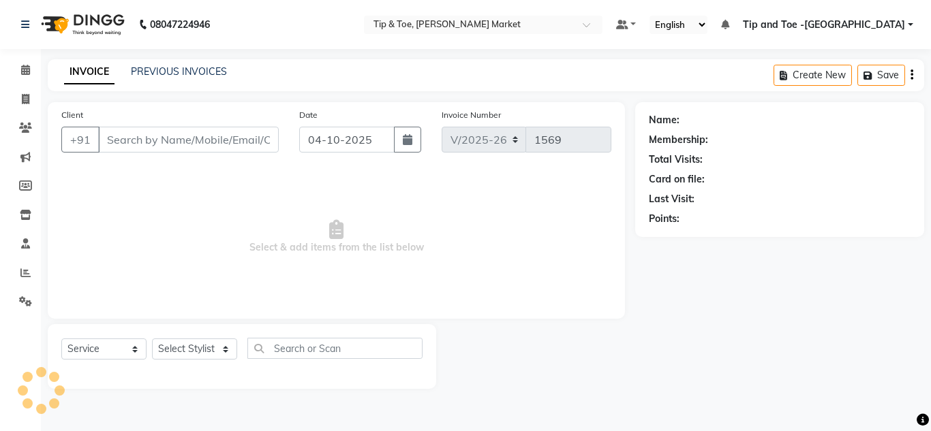
type input "9971102233"
select select "41987"
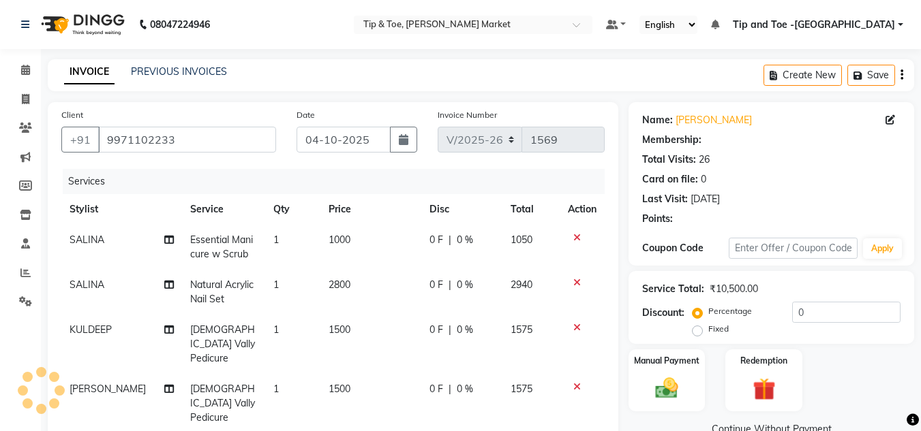
select select "1: Object"
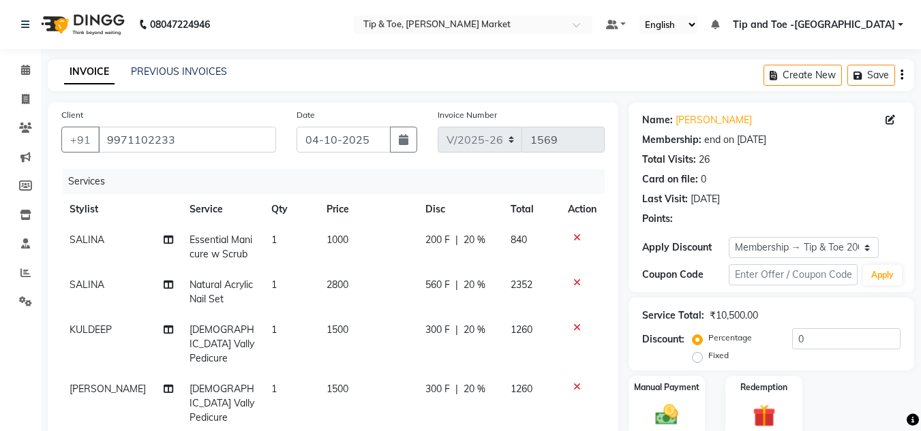
type input "20"
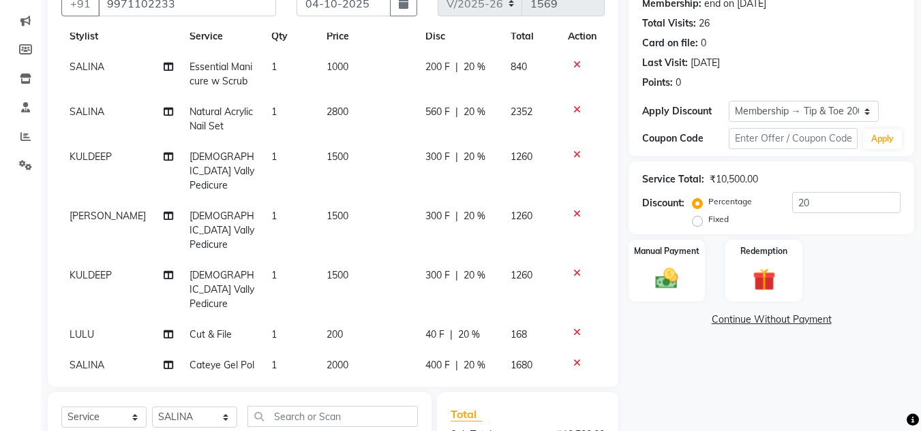
scroll to position [273, 0]
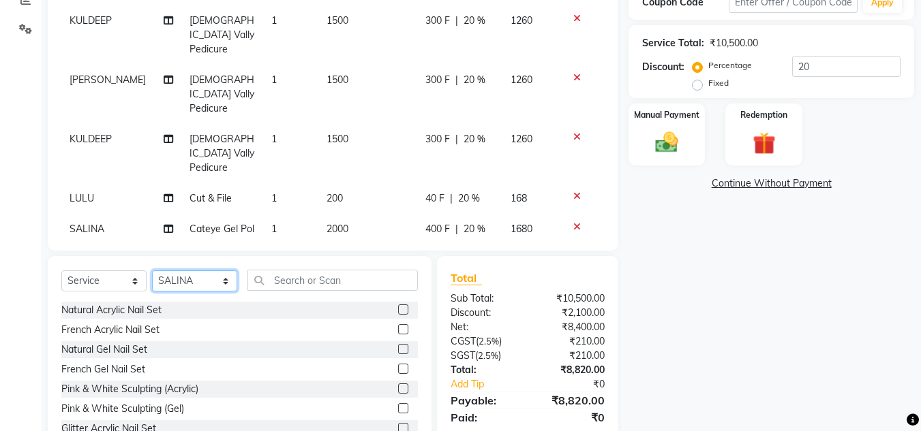
click at [230, 283] on select "Select Stylist Ashish BOWANG Delhi branch login Gopal KULDEEP LULU Pinki SALINA…" at bounding box center [194, 281] width 85 height 21
click at [230, 284] on select "Select Stylist Ashish BOWANG Delhi branch login Gopal KULDEEP LULU Pinki SALINA…" at bounding box center [194, 281] width 85 height 21
select select "41966"
click at [152, 271] on select "Select Stylist Ashish BOWANG Delhi branch login Gopal KULDEEP LULU Pinki SALINA…" at bounding box center [194, 281] width 85 height 21
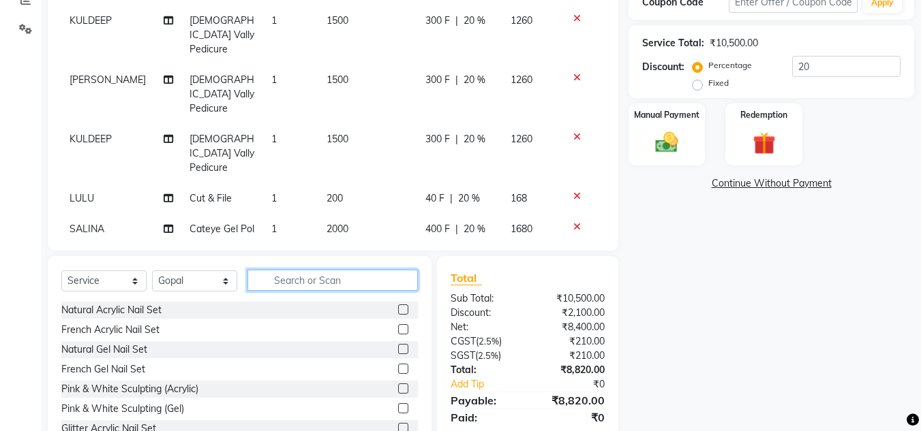
click at [271, 282] on input "text" at bounding box center [332, 280] width 170 height 21
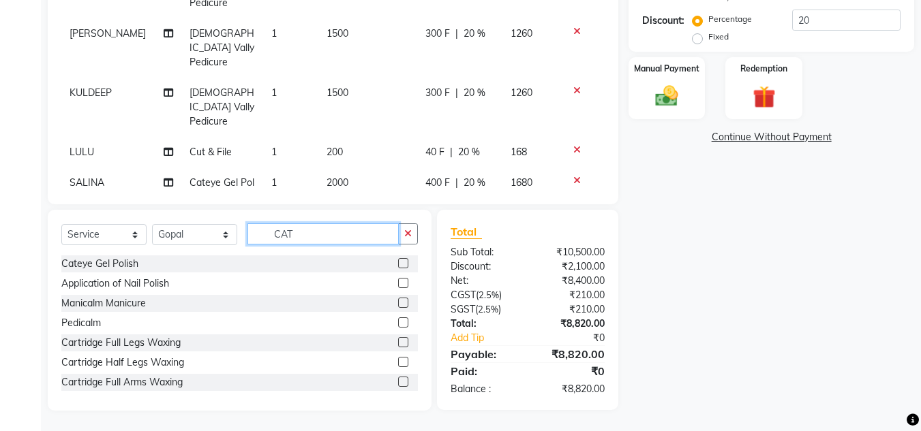
scroll to position [318, 0]
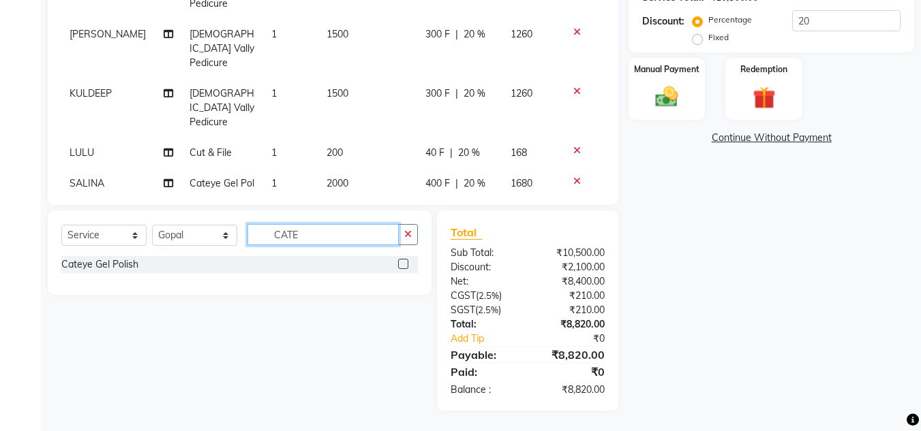
type input "CATE"
click at [405, 264] on label at bounding box center [403, 264] width 10 height 10
click at [405, 264] on input "checkbox" at bounding box center [402, 264] width 9 height 9
click at [122, 263] on div "Cateye Gel Polish" at bounding box center [99, 265] width 77 height 14
checkbox input "false"
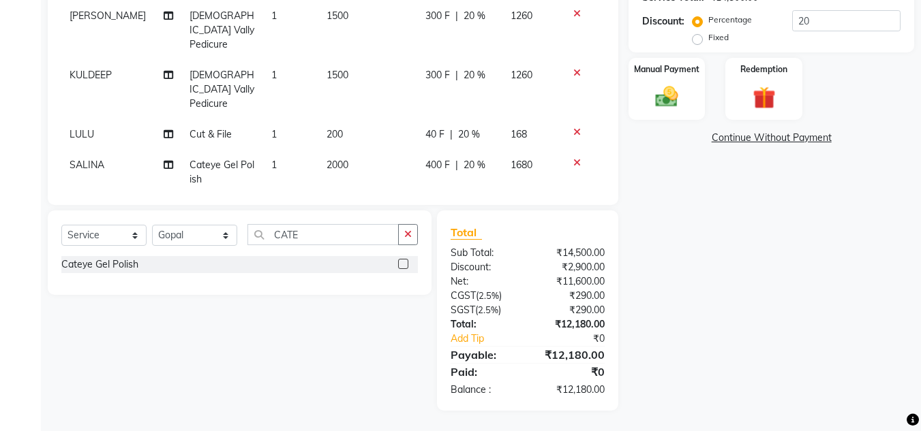
scroll to position [127, 0]
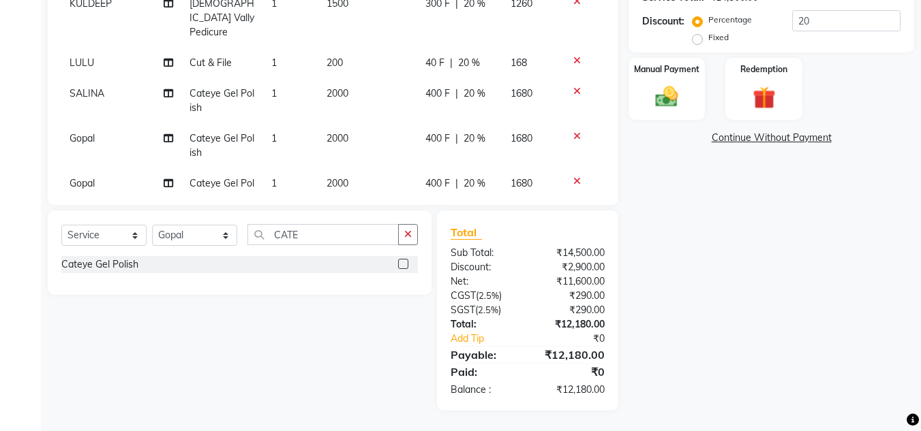
click at [573, 176] on icon at bounding box center [576, 181] width 7 height 10
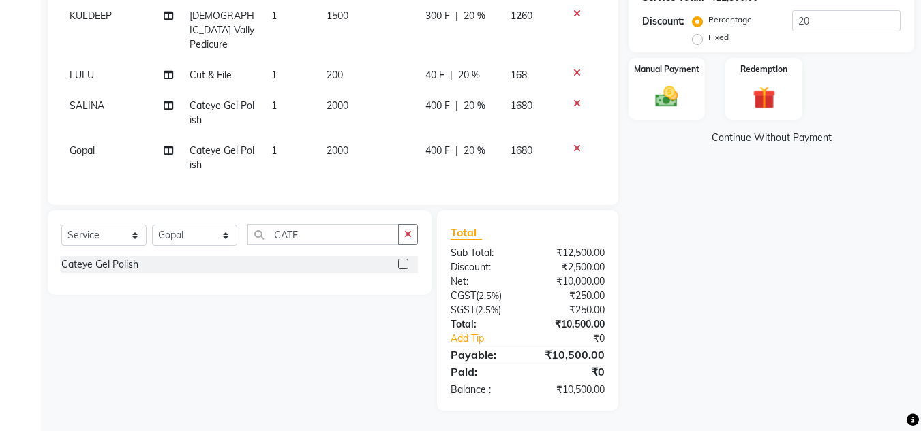
scroll to position [82, 0]
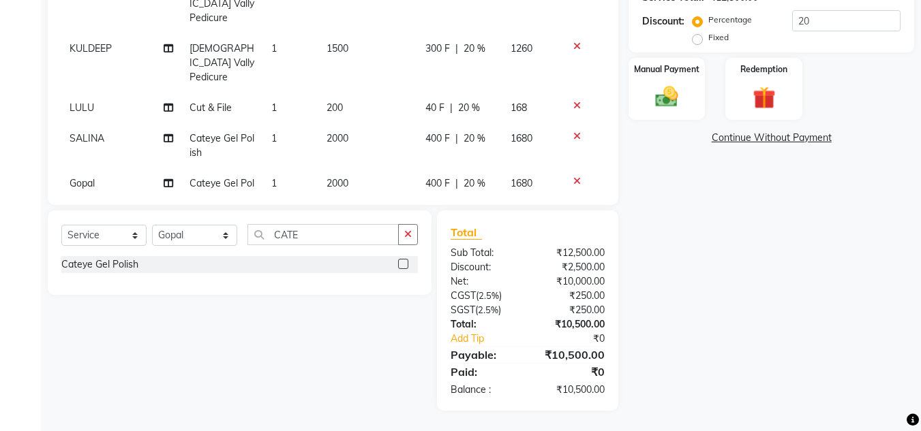
click at [326, 132] on span "2000" at bounding box center [337, 138] width 22 height 12
select select "41987"
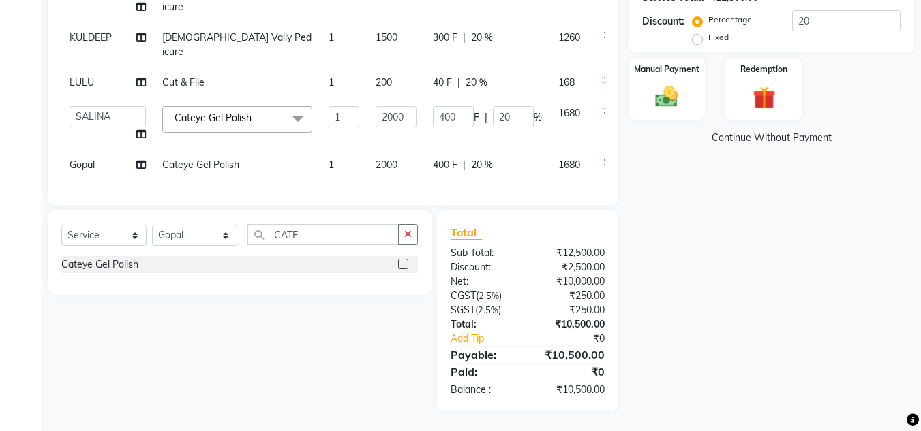
scroll to position [74, 0]
click at [375, 106] on input "2000" at bounding box center [395, 116] width 41 height 21
type input "2500"
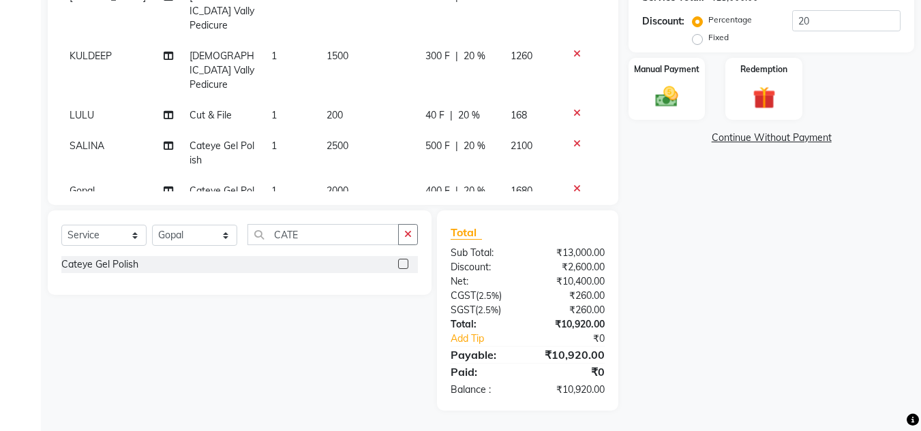
click at [352, 176] on td "2000" at bounding box center [367, 198] width 99 height 45
select select "41966"
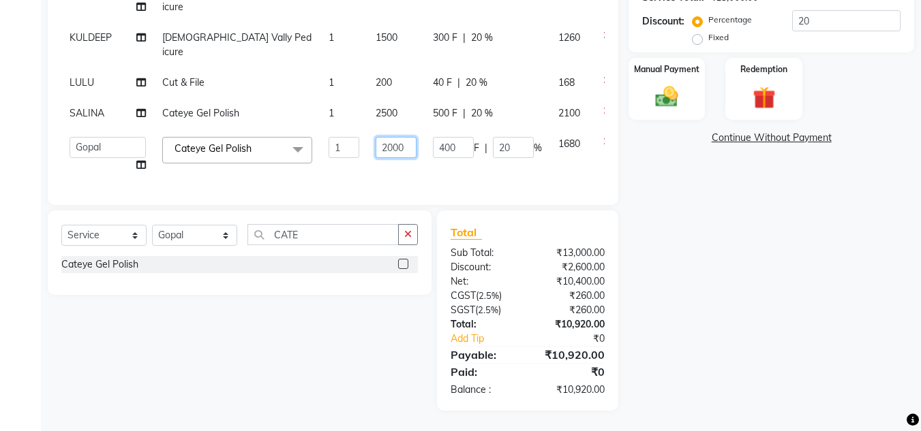
click at [375, 152] on input "2000" at bounding box center [395, 147] width 41 height 21
click at [375, 150] on input "2000" at bounding box center [395, 147] width 41 height 21
type input "2500"
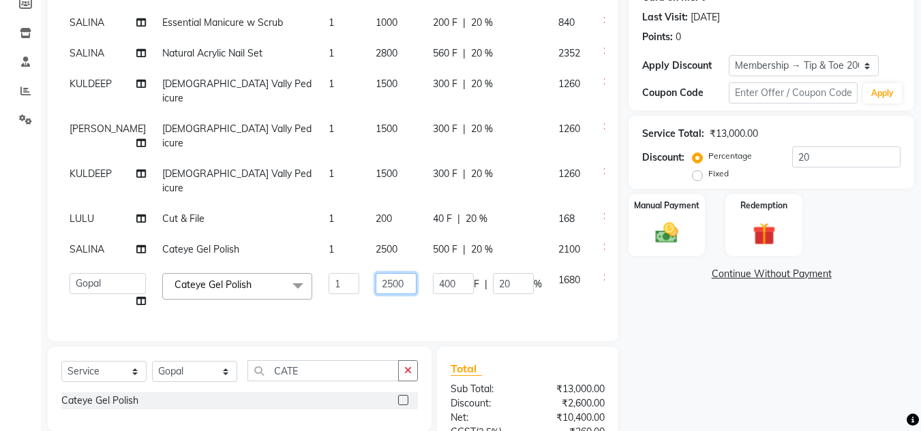
scroll to position [250, 0]
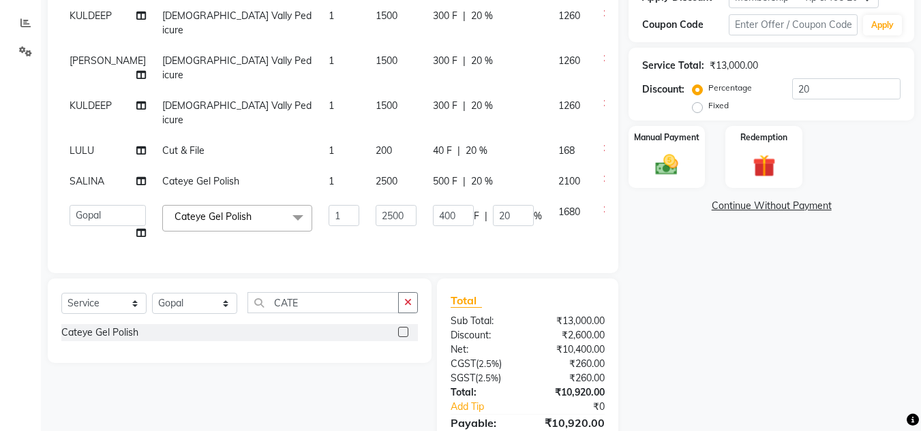
click at [876, 230] on div "Name: Shagun Membership: end on 02-04-2028 Total Visits: 26 Card on file: 0 Las…" at bounding box center [776, 165] width 296 height 627
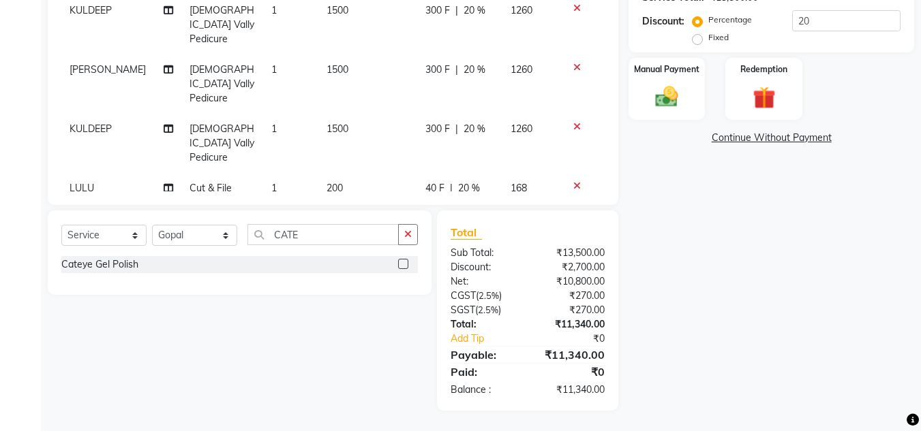
scroll to position [0, 0]
click at [670, 89] on img at bounding box center [666, 96] width 38 height 27
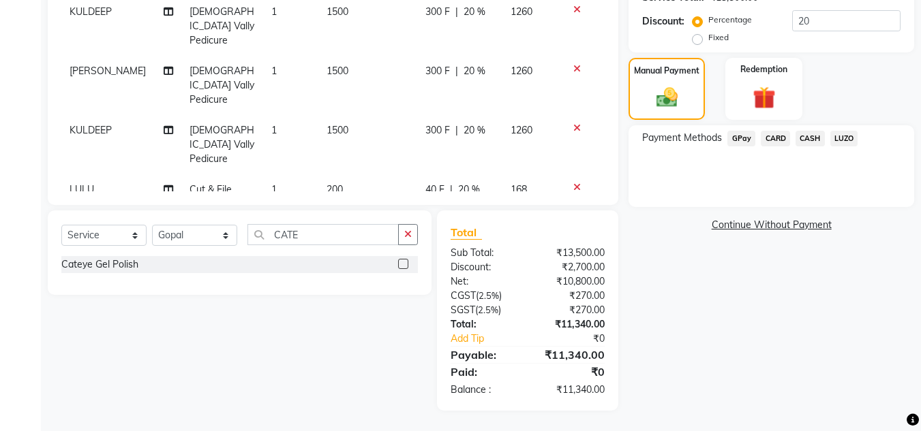
click at [781, 136] on span "CARD" at bounding box center [774, 139] width 29 height 16
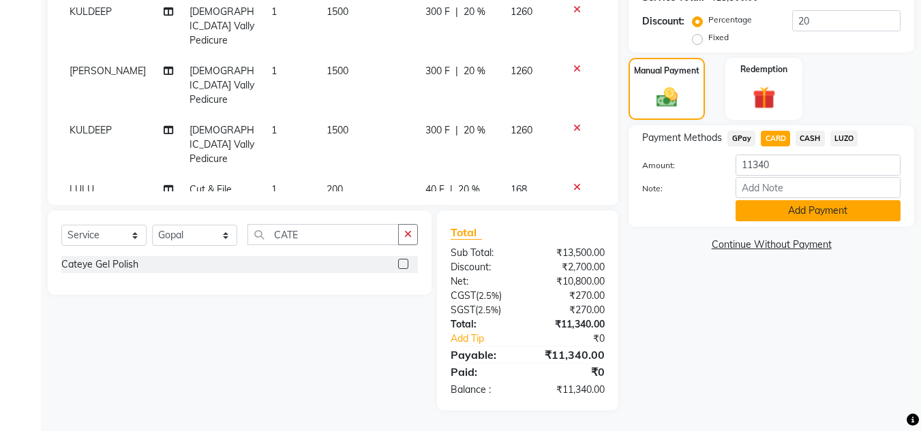
click at [801, 210] on button "Add Payment" at bounding box center [817, 210] width 165 height 21
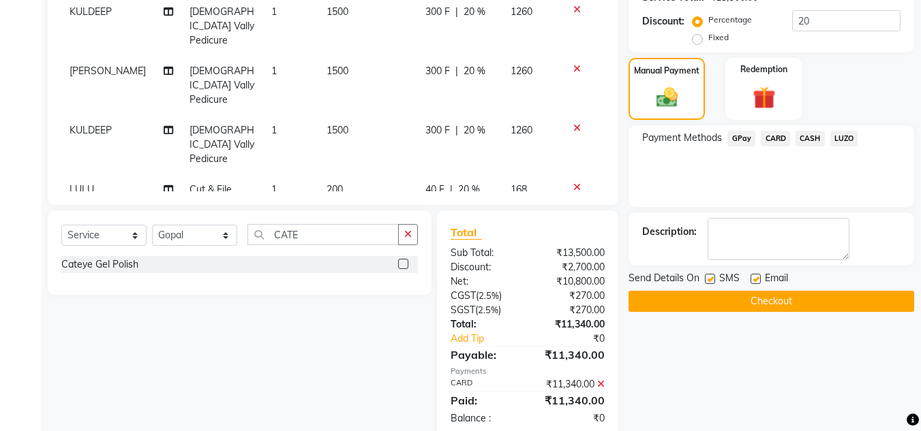
click at [784, 295] on button "Checkout" at bounding box center [770, 301] width 285 height 21
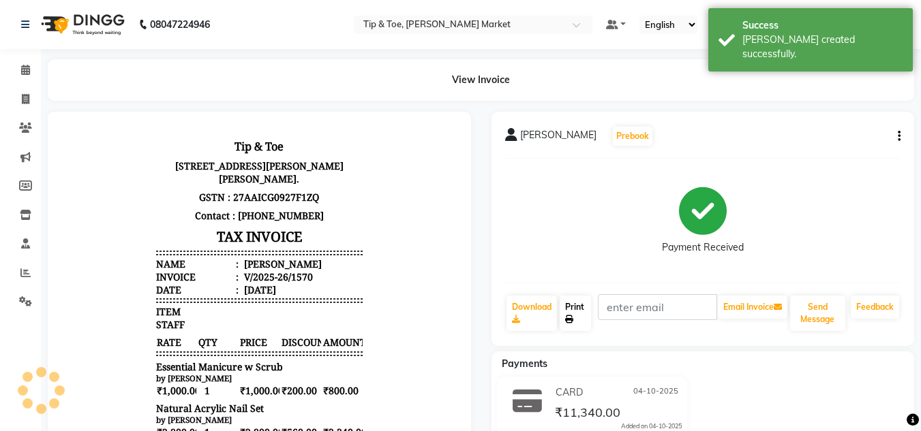
click at [570, 310] on link "Print" at bounding box center [574, 313] width 31 height 35
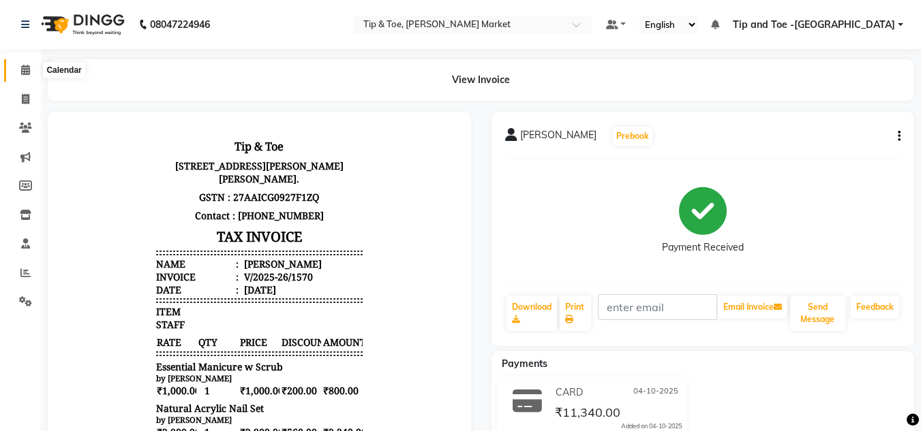
drag, startPoint x: 25, startPoint y: 67, endPoint x: 153, endPoint y: 5, distance: 141.7
click at [26, 67] on icon at bounding box center [25, 70] width 9 height 10
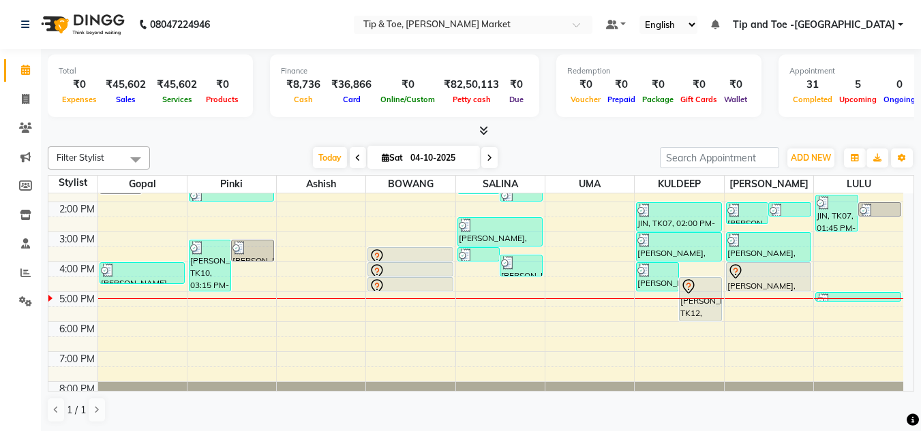
scroll to position [191, 0]
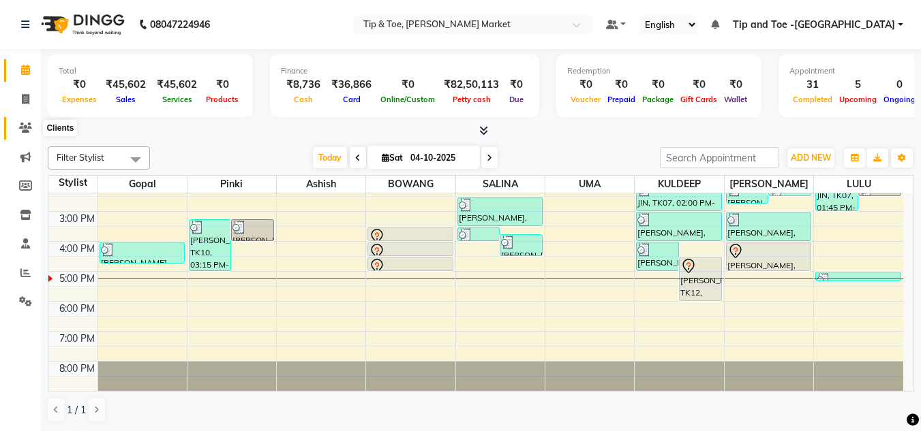
drag, startPoint x: 27, startPoint y: 127, endPoint x: 52, endPoint y: 135, distance: 27.2
click at [27, 127] on icon at bounding box center [25, 128] width 13 height 10
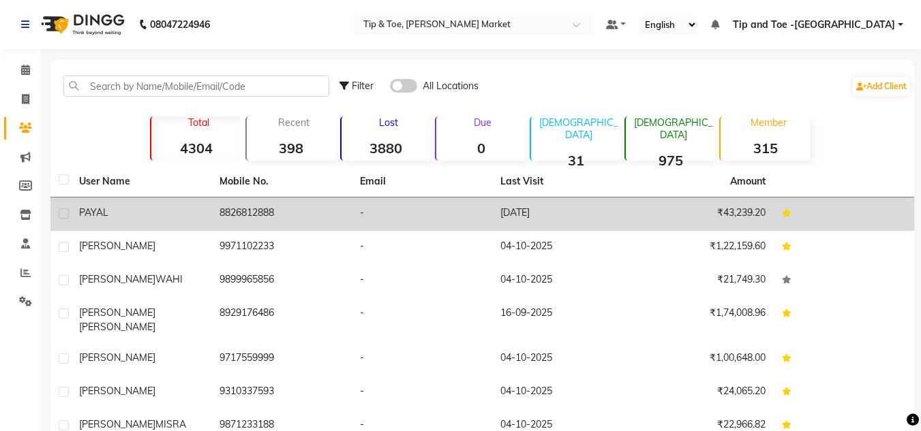
click at [214, 222] on td "8826812888" at bounding box center [281, 214] width 140 height 33
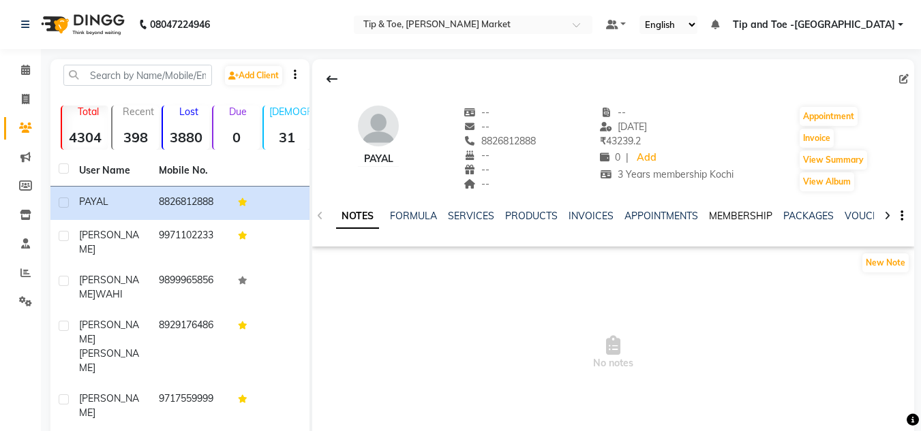
click at [730, 220] on link "MEMBERSHIP" at bounding box center [740, 216] width 63 height 12
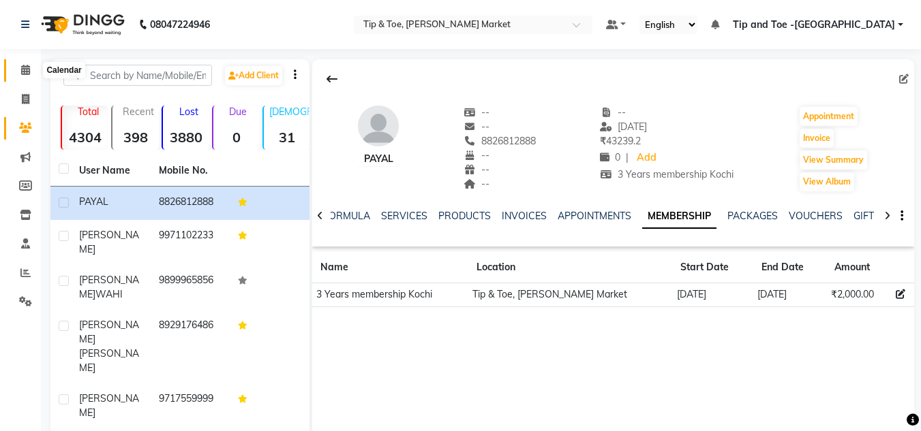
click at [25, 63] on span at bounding box center [26, 71] width 24 height 16
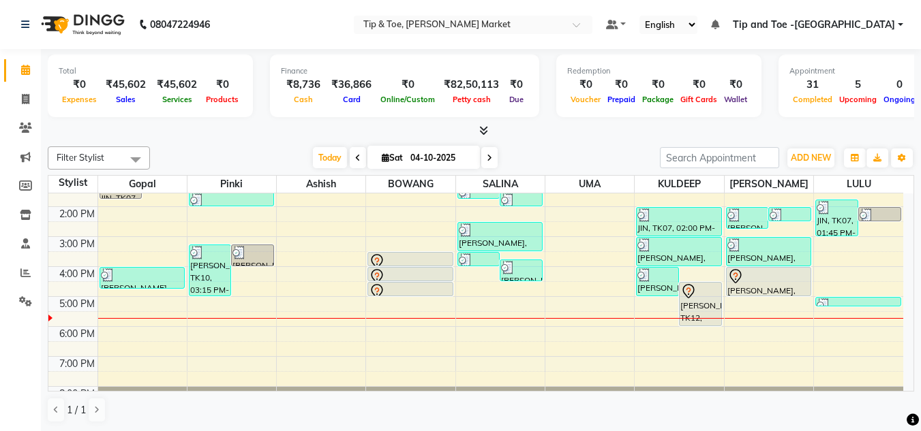
scroll to position [191, 0]
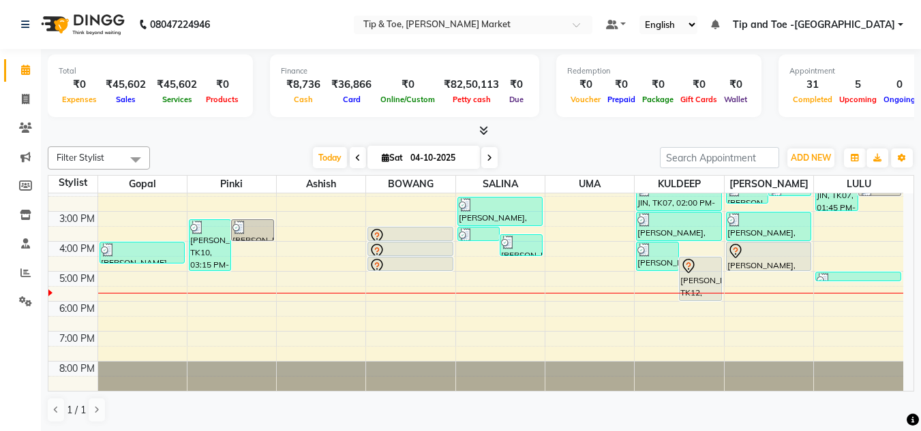
click at [482, 265] on div "8:00 AM 9:00 AM 10:00 AM 11:00 AM 12:00 PM 1:00 PM 2:00 PM 3:00 PM 4:00 PM 5:00…" at bounding box center [475, 196] width 854 height 389
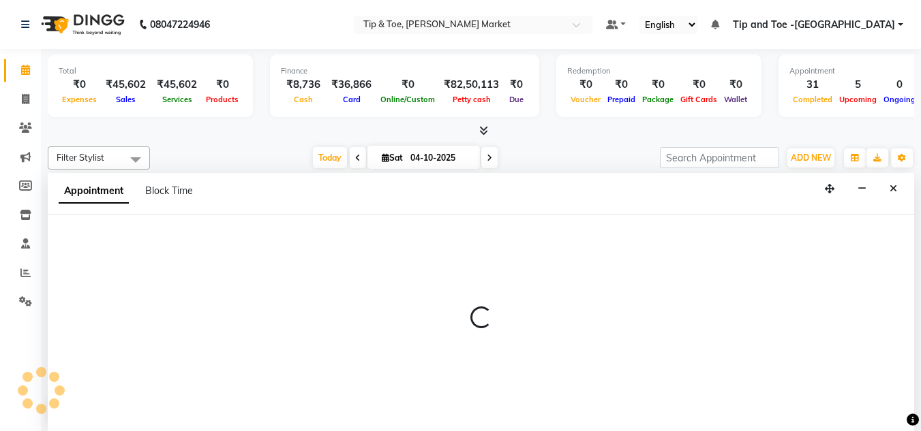
scroll to position [1, 0]
select select "41987"
select select "990"
select select "tentative"
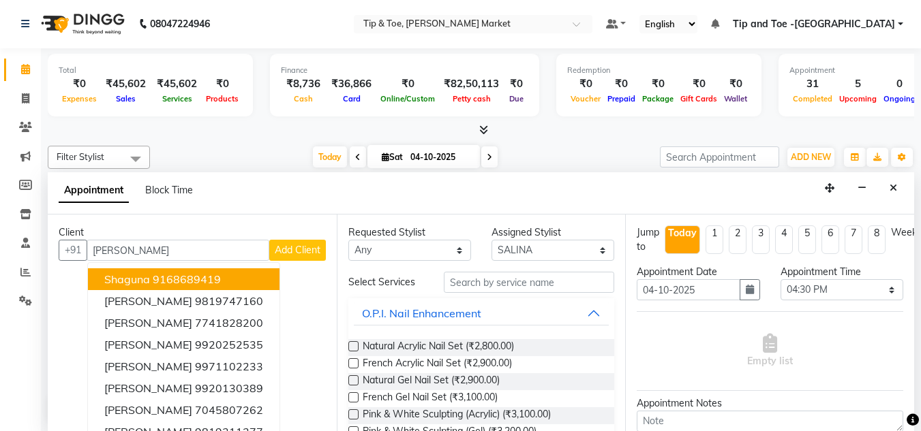
click at [142, 247] on input "[PERSON_NAME]" at bounding box center [178, 250] width 183 height 21
type input "S"
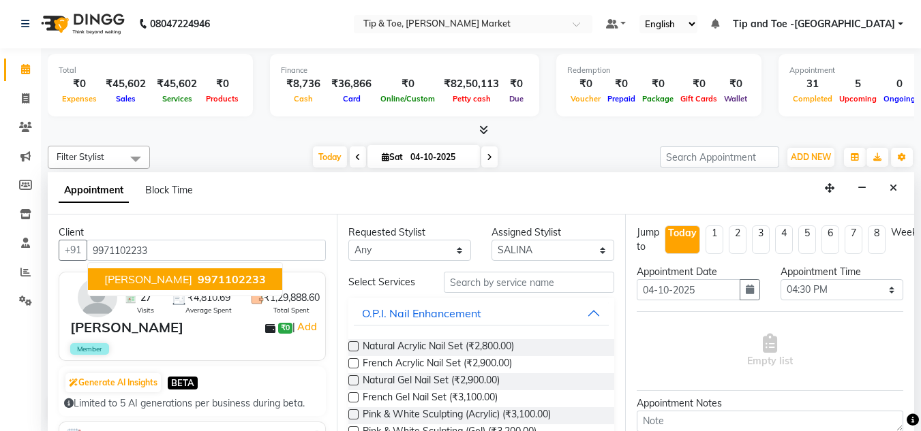
click at [142, 277] on span "[PERSON_NAME]" at bounding box center [148, 280] width 88 height 14
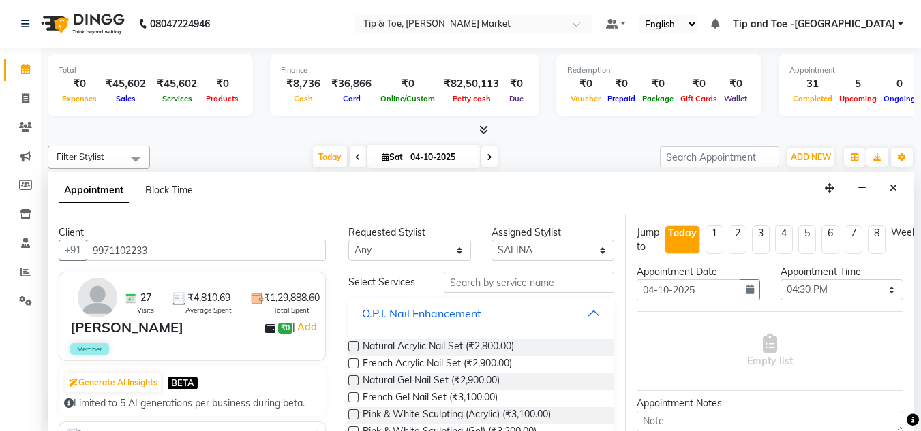
type input "9971102233"
click at [469, 282] on input "text" at bounding box center [529, 282] width 170 height 21
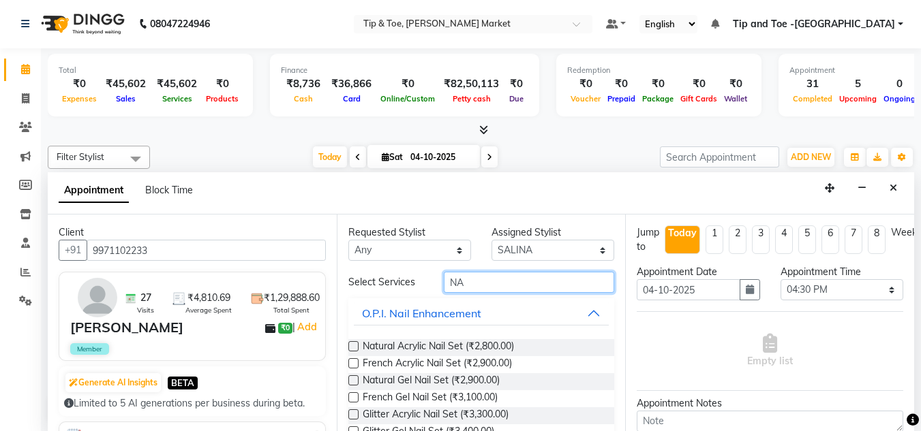
type input "N"
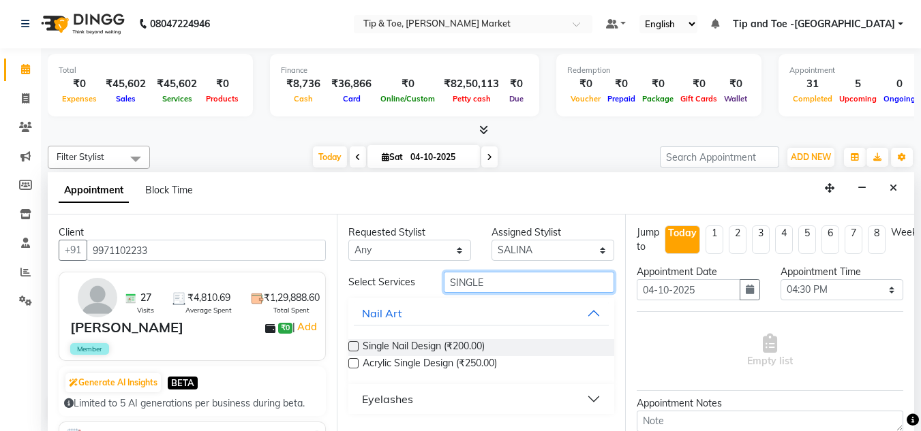
type input "SINGLE"
click at [356, 346] on label at bounding box center [353, 346] width 10 height 10
click at [356, 346] on input "checkbox" at bounding box center [352, 347] width 9 height 9
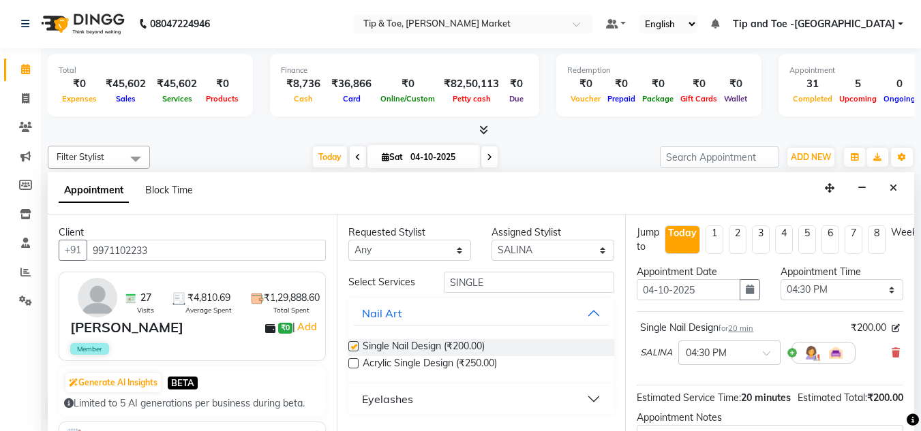
checkbox input "false"
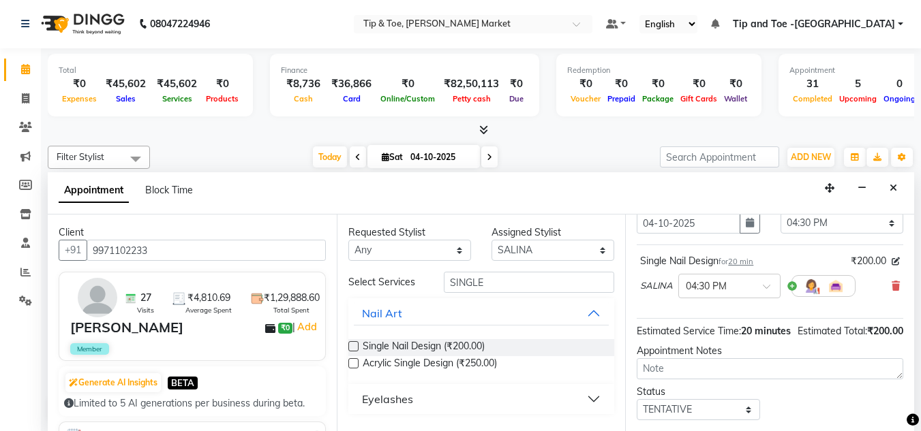
scroll to position [166, 0]
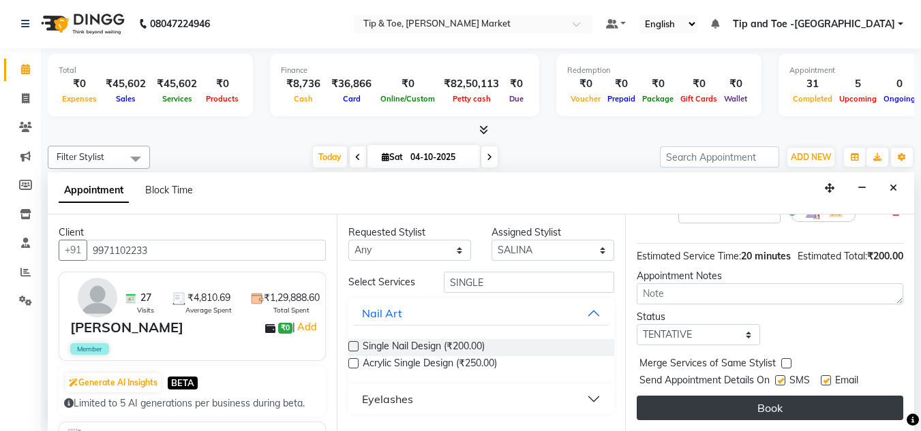
click at [767, 396] on button "Book" at bounding box center [769, 408] width 266 height 25
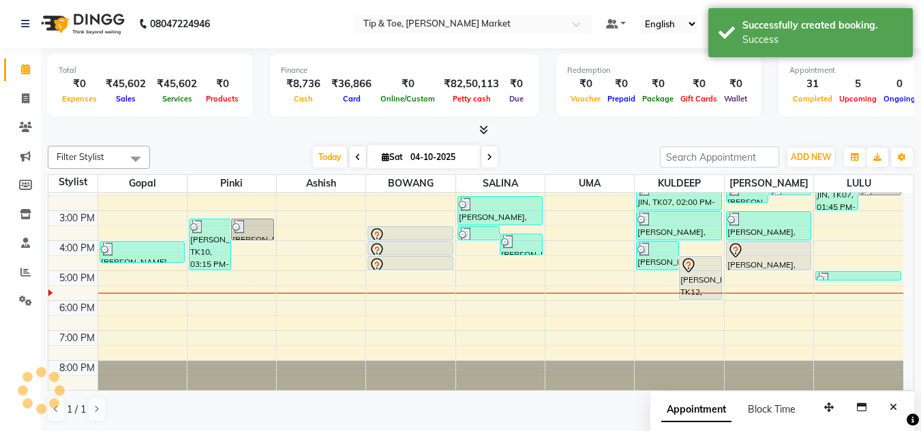
scroll to position [0, 0]
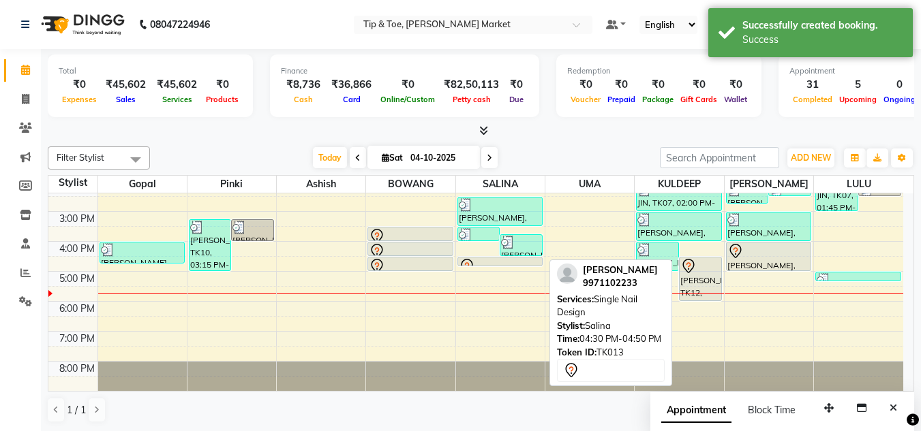
click at [495, 266] on div at bounding box center [500, 265] width 84 height 5
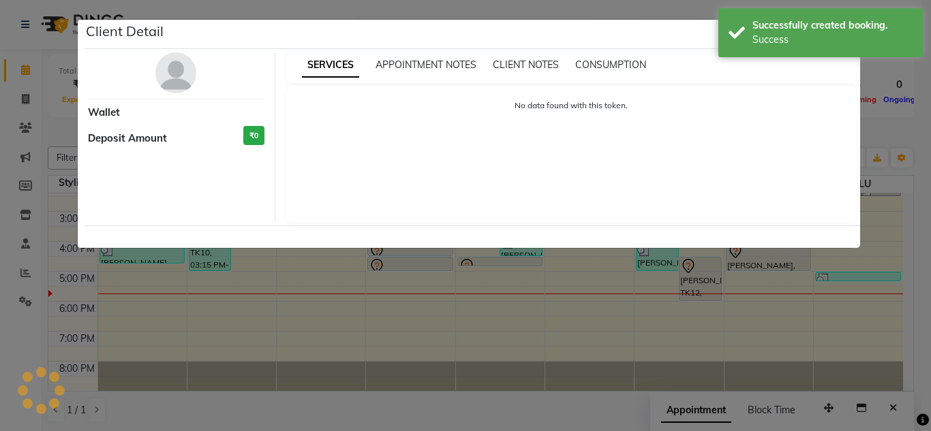
select select "7"
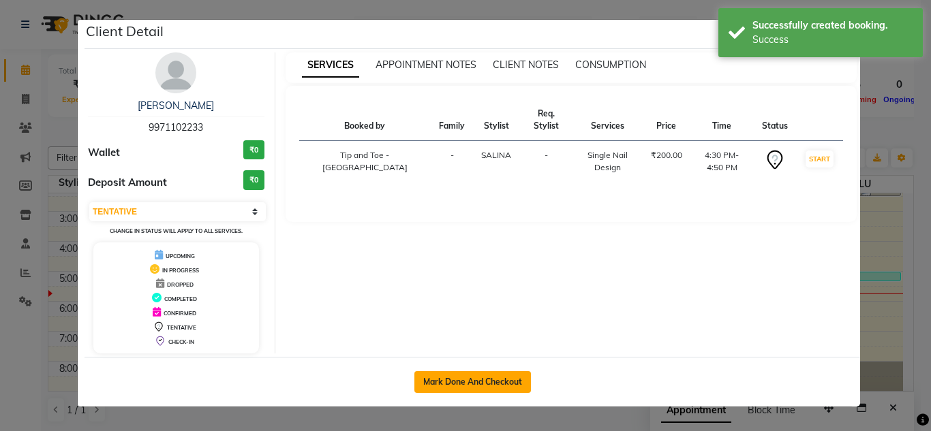
click at [462, 387] on button "Mark Done And Checkout" at bounding box center [472, 382] width 117 height 22
select select "service"
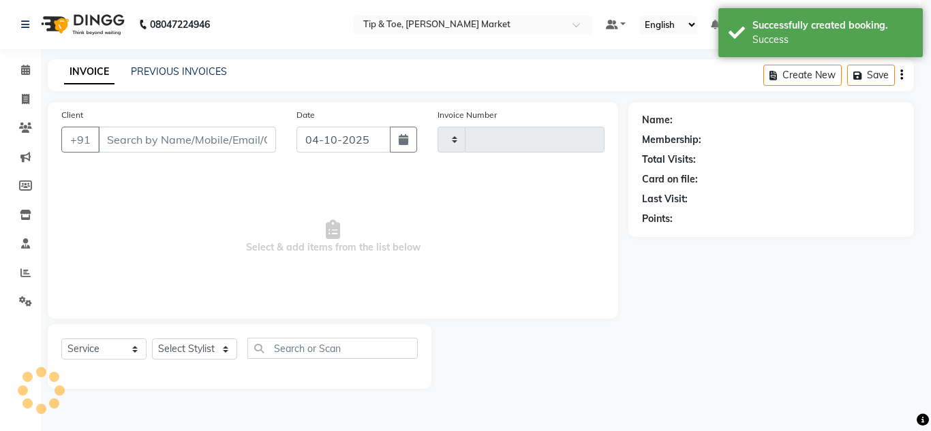
type input "1571"
select select "5940"
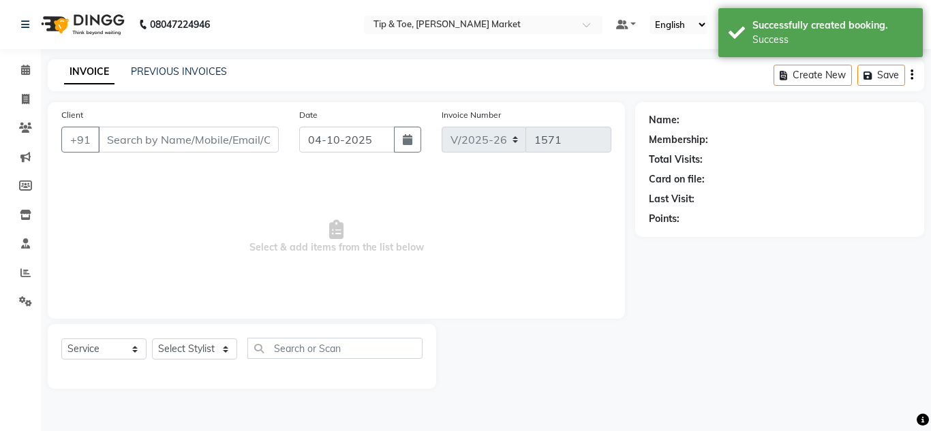
type input "9971102233"
select select "41987"
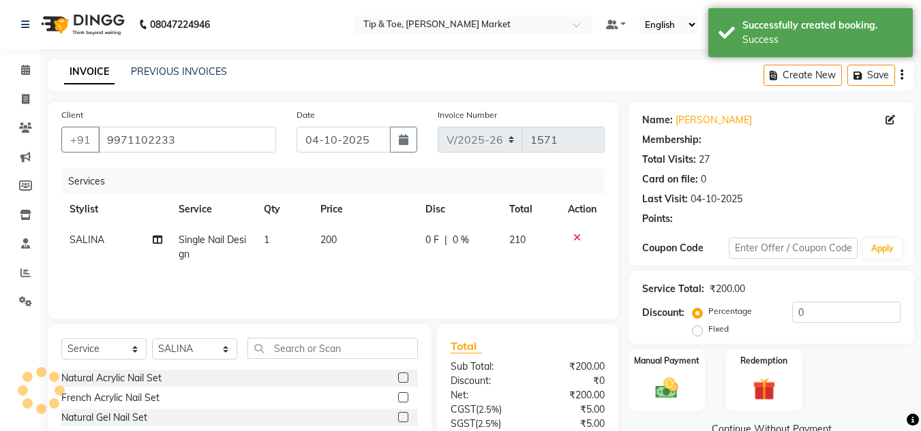
select select "1: Object"
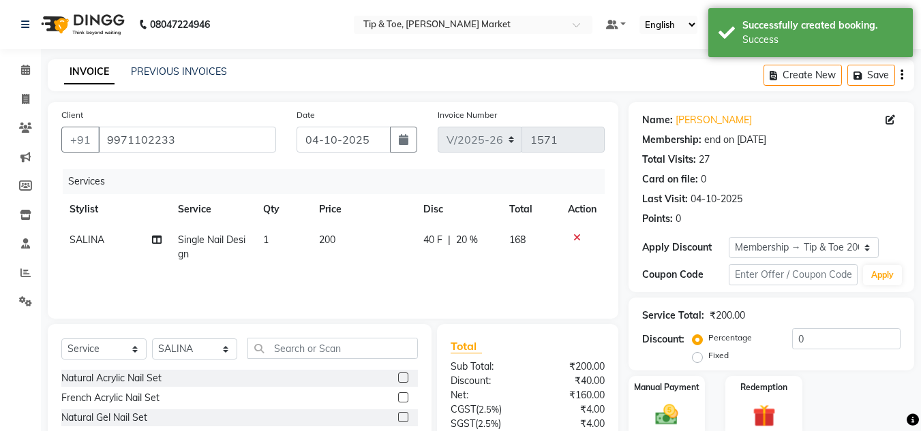
type input "20"
click at [268, 237] on span "1" at bounding box center [265, 240] width 5 height 12
select select "41987"
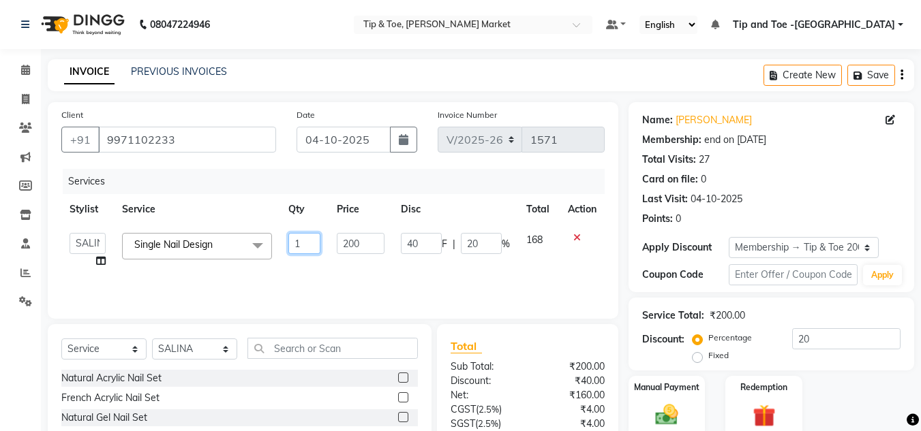
click at [299, 241] on input "1" at bounding box center [304, 243] width 33 height 21
type input "2"
click at [885, 380] on div "Manual Payment Redemption" at bounding box center [771, 407] width 306 height 62
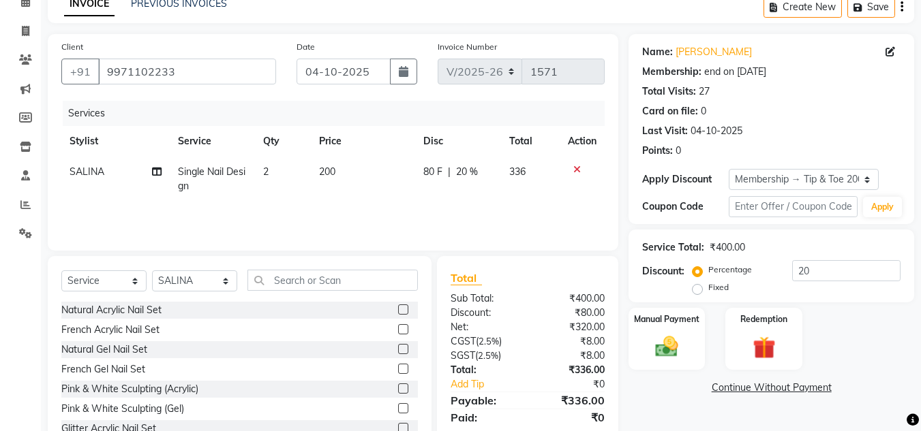
scroll to position [114, 0]
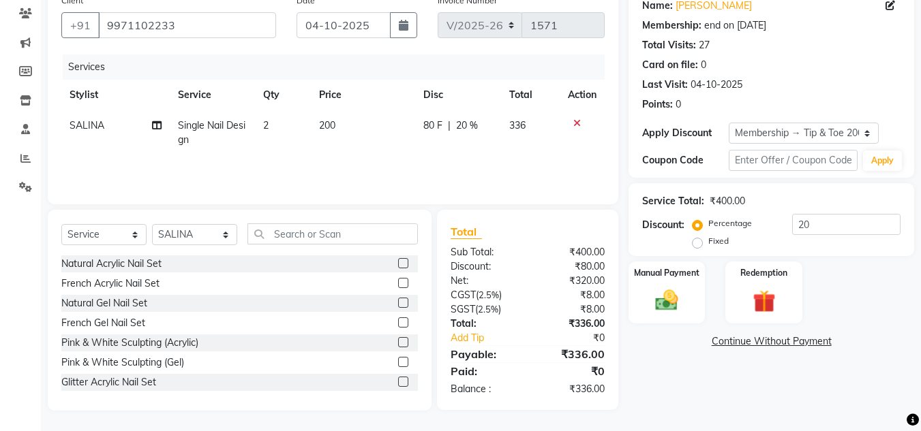
click at [872, 243] on div "Percentage Fixed 20" at bounding box center [797, 232] width 205 height 37
click at [668, 303] on img at bounding box center [666, 300] width 38 height 27
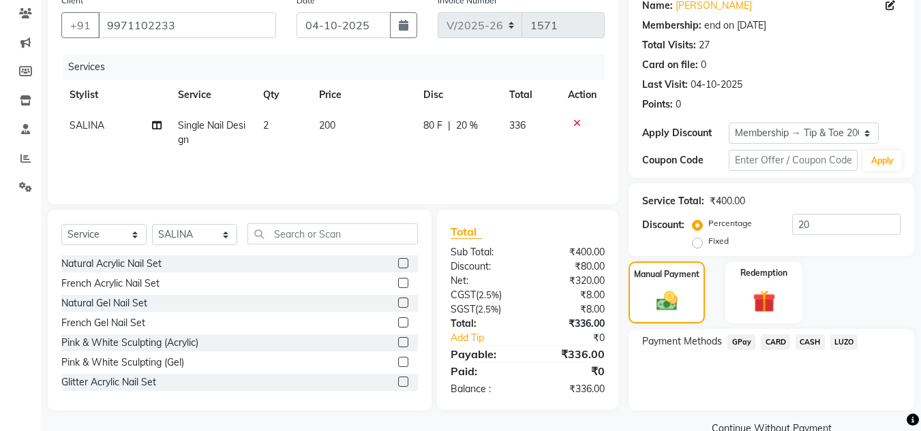
click at [818, 345] on span "CASH" at bounding box center [809, 343] width 29 height 16
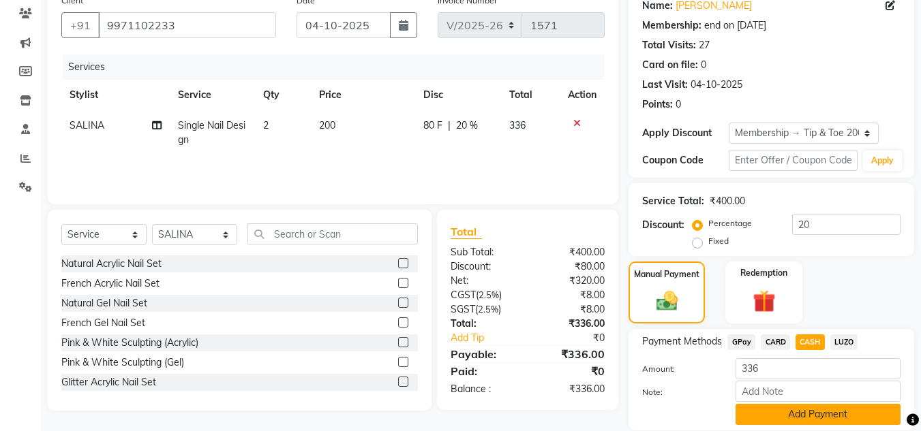
click at [814, 410] on button "Add Payment" at bounding box center [817, 414] width 165 height 21
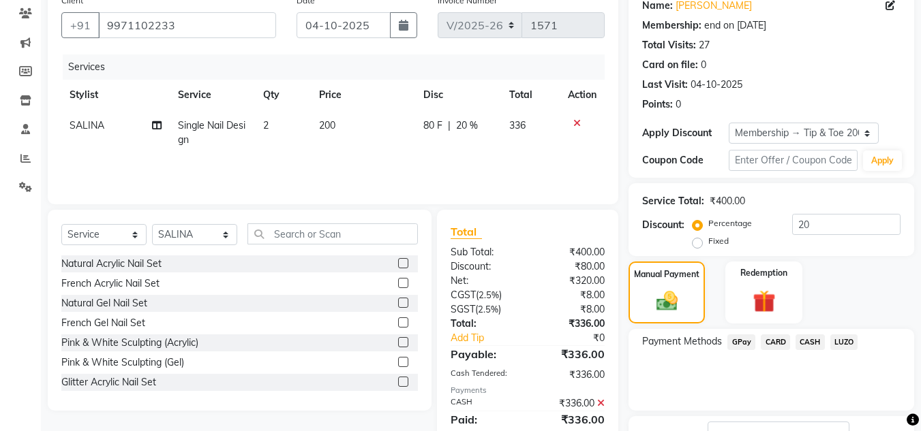
scroll to position [219, 0]
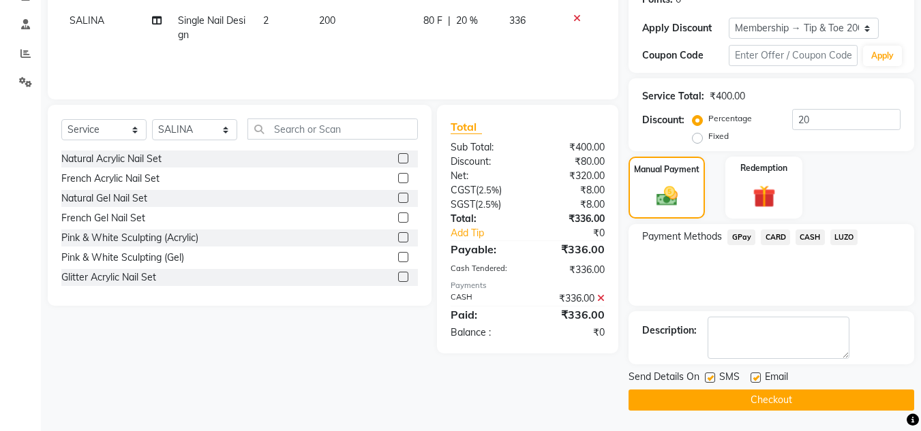
click at [796, 398] on button "Checkout" at bounding box center [770, 400] width 285 height 21
click at [796, 398] on div "Checkout" at bounding box center [770, 400] width 285 height 21
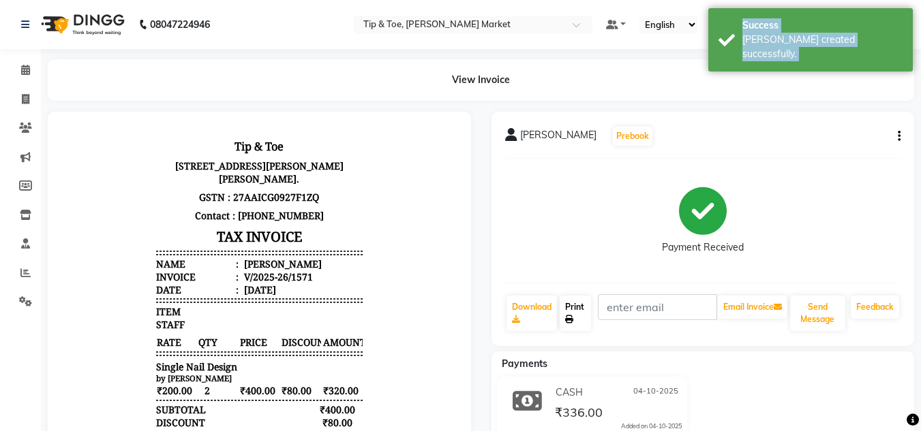
click at [572, 312] on link "Print" at bounding box center [574, 313] width 31 height 35
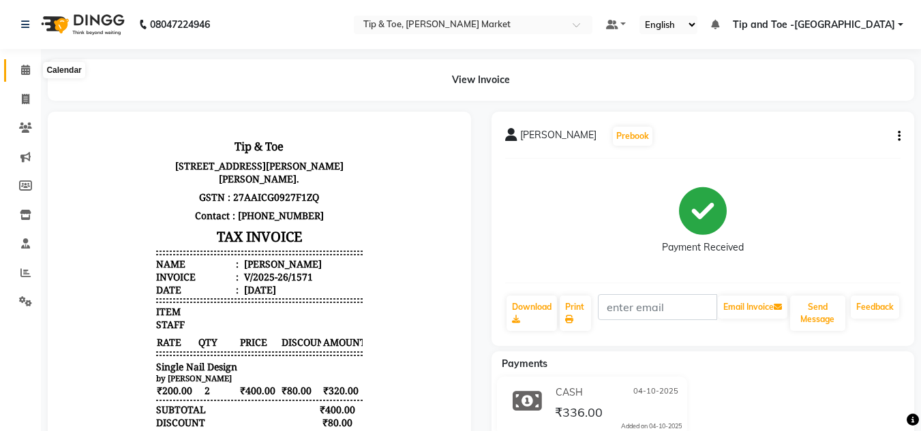
click at [24, 67] on icon at bounding box center [25, 70] width 9 height 10
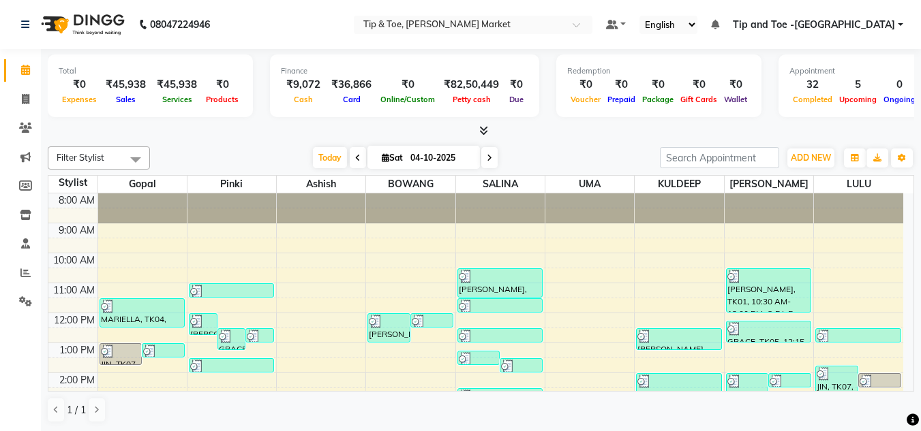
click at [39, 123] on li "Clients" at bounding box center [20, 128] width 41 height 29
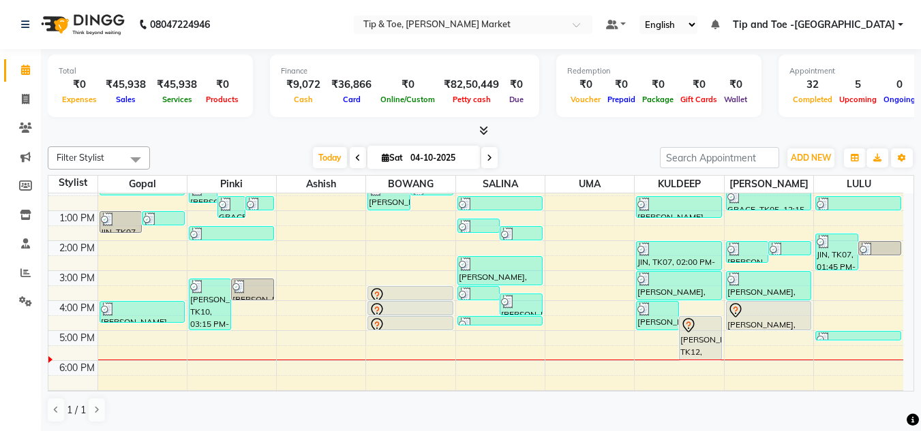
scroll to position [136, 0]
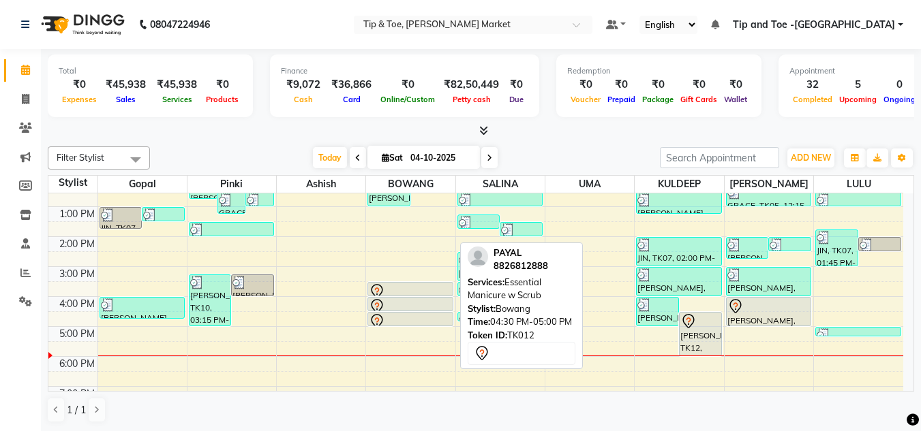
click at [414, 324] on div at bounding box center [410, 325] width 84 height 5
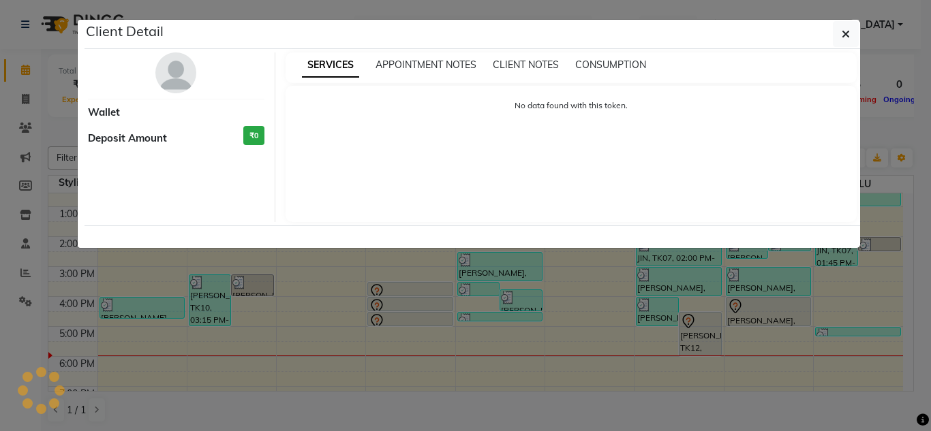
select select "7"
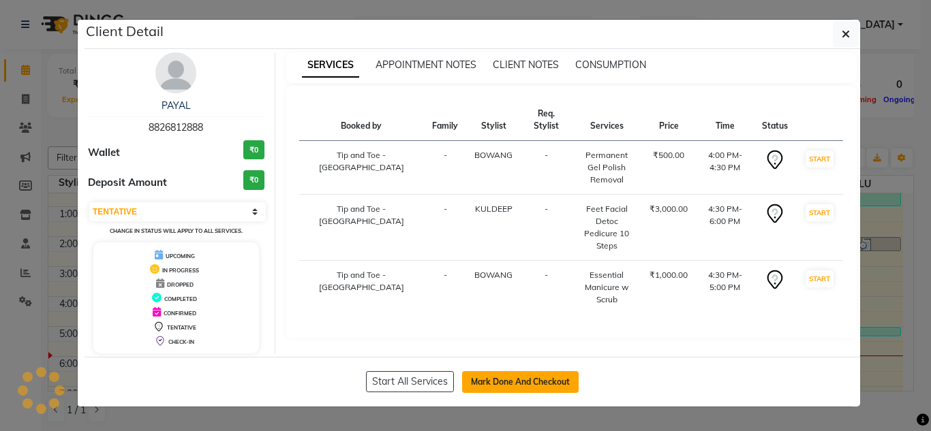
click at [516, 377] on button "Mark Done And Checkout" at bounding box center [520, 382] width 117 height 22
select select "service"
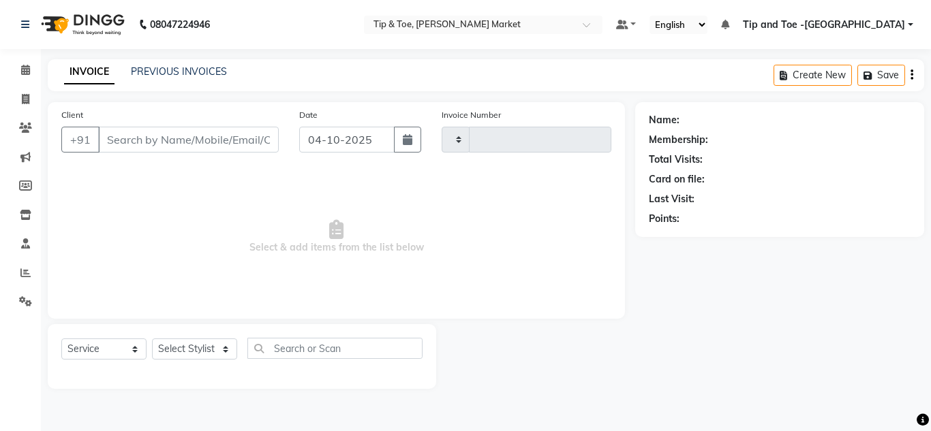
type input "1572"
select select "5940"
type input "8826812888"
select select "75418"
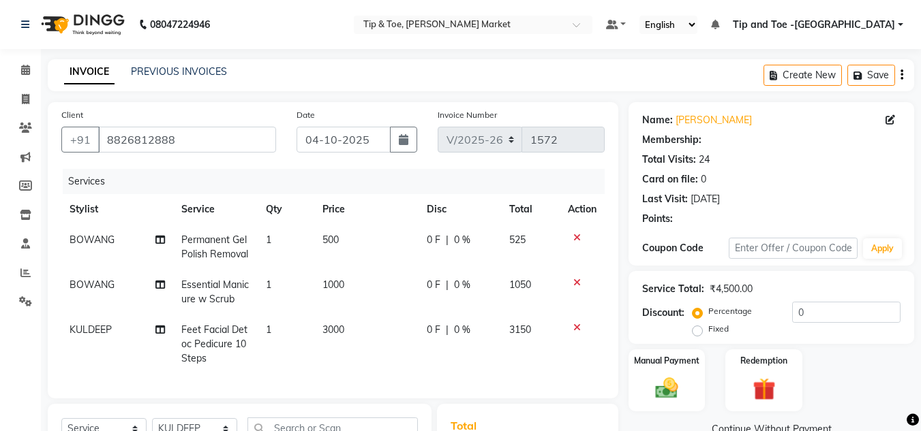
select select "1: Object"
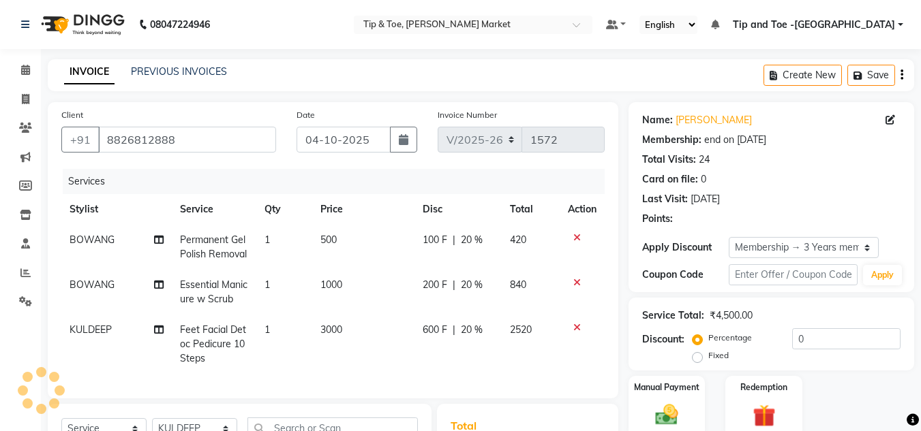
type input "20"
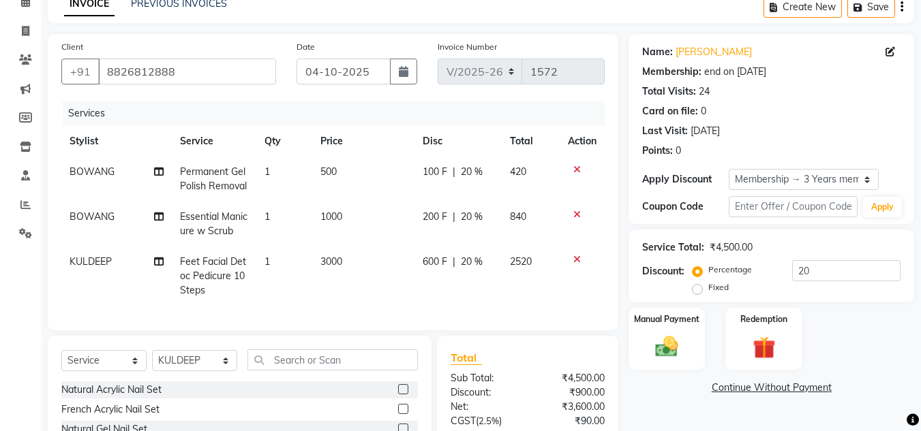
scroll to position [204, 0]
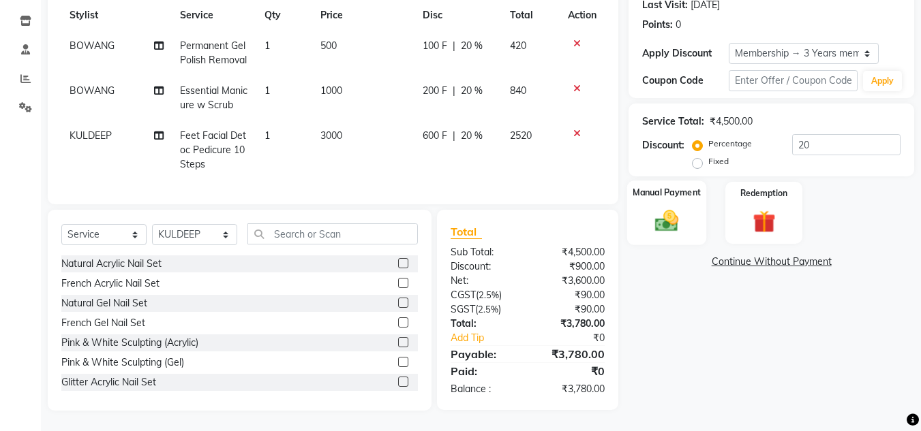
click at [657, 207] on img at bounding box center [666, 220] width 38 height 27
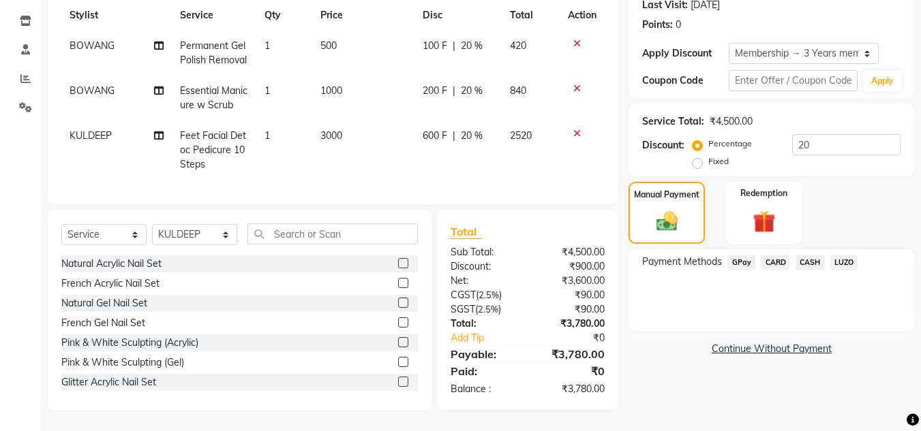
click at [816, 255] on span "CASH" at bounding box center [809, 263] width 29 height 16
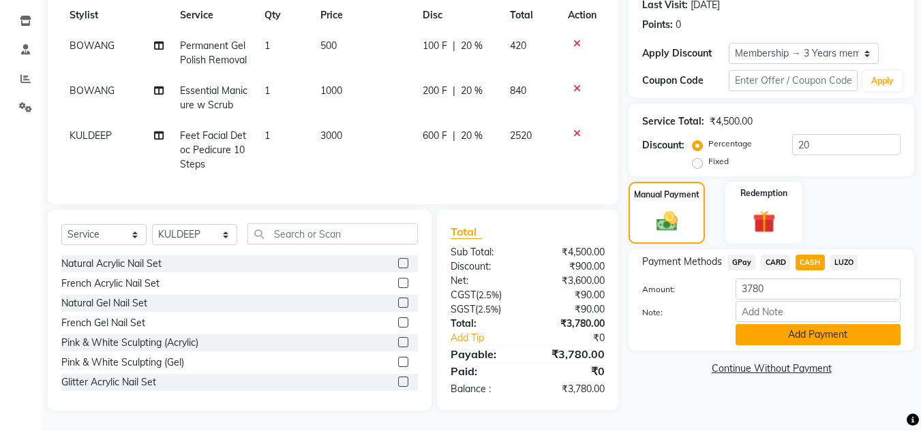
click at [826, 332] on button "Add Payment" at bounding box center [817, 334] width 165 height 21
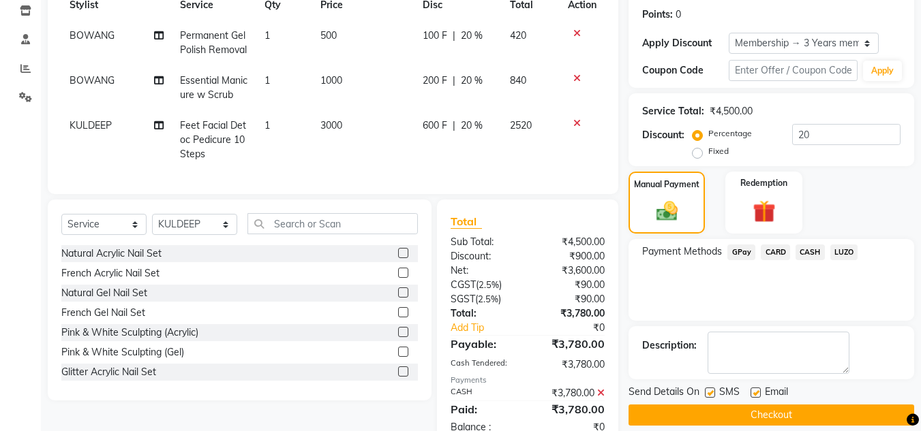
scroll to position [252, 0]
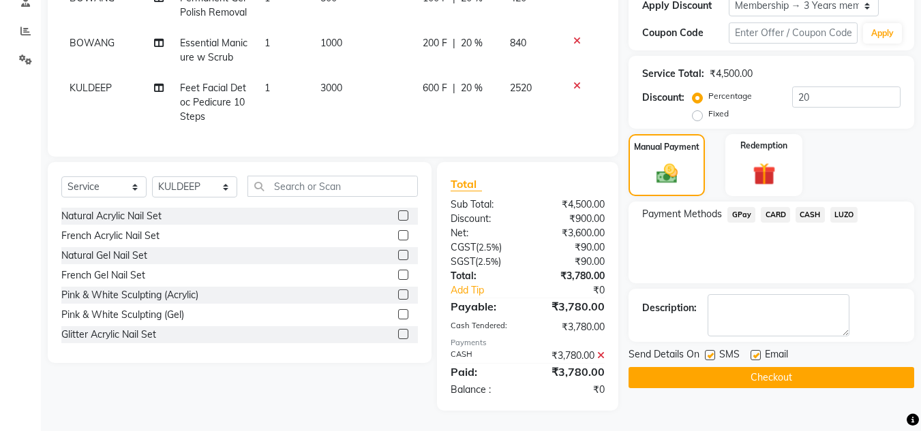
click at [771, 367] on button "Checkout" at bounding box center [770, 377] width 285 height 21
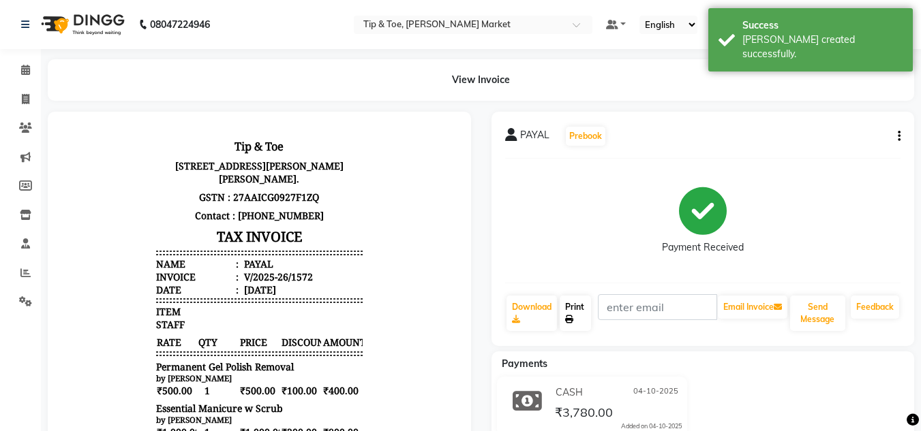
click at [574, 314] on link "Print" at bounding box center [574, 313] width 31 height 35
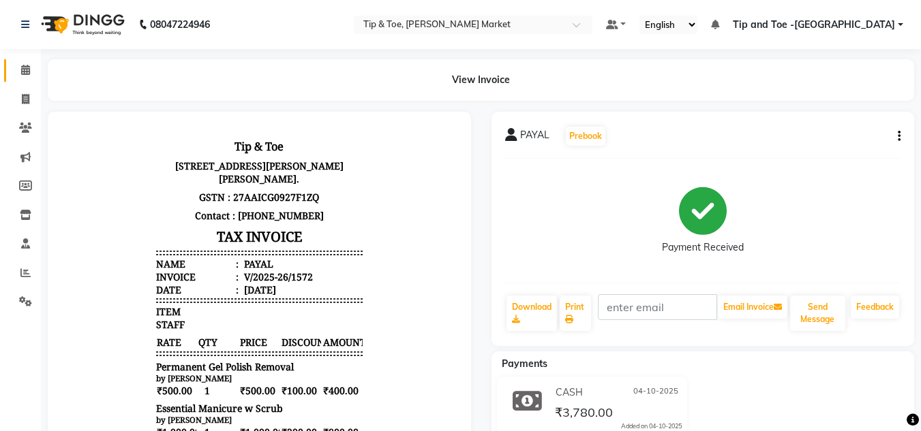
drag, startPoint x: 22, startPoint y: 62, endPoint x: 34, endPoint y: 78, distance: 19.9
click at [22, 61] on link "Calendar" at bounding box center [20, 70] width 33 height 22
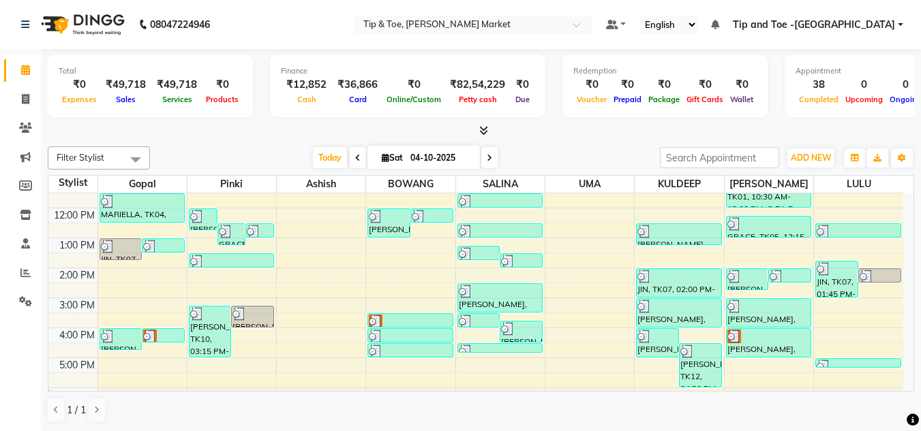
scroll to position [136, 0]
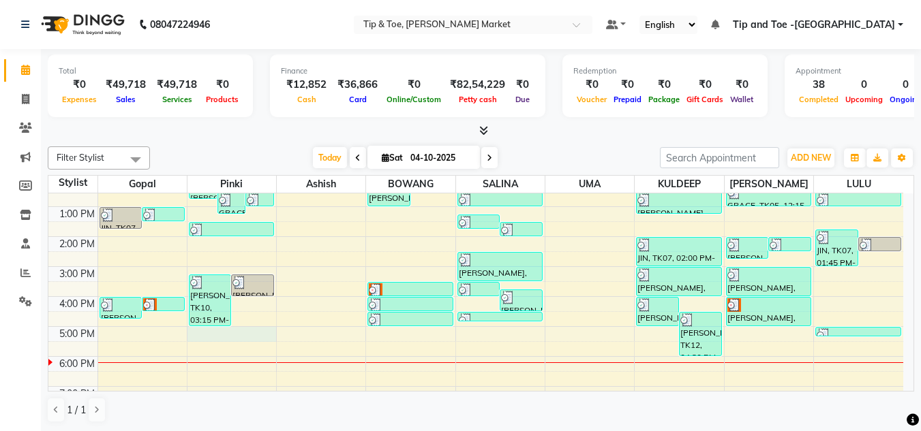
click at [219, 339] on div "8:00 AM 9:00 AM 10:00 AM 11:00 AM 12:00 PM 1:00 PM 2:00 PM 3:00 PM 4:00 PM 5:00…" at bounding box center [475, 251] width 854 height 389
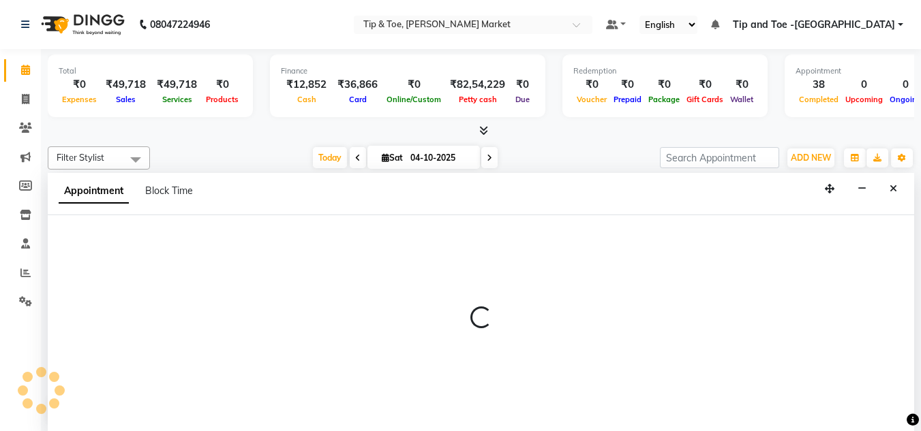
scroll to position [1, 0]
select select "41968"
select select "1020"
select select "tentative"
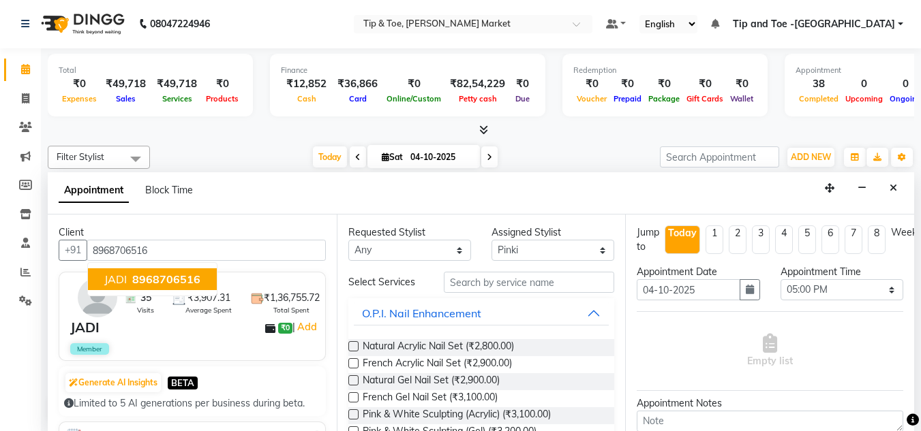
click at [144, 275] on span "8968706516" at bounding box center [166, 280] width 68 height 14
type input "8968706516"
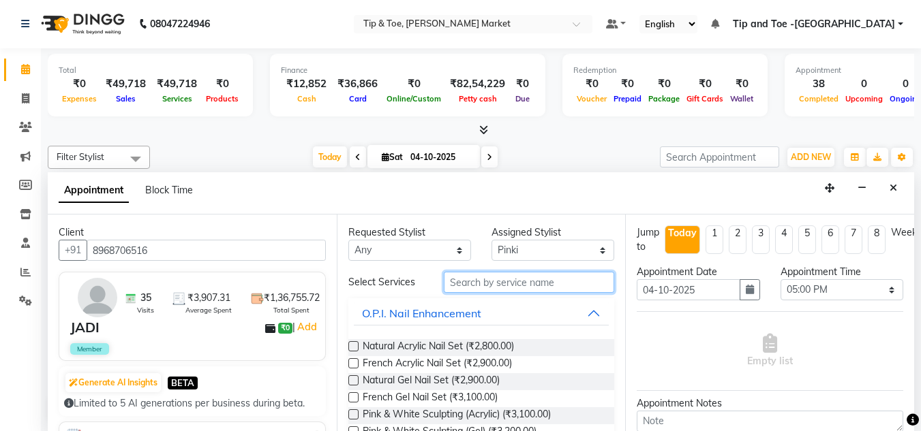
click at [481, 279] on input "text" at bounding box center [529, 282] width 170 height 21
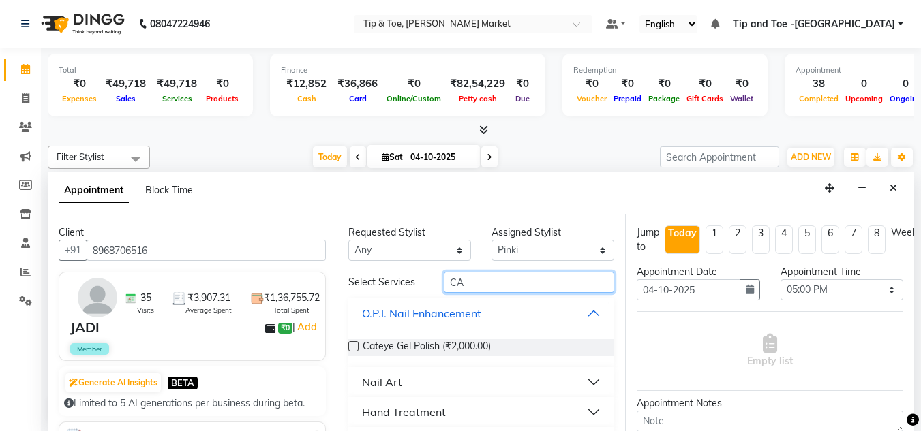
type input "C"
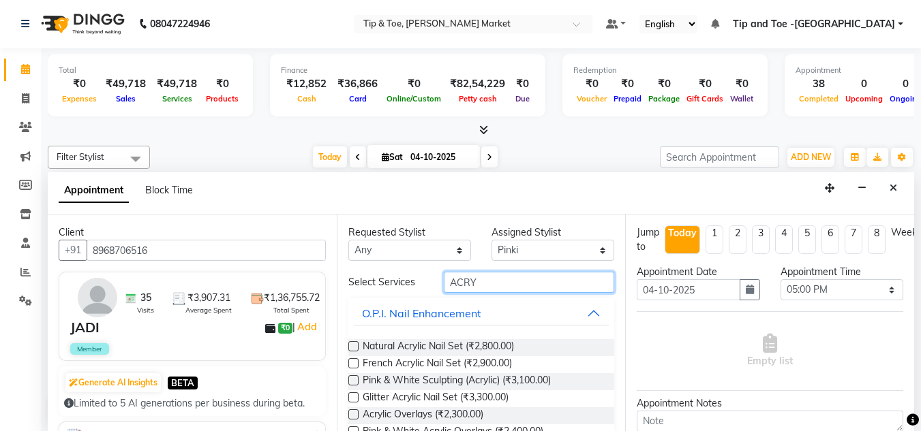
type input "ACRY"
click at [354, 345] on label at bounding box center [353, 346] width 10 height 10
click at [354, 345] on input "checkbox" at bounding box center [352, 347] width 9 height 9
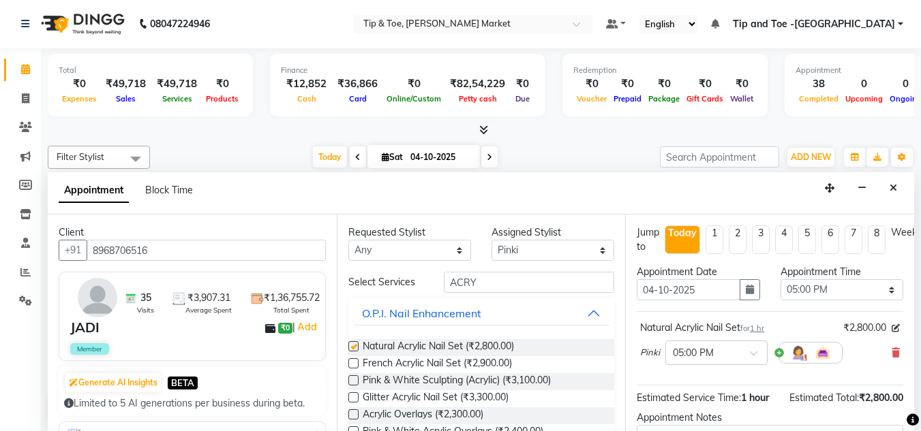
checkbox input "false"
click at [478, 284] on input "ACRY" at bounding box center [529, 282] width 170 height 21
type input "A"
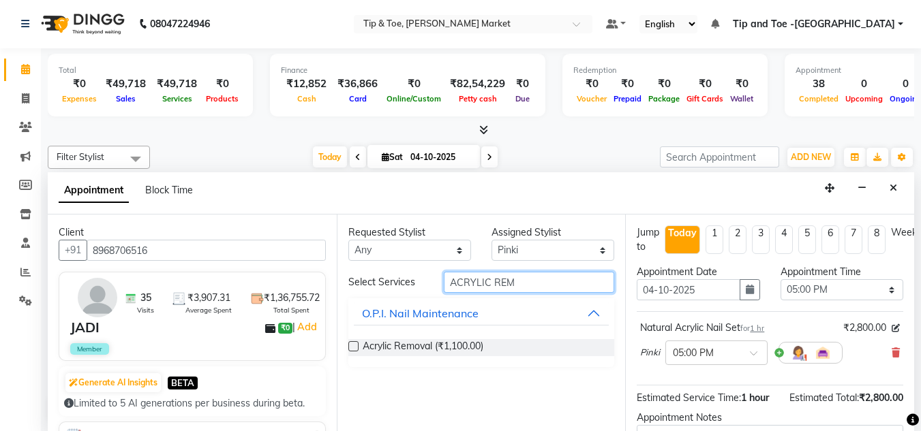
type input "ACRYLIC REM"
click at [351, 345] on label at bounding box center [353, 346] width 10 height 10
click at [351, 345] on input "checkbox" at bounding box center [352, 347] width 9 height 9
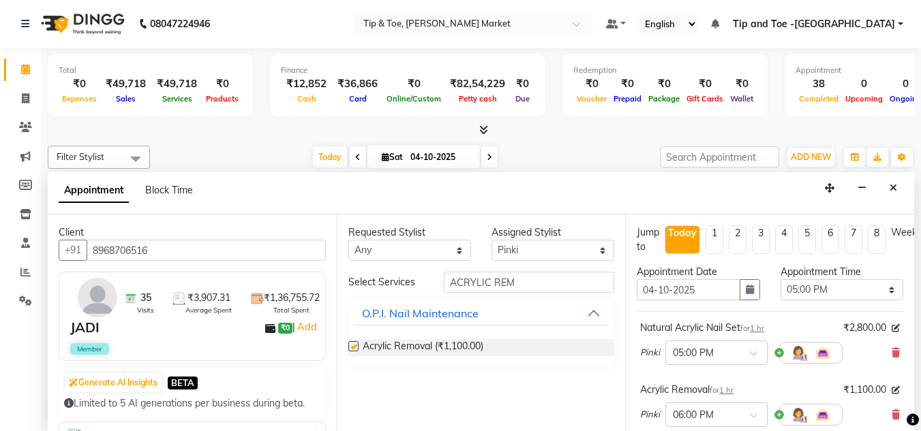
checkbox input "false"
click at [521, 284] on input "ACRYLIC REM" at bounding box center [529, 282] width 170 height 21
type input "A"
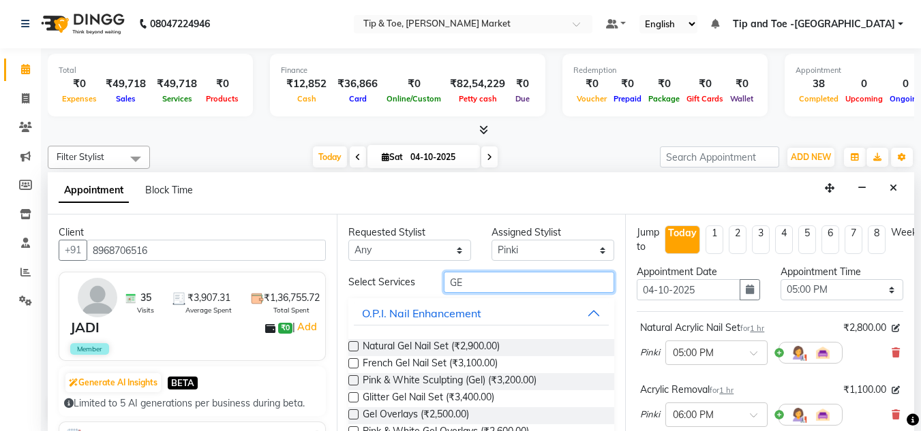
type input "G"
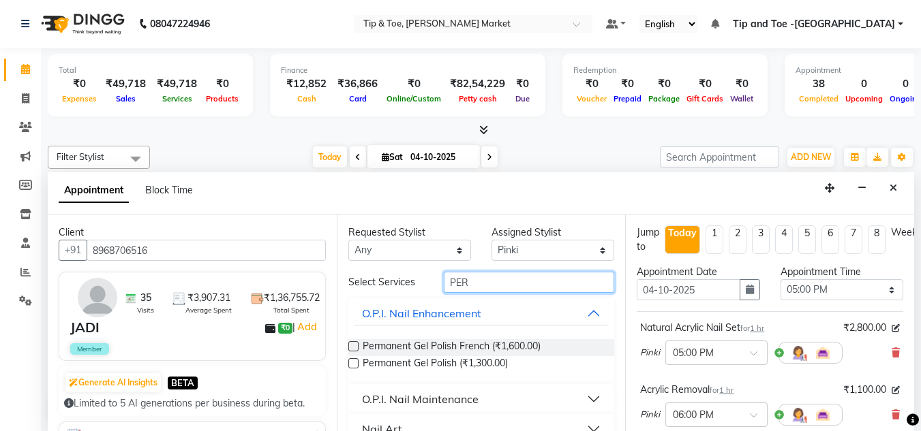
type input "PER"
click at [352, 365] on label at bounding box center [353, 363] width 10 height 10
click at [352, 365] on input "checkbox" at bounding box center [352, 364] width 9 height 9
checkbox input "false"
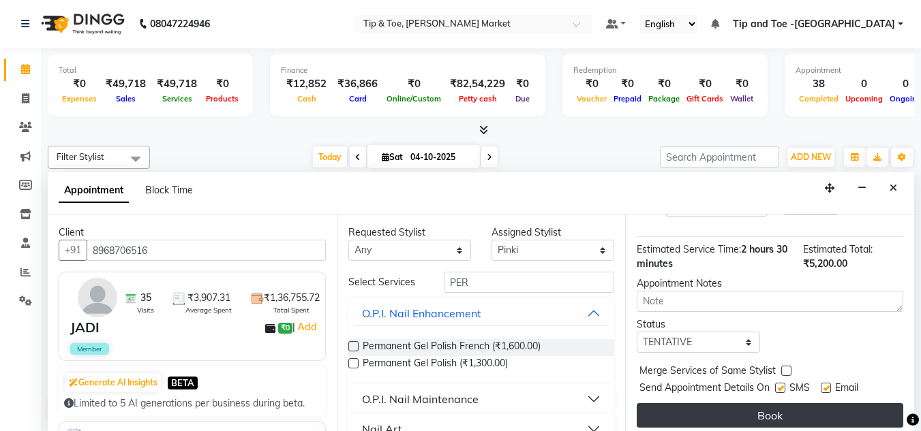
scroll to position [290, 0]
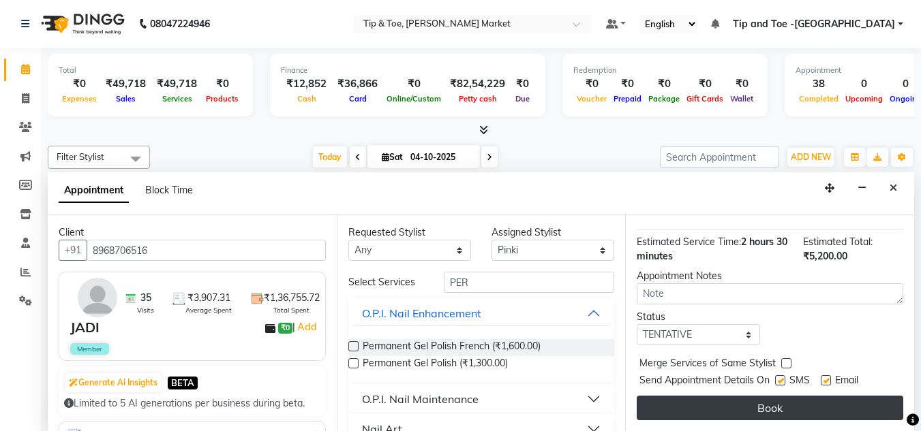
click at [756, 396] on button "Book" at bounding box center [769, 408] width 266 height 25
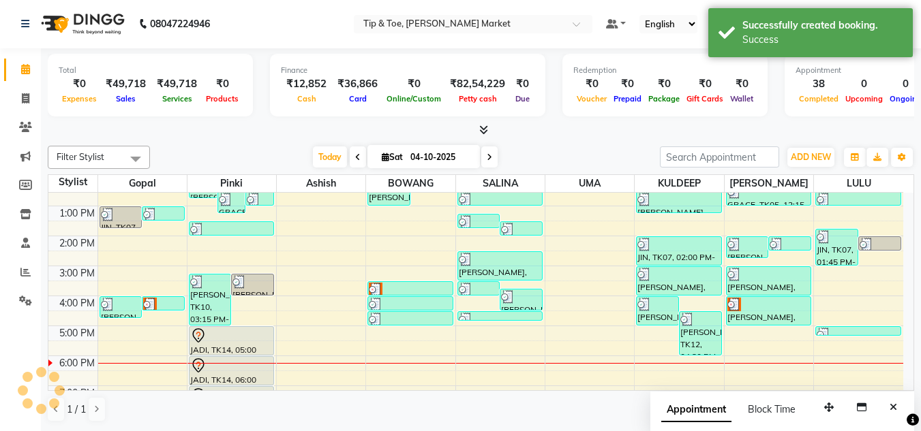
scroll to position [0, 0]
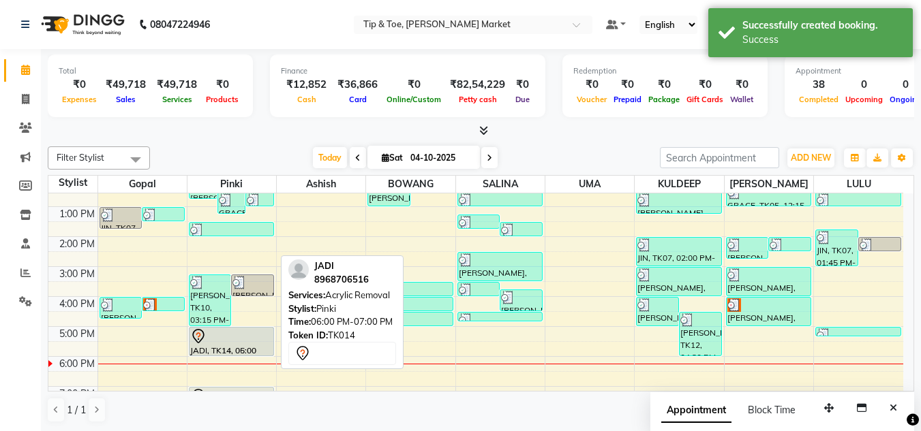
drag, startPoint x: 213, startPoint y: 381, endPoint x: 213, endPoint y: 346, distance: 34.8
click at [213, 346] on div "Jennifer, TK01, 12:00 PM-12:45 PM, Chrome/Metallic Nails GRACE, TK05, 12:30 PM-…" at bounding box center [231, 251] width 89 height 389
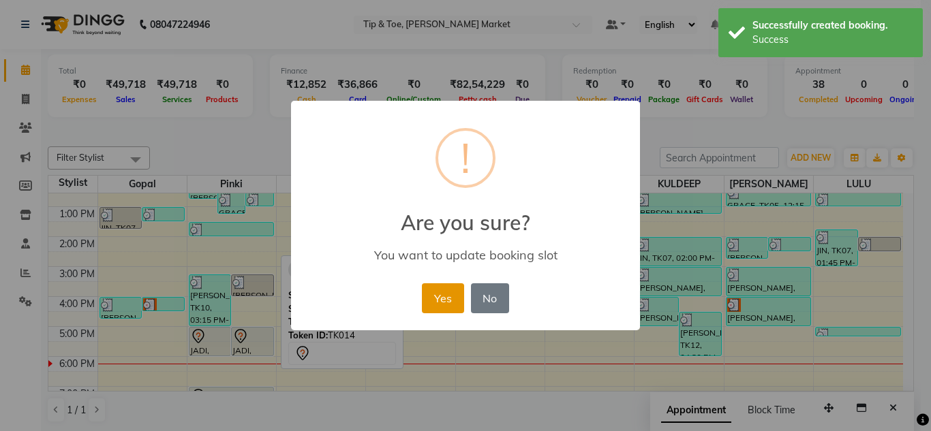
click at [451, 294] on button "Yes" at bounding box center [443, 298] width 42 height 30
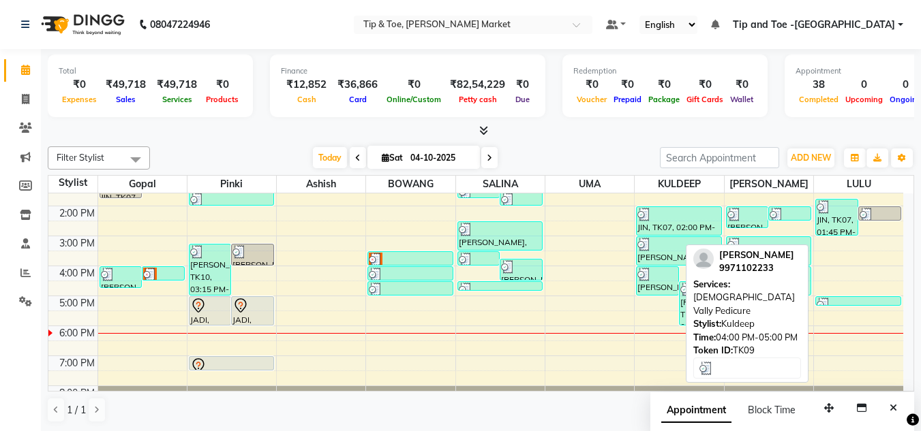
scroll to position [191, 0]
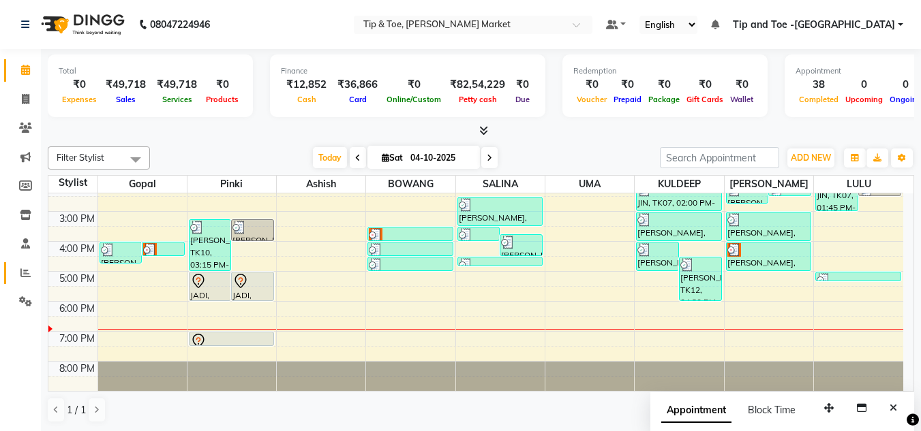
drag, startPoint x: 26, startPoint y: 274, endPoint x: 17, endPoint y: 268, distance: 10.8
click at [26, 274] on icon at bounding box center [25, 273] width 10 height 10
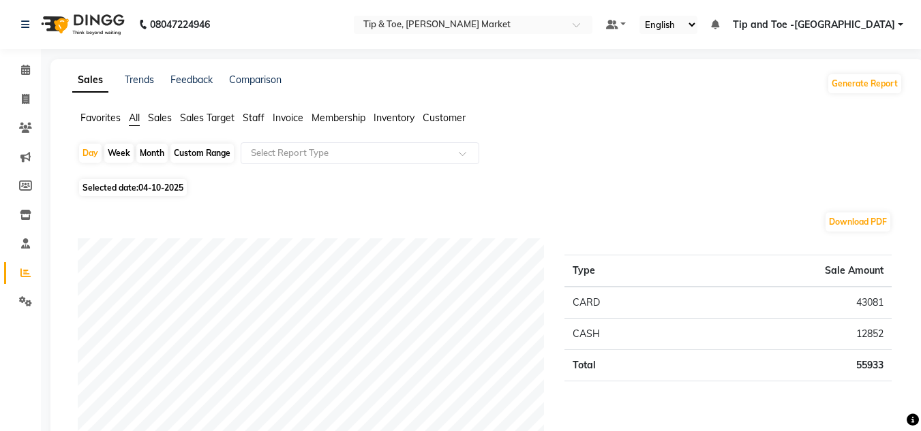
click at [258, 119] on span "Staff" at bounding box center [254, 118] width 22 height 12
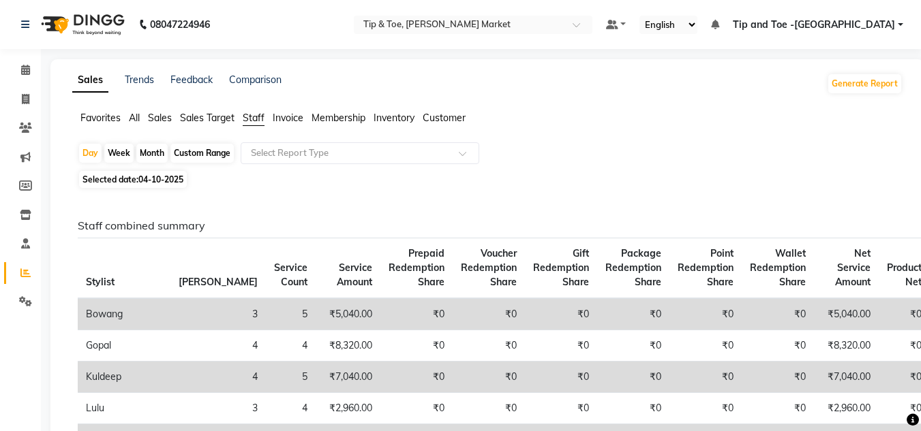
click at [285, 119] on span "Invoice" at bounding box center [288, 118] width 31 height 12
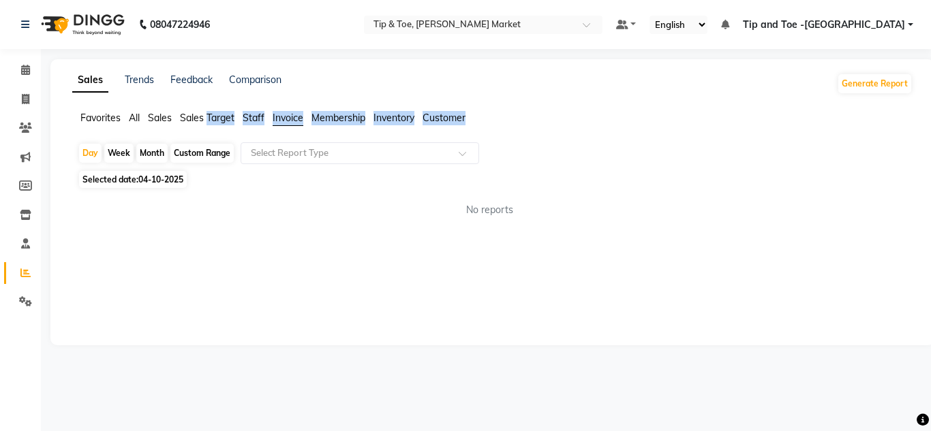
click at [285, 119] on span "Invoice" at bounding box center [288, 118] width 31 height 12
click at [837, 140] on app-reports "Favorites All Sales Sales Target Staff Invoice Membership Inventory Customer Da…" at bounding box center [492, 169] width 856 height 117
click at [134, 117] on span "All" at bounding box center [134, 118] width 11 height 12
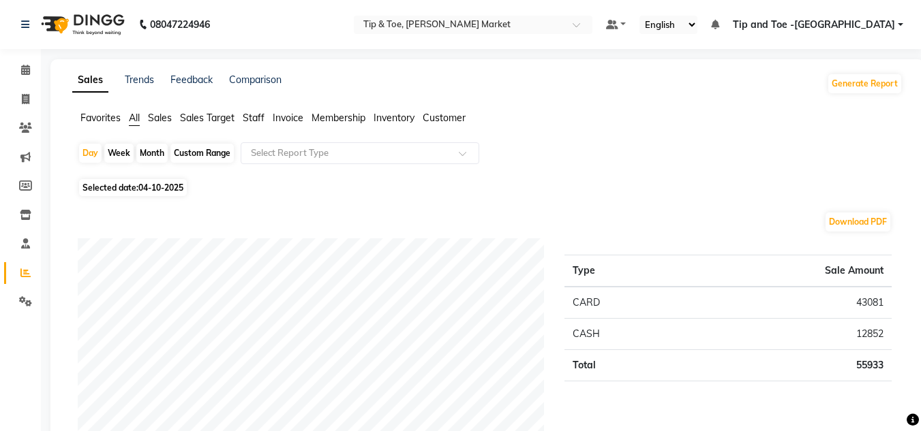
click at [647, 344] on td "CASH" at bounding box center [624, 334] width 121 height 31
click at [253, 116] on span "Staff" at bounding box center [254, 118] width 22 height 12
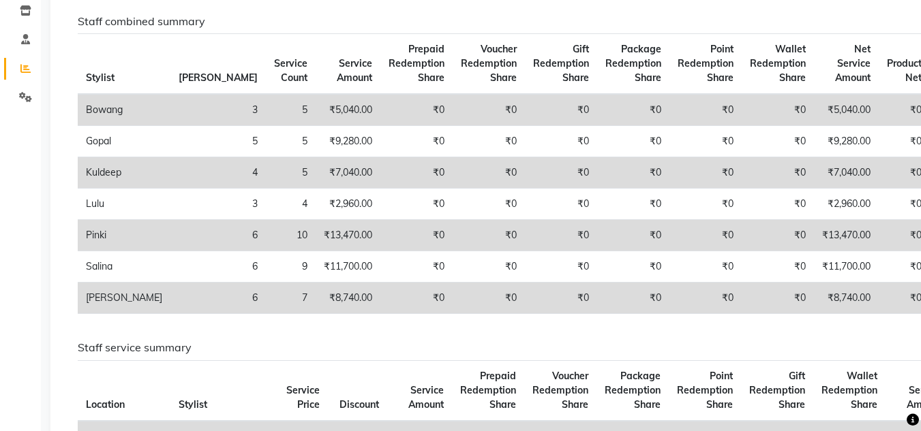
scroll to position [68, 0]
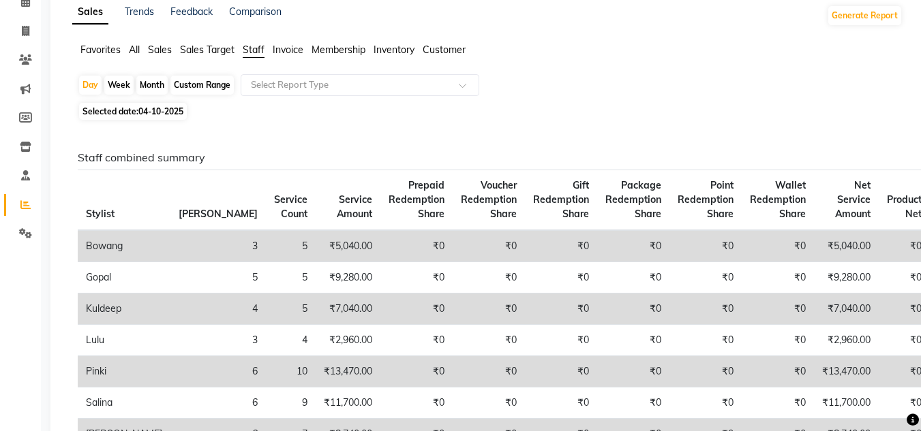
click at [163, 48] on span "Sales" at bounding box center [160, 50] width 24 height 12
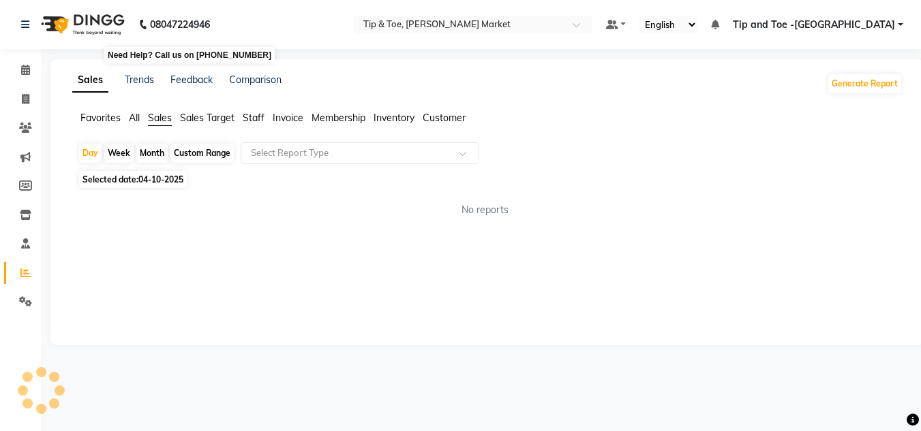
scroll to position [0, 0]
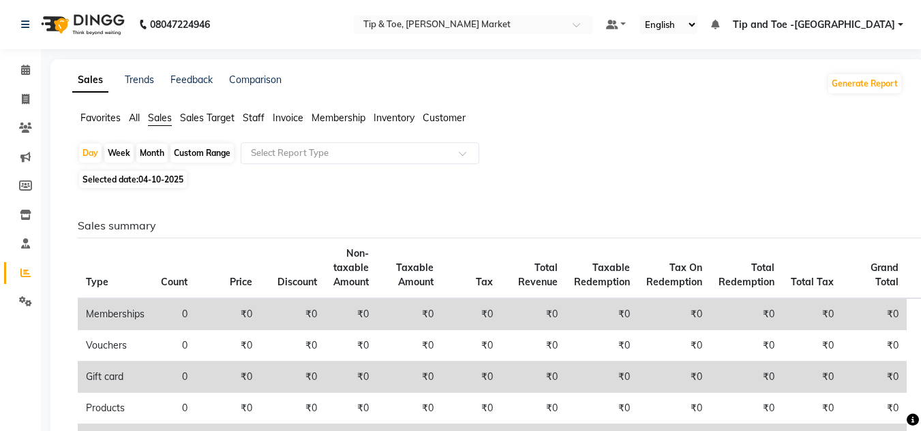
click at [133, 121] on span "All" at bounding box center [134, 118] width 11 height 12
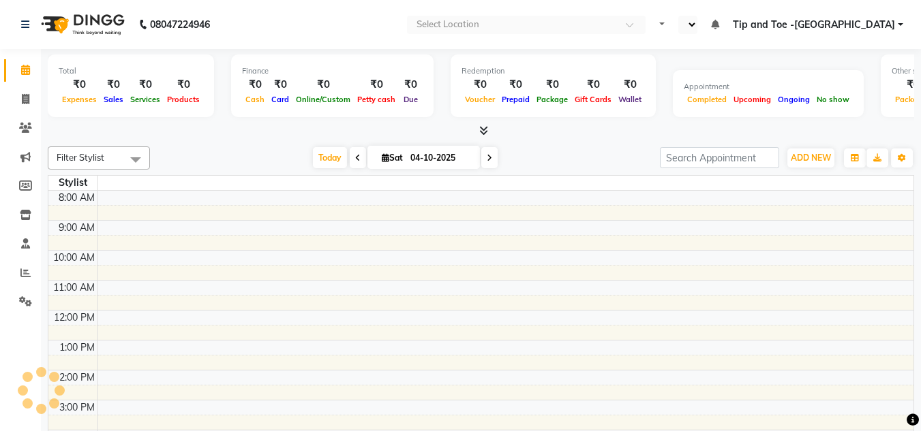
select select "en"
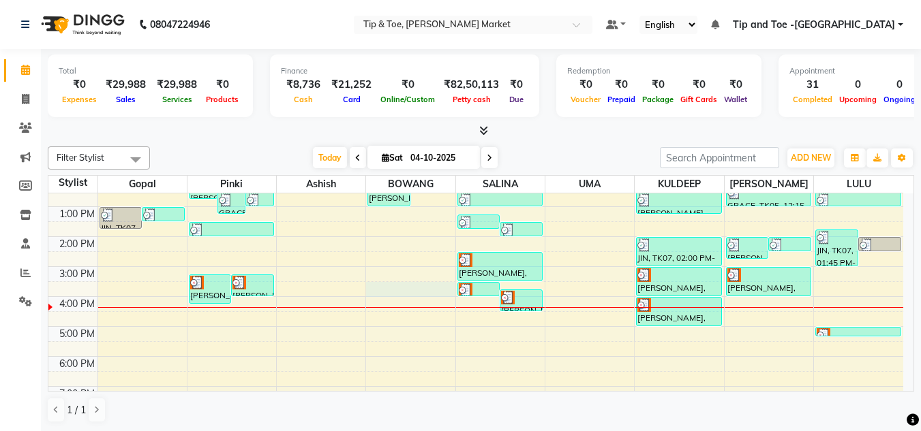
click at [395, 285] on div "8:00 AM 9:00 AM 10:00 AM 11:00 AM 12:00 PM 1:00 PM 2:00 PM 3:00 PM 4:00 PM 5:00…" at bounding box center [475, 251] width 854 height 389
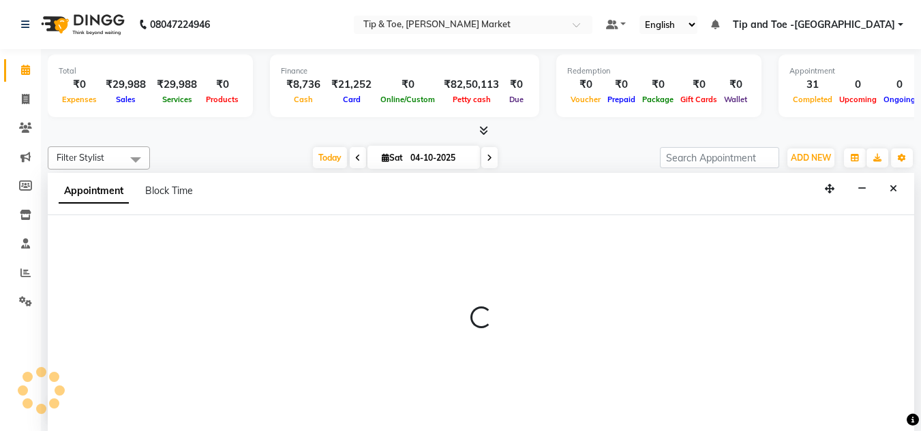
scroll to position [1, 0]
select select "41981"
select select "tentative"
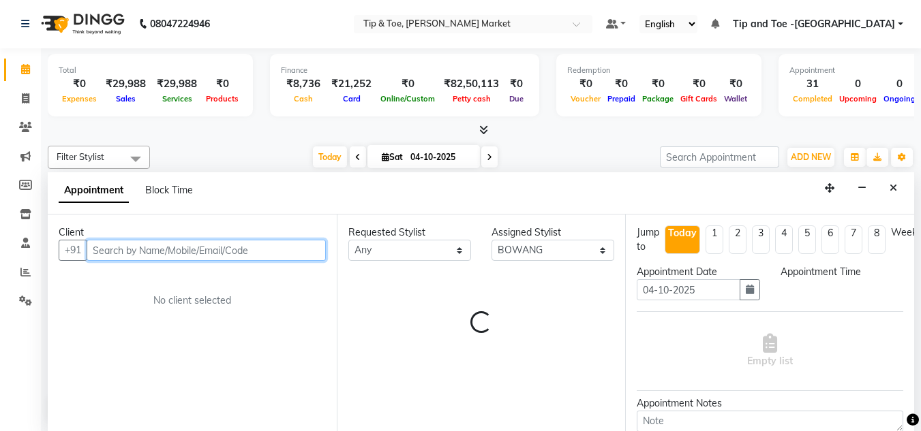
select select "930"
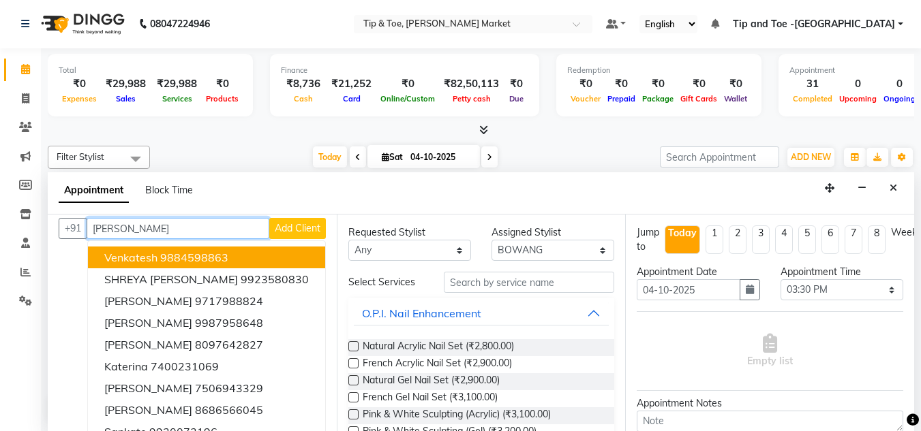
scroll to position [0, 0]
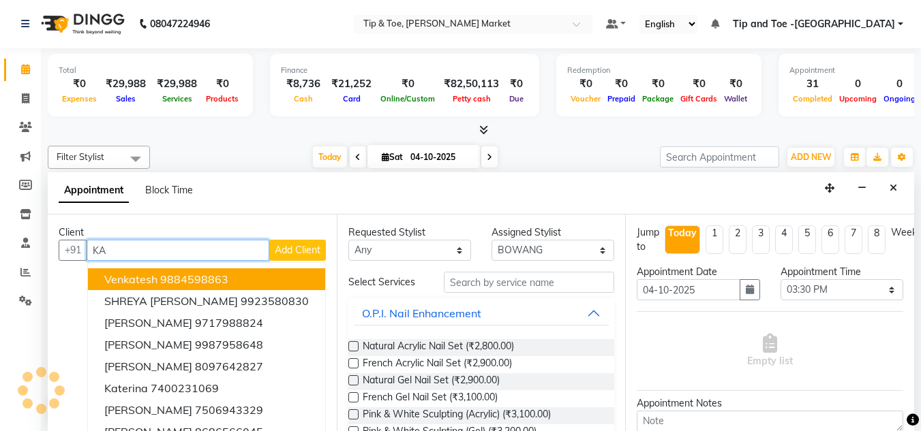
type input "K"
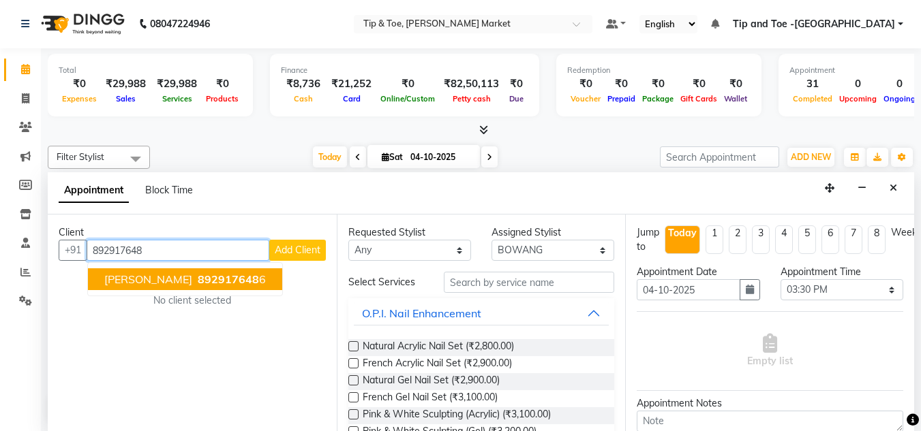
click at [222, 280] on span "892917648" at bounding box center [228, 280] width 61 height 14
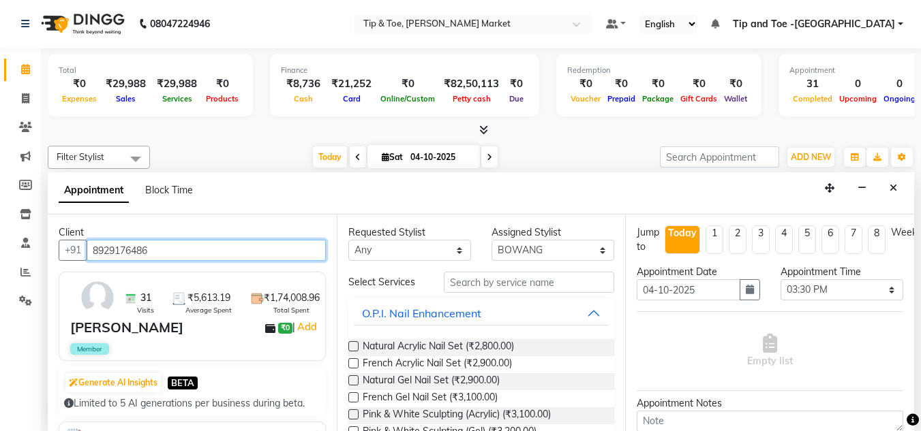
type input "8929176486"
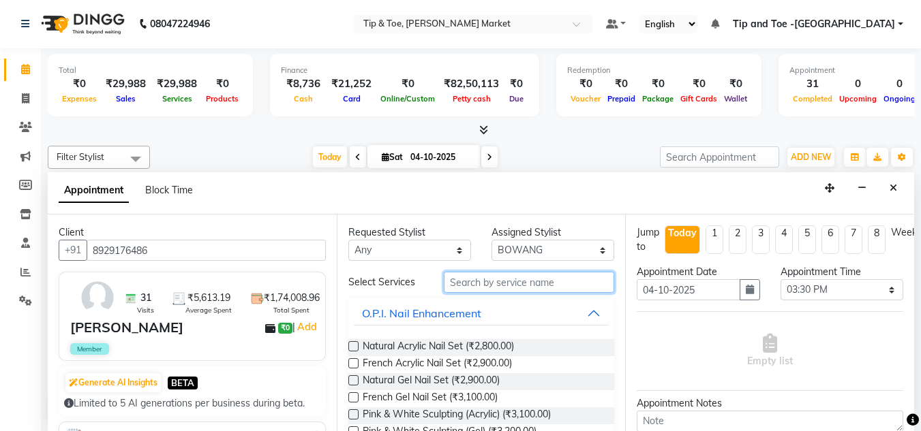
click at [498, 278] on input "text" at bounding box center [529, 282] width 170 height 21
type input "B"
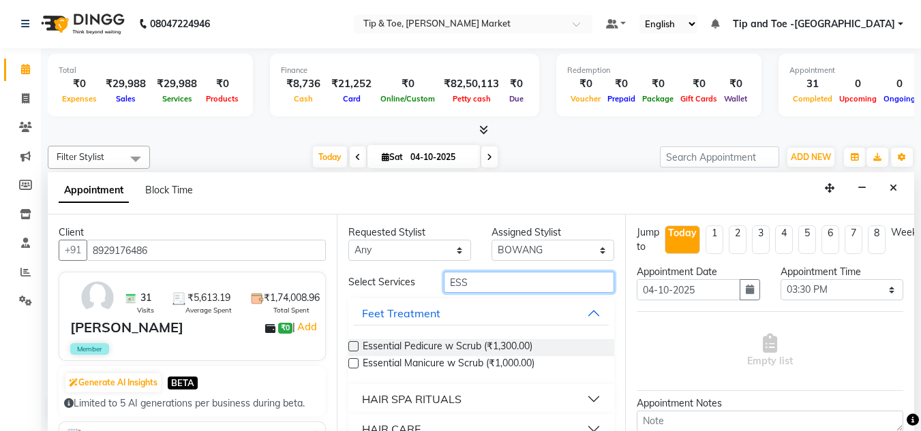
type input "ESS"
click at [352, 360] on label at bounding box center [353, 363] width 10 height 10
click at [352, 360] on input "checkbox" at bounding box center [352, 364] width 9 height 9
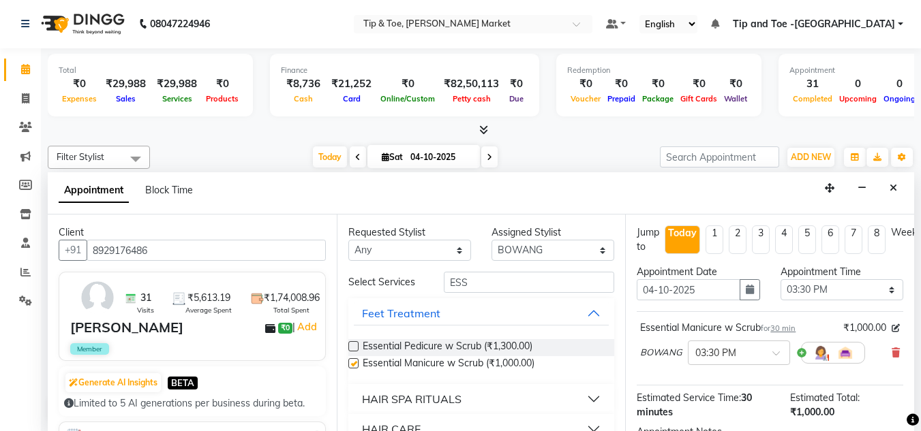
checkbox input "false"
click at [592, 247] on select "Select [PERSON_NAME] [PERSON_NAME] [PERSON_NAME] [PERSON_NAME]" at bounding box center [552, 250] width 123 height 21
select select "90516"
click at [491, 240] on select "Select [PERSON_NAME] [PERSON_NAME] [PERSON_NAME] [PERSON_NAME]" at bounding box center [552, 250] width 123 height 21
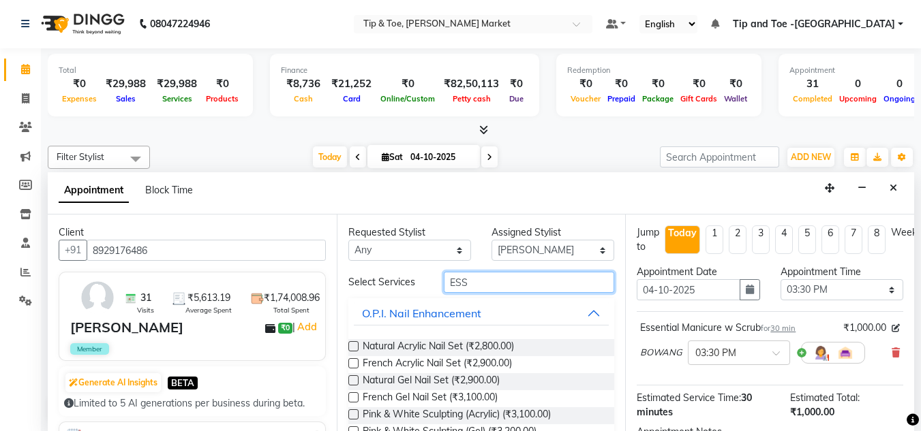
click at [478, 283] on input "ESS" at bounding box center [529, 282] width 170 height 21
type input "E"
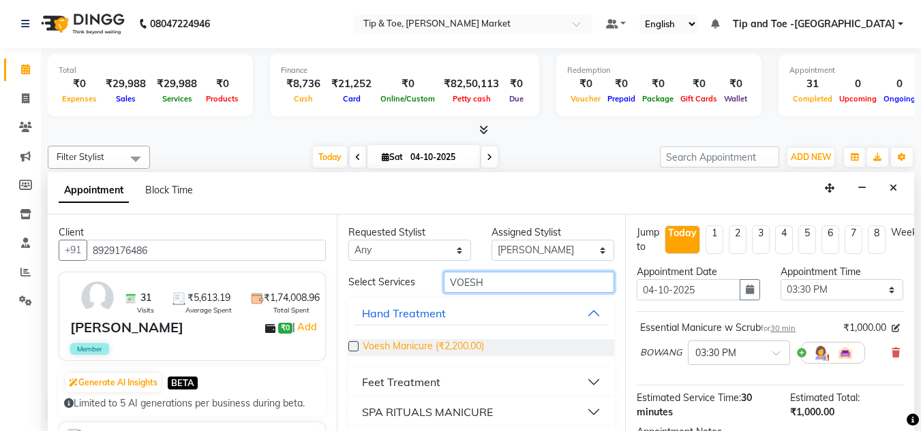
scroll to position [37, 0]
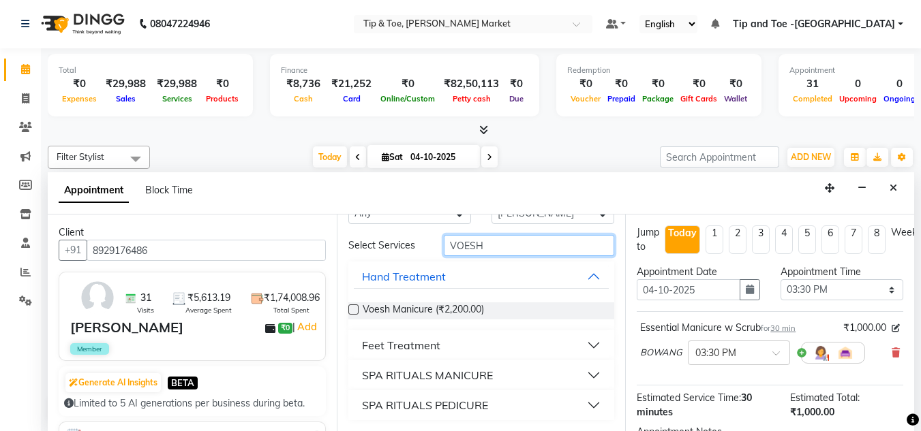
type input "VOESH"
click at [460, 353] on button "Feet Treatment" at bounding box center [482, 345] width 256 height 25
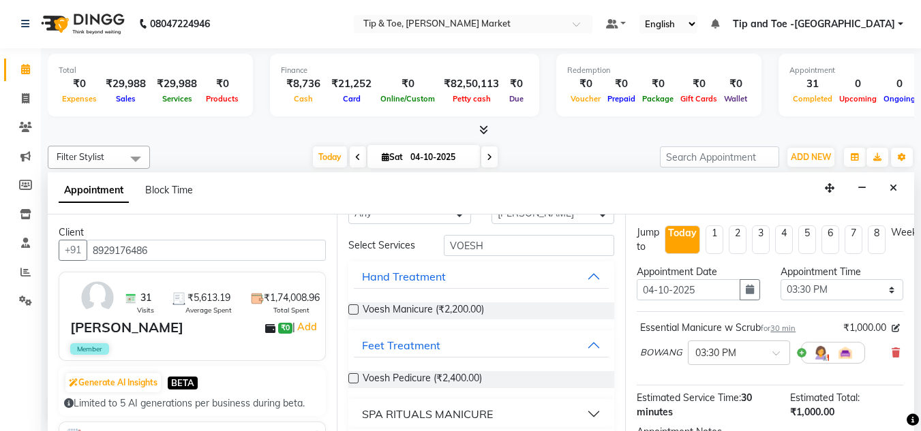
click at [351, 379] on label at bounding box center [353, 378] width 10 height 10
click at [351, 379] on input "checkbox" at bounding box center [352, 379] width 9 height 9
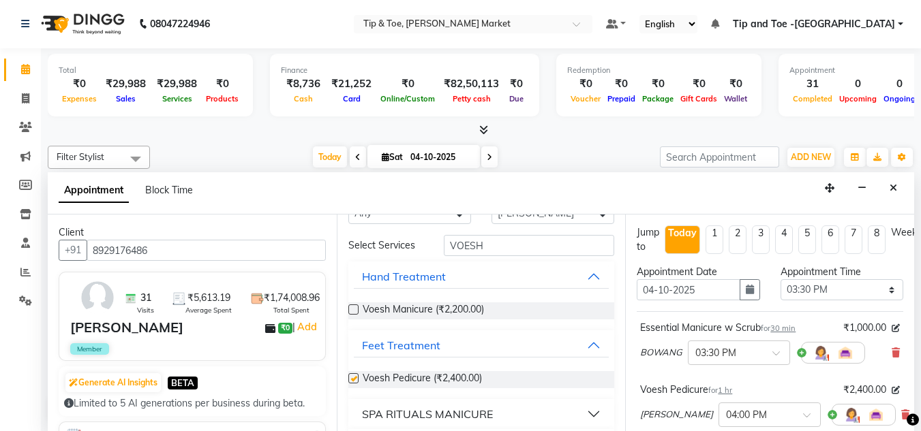
checkbox input "false"
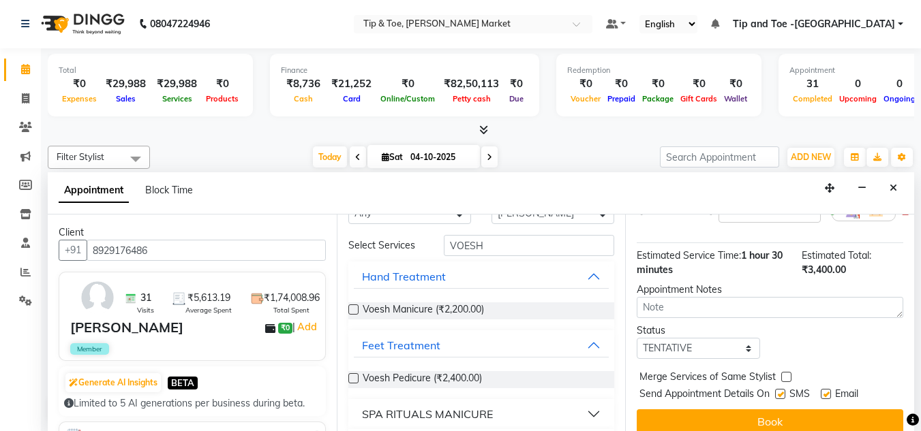
scroll to position [228, 0]
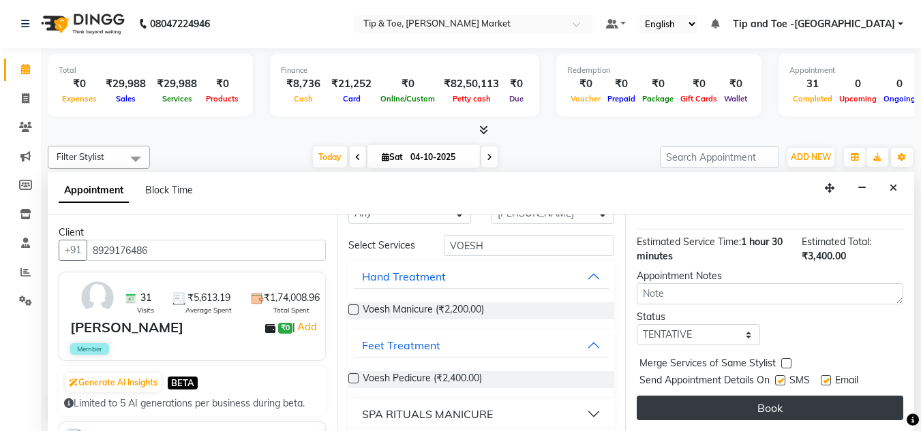
click at [755, 399] on button "Book" at bounding box center [769, 408] width 266 height 25
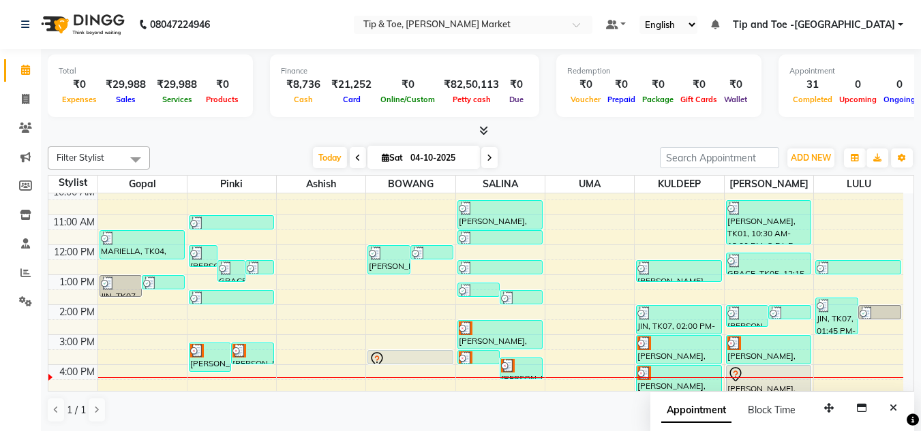
scroll to position [136, 0]
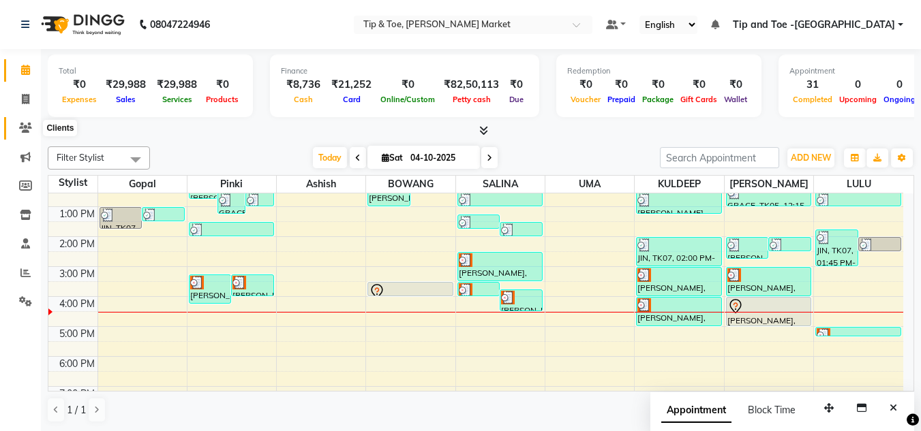
click at [23, 127] on icon at bounding box center [25, 128] width 13 height 10
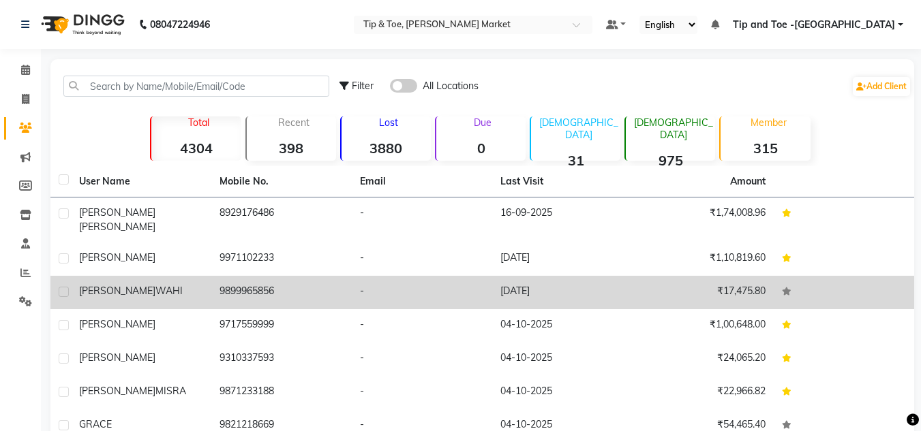
click at [129, 276] on td "SHWATA WAHI" at bounding box center [141, 292] width 140 height 33
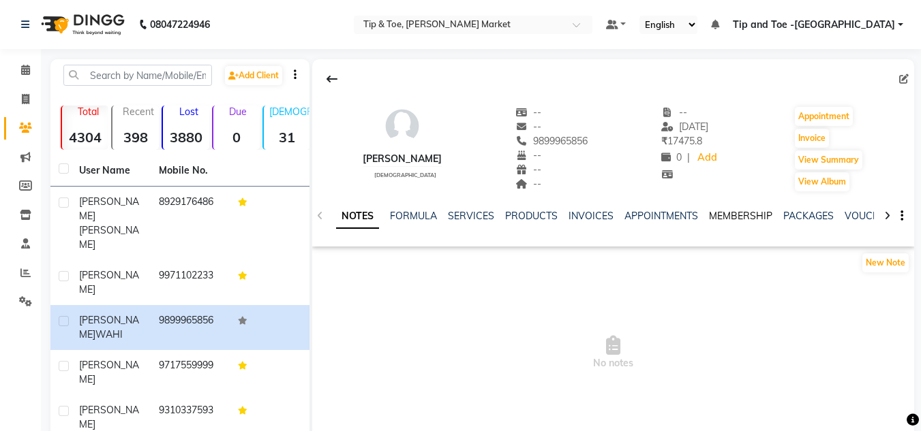
click at [747, 213] on link "MEMBERSHIP" at bounding box center [740, 216] width 63 height 12
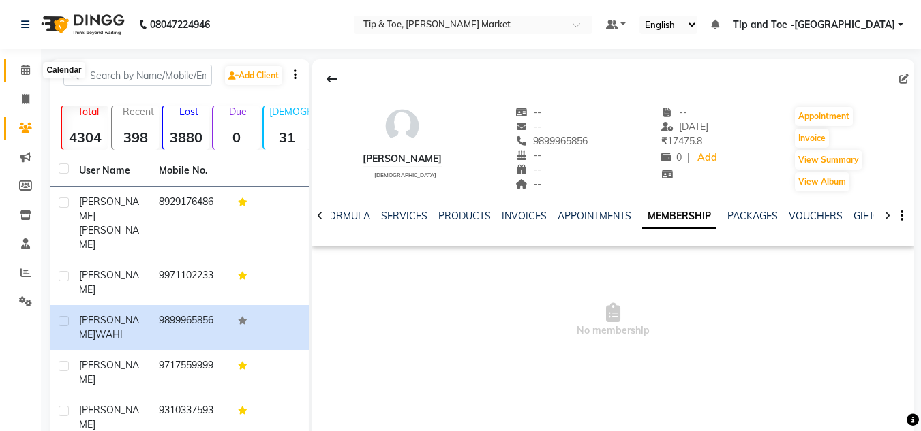
click at [28, 74] on icon at bounding box center [25, 70] width 9 height 10
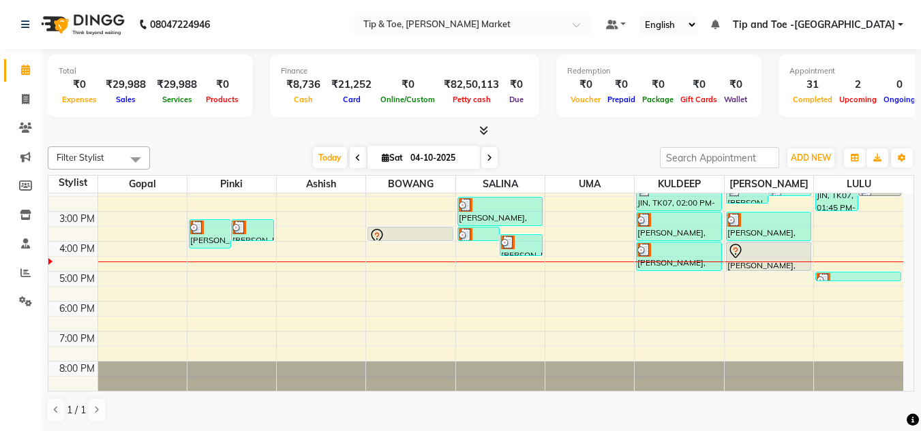
scroll to position [1, 0]
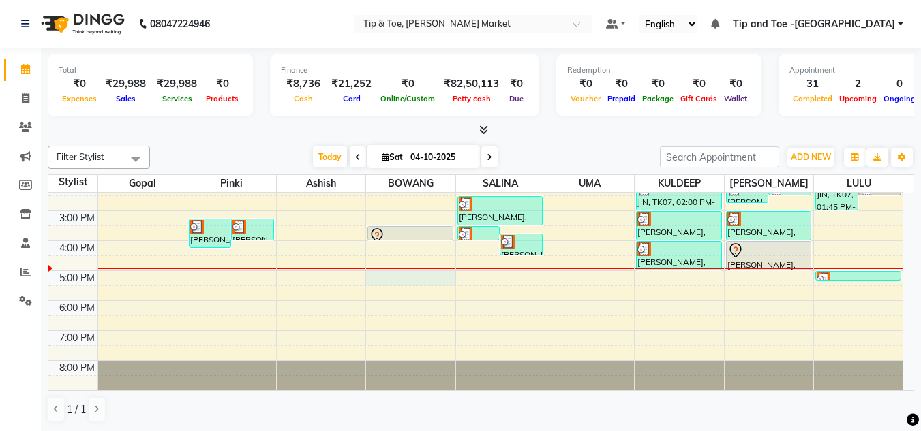
click at [410, 283] on div "8:00 AM 9:00 AM 10:00 AM 11:00 AM 12:00 PM 1:00 PM 2:00 PM 3:00 PM 4:00 PM 5:00…" at bounding box center [475, 195] width 854 height 389
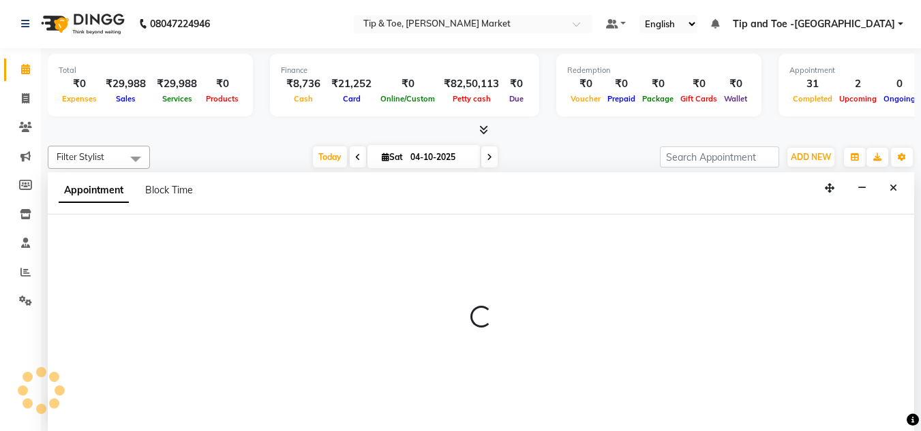
select select "41981"
select select "tentative"
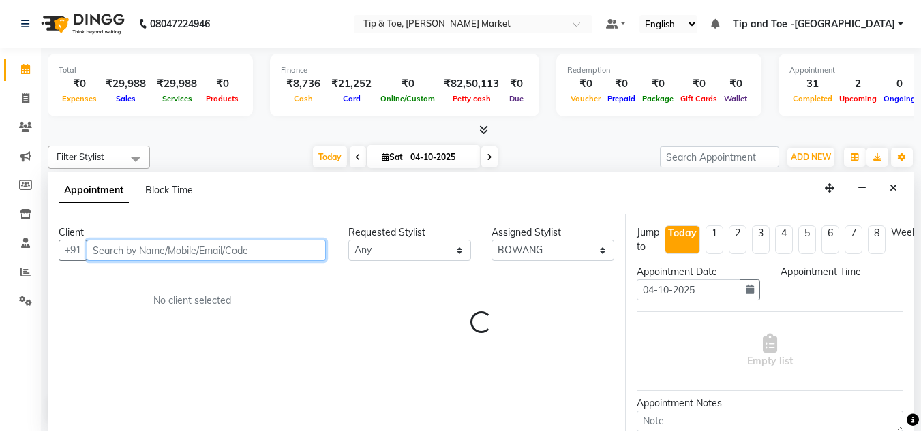
select select "1020"
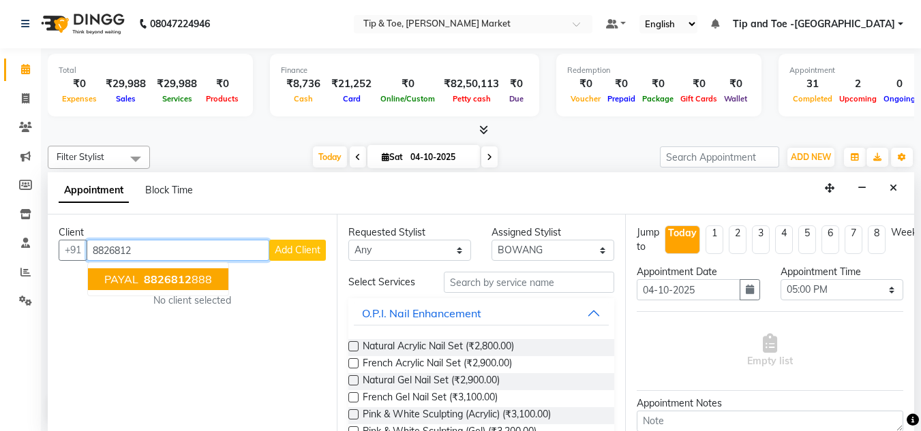
click at [176, 277] on span "8826812" at bounding box center [168, 280] width 48 height 14
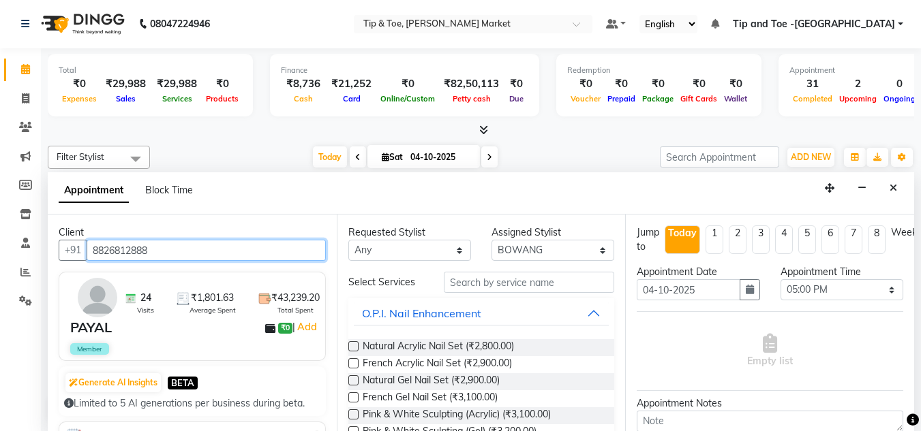
type input "8826812888"
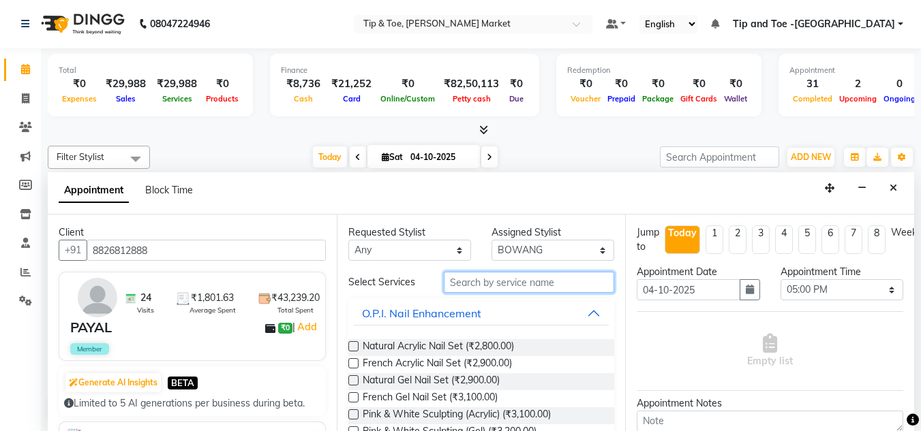
click at [456, 281] on input "text" at bounding box center [529, 282] width 170 height 21
click at [895, 189] on icon "Close" at bounding box center [892, 188] width 7 height 10
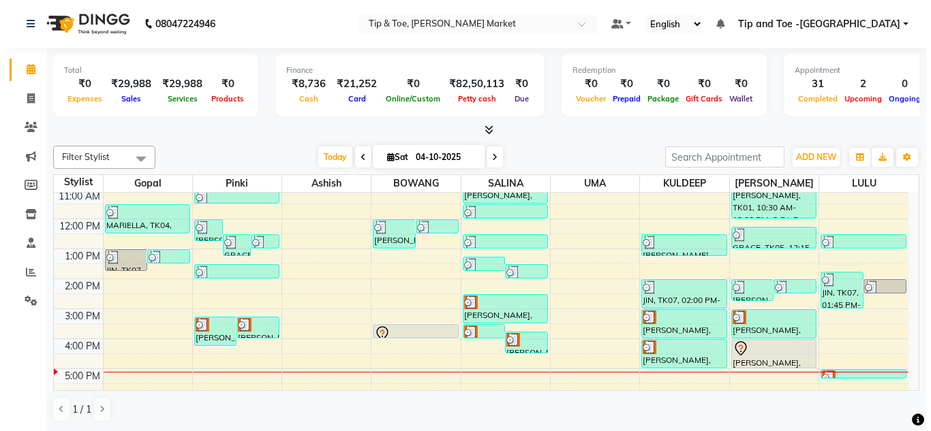
scroll to position [123, 0]
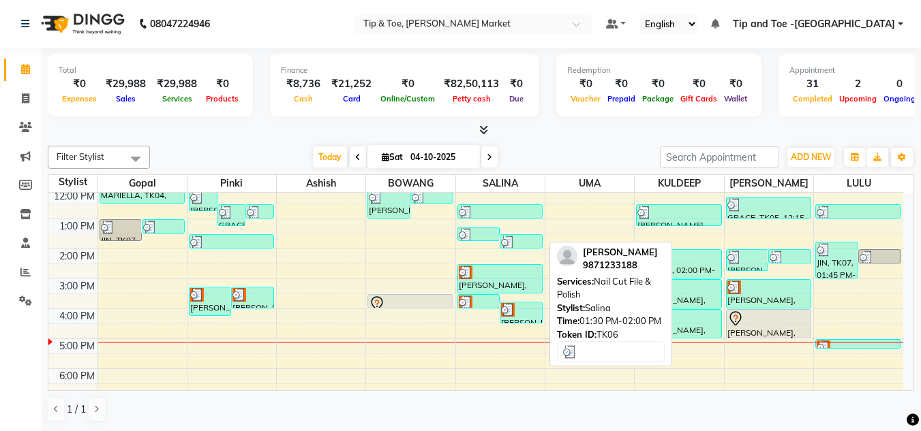
click at [518, 239] on div at bounding box center [521, 243] width 40 height 14
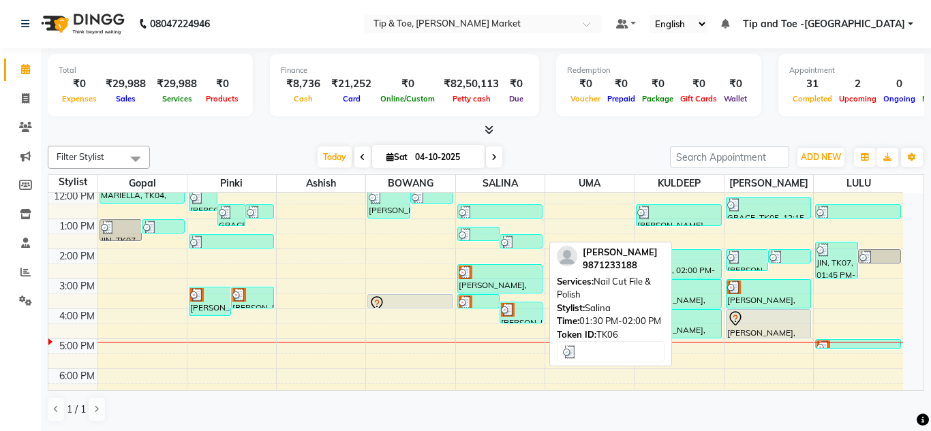
select select "3"
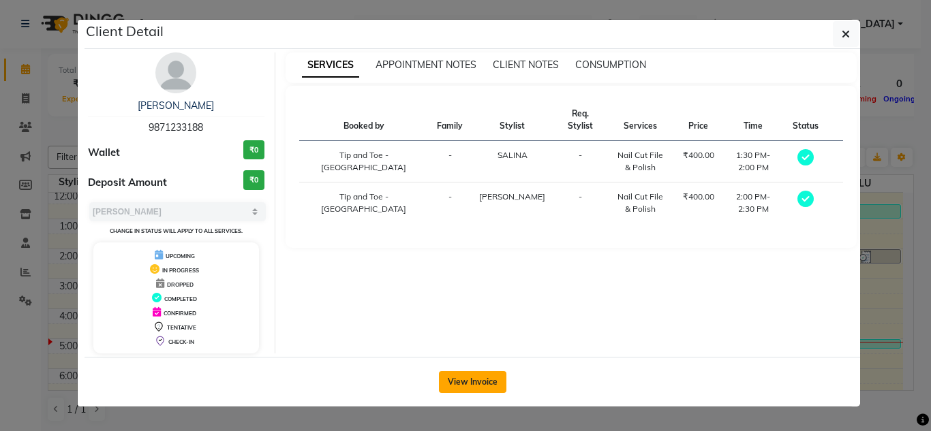
click at [439, 388] on button "View Invoice" at bounding box center [472, 382] width 67 height 22
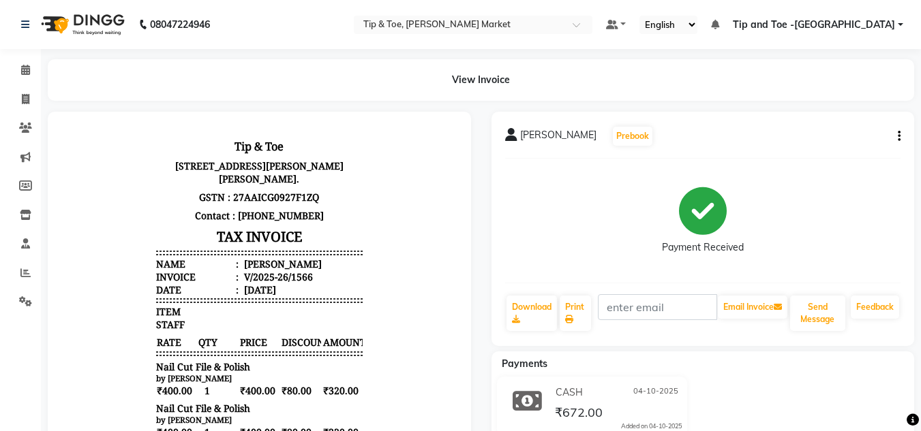
scroll to position [68, 0]
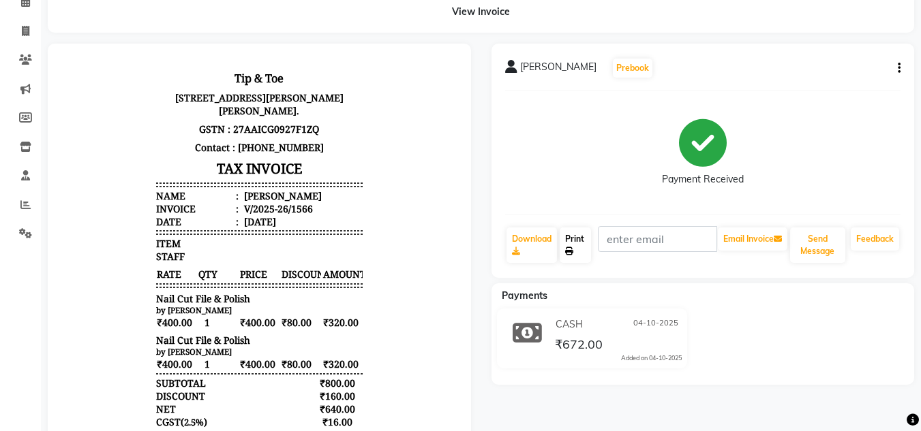
click at [578, 247] on link "Print" at bounding box center [574, 245] width 31 height 35
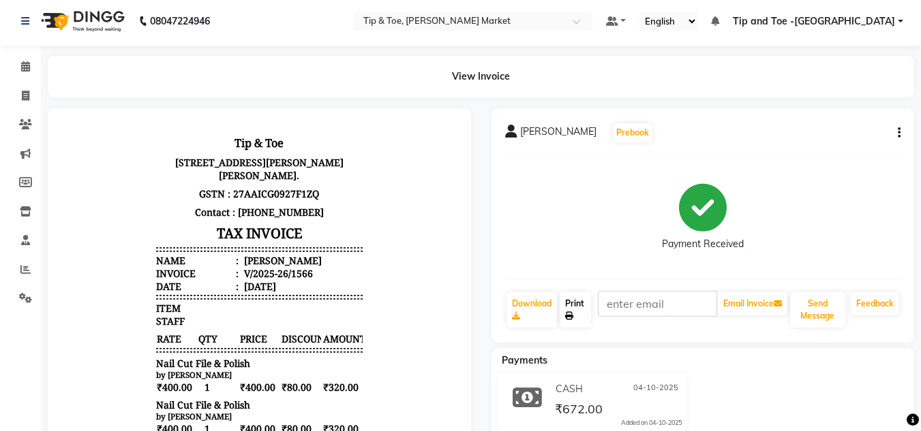
scroll to position [0, 0]
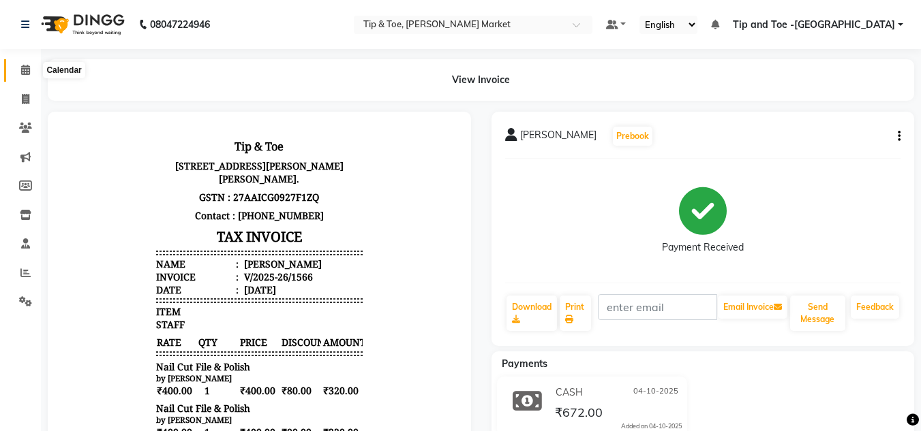
drag, startPoint x: 29, startPoint y: 67, endPoint x: 32, endPoint y: 76, distance: 8.9
click at [29, 69] on icon at bounding box center [25, 70] width 9 height 10
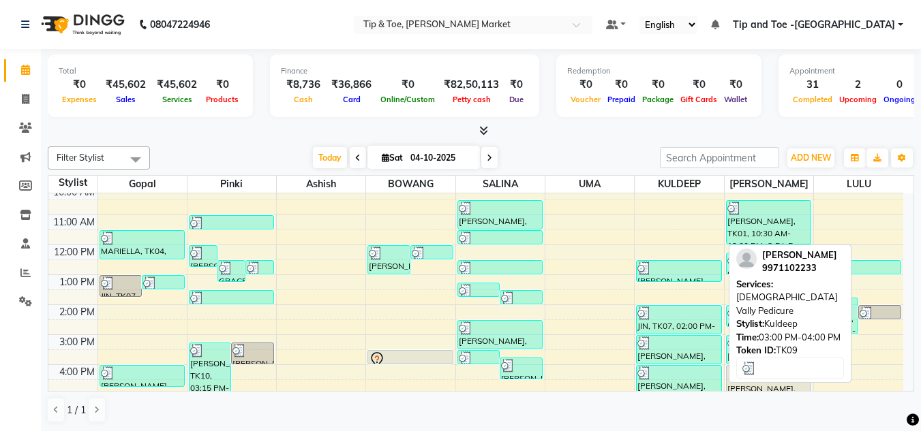
scroll to position [136, 0]
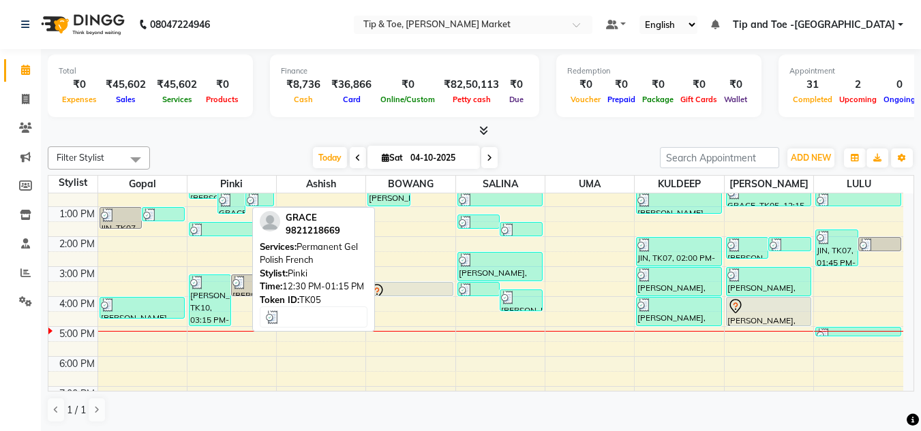
click at [236, 210] on div "GRACE, TK05, 12:30 PM-01:15 PM, Permanent Gel Polish French" at bounding box center [231, 203] width 27 height 20
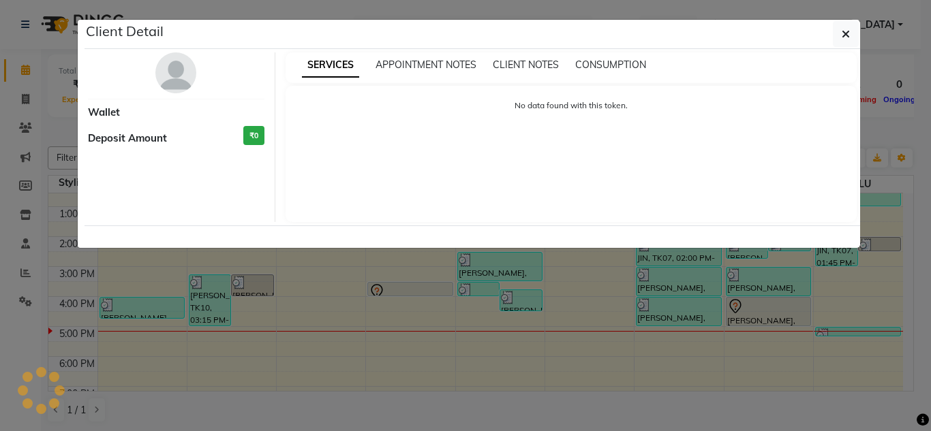
select select "3"
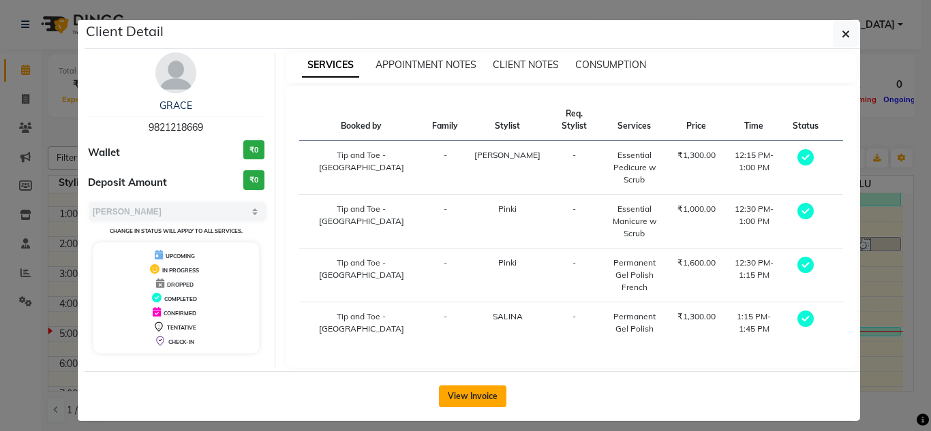
click at [463, 386] on button "View Invoice" at bounding box center [472, 397] width 67 height 22
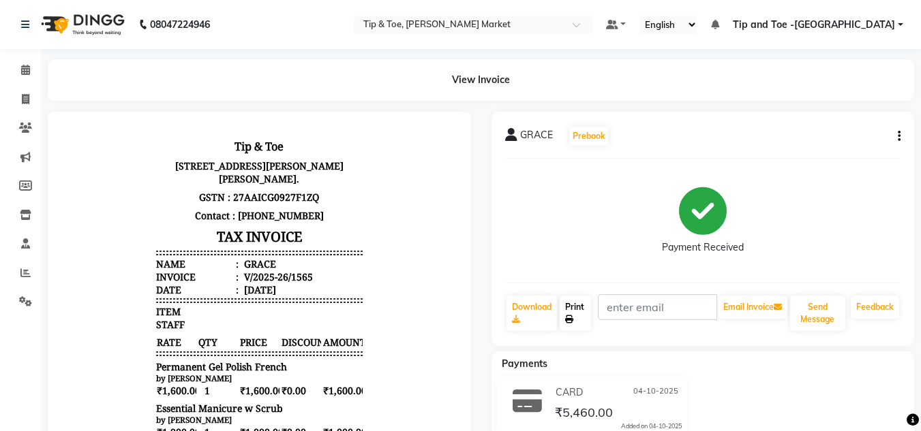
click at [574, 318] on link "Print" at bounding box center [574, 313] width 31 height 35
click at [22, 63] on span at bounding box center [26, 71] width 24 height 16
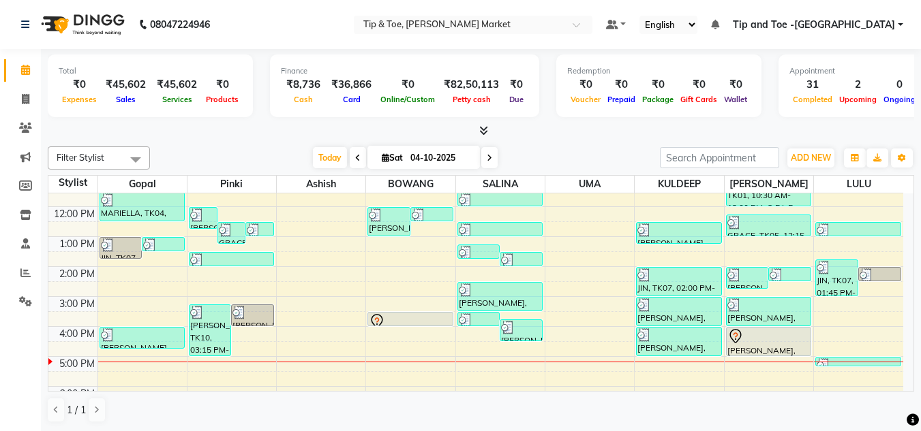
scroll to position [136, 0]
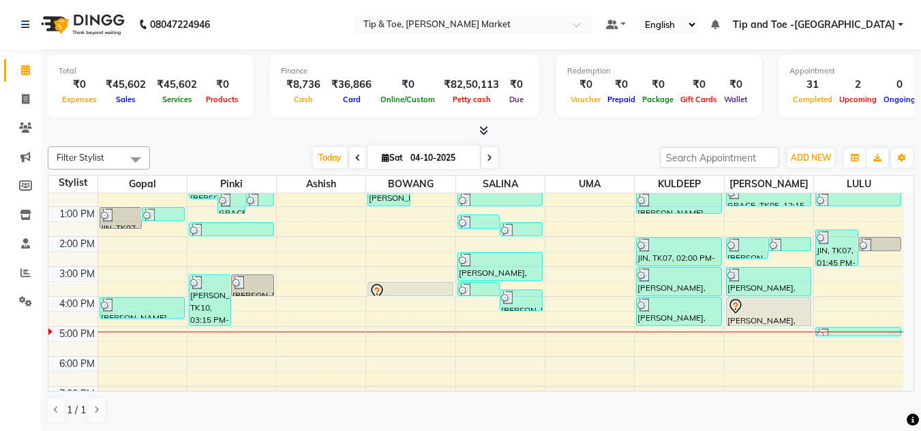
click at [409, 320] on div "8:00 AM 9:00 AM 10:00 AM 11:00 AM 12:00 PM 1:00 PM 2:00 PM 3:00 PM 4:00 PM 5:00…" at bounding box center [475, 251] width 854 height 389
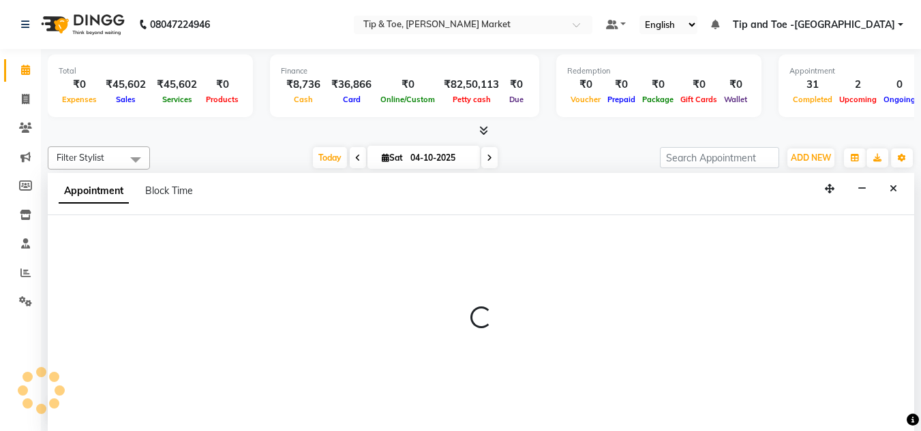
scroll to position [1, 0]
select select "41981"
select select "990"
select select "tentative"
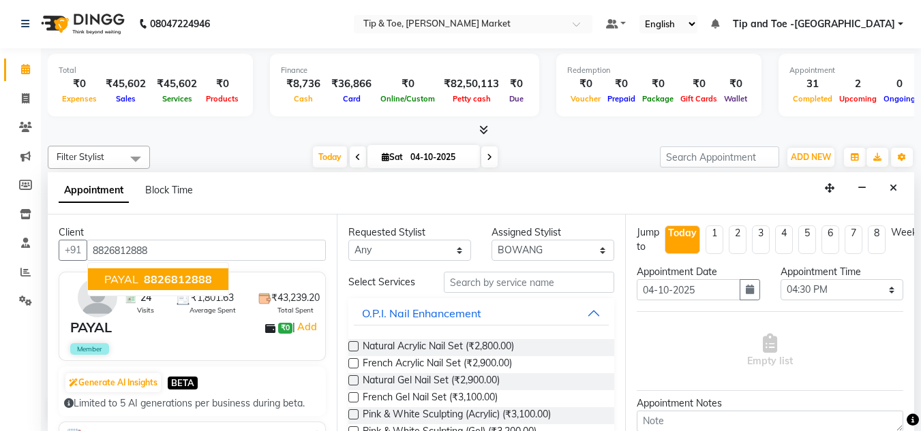
click at [142, 274] on ngb-highlight "8826812888" at bounding box center [176, 280] width 71 height 14
type input "8826812888"
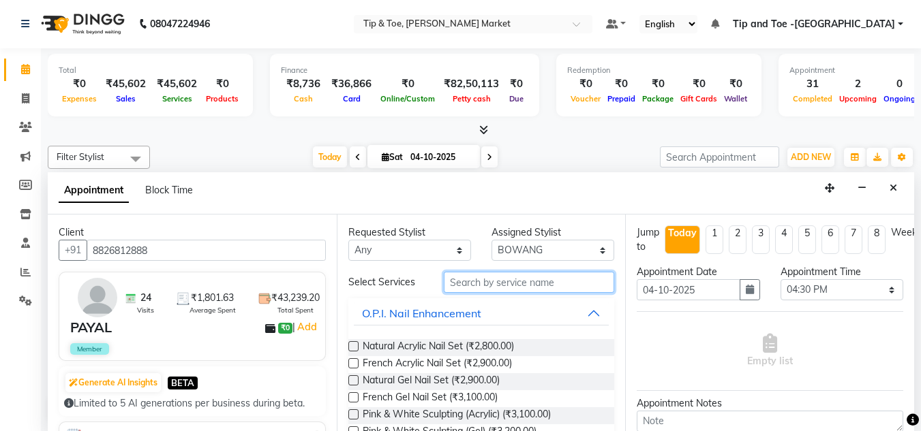
click at [469, 283] on input "text" at bounding box center [529, 282] width 170 height 21
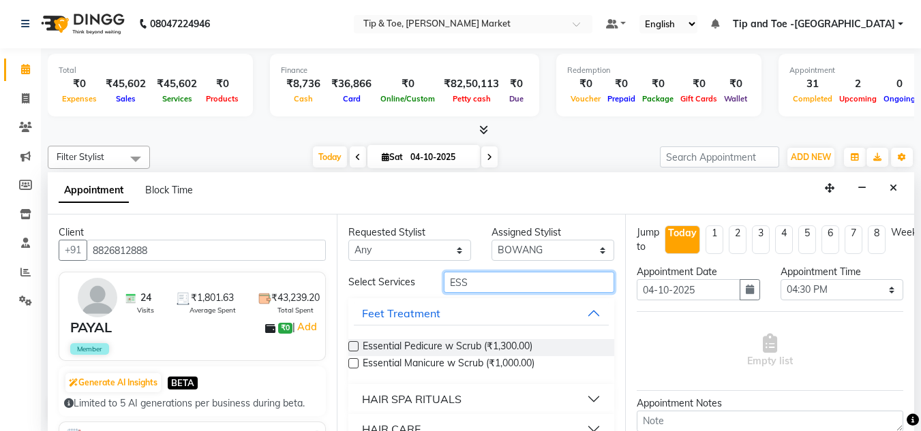
type input "ESS"
click at [354, 367] on label at bounding box center [353, 363] width 10 height 10
click at [354, 367] on input "checkbox" at bounding box center [352, 364] width 9 height 9
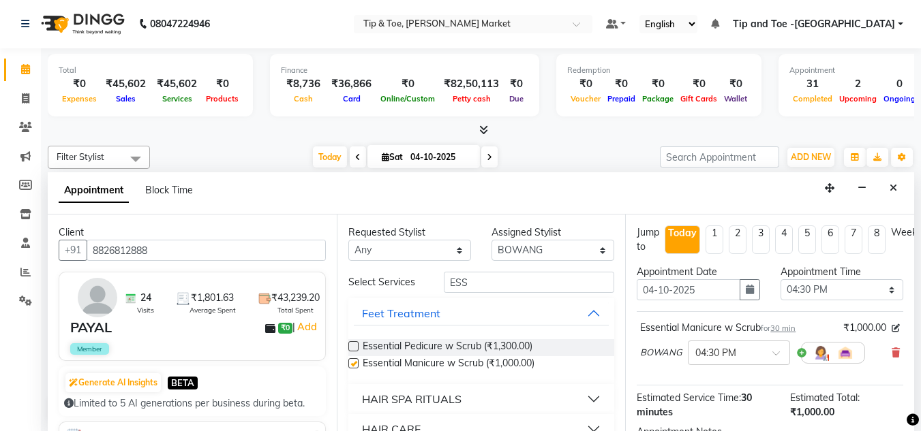
checkbox input "false"
click at [492, 290] on input "ESS" at bounding box center [529, 282] width 170 height 21
type input "E"
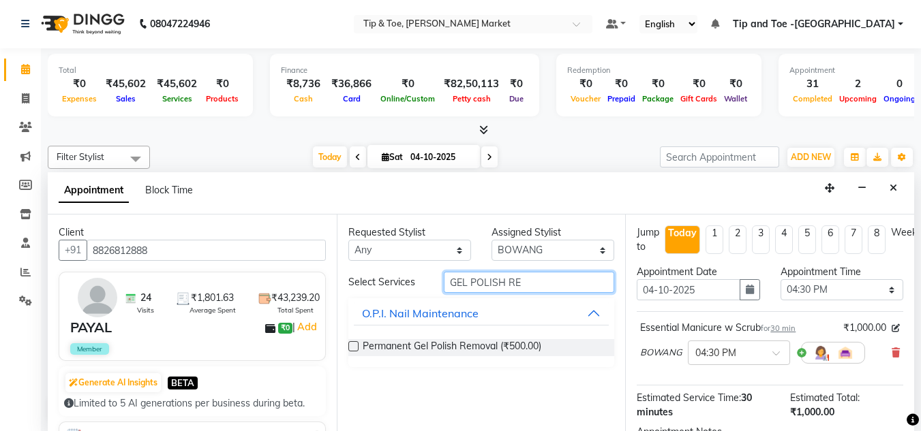
type input "GEL POLISH RE"
click at [352, 345] on label at bounding box center [353, 346] width 10 height 10
click at [352, 345] on input "checkbox" at bounding box center [352, 347] width 9 height 9
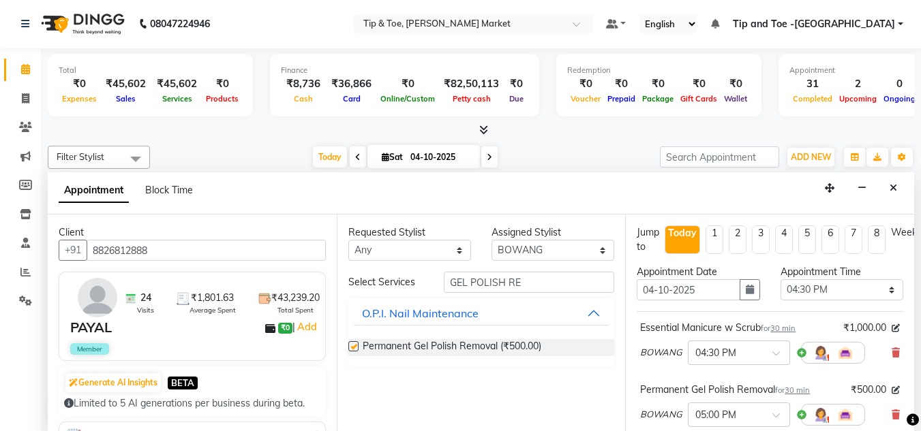
click at [352, 345] on label at bounding box center [353, 346] width 10 height 10
click at [352, 345] on input "checkbox" at bounding box center [352, 347] width 9 height 9
checkbox input "false"
click at [600, 249] on select "Select [PERSON_NAME] [PERSON_NAME] [PERSON_NAME] [PERSON_NAME]" at bounding box center [552, 250] width 123 height 21
select select "75418"
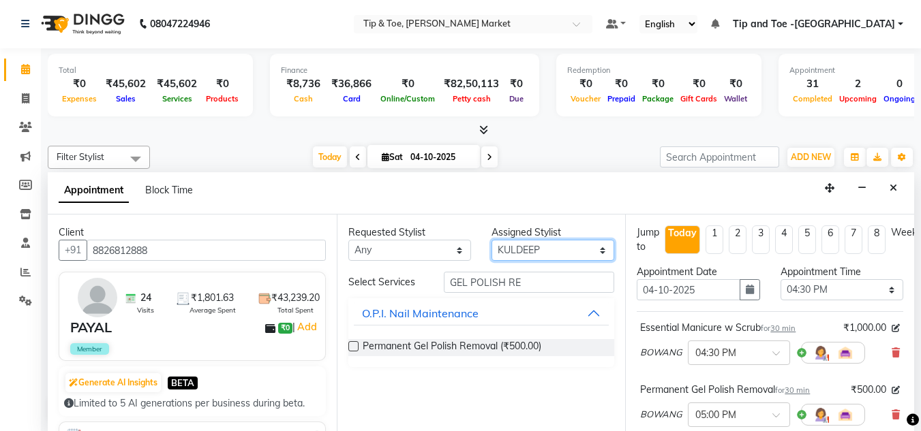
click at [491, 240] on select "Select [PERSON_NAME] [PERSON_NAME] [PERSON_NAME] [PERSON_NAME]" at bounding box center [552, 250] width 123 height 21
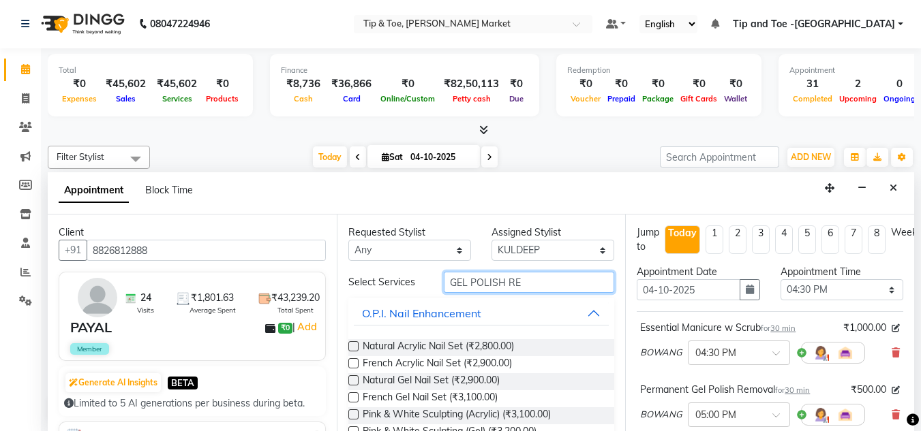
click at [531, 277] on input "GEL POLISH RE" at bounding box center [529, 282] width 170 height 21
type input "G"
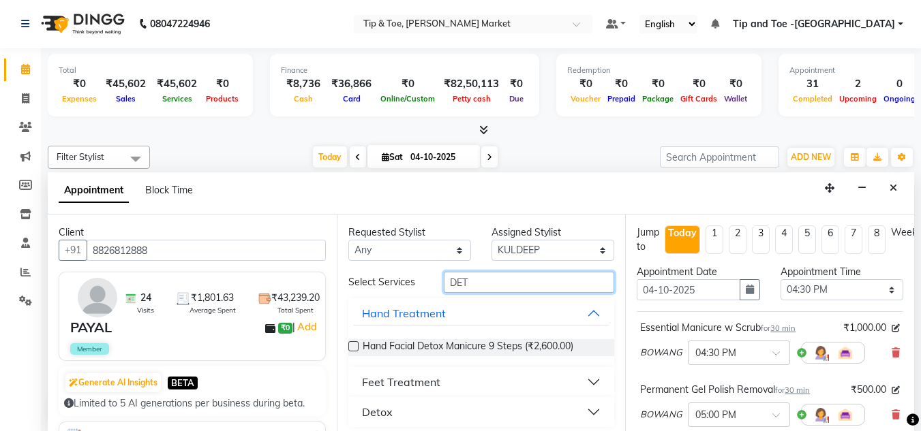
type input "DET"
click at [441, 384] on button "Feet Treatment" at bounding box center [482, 382] width 256 height 25
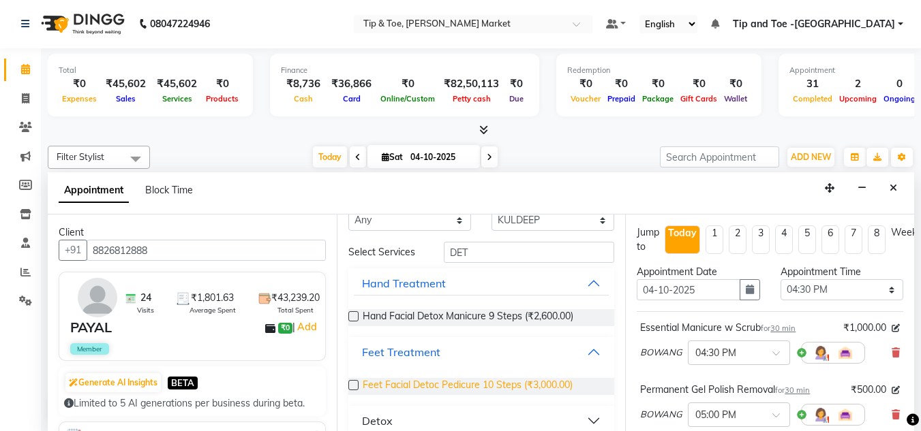
scroll to position [46, 0]
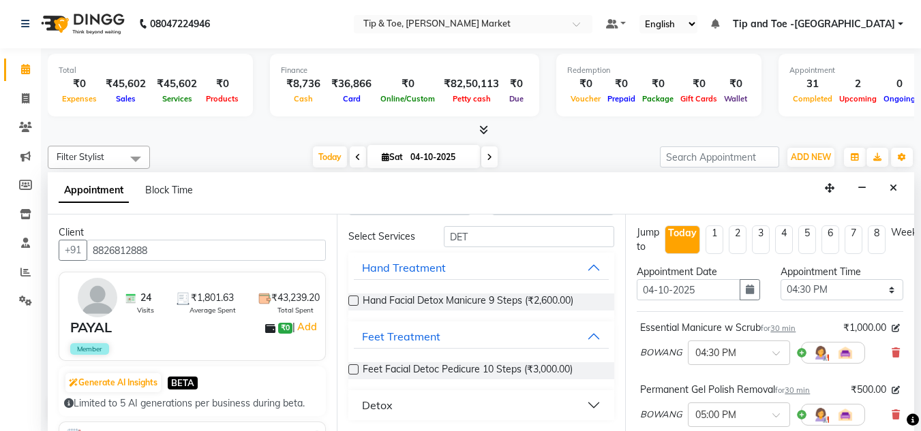
click at [347, 369] on div "Requested Stylist Any Ashish BOWANG Gopal KULDEEP LULU Pinki SALINA SALMAN UMA …" at bounding box center [481, 323] width 289 height 217
click at [358, 370] on label at bounding box center [353, 370] width 10 height 10
click at [357, 370] on input "checkbox" at bounding box center [352, 371] width 9 height 9
checkbox input "false"
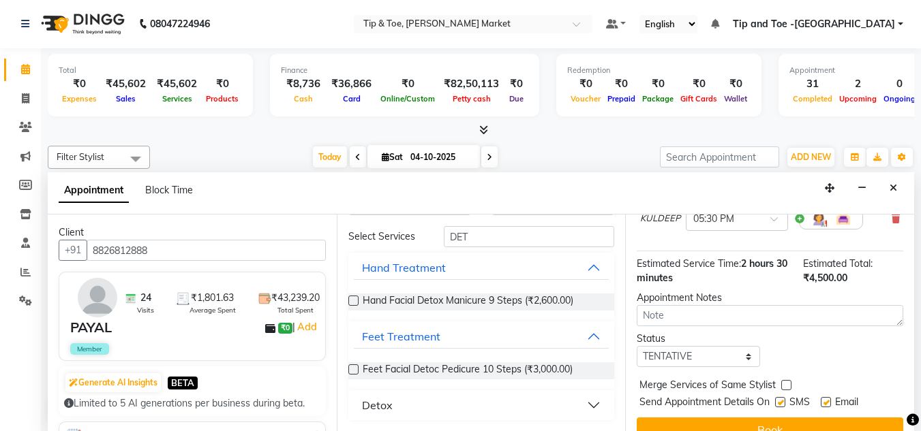
scroll to position [305, 0]
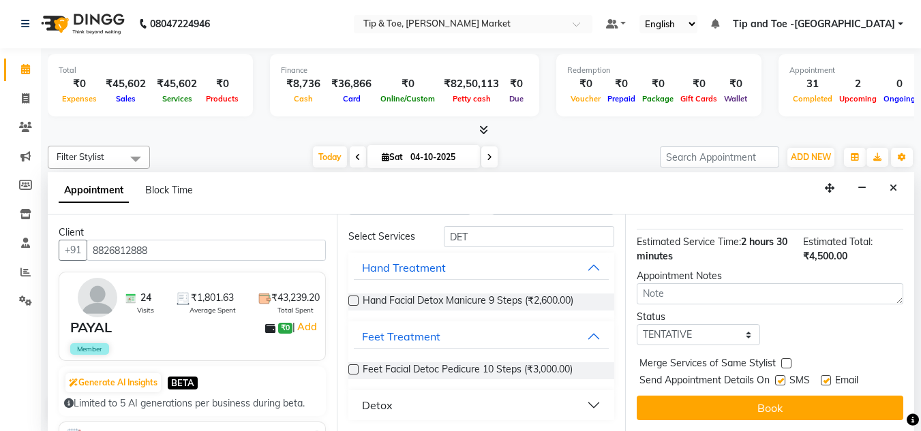
click at [759, 397] on button "Book" at bounding box center [769, 408] width 266 height 25
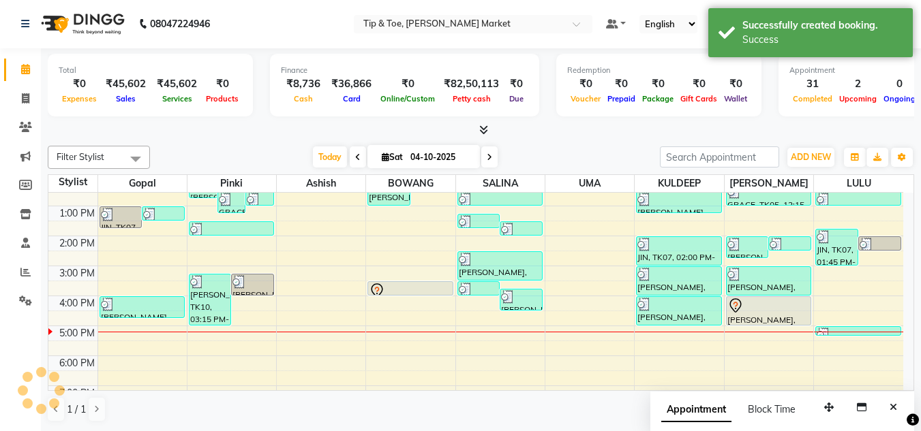
scroll to position [0, 0]
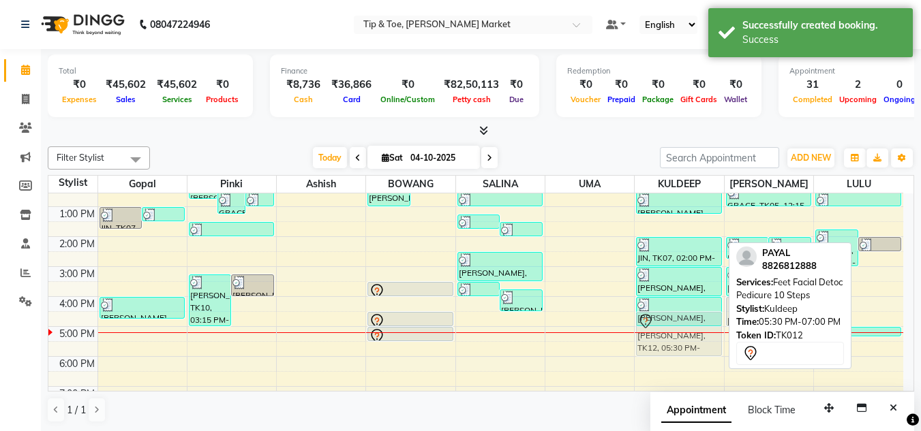
drag, startPoint x: 683, startPoint y: 363, endPoint x: 681, endPoint y: 335, distance: 28.0
click at [681, 335] on div "VAISHALI, TK03, 12:30 PM-01:15 PM, Essential Pedicure w Scrub JIN, TK07, 02:00 …" at bounding box center [678, 251] width 89 height 389
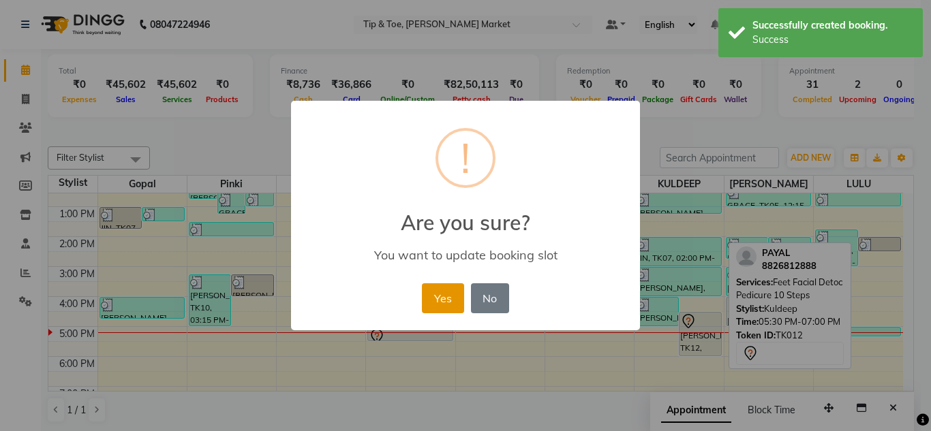
click at [450, 295] on button "Yes" at bounding box center [443, 298] width 42 height 30
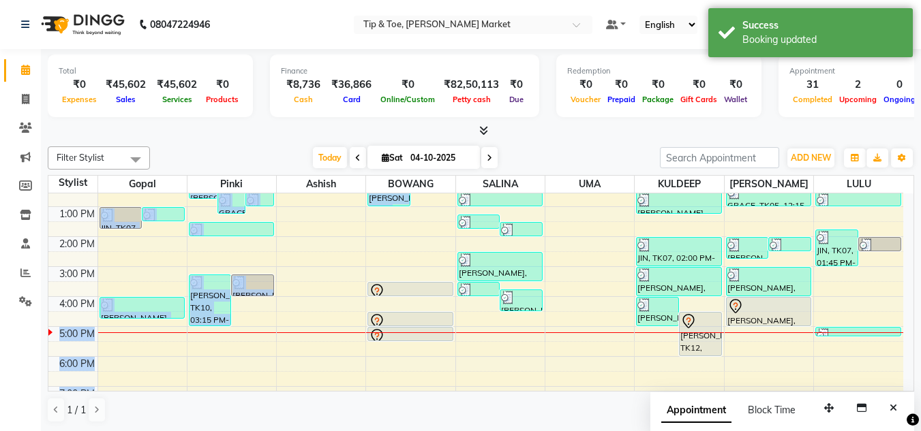
drag, startPoint x: 399, startPoint y: 340, endPoint x: 408, endPoint y: 304, distance: 37.2
click at [408, 304] on div "Filter Stylist Select All Ashish BOWANG Gopal KULDEEP LULU Pinki SALINA SALMAN …" at bounding box center [481, 285] width 866 height 288
click at [444, 367] on div "8:00 AM 9:00 AM 10:00 AM 11:00 AM 12:00 PM 1:00 PM 2:00 PM 3:00 PM 4:00 PM 5:00…" at bounding box center [475, 251] width 854 height 389
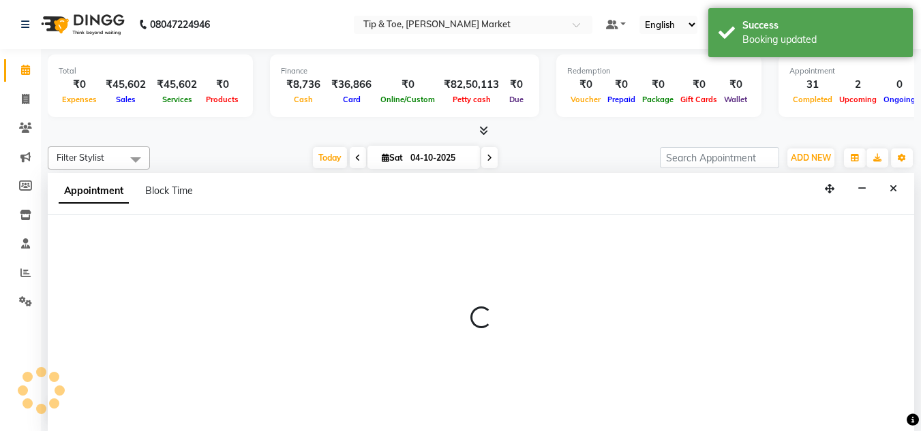
select select "41981"
select select "tentative"
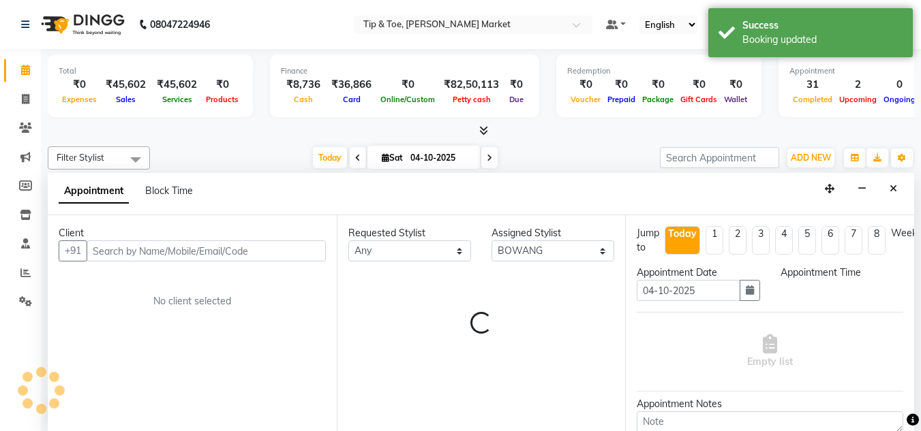
scroll to position [1, 0]
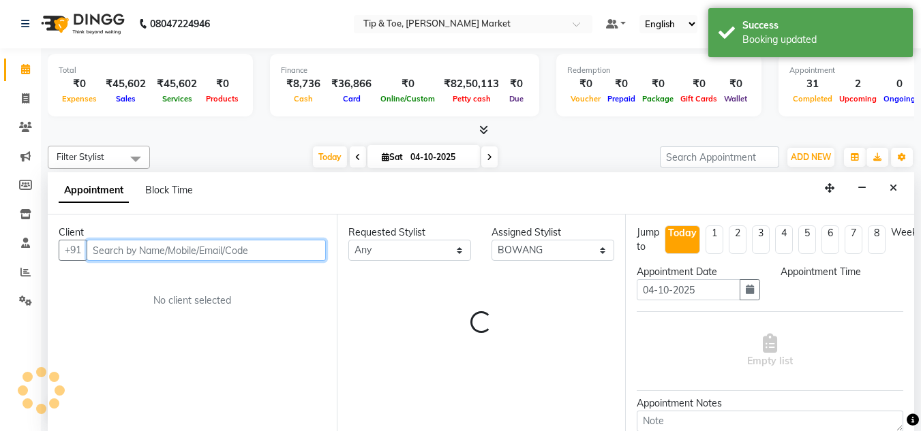
select select "1080"
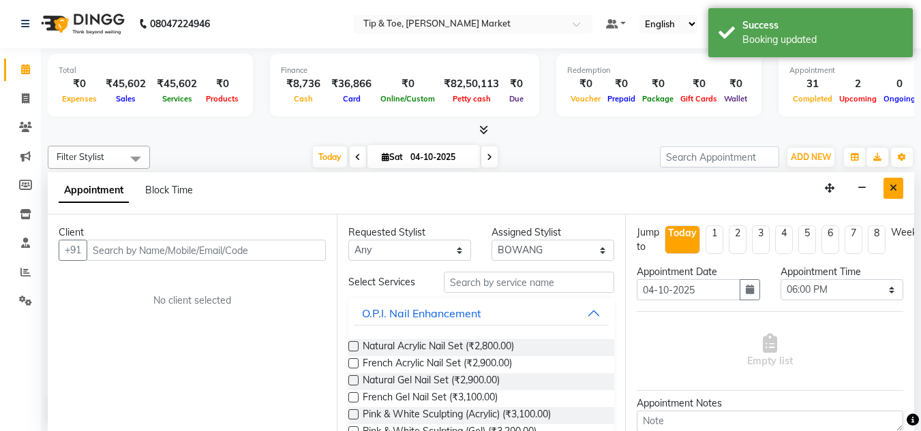
click at [892, 181] on button "Close" at bounding box center [893, 188] width 20 height 21
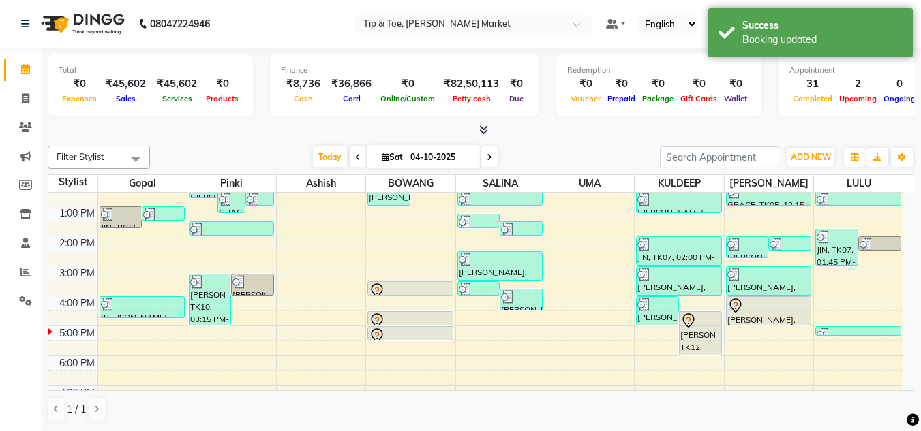
drag, startPoint x: 427, startPoint y: 333, endPoint x: 424, endPoint y: 307, distance: 26.1
click at [424, 307] on div "8:00 AM 9:00 AM 10:00 AM 11:00 AM 12:00 PM 1:00 PM 2:00 PM 3:00 PM 4:00 PM 5:00…" at bounding box center [475, 251] width 854 height 389
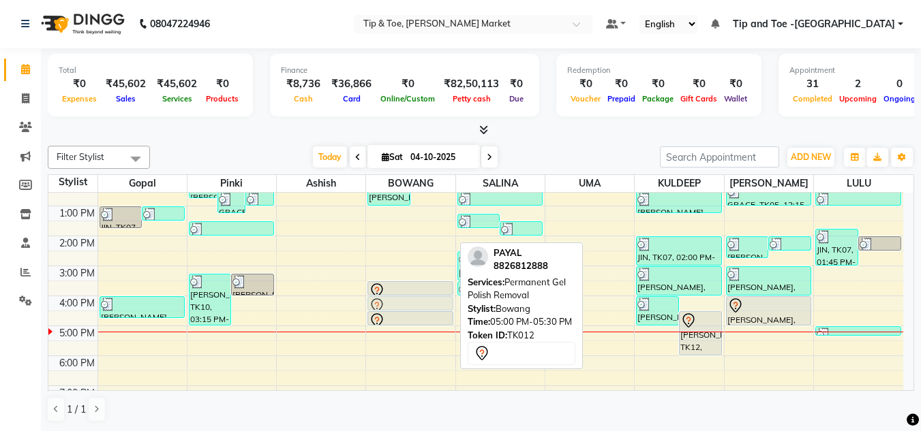
drag, startPoint x: 416, startPoint y: 334, endPoint x: 420, endPoint y: 307, distance: 26.9
click at [420, 307] on div "VAISHALI, TK03, 12:00 PM-01:00 PM, Gel Overlays VAISHALI, TK03, 12:00 PM-12:30 …" at bounding box center [410, 251] width 89 height 389
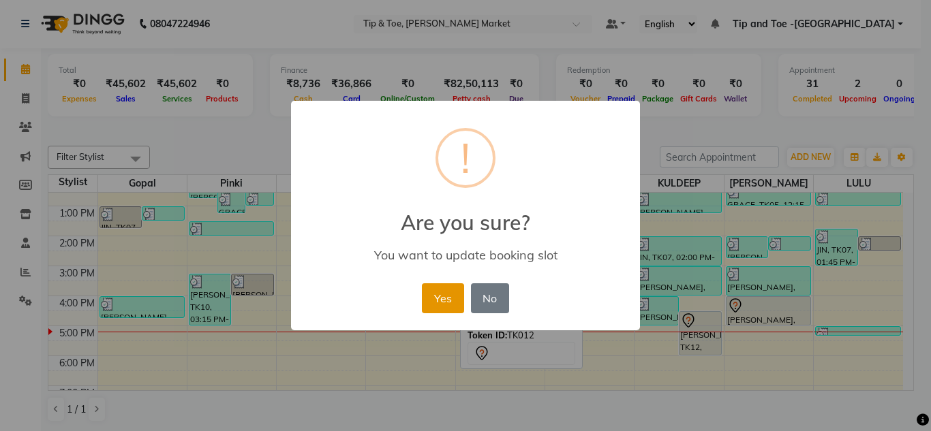
click at [443, 298] on button "Yes" at bounding box center [443, 298] width 42 height 30
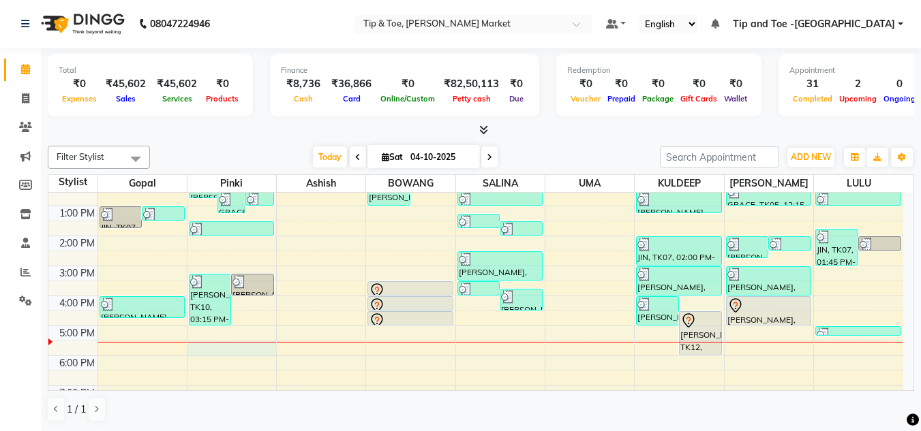
click at [215, 352] on div "8:00 AM 9:00 AM 10:00 AM 11:00 AM 12:00 PM 1:00 PM 2:00 PM 3:00 PM 4:00 PM 5:00…" at bounding box center [475, 251] width 854 height 389
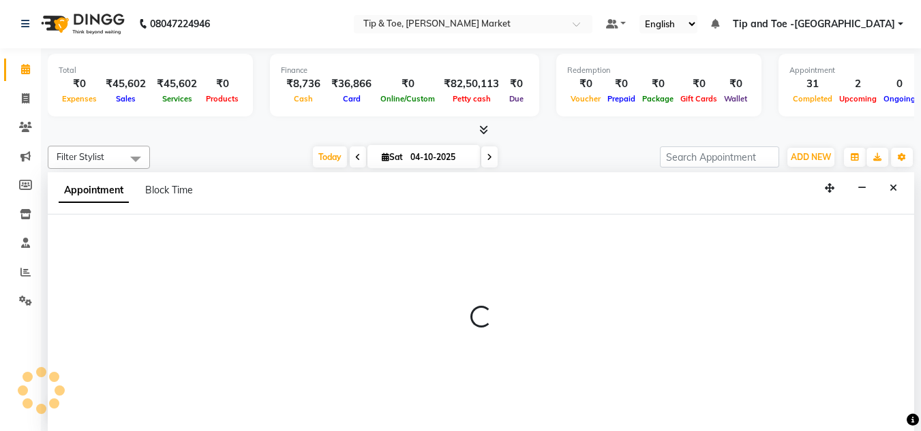
select select "41968"
select select "tentative"
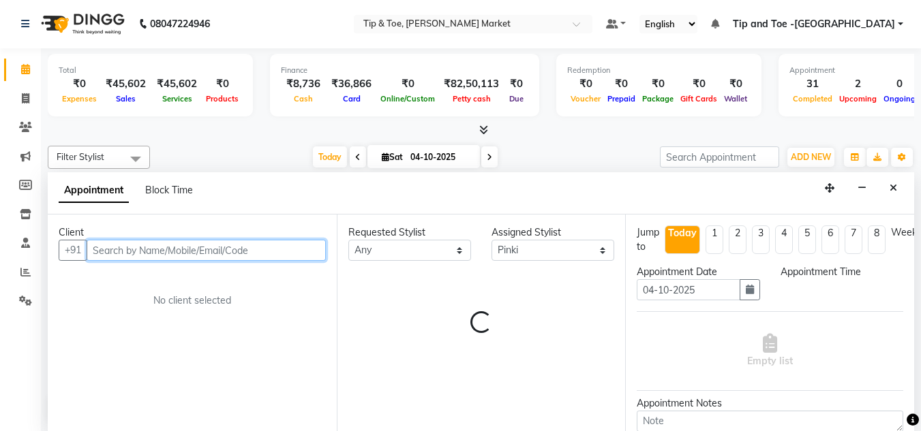
select select "1050"
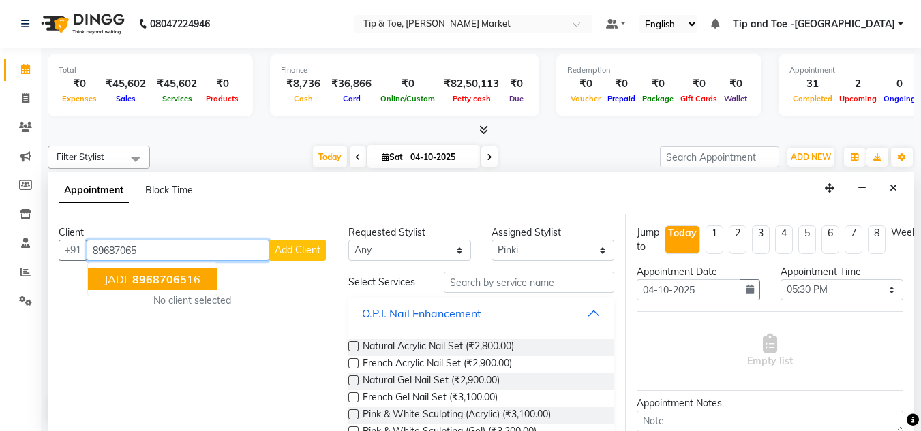
click at [146, 281] on span "89687065" at bounding box center [159, 280] width 55 height 14
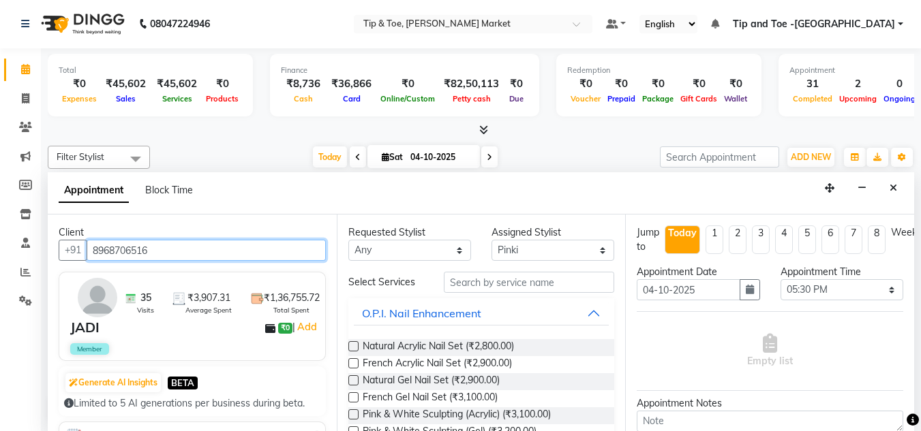
type input "8968706516"
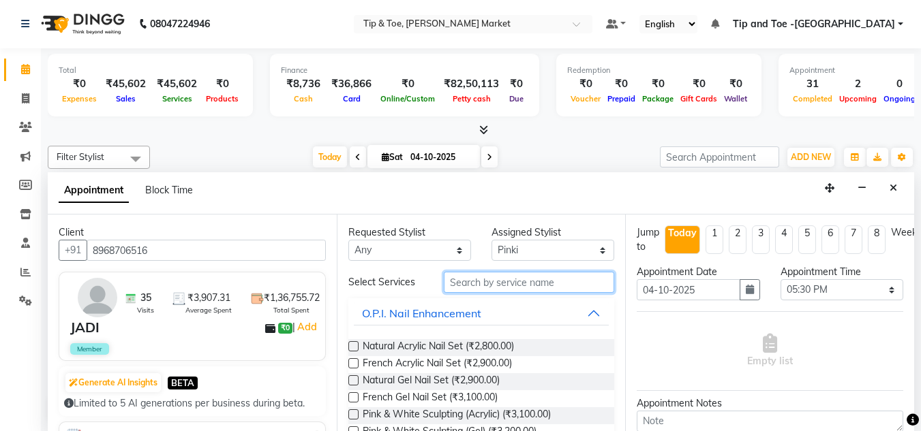
click at [473, 285] on input "text" at bounding box center [529, 282] width 170 height 21
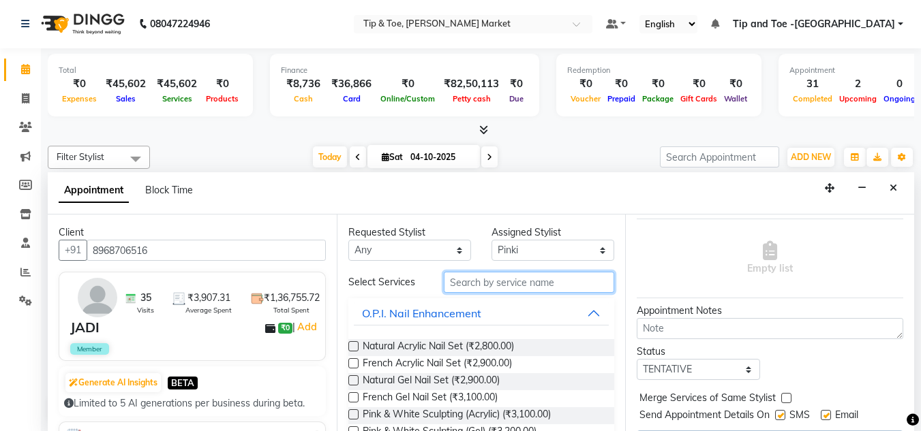
scroll to position [0, 0]
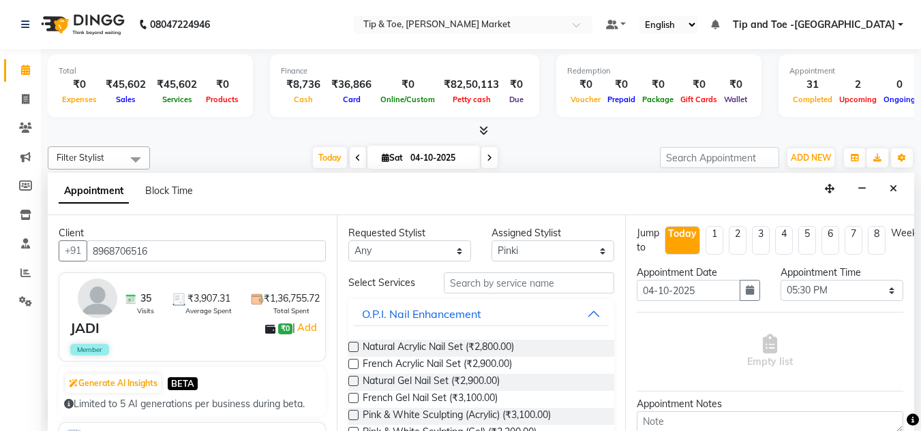
select select "41968"
select select "1050"
select select "tentative"
click at [893, 183] on icon "Close" at bounding box center [892, 188] width 7 height 10
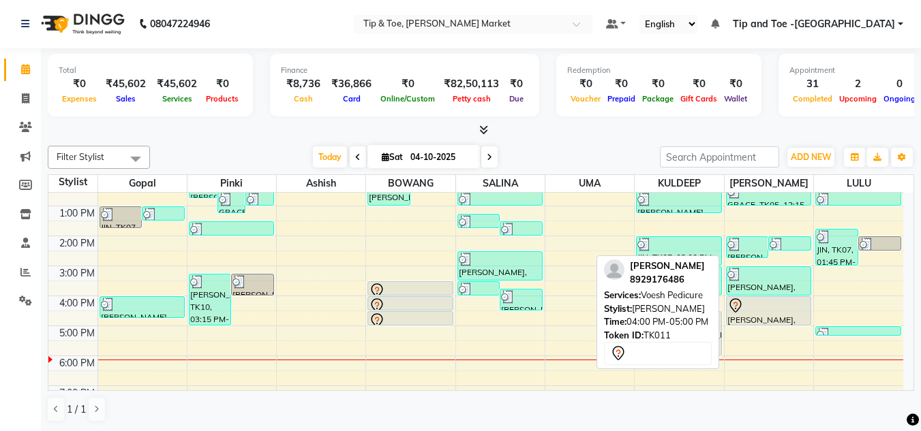
click at [765, 322] on div at bounding box center [768, 324] width 84 height 5
click at [773, 307] on div at bounding box center [768, 306] width 82 height 16
select select "7"
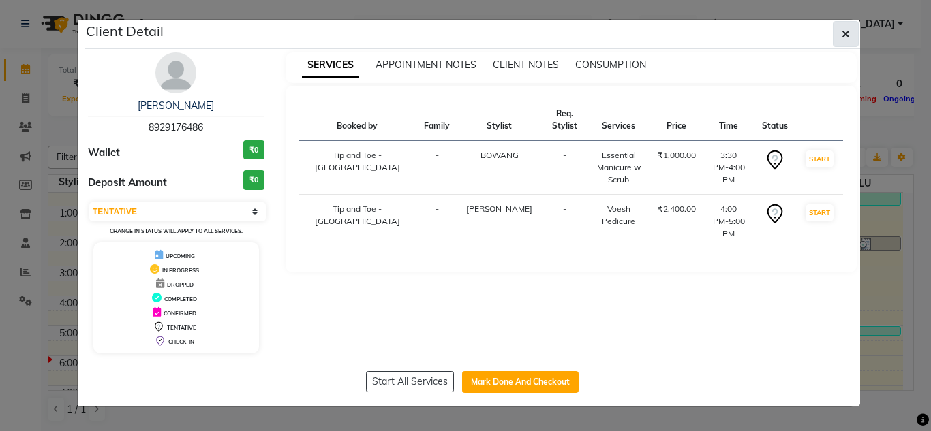
click at [848, 28] on span "button" at bounding box center [845, 34] width 8 height 14
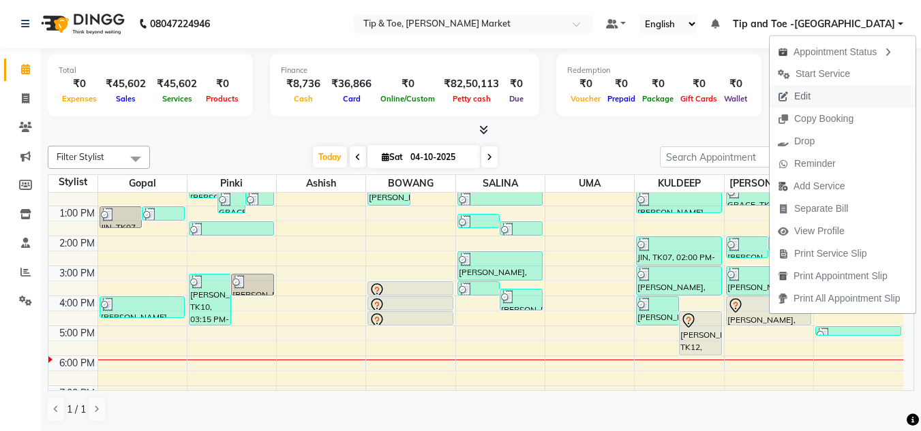
click at [803, 93] on span "Edit" at bounding box center [802, 96] width 16 height 14
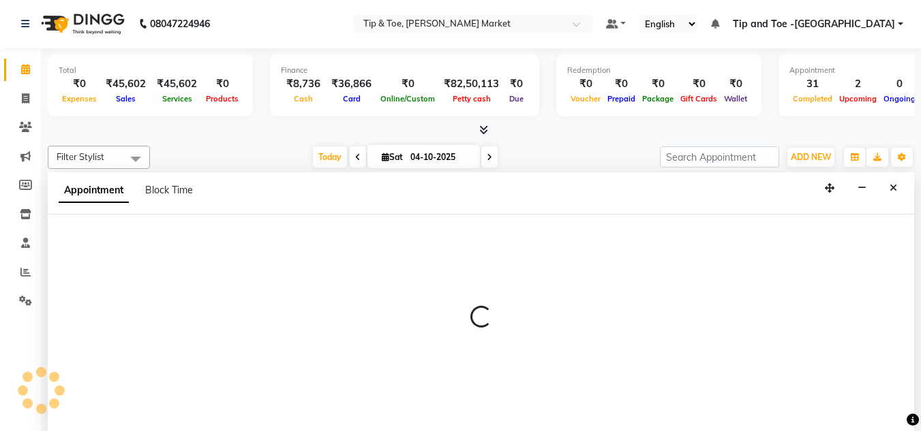
select select "tentative"
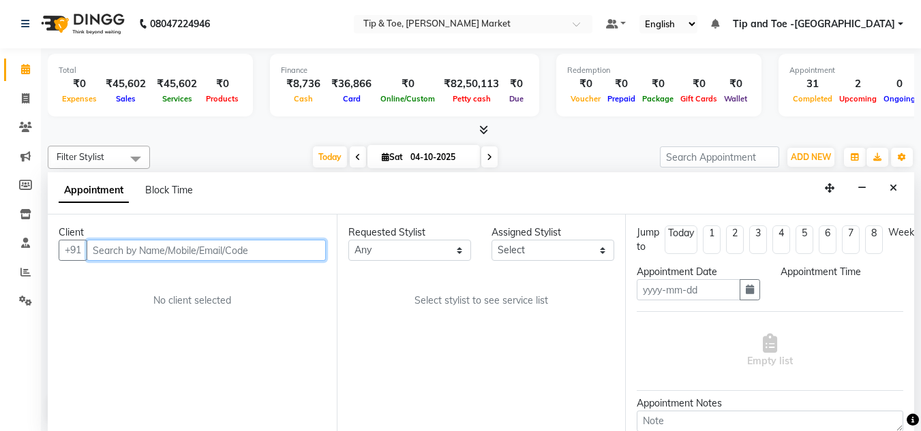
type input "04-10-2025"
select select "930"
select select "90516"
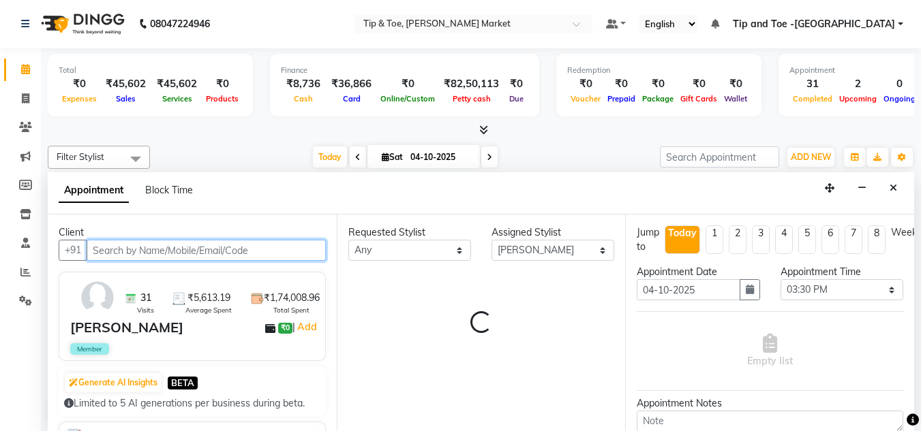
scroll to position [191, 0]
select select "2880"
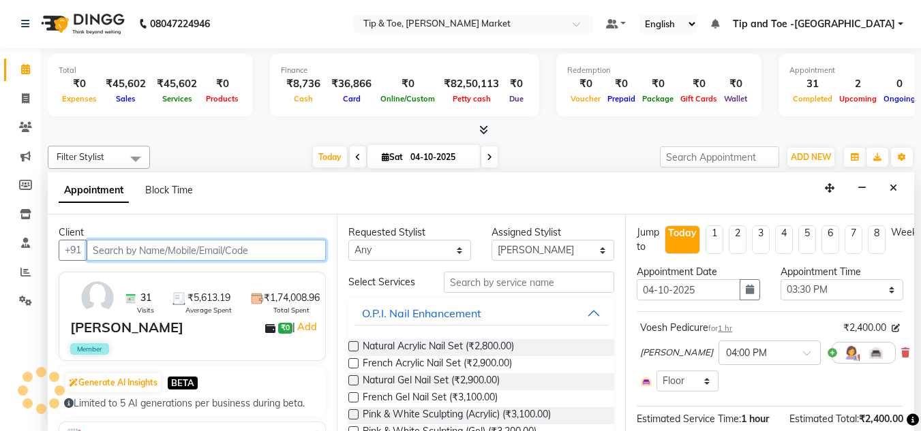
select select "2880"
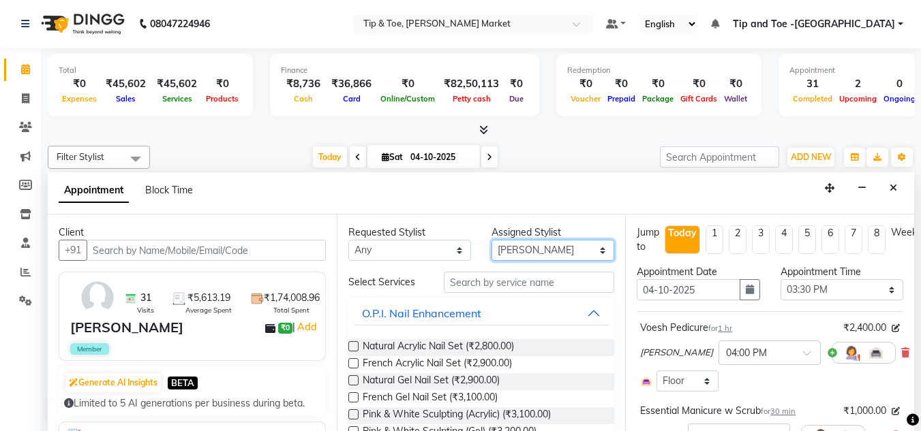
click at [587, 252] on select "Select [PERSON_NAME] [PERSON_NAME] [PERSON_NAME] [PERSON_NAME]" at bounding box center [552, 250] width 123 height 21
select select "41966"
click at [491, 240] on select "Select [PERSON_NAME] [PERSON_NAME] [PERSON_NAME] [PERSON_NAME]" at bounding box center [552, 250] width 123 height 21
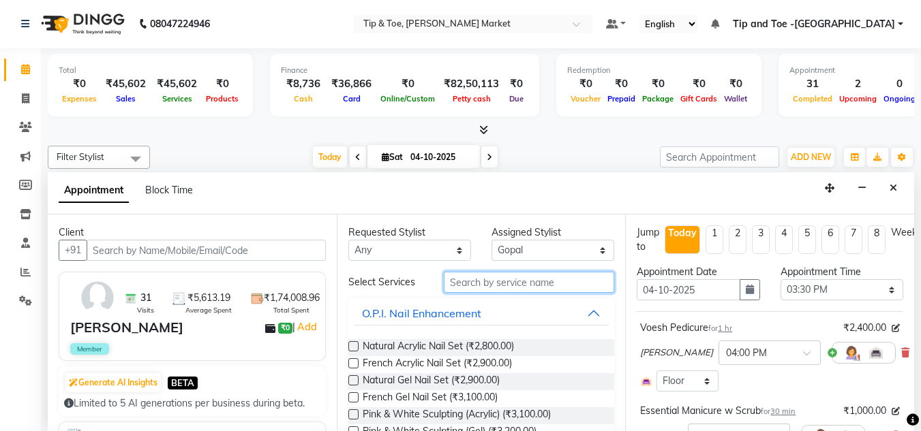
click at [491, 288] on input "text" at bounding box center [529, 282] width 170 height 21
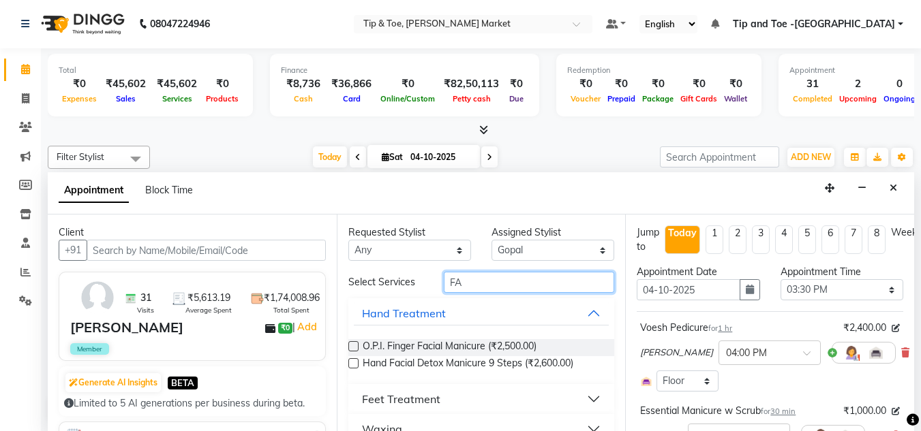
type input "F"
type input "RUS"
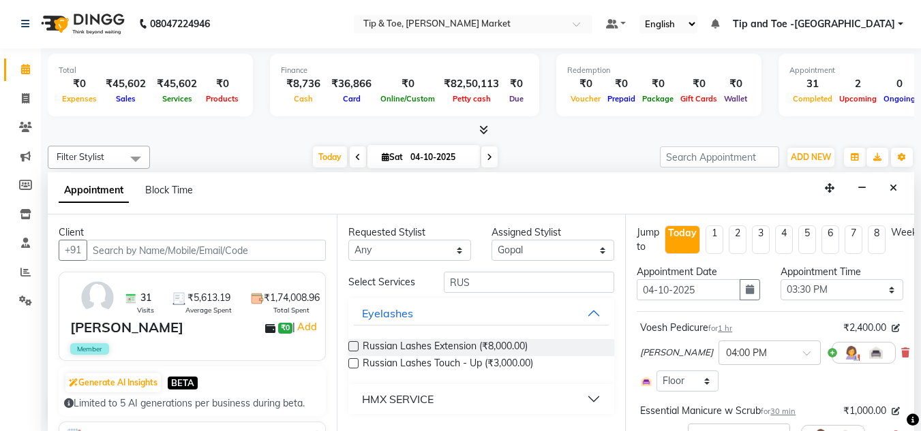
click at [357, 362] on label at bounding box center [353, 363] width 10 height 10
click at [357, 362] on input "checkbox" at bounding box center [352, 364] width 9 height 9
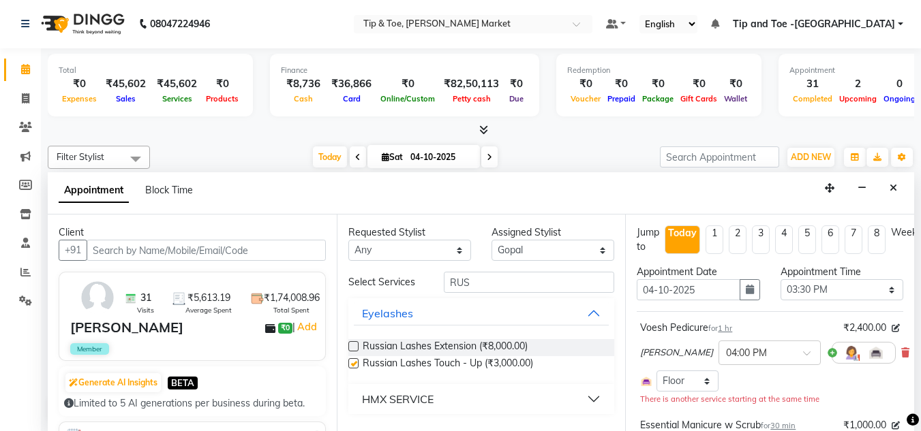
checkbox input "false"
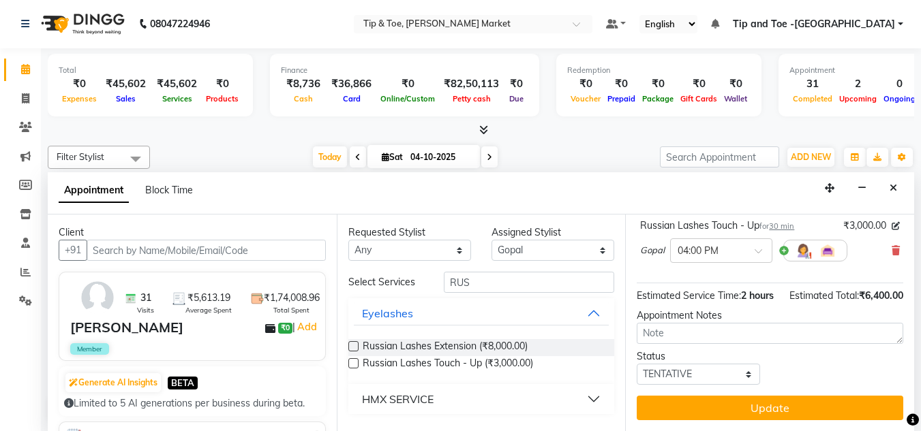
scroll to position [307, 0]
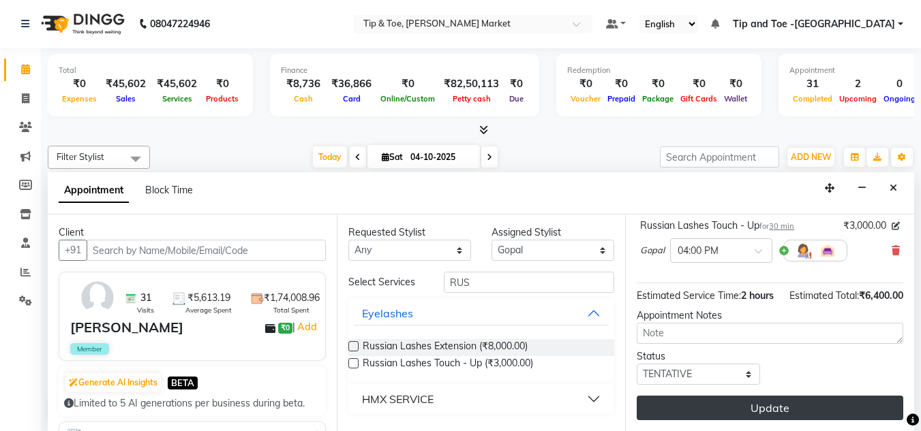
click at [779, 396] on button "Update" at bounding box center [769, 408] width 266 height 25
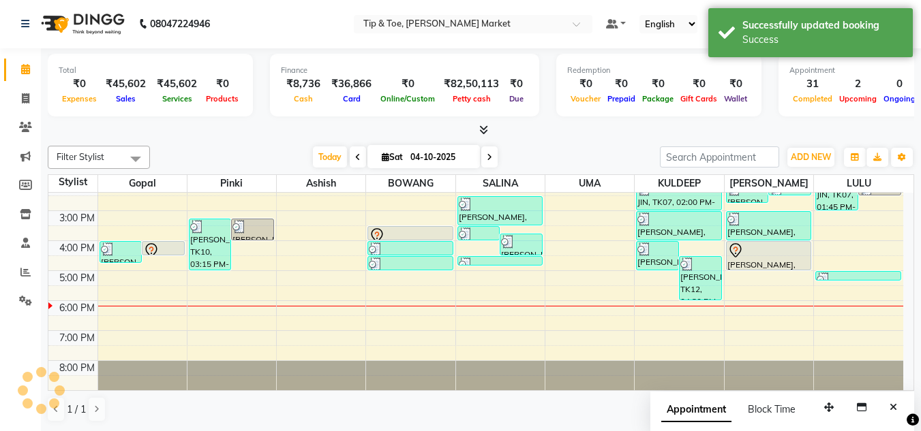
scroll to position [0, 0]
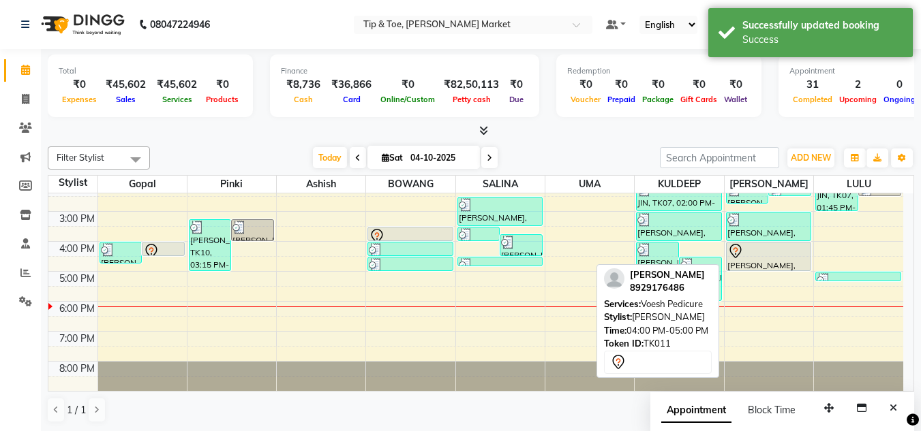
click at [776, 258] on div at bounding box center [768, 251] width 82 height 16
select select "7"
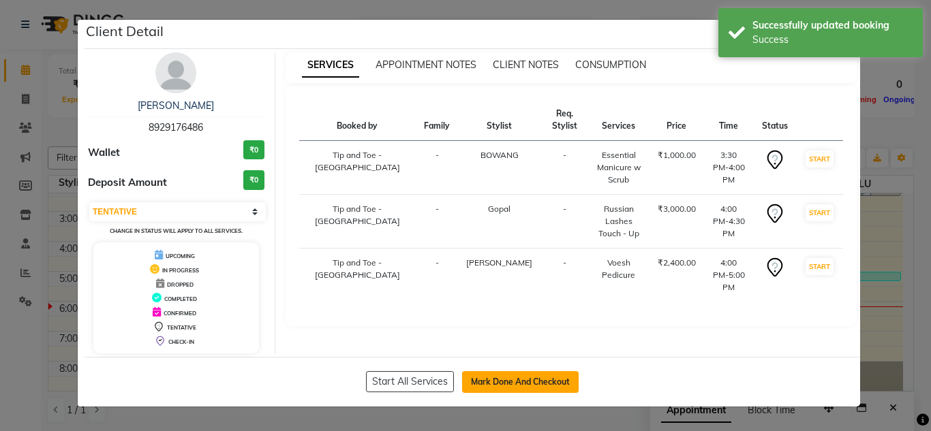
click at [531, 387] on button "Mark Done And Checkout" at bounding box center [520, 382] width 117 height 22
select select "service"
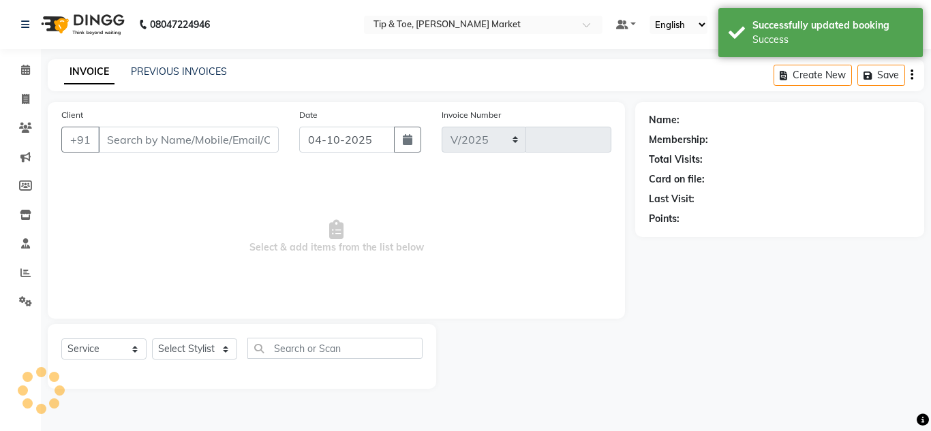
select select "5940"
type input "1573"
type input "8929176486"
select select "41966"
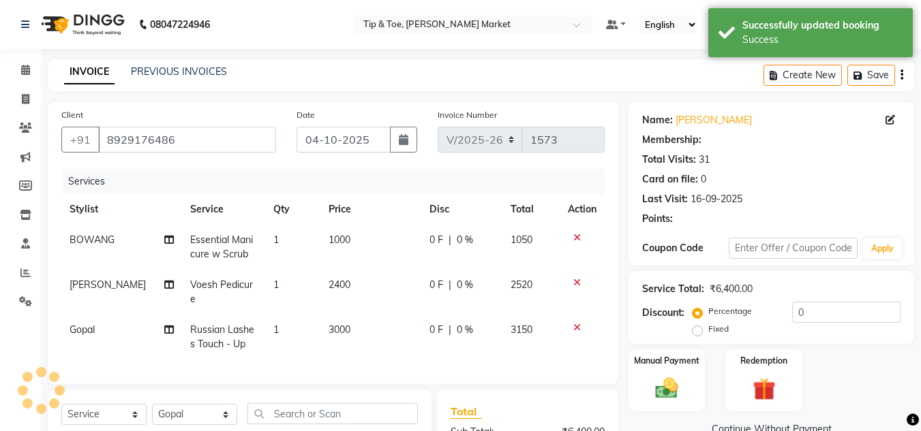
select select "1: Object"
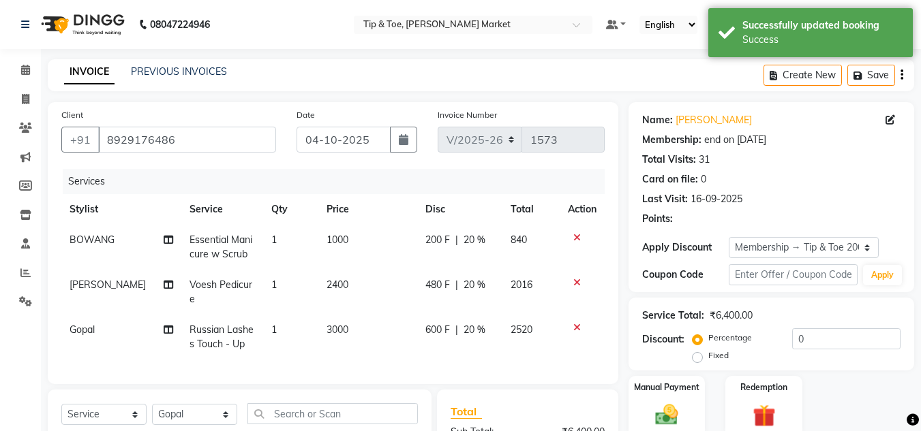
type input "20"
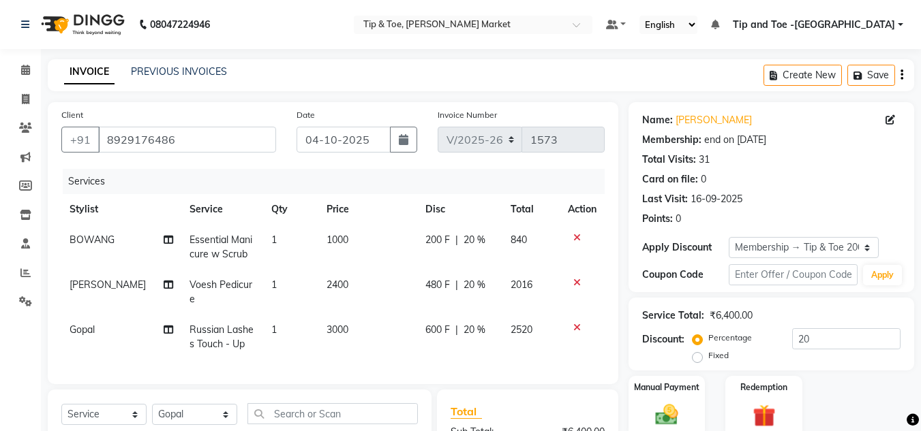
click at [326, 324] on span "3000" at bounding box center [337, 330] width 22 height 12
select select "41966"
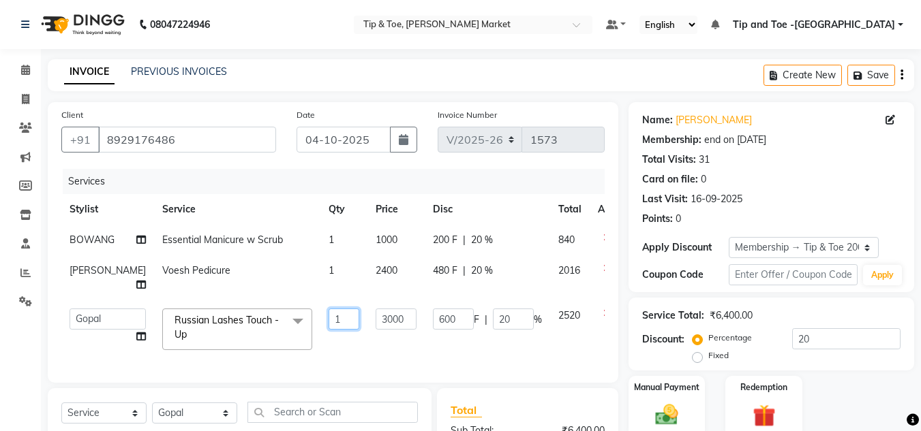
click at [328, 324] on input "1" at bounding box center [343, 319] width 31 height 21
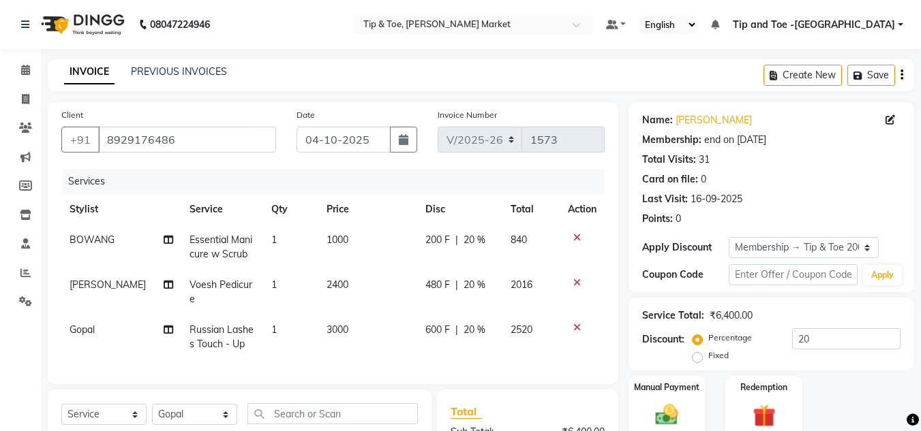
click at [304, 330] on td "1" at bounding box center [290, 337] width 55 height 45
select select "41966"
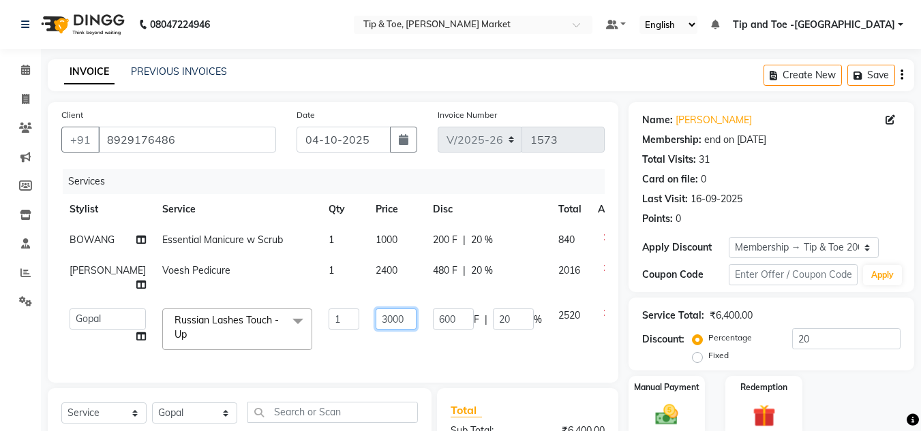
click at [375, 330] on input "3000" at bounding box center [395, 319] width 41 height 21
type input "4000"
click at [884, 376] on div "Manual Payment Redemption" at bounding box center [771, 407] width 306 height 62
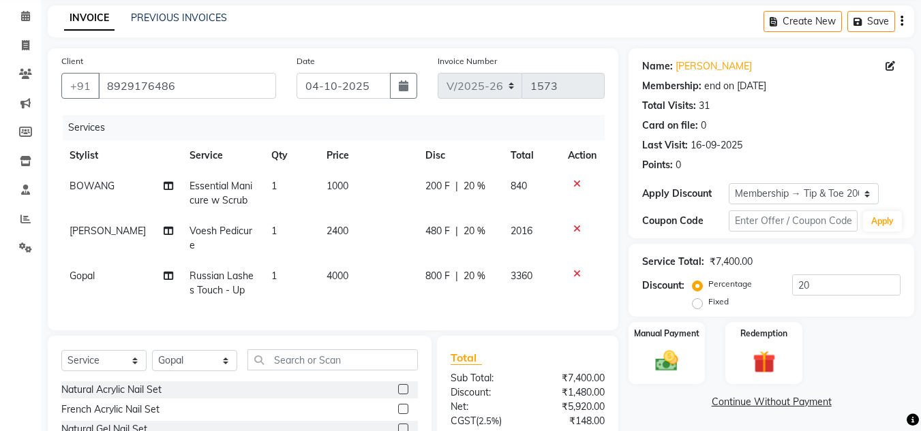
scroll to position [190, 0]
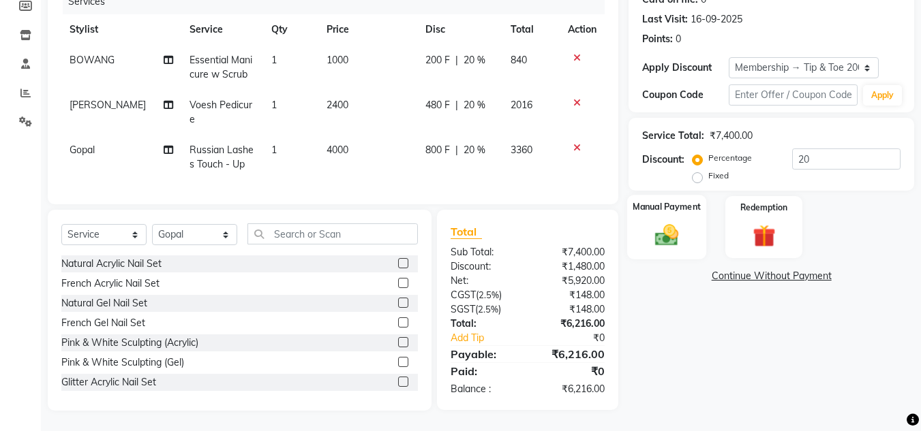
click at [653, 209] on div "Manual Payment" at bounding box center [667, 227] width 80 height 65
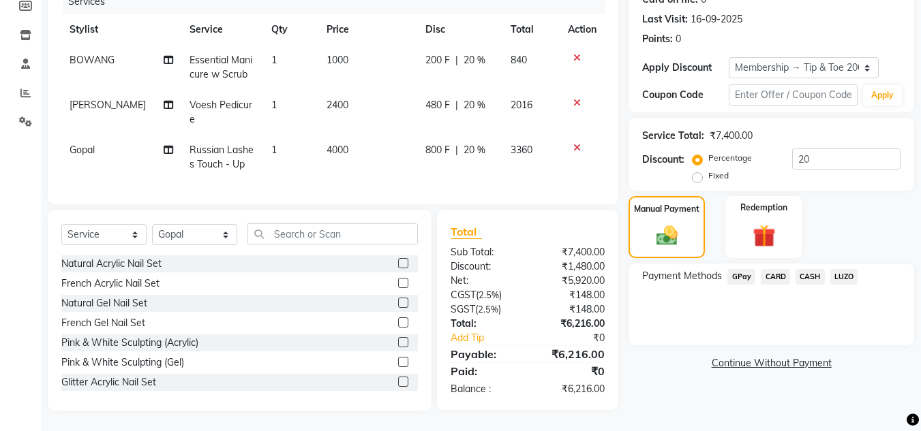
click at [774, 269] on span "CARD" at bounding box center [774, 277] width 29 height 16
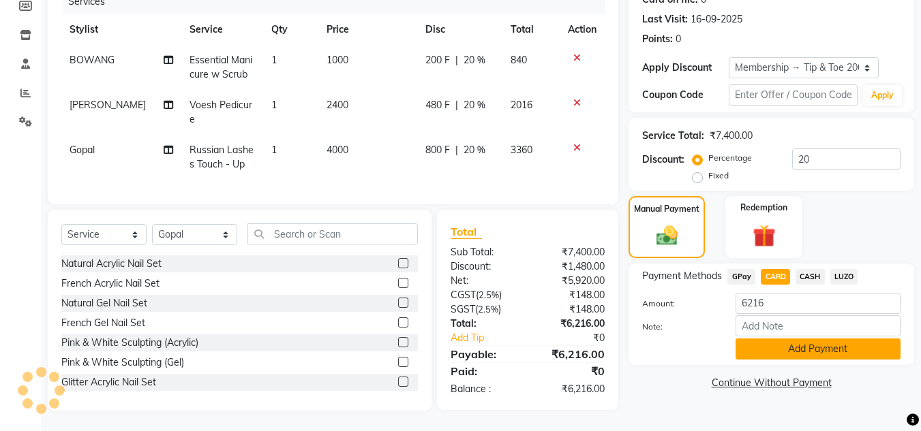
click at [795, 339] on button "Add Payment" at bounding box center [817, 349] width 165 height 21
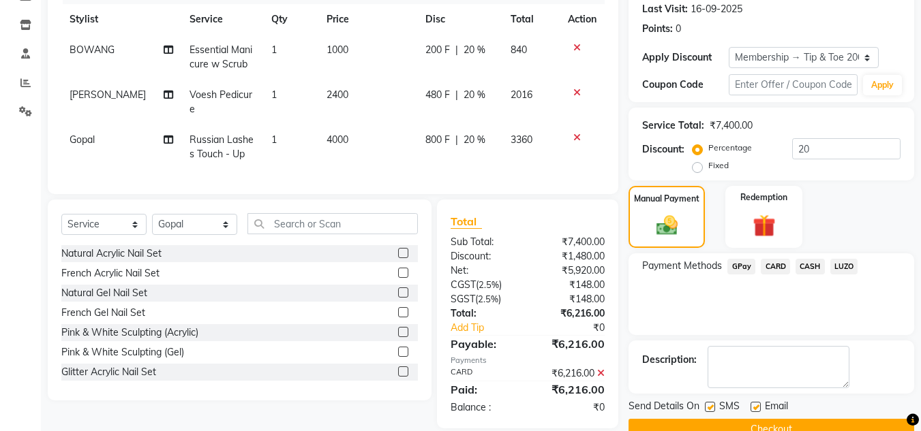
scroll to position [219, 0]
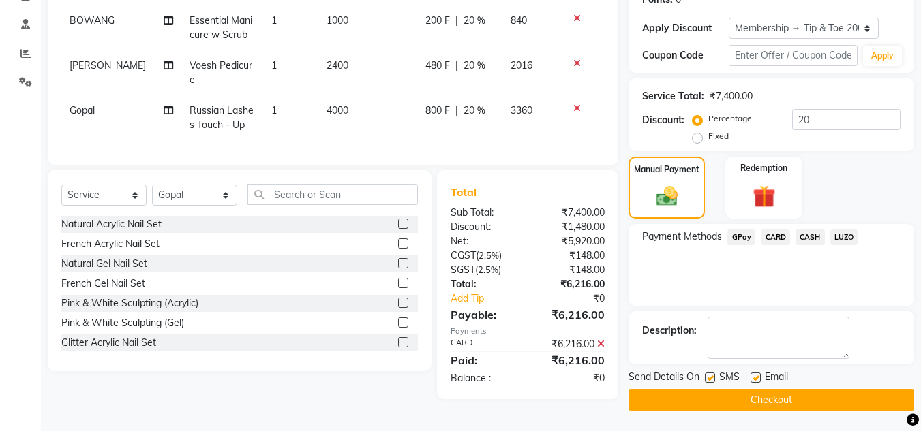
click at [784, 394] on button "Checkout" at bounding box center [770, 400] width 285 height 21
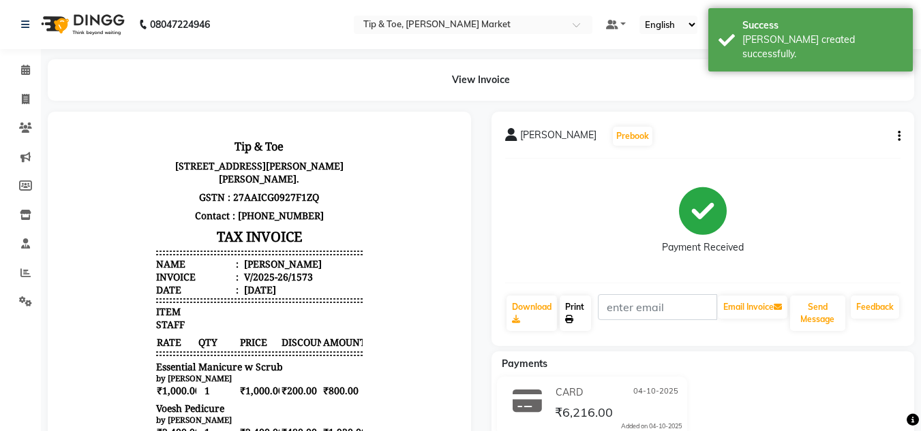
click at [572, 308] on link "Print" at bounding box center [574, 313] width 31 height 35
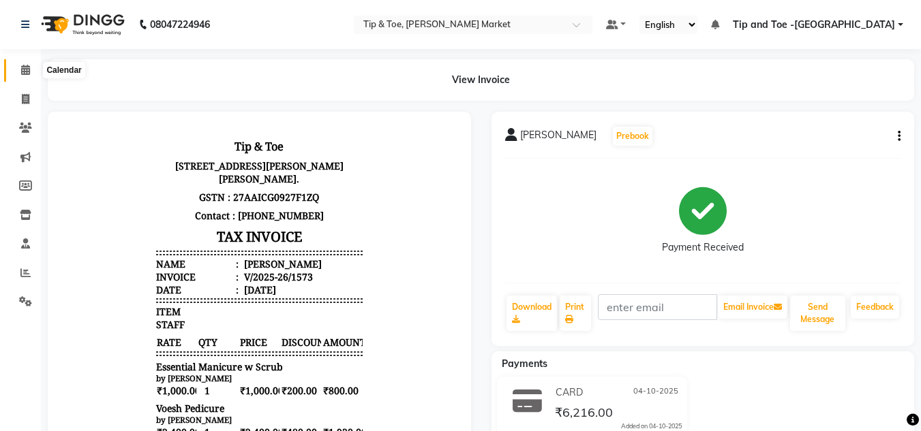
click at [26, 70] on icon at bounding box center [25, 70] width 9 height 10
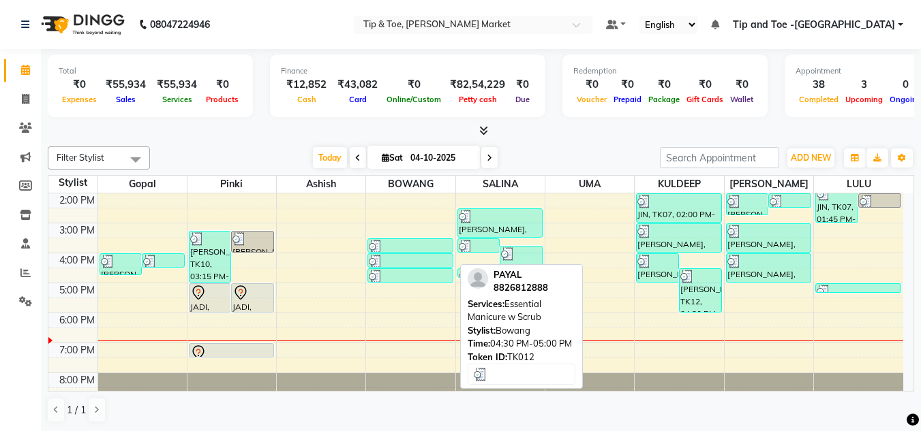
scroll to position [191, 0]
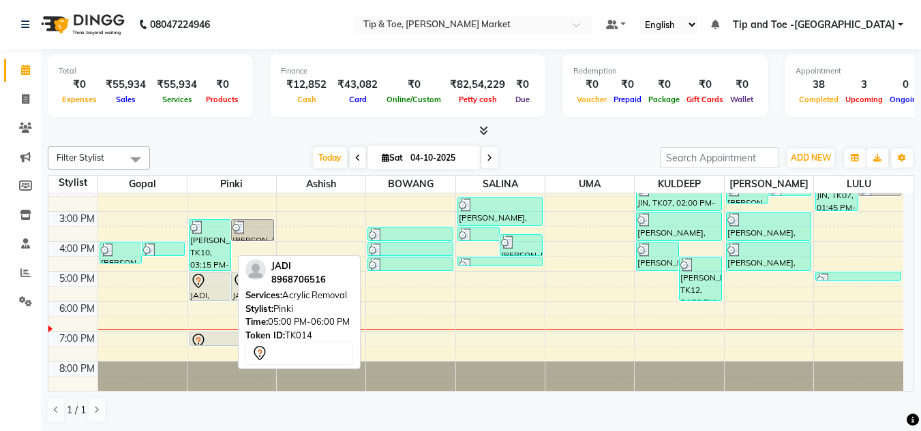
click at [220, 285] on div at bounding box center [210, 281] width 40 height 16
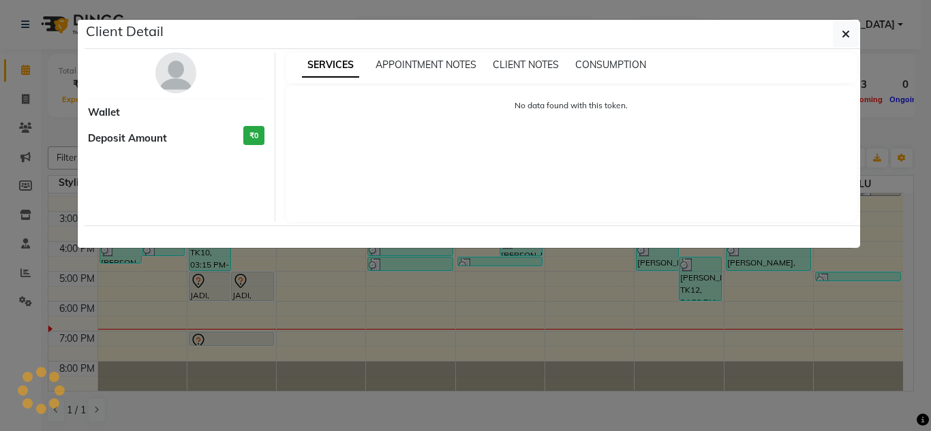
select select "7"
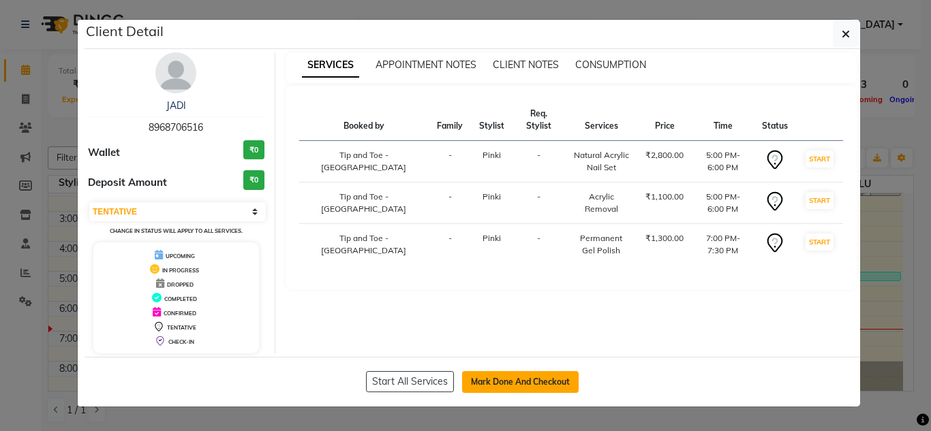
click at [540, 384] on button "Mark Done And Checkout" at bounding box center [520, 382] width 117 height 22
select select "service"
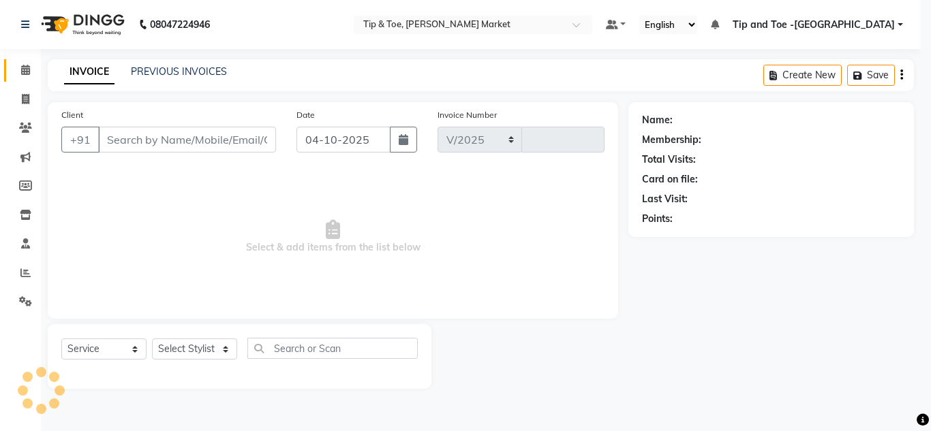
select select "5940"
type input "1574"
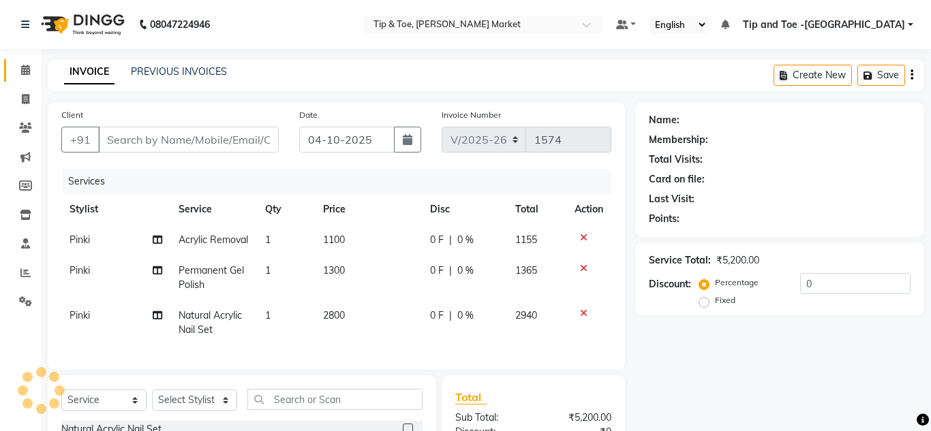
type input "8968706516"
select select "41968"
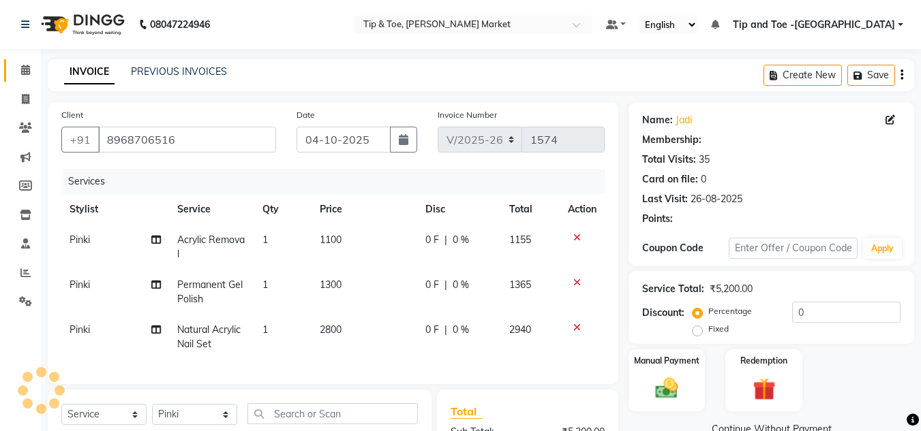
select select "1: Object"
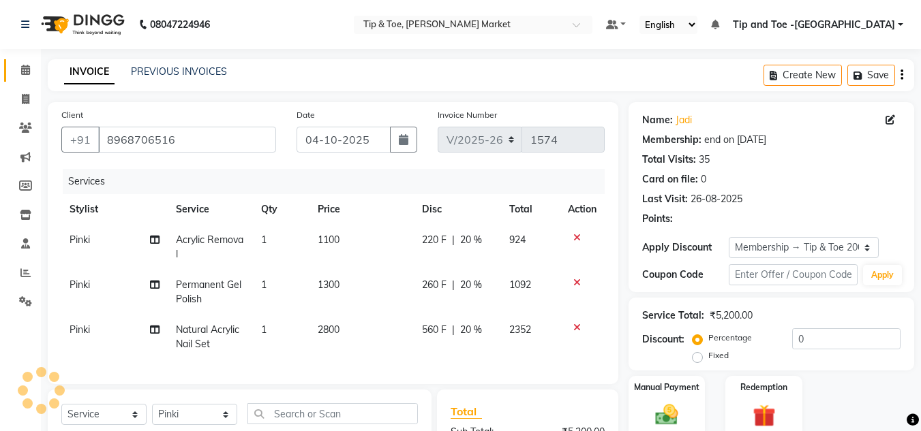
type input "20"
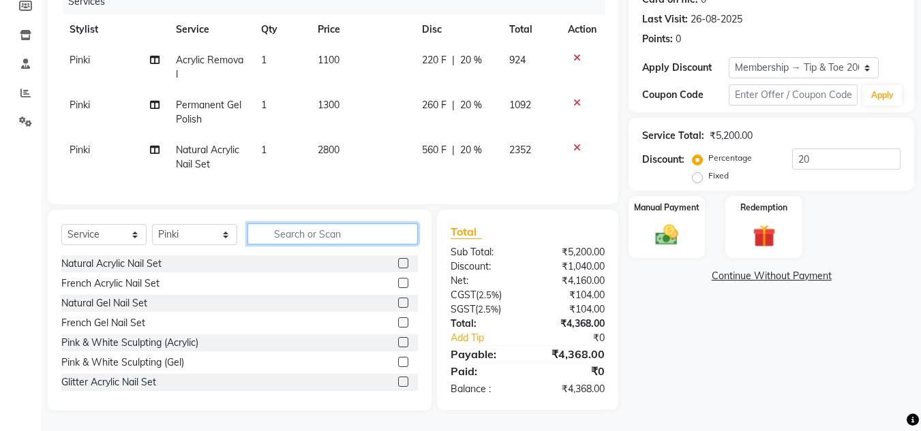
click at [311, 233] on input "text" at bounding box center [332, 233] width 170 height 21
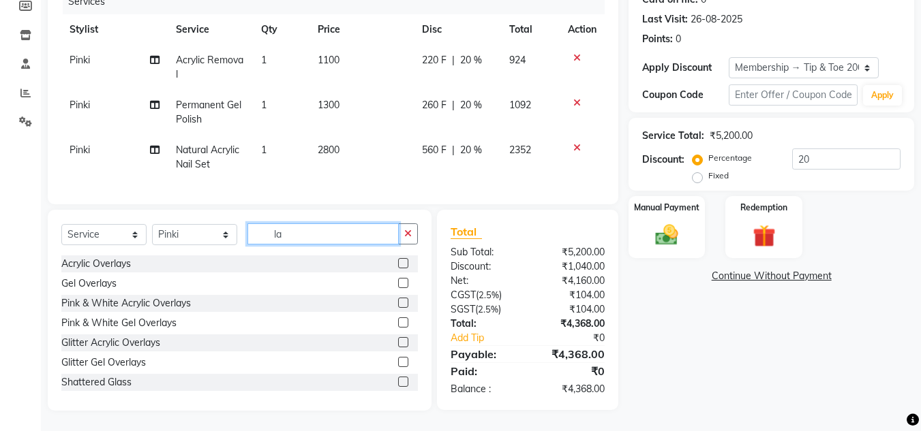
type input "l"
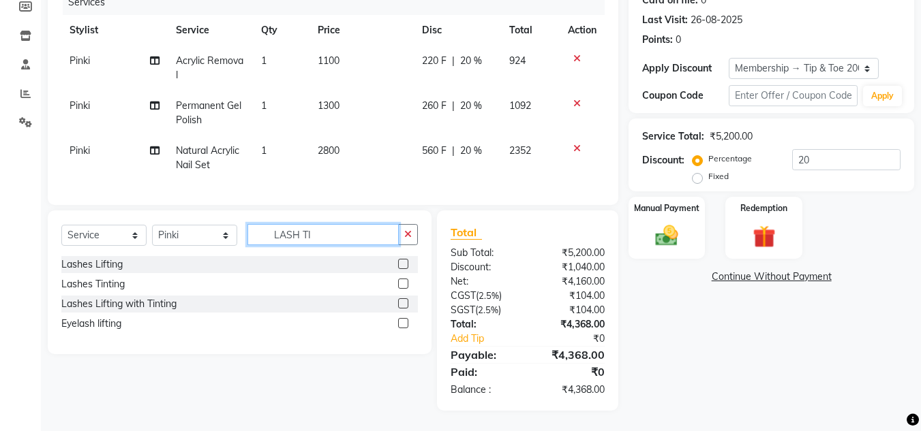
scroll to position [189, 0]
type input "L"
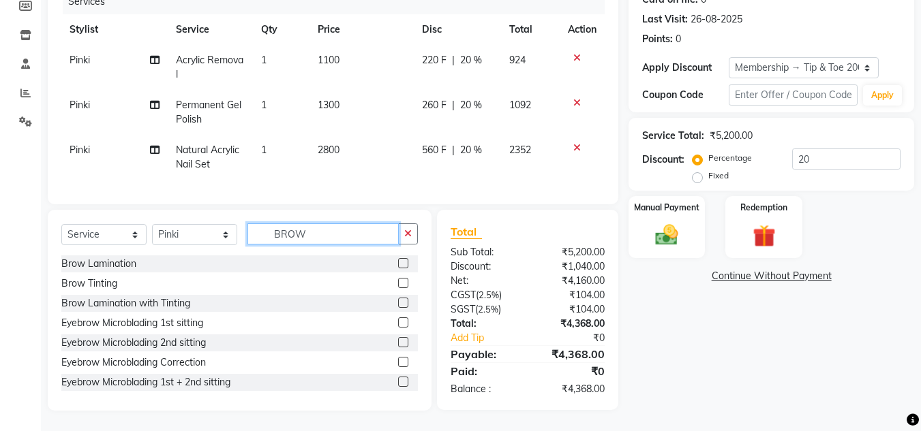
type input "BROW"
click at [398, 285] on label at bounding box center [403, 283] width 10 height 10
click at [398, 285] on input "checkbox" at bounding box center [402, 283] width 9 height 9
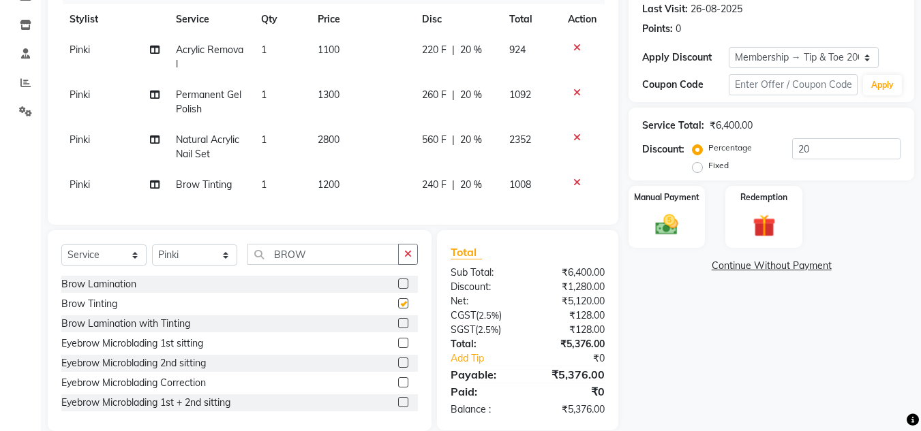
checkbox input "false"
click at [216, 90] on span "Permanent Gel Polish" at bounding box center [208, 102] width 65 height 27
select select "41968"
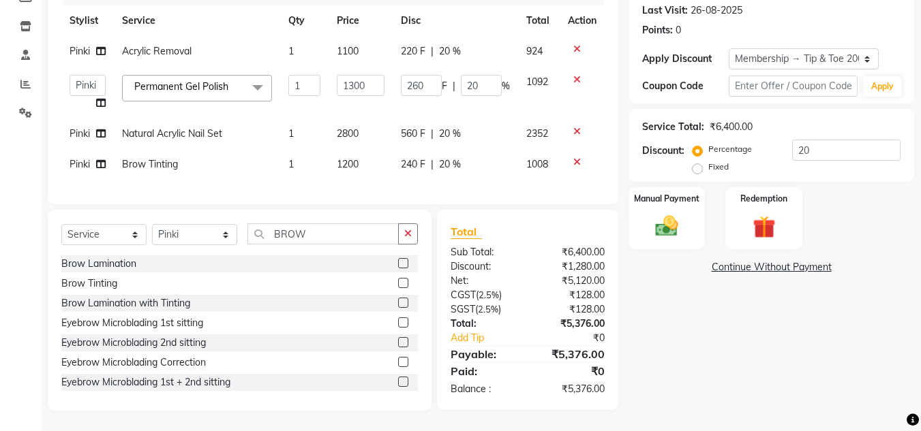
click at [253, 92] on span at bounding box center [257, 88] width 27 height 26
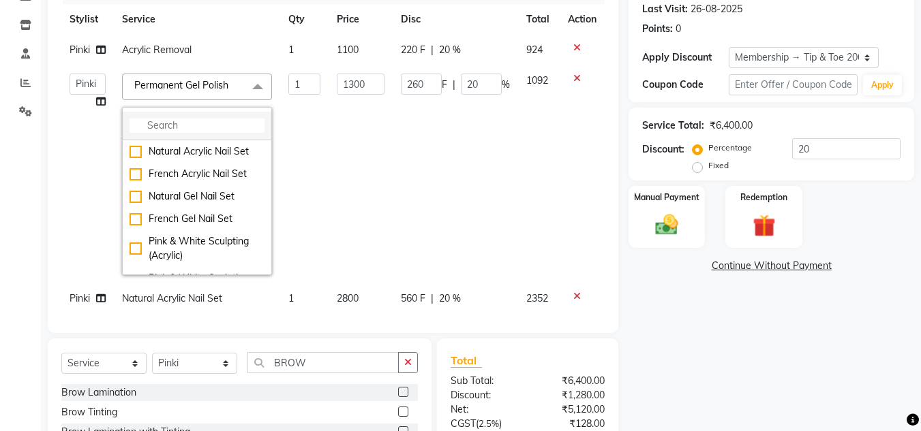
click at [217, 124] on input "multiselect-search" at bounding box center [196, 126] width 135 height 14
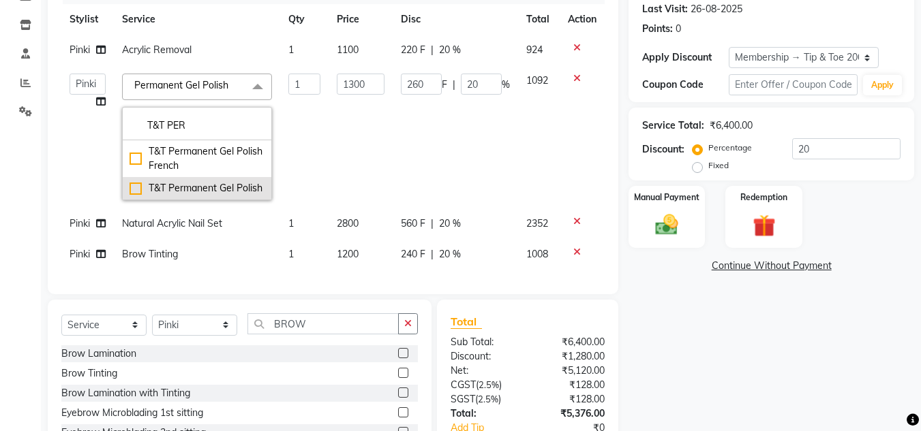
type input "T&T PER"
click at [134, 192] on div "T&T Permanent Gel Polish" at bounding box center [196, 188] width 135 height 14
checkbox input "true"
type input "900"
type input "180"
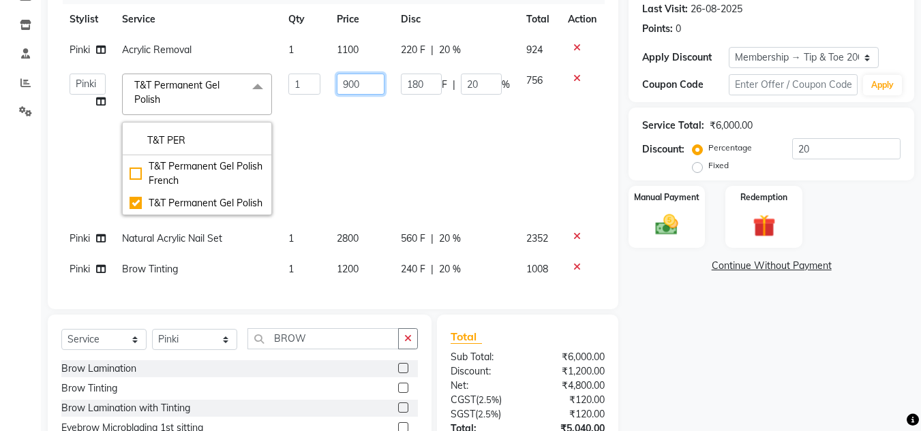
click at [349, 83] on input "900" at bounding box center [360, 84] width 47 height 21
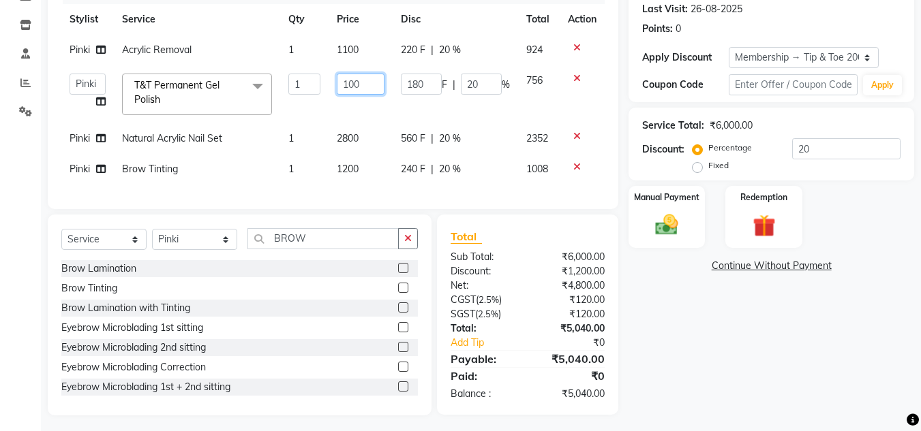
type input "1100"
click at [891, 234] on div "Manual Payment Redemption" at bounding box center [771, 217] width 306 height 62
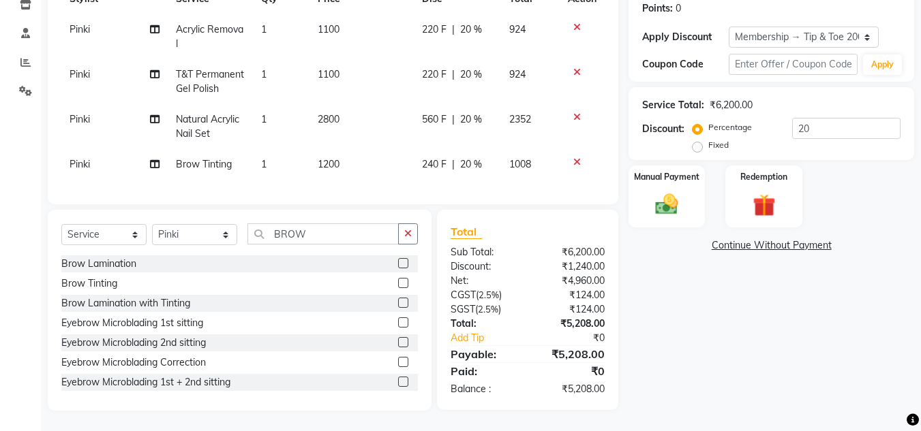
scroll to position [84, 0]
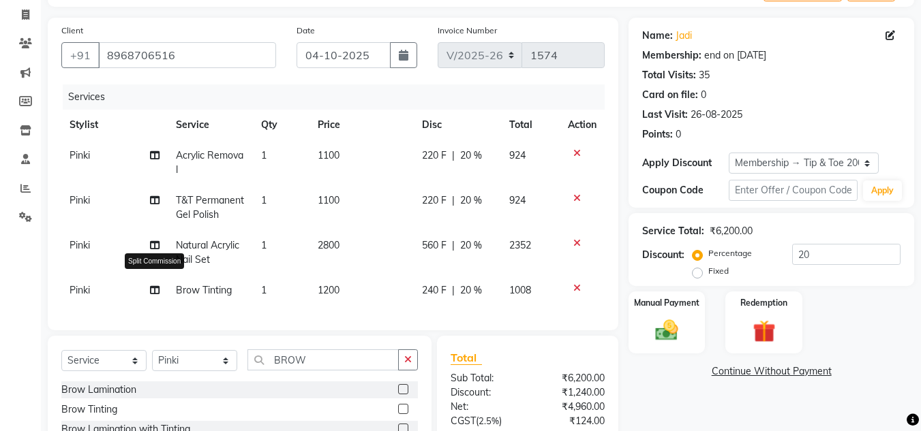
click at [151, 290] on icon at bounding box center [155, 290] width 10 height 10
select select "41968"
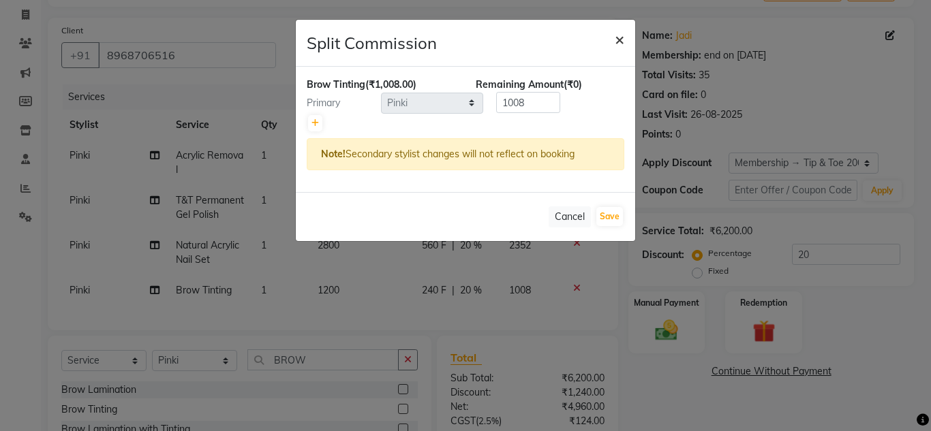
click at [620, 44] on span "×" at bounding box center [620, 39] width 10 height 20
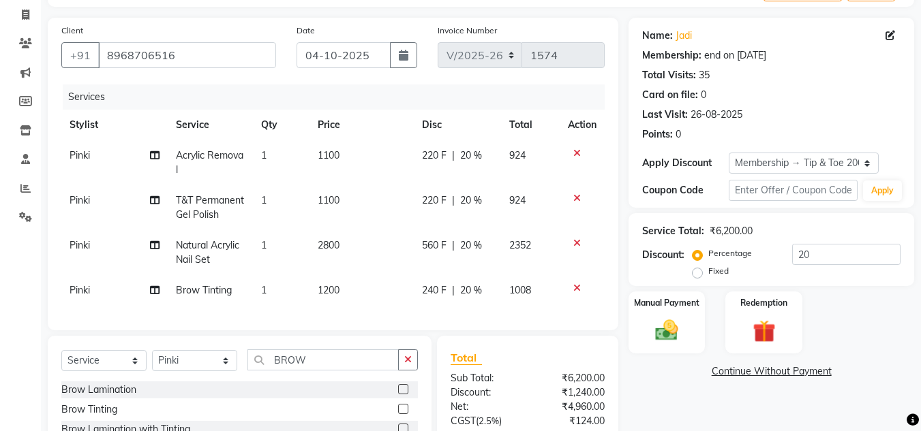
click at [87, 292] on span "Pinki" at bounding box center [80, 290] width 20 height 12
select select "41968"
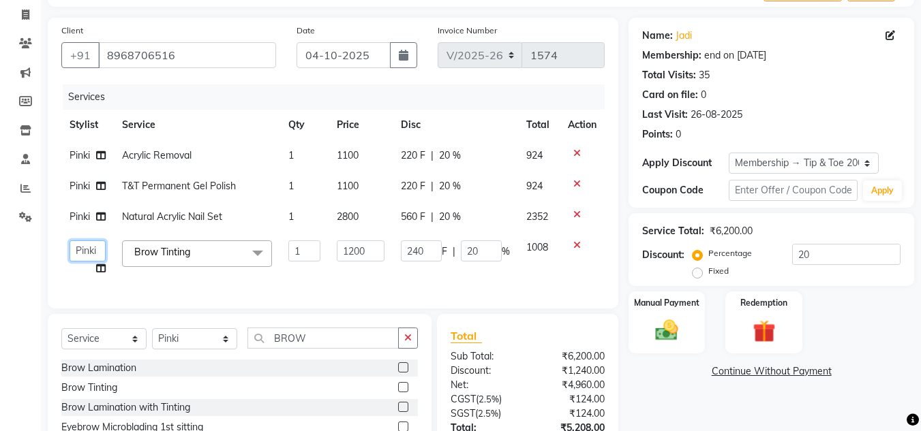
click at [93, 247] on select "Ashish BOWANG [GEOGRAPHIC_DATA] branch login Gopal KULDEEP [PERSON_NAME] [PERSO…" at bounding box center [88, 251] width 36 height 21
select select "41966"
click at [882, 307] on div "Manual Payment Redemption" at bounding box center [771, 323] width 306 height 62
click at [880, 335] on div "Manual Payment Redemption" at bounding box center [771, 323] width 306 height 62
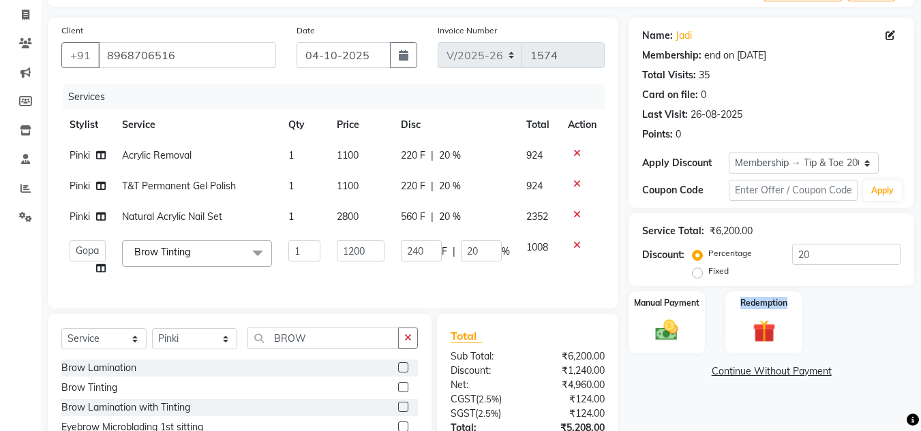
click at [875, 315] on div "Manual Payment Redemption" at bounding box center [771, 323] width 306 height 62
click at [176, 153] on span "Acrylic Removal" at bounding box center [157, 155] width 70 height 12
select select "41968"
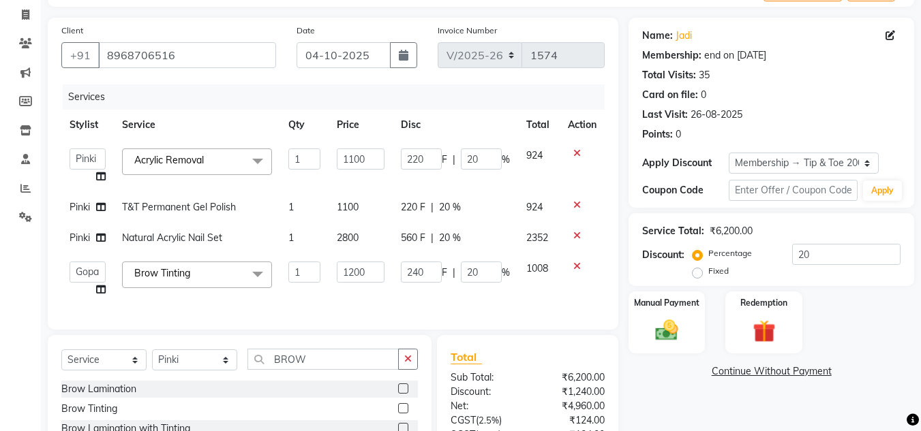
click at [192, 205] on span "T&T Permanent Gel Polish" at bounding box center [179, 207] width 114 height 12
select select "41968"
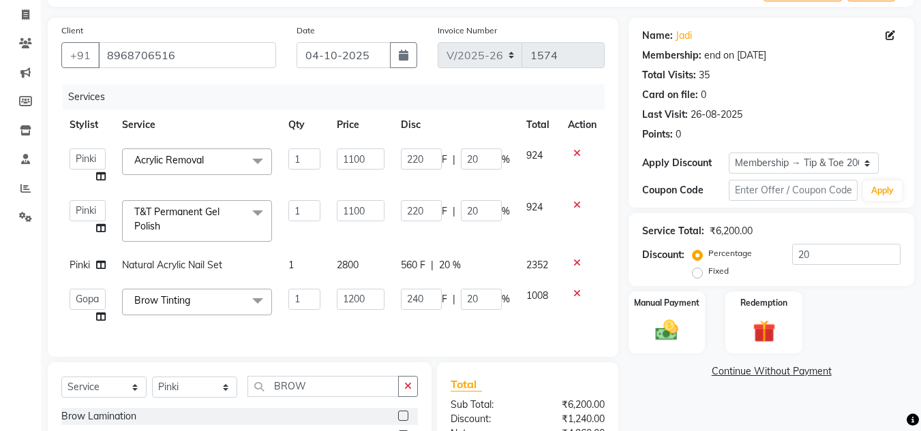
click at [900, 335] on div "Manual Payment Redemption" at bounding box center [771, 323] width 306 height 62
click at [168, 256] on td "Natural Acrylic Nail Set" at bounding box center [197, 265] width 166 height 31
select select "41968"
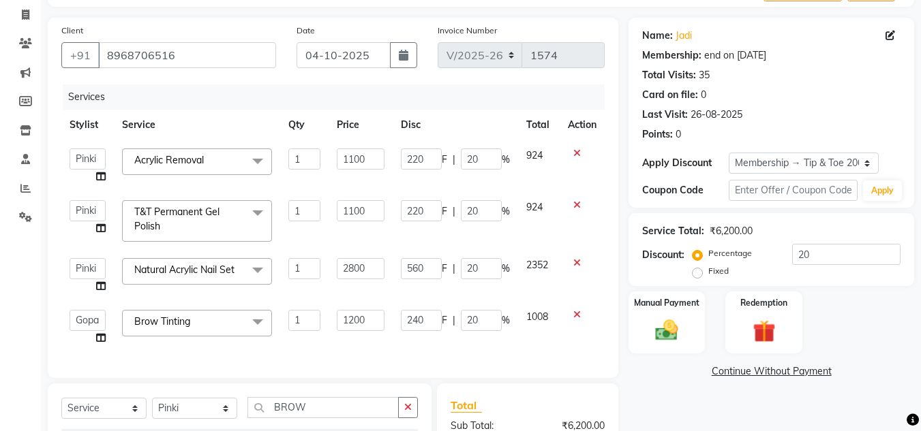
click at [178, 264] on span "Natural Acrylic Nail Set" at bounding box center [184, 270] width 100 height 12
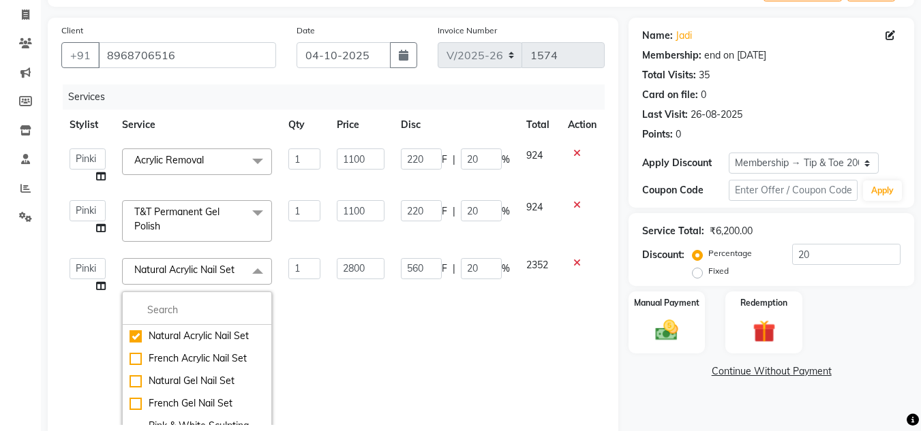
click at [189, 261] on span "Natural Acrylic Nail Set x" at bounding box center [197, 271] width 150 height 27
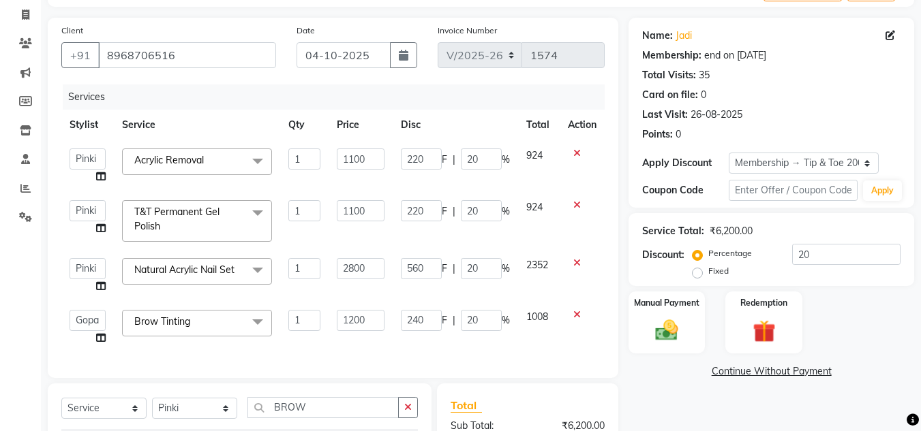
click at [854, 308] on div "Manual Payment Redemption" at bounding box center [771, 323] width 306 height 62
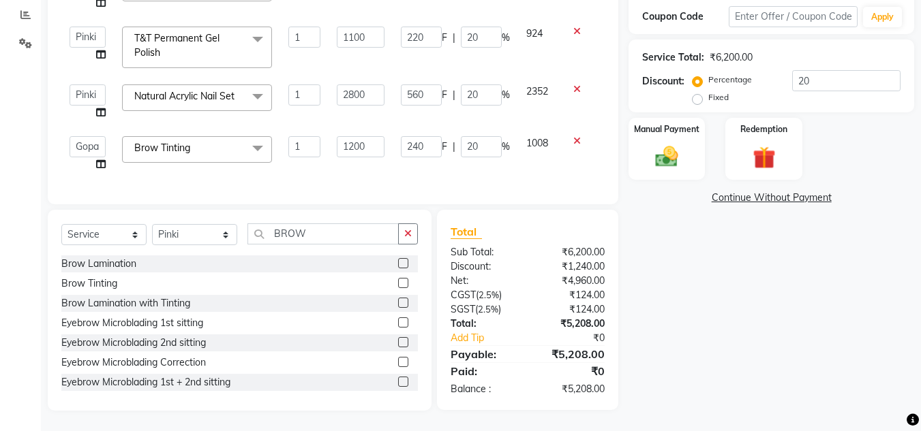
click at [861, 265] on div "Name: Jadi Membership: end on [DATE] Total Visits: 35 Card on file: 0 Last Visi…" at bounding box center [776, 127] width 296 height 567
click at [873, 260] on div "Name: Jadi Membership: end on [DATE] Total Visits: 35 Card on file: 0 Last Visi…" at bounding box center [776, 127] width 296 height 567
click at [666, 152] on img at bounding box center [666, 156] width 38 height 27
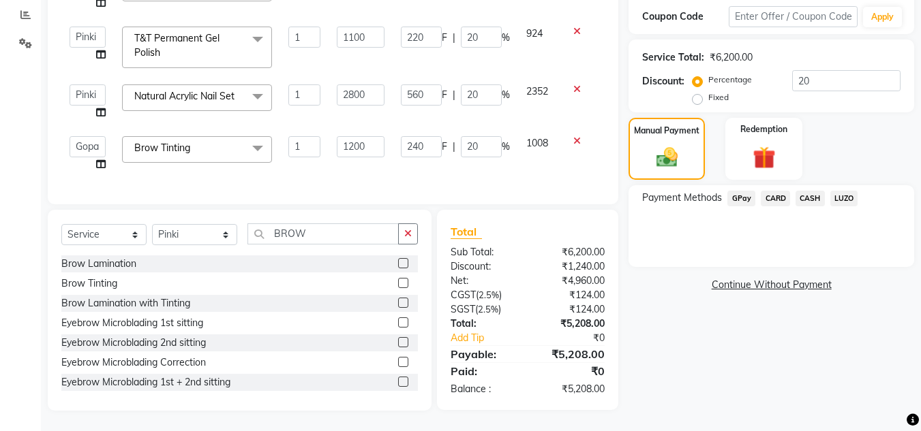
click at [774, 191] on span "CARD" at bounding box center [774, 199] width 29 height 16
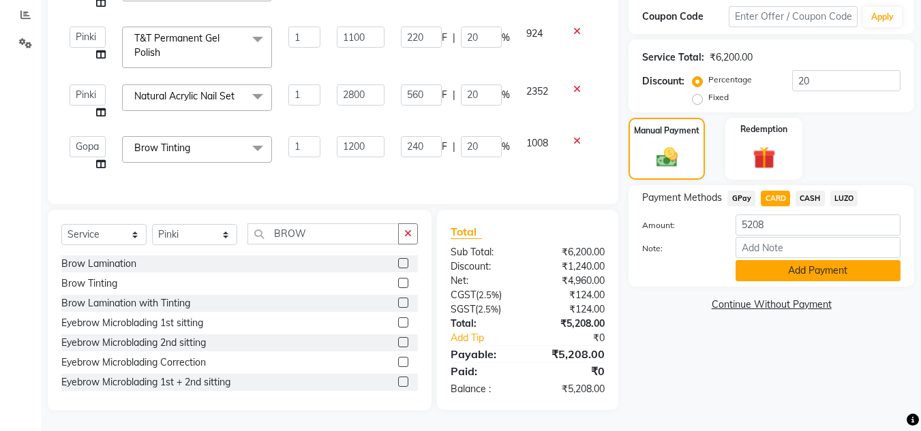
click at [812, 262] on button "Add Payment" at bounding box center [817, 270] width 165 height 21
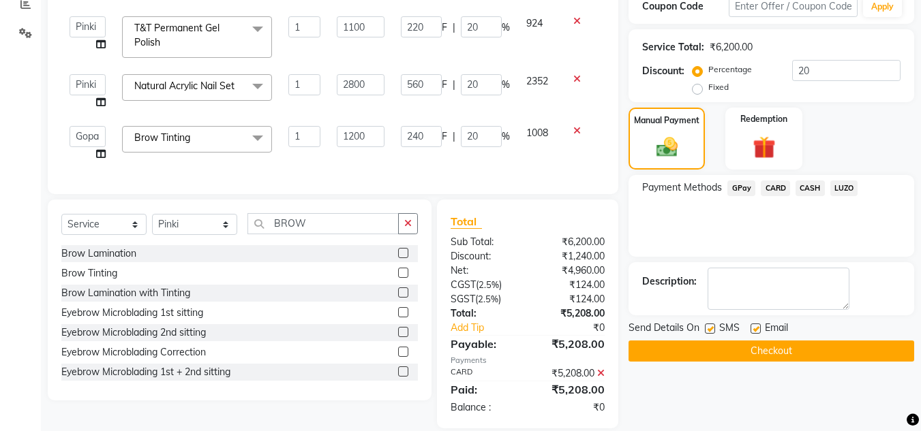
scroll to position [296, 0]
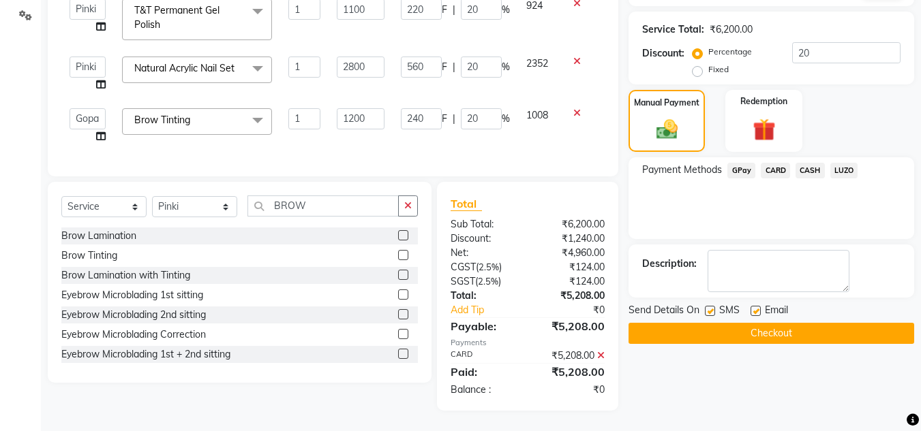
click at [771, 323] on button "Checkout" at bounding box center [770, 333] width 285 height 21
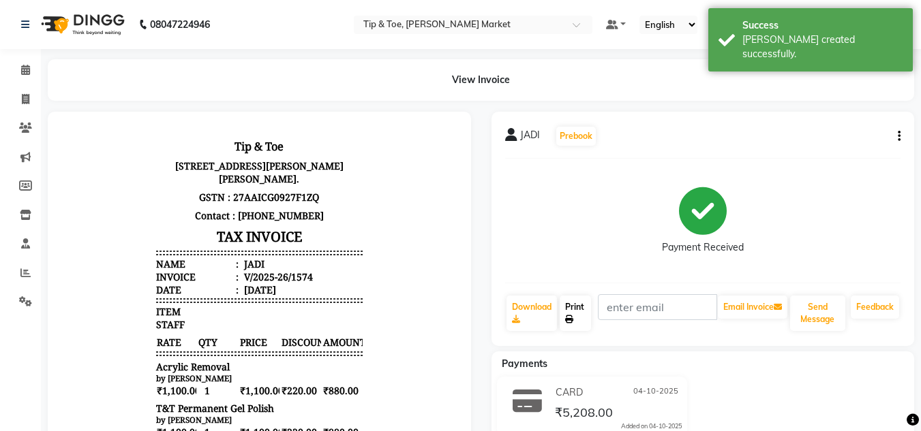
click at [580, 311] on link "Print" at bounding box center [574, 313] width 31 height 35
